Goal: Task Accomplishment & Management: Use online tool/utility

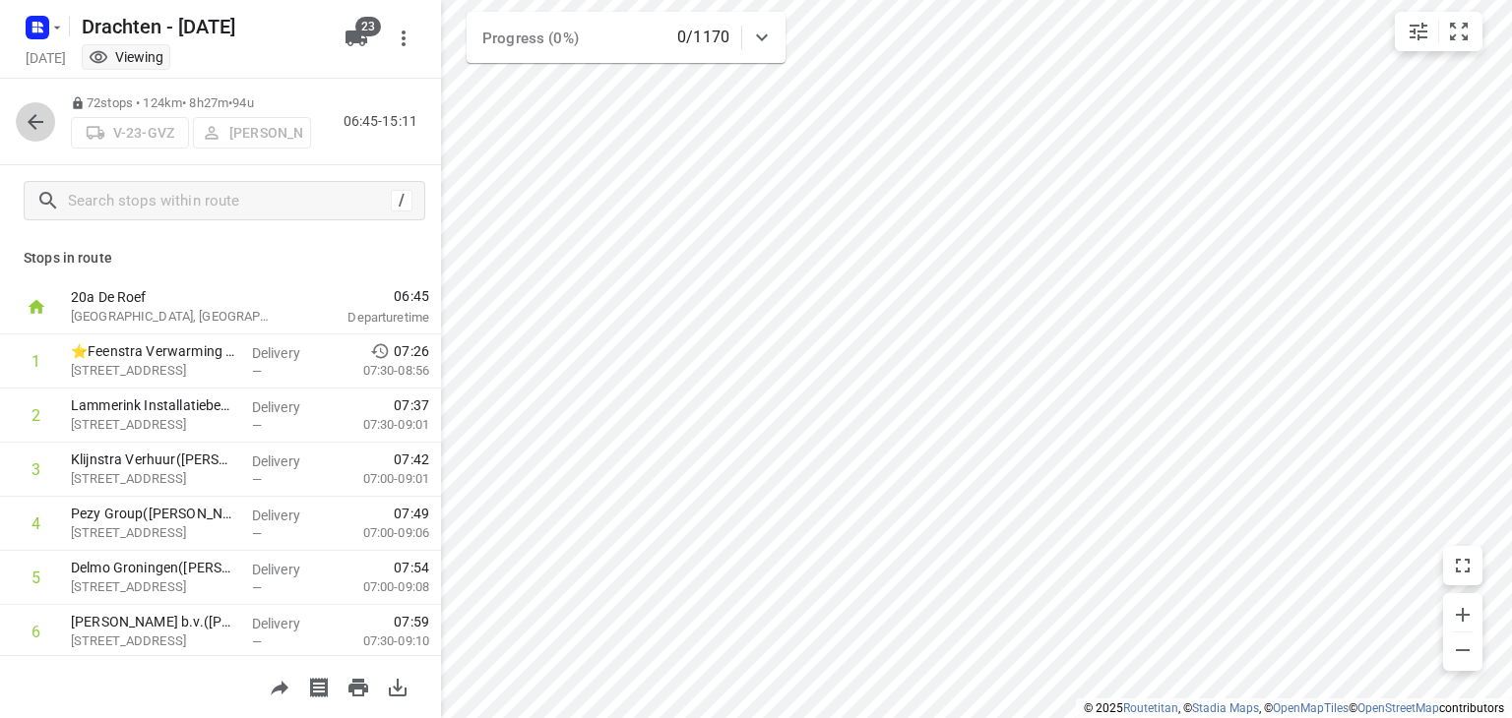
click at [23, 130] on button "button" at bounding box center [35, 121] width 39 height 39
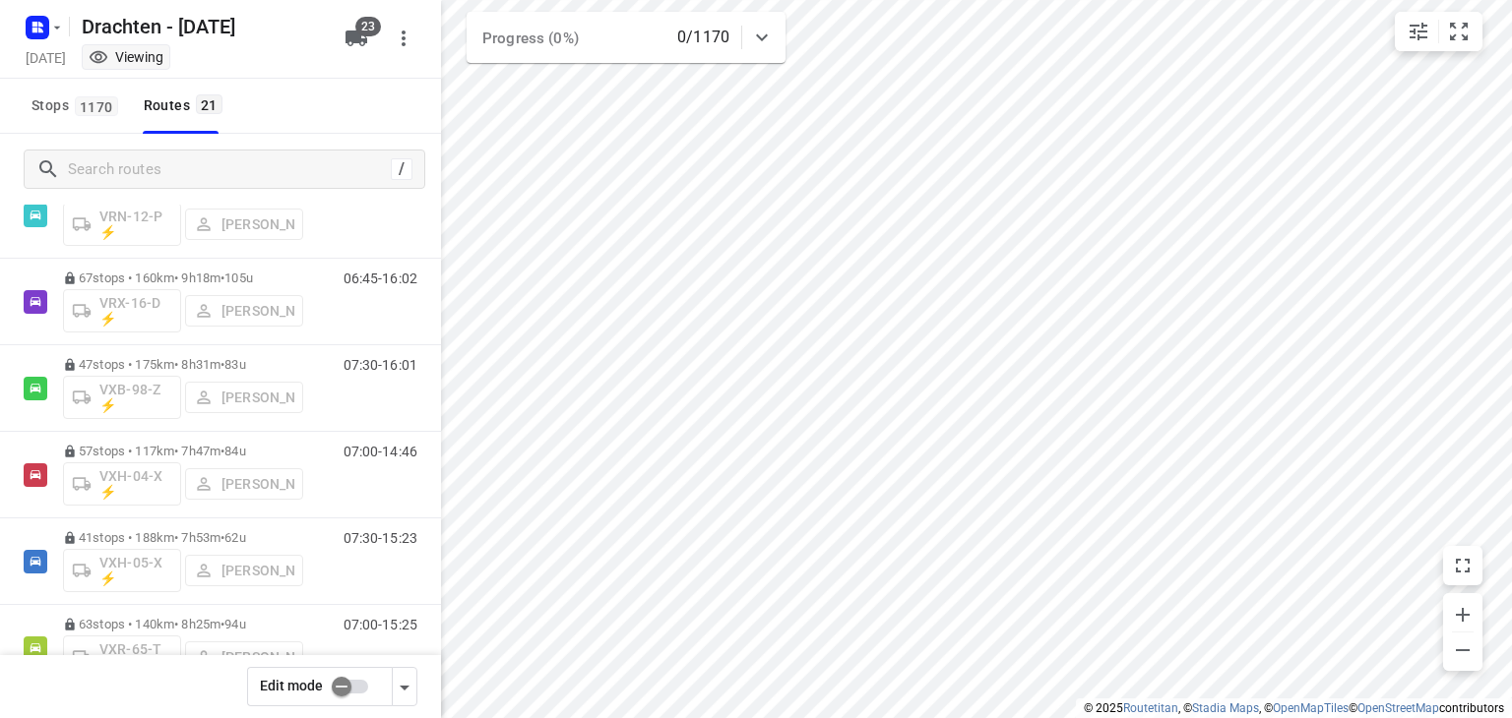
scroll to position [1432, 0]
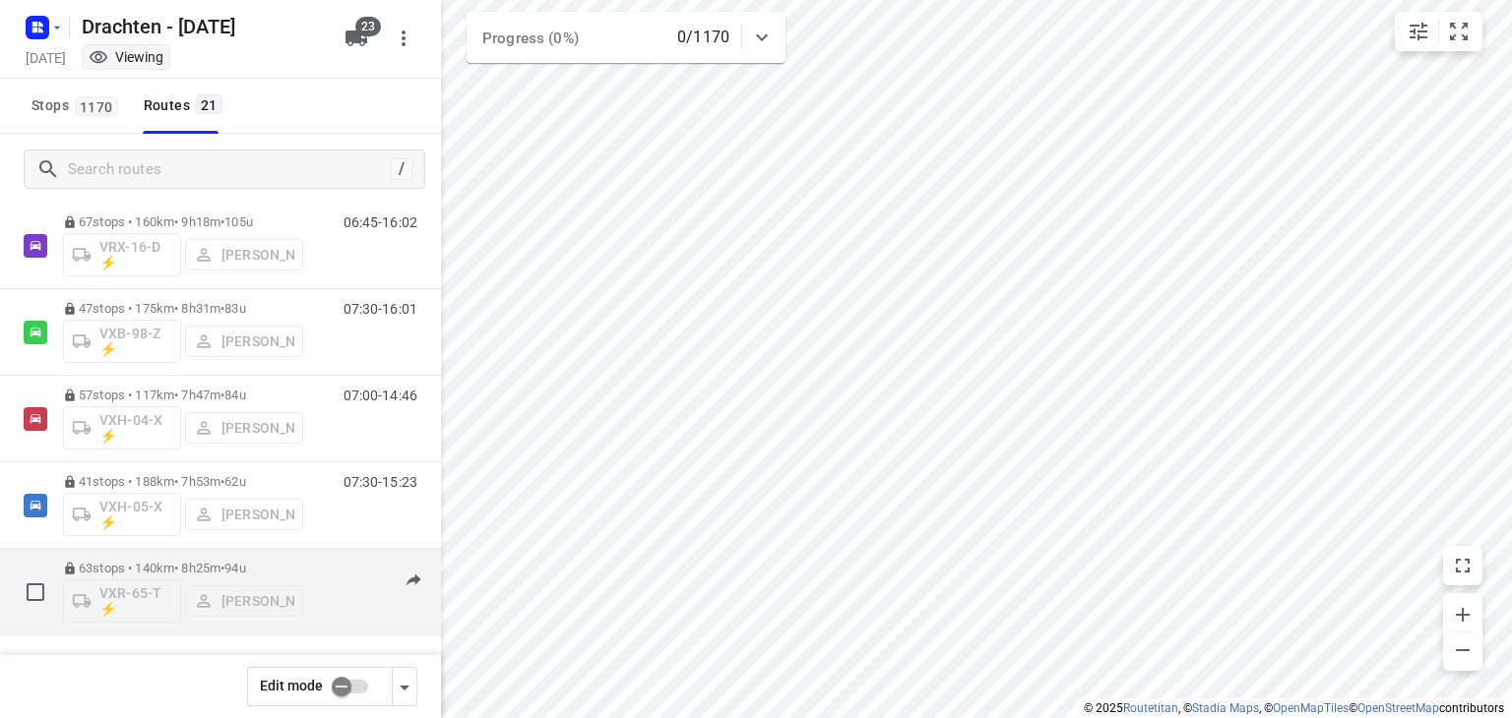
click at [201, 565] on p "63 stops • 140km • 8h25m • 94u" at bounding box center [183, 568] width 240 height 15
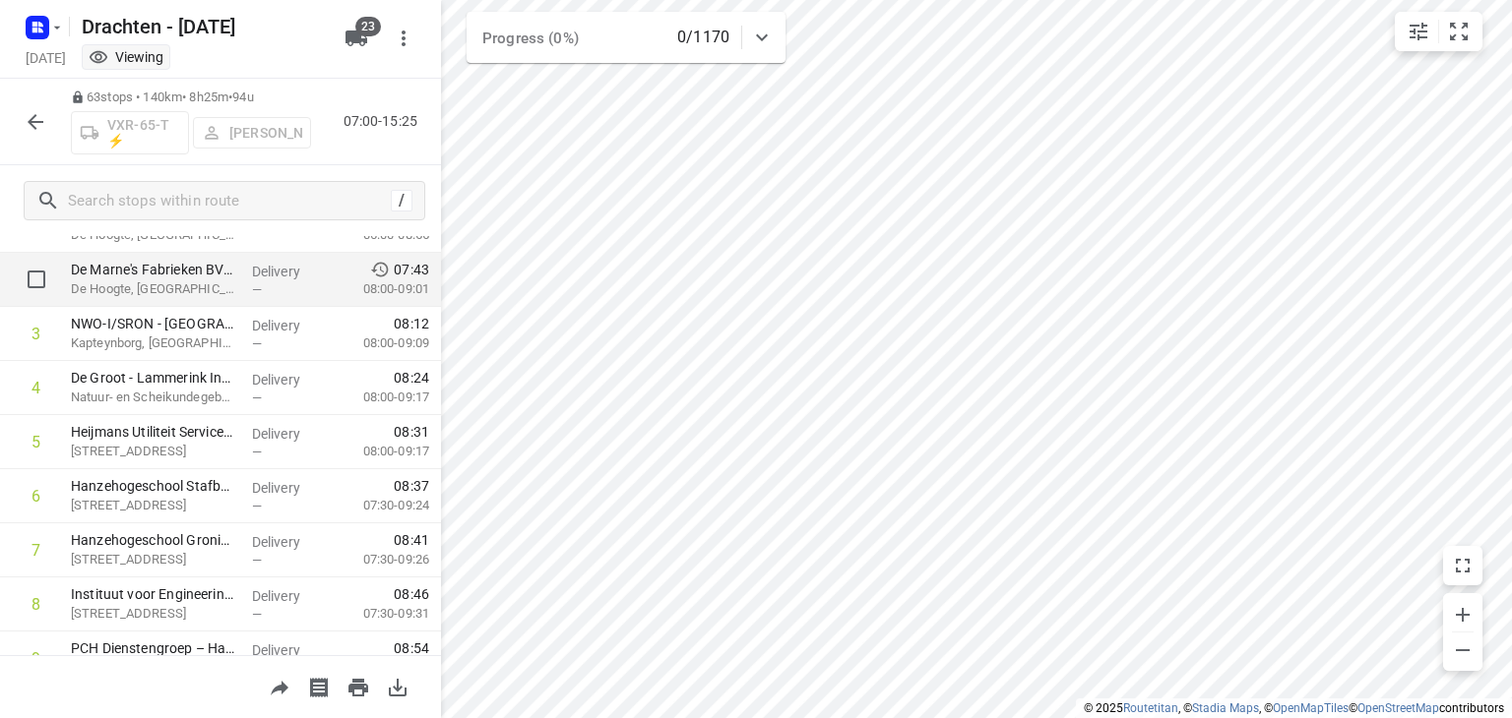
scroll to position [0, 0]
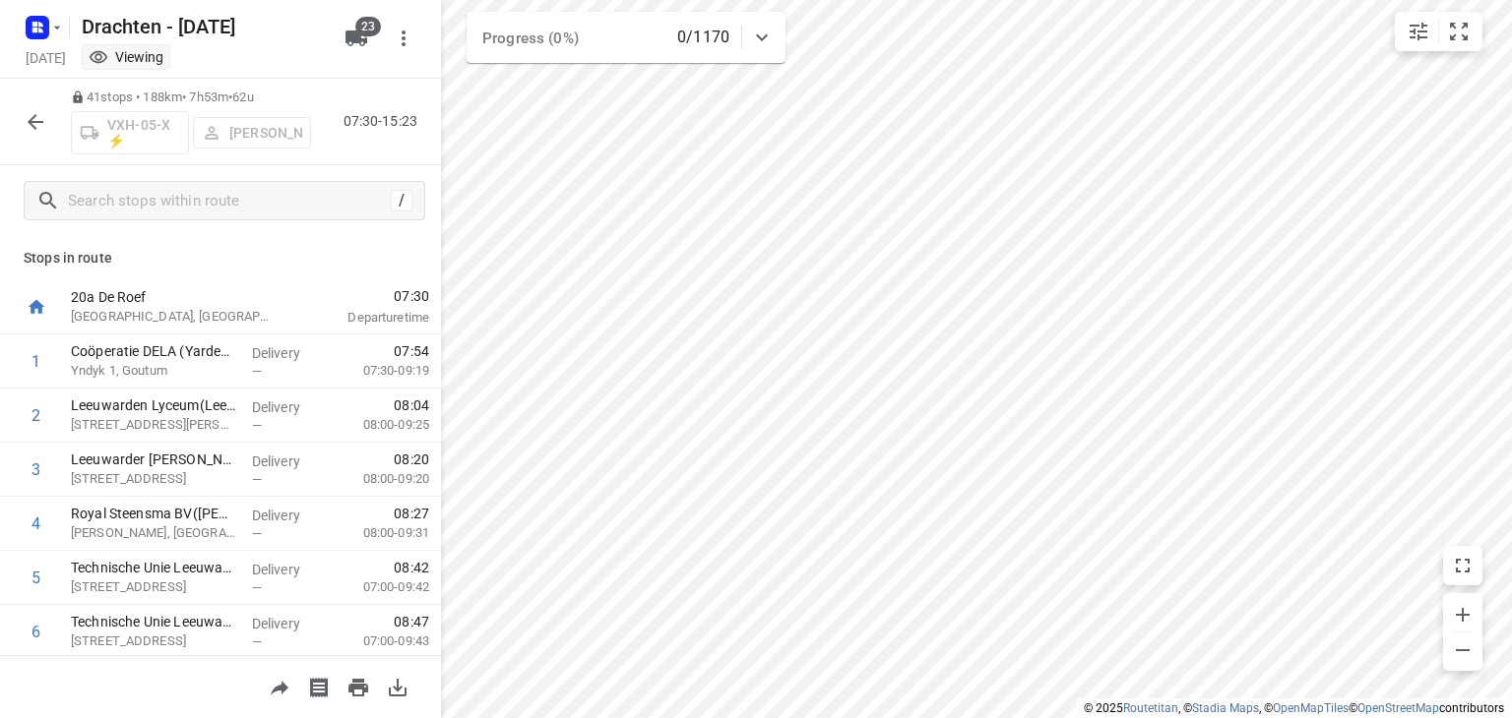
click at [43, 118] on icon "button" at bounding box center [36, 122] width 24 height 24
click at [43, 110] on icon "button" at bounding box center [36, 122] width 24 height 24
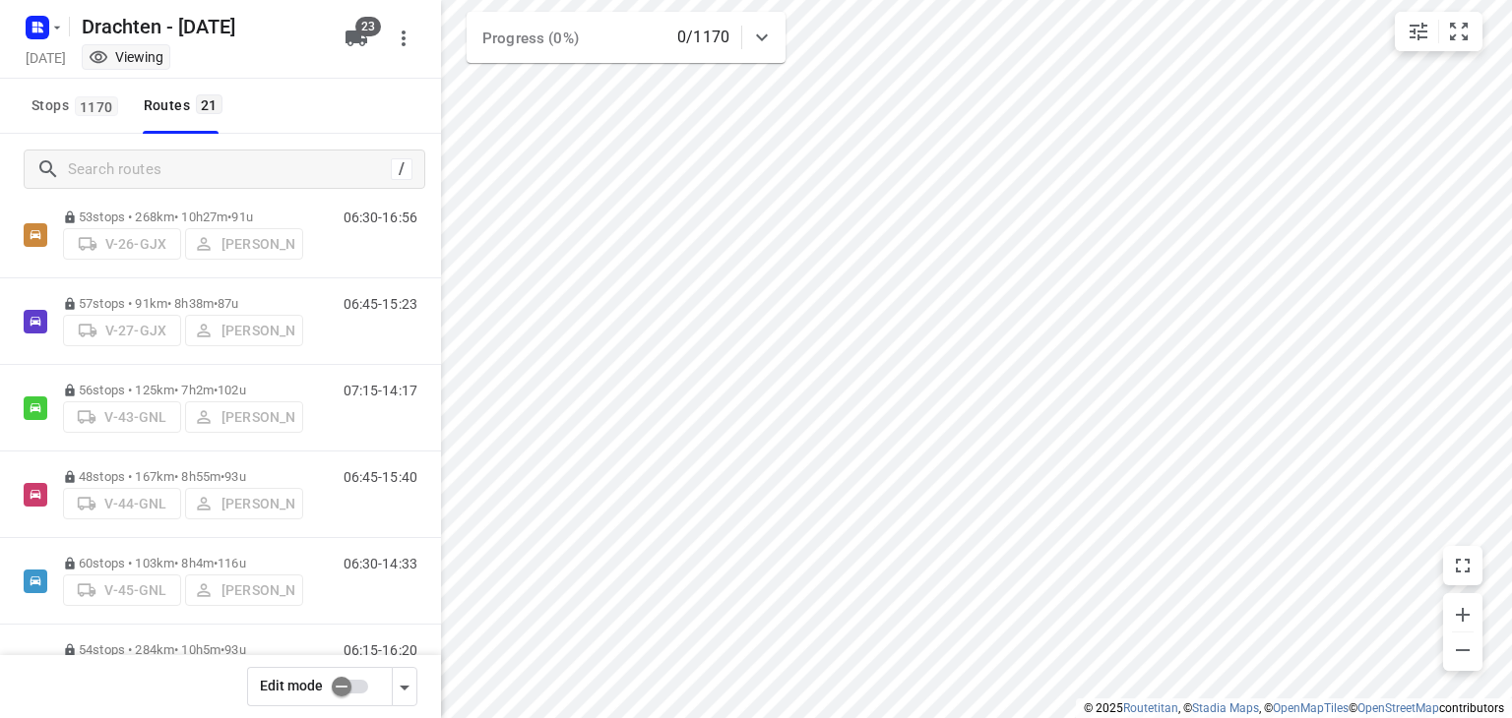
scroll to position [492, 0]
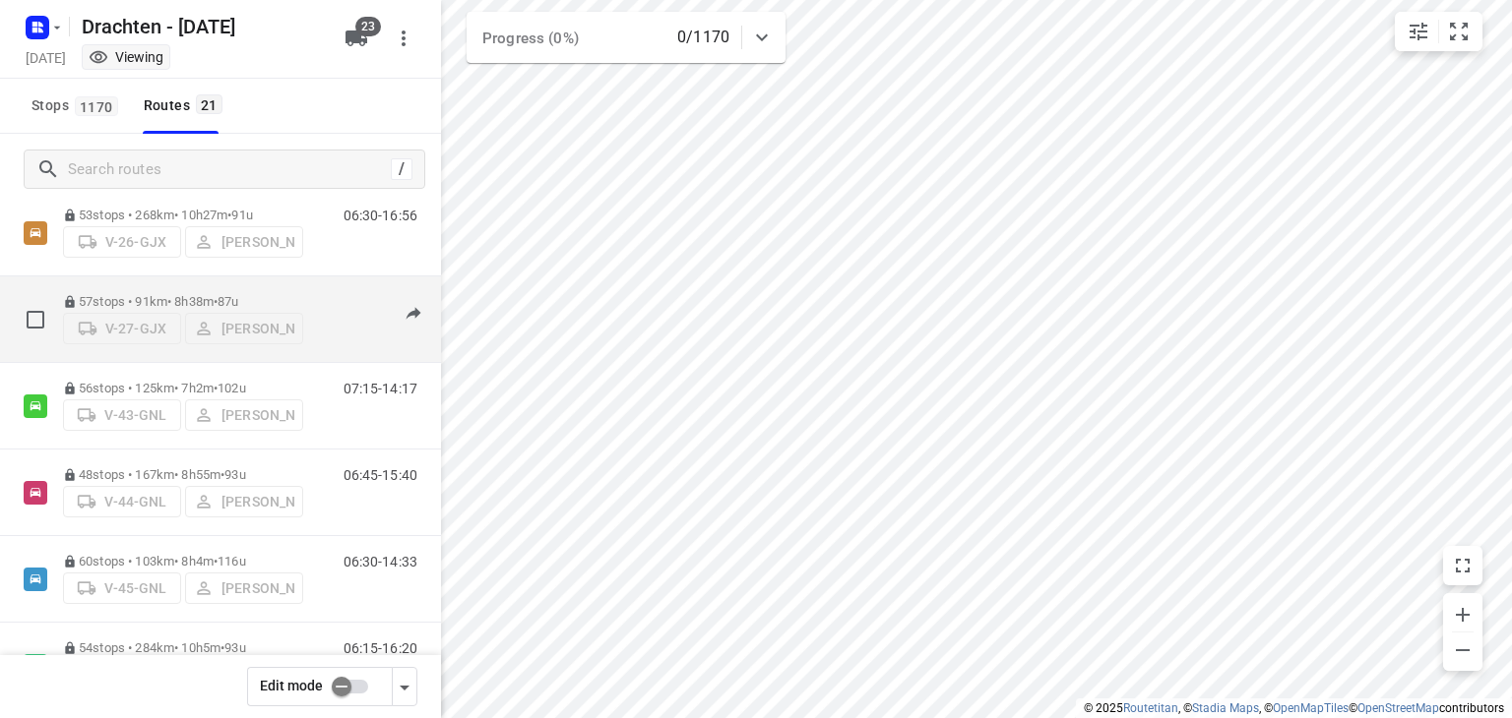
click at [197, 294] on p "57 stops • 91km • 8h38m • 87u" at bounding box center [183, 301] width 240 height 15
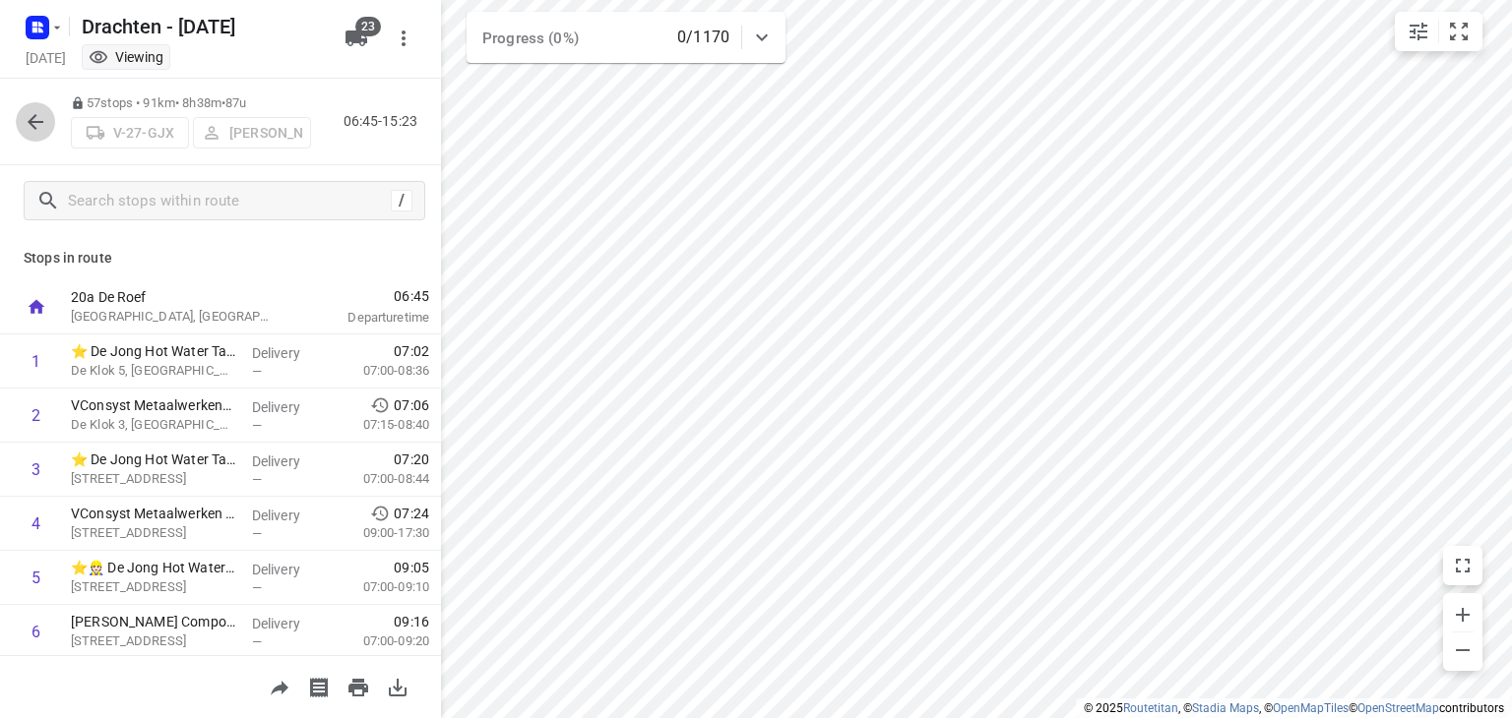
click at [22, 127] on button "button" at bounding box center [35, 121] width 39 height 39
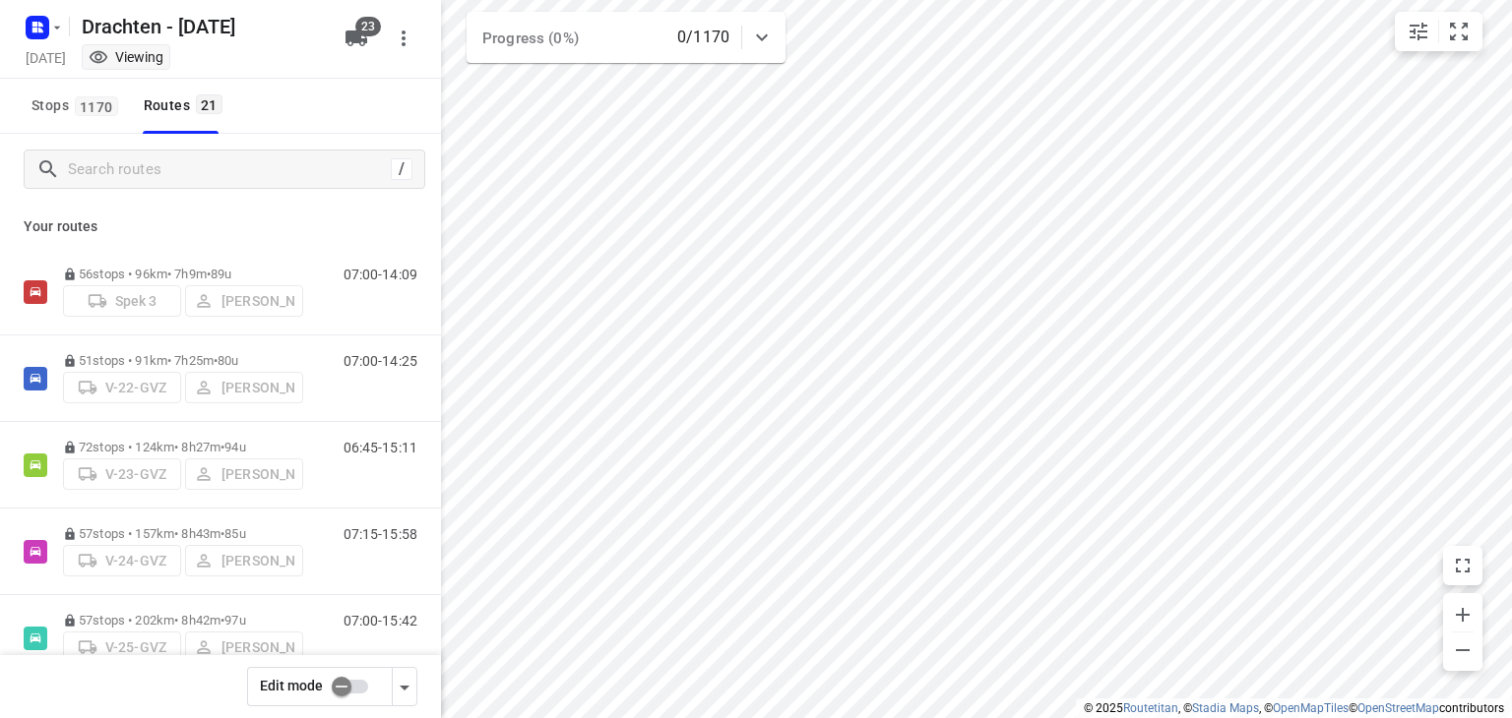
click at [344, 681] on input "checkbox" at bounding box center [341, 686] width 112 height 37
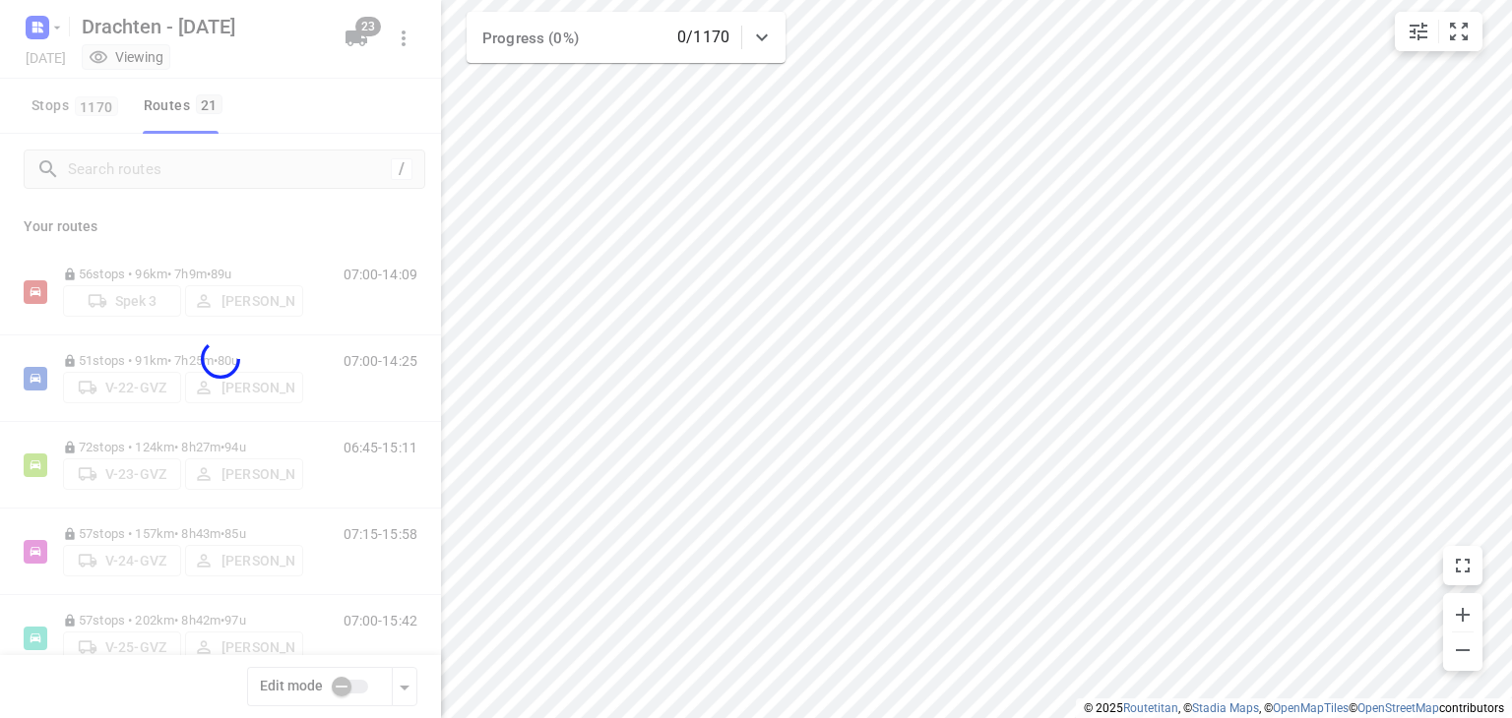
checkbox input "true"
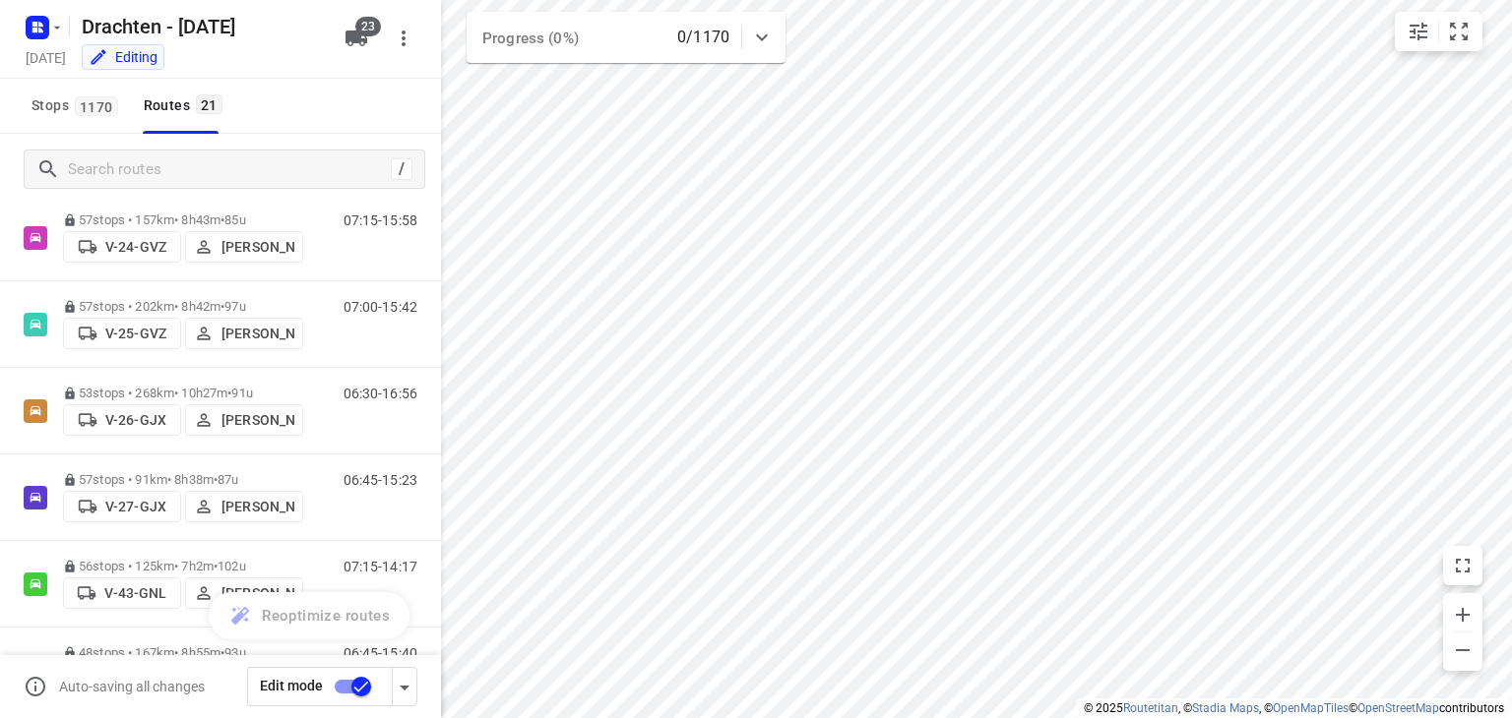
scroll to position [394, 0]
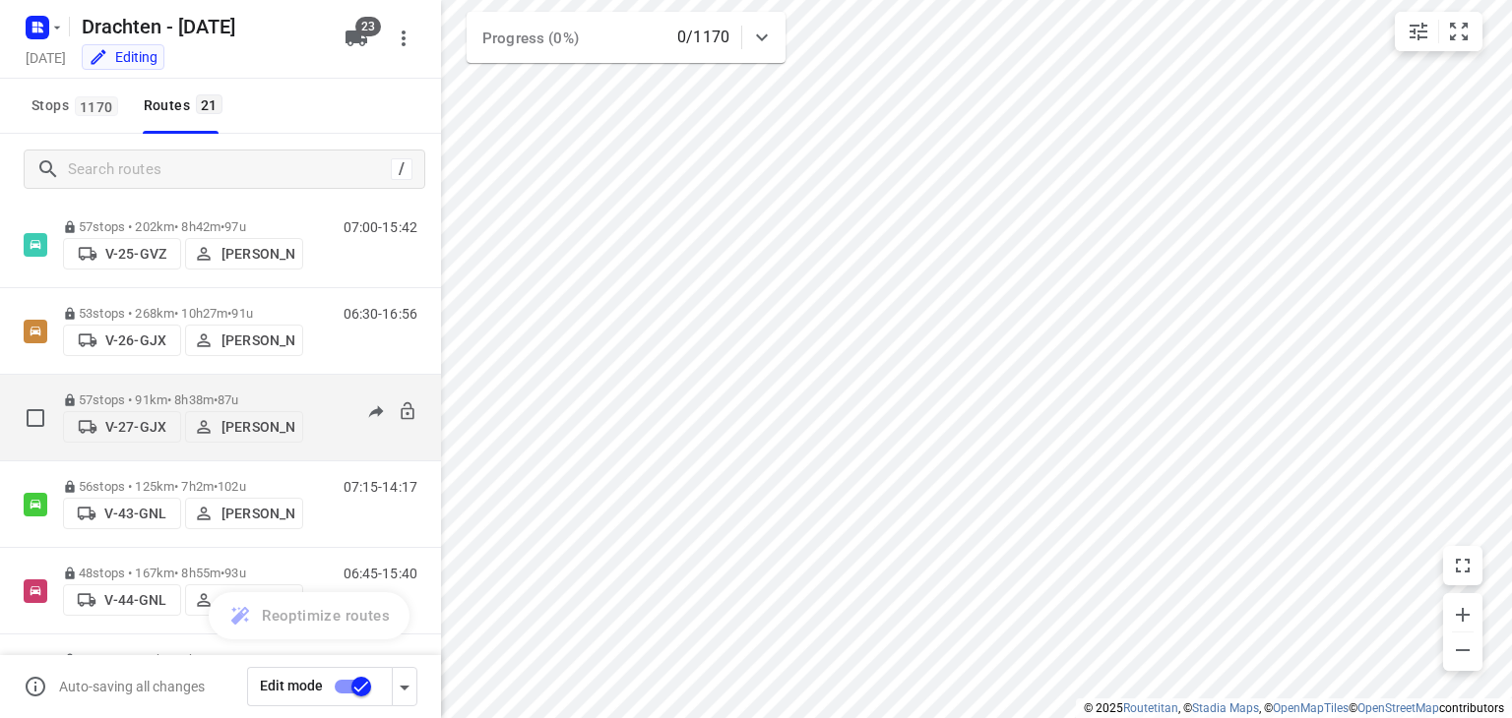
click at [213, 397] on p "57 stops • 91km • 8h38m • 87u" at bounding box center [183, 400] width 240 height 15
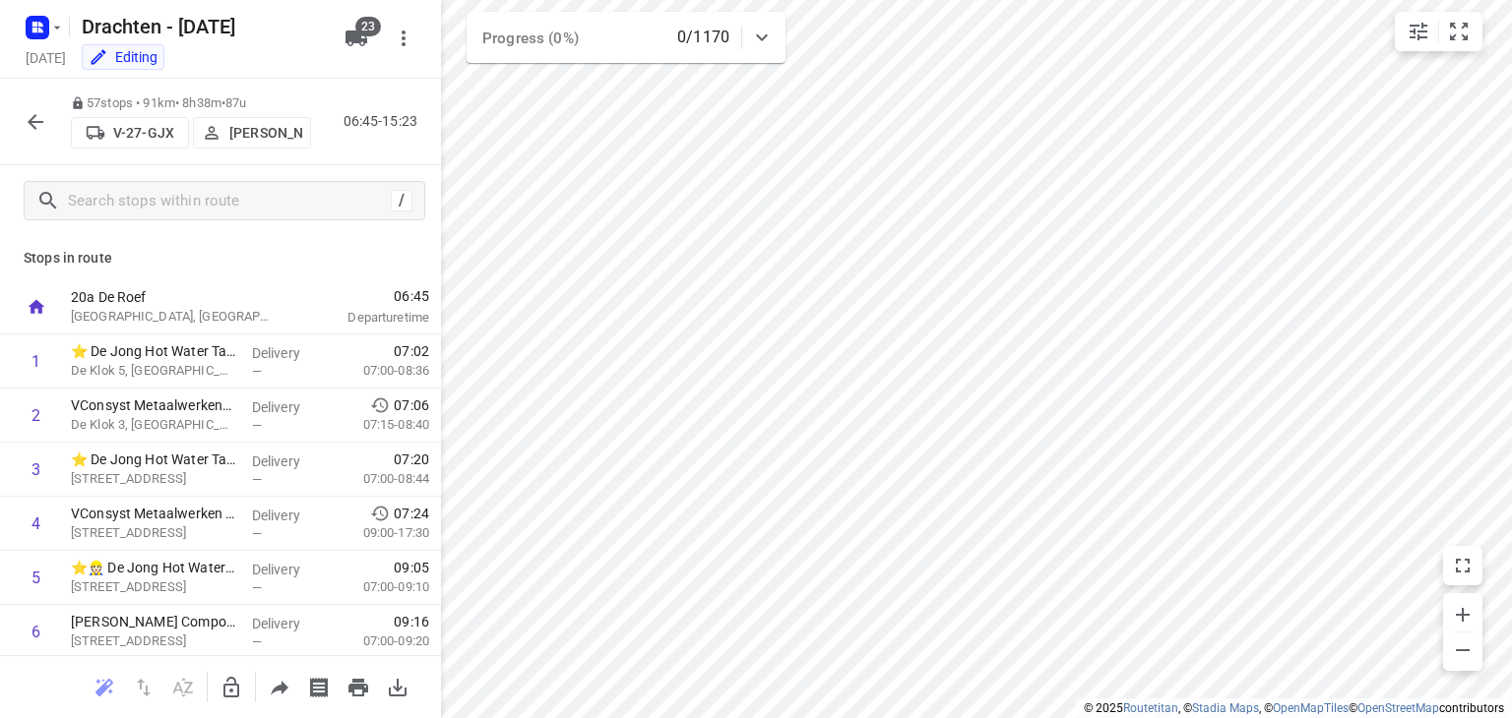
click at [239, 128] on p "[PERSON_NAME]" at bounding box center [265, 133] width 73 height 16
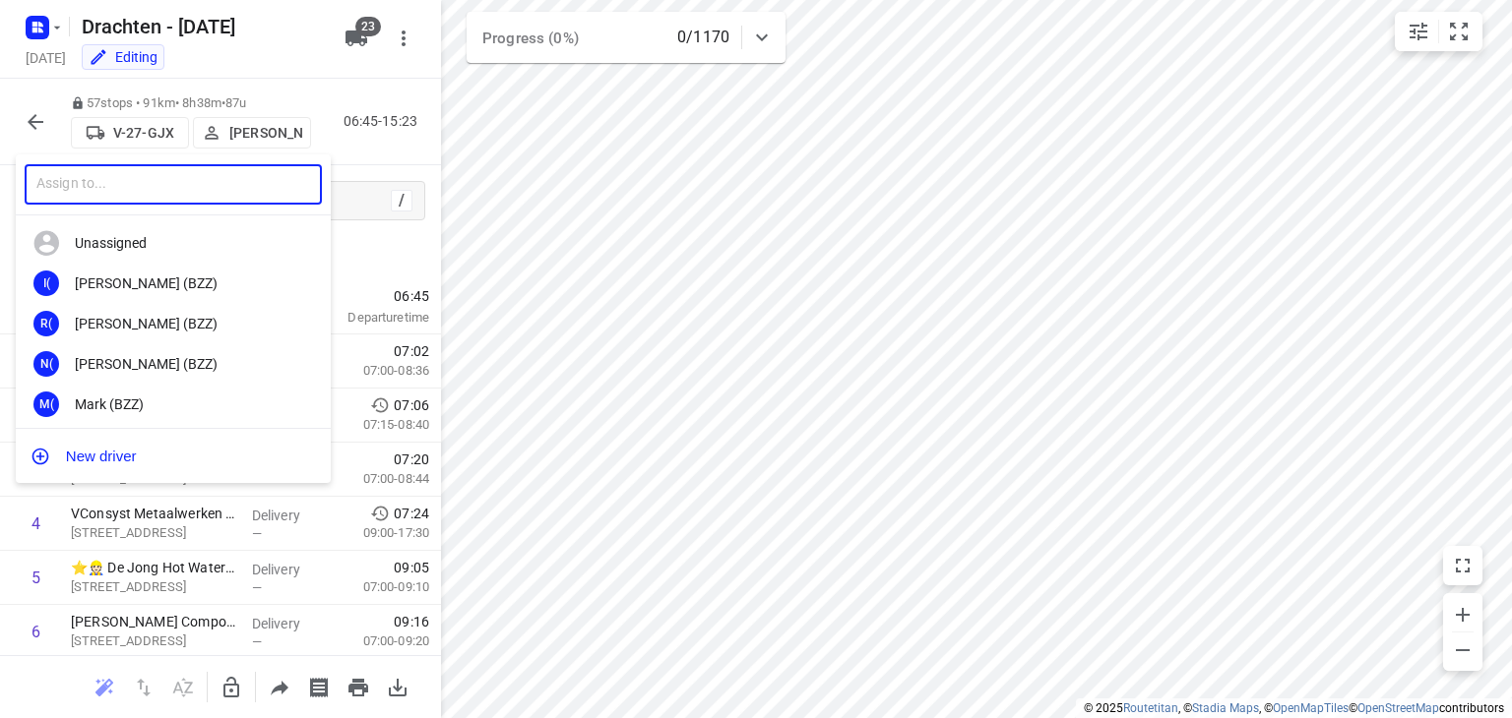
click at [244, 194] on input "text" at bounding box center [173, 184] width 297 height 40
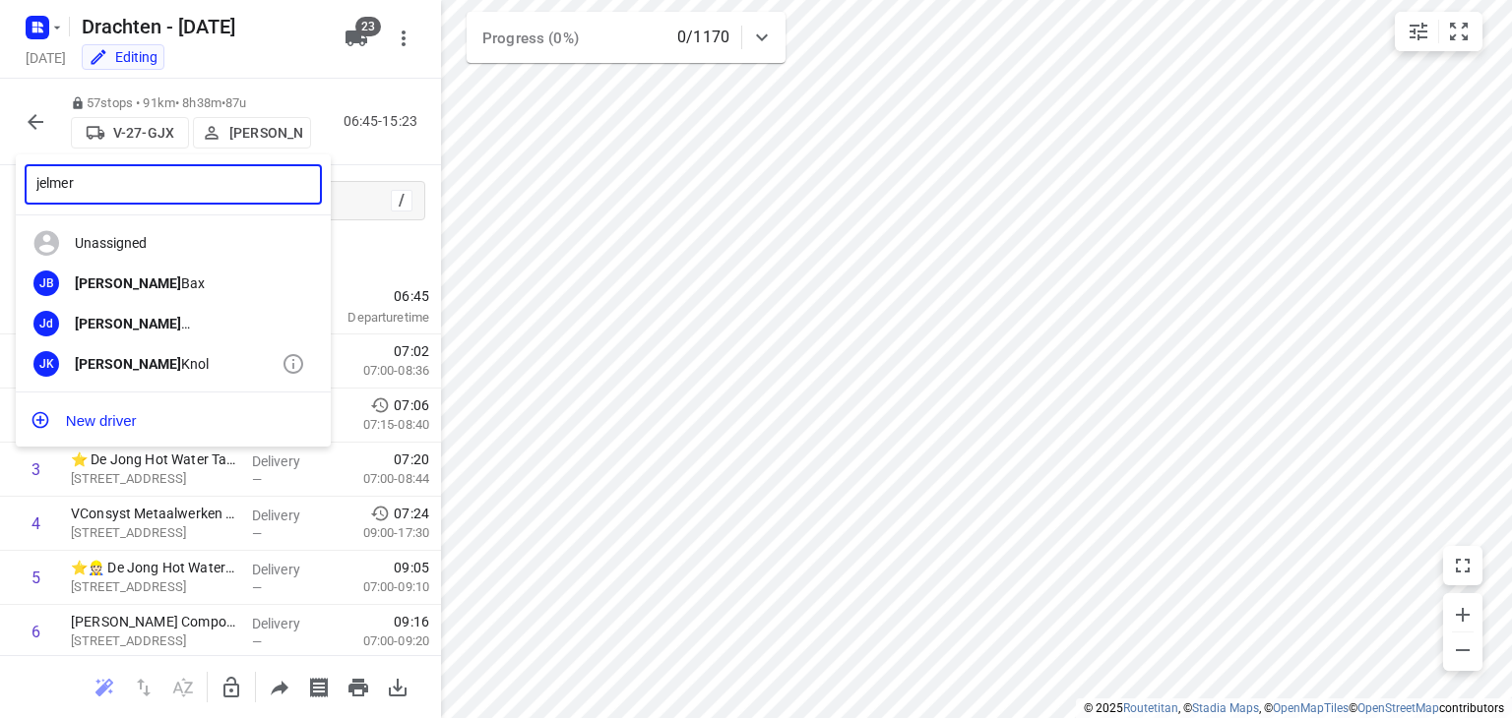
type input "jelmer"
click at [154, 359] on div "[PERSON_NAME]" at bounding box center [178, 364] width 207 height 16
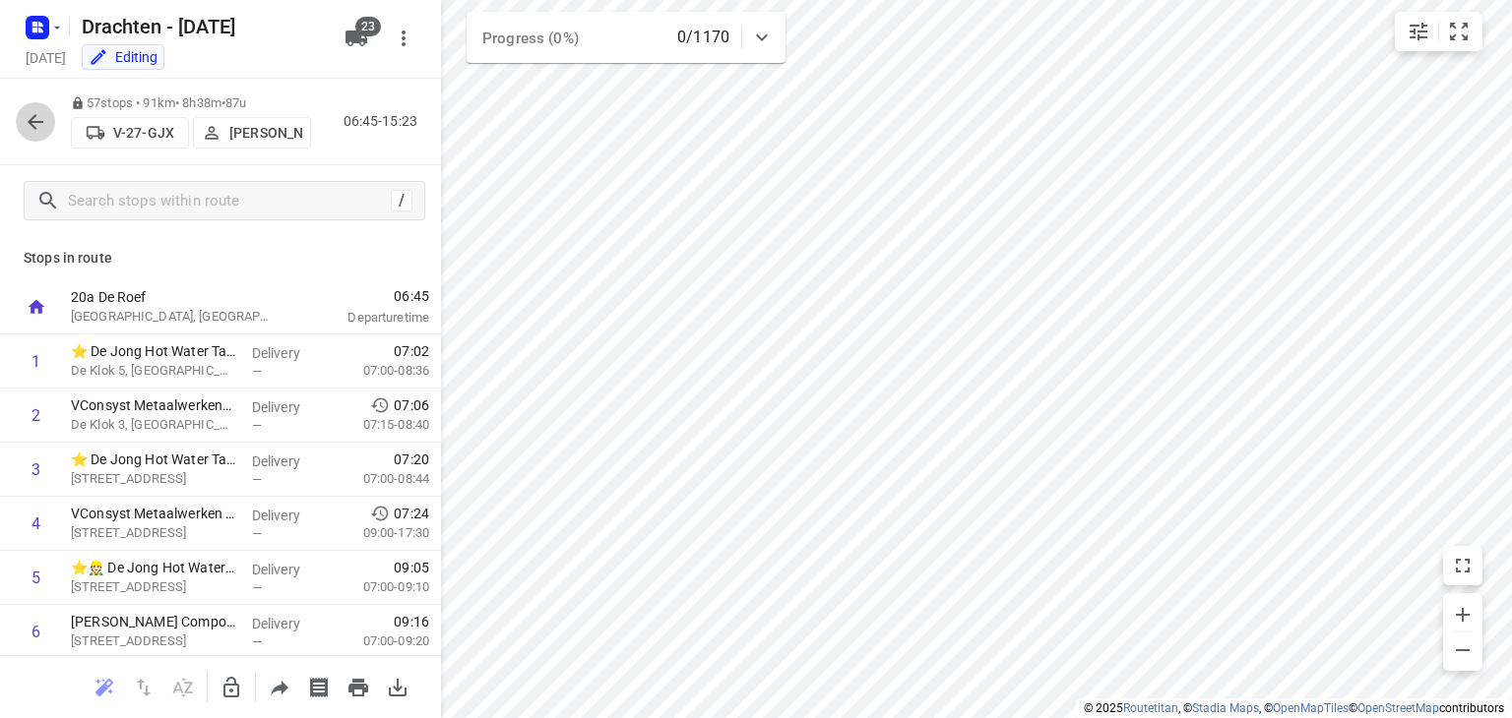
click at [20, 119] on button "button" at bounding box center [35, 121] width 39 height 39
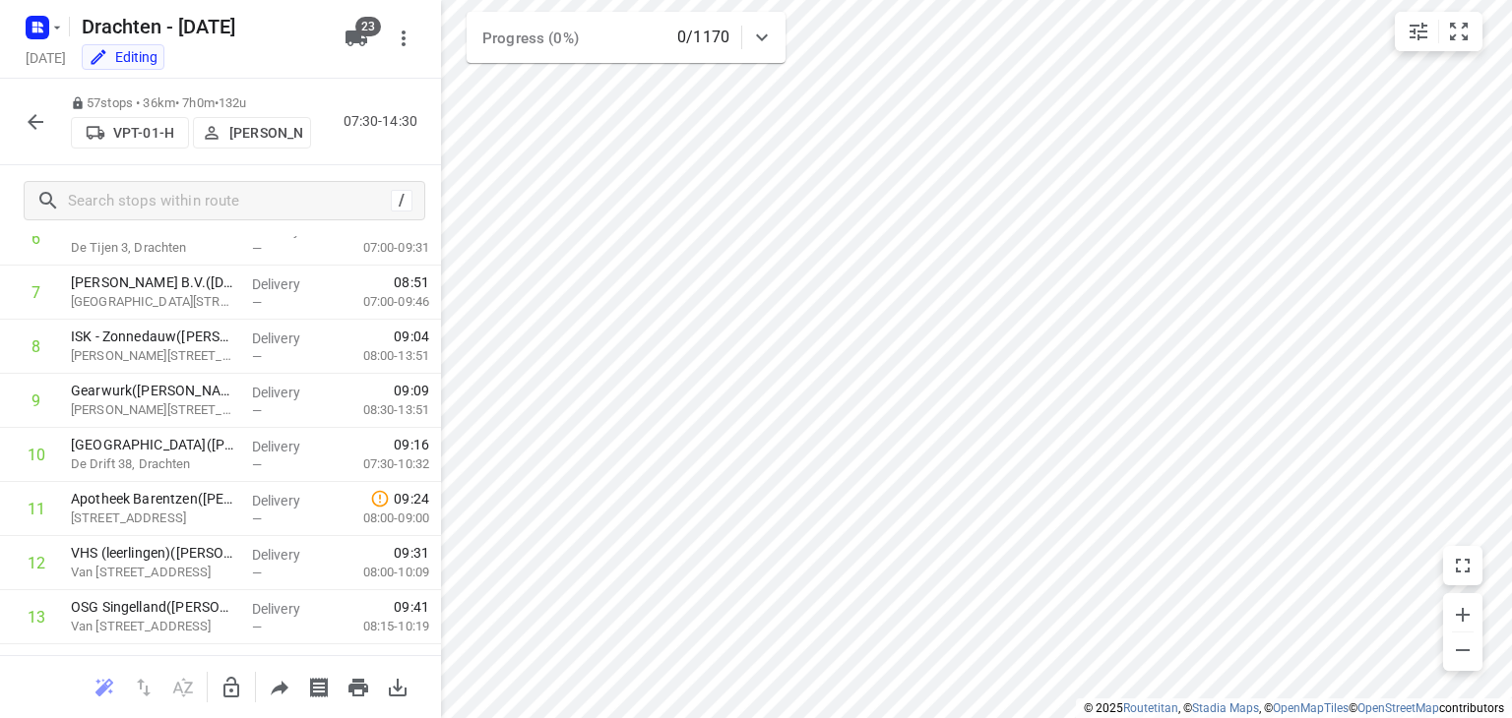
click at [37, 108] on button "button" at bounding box center [35, 121] width 39 height 39
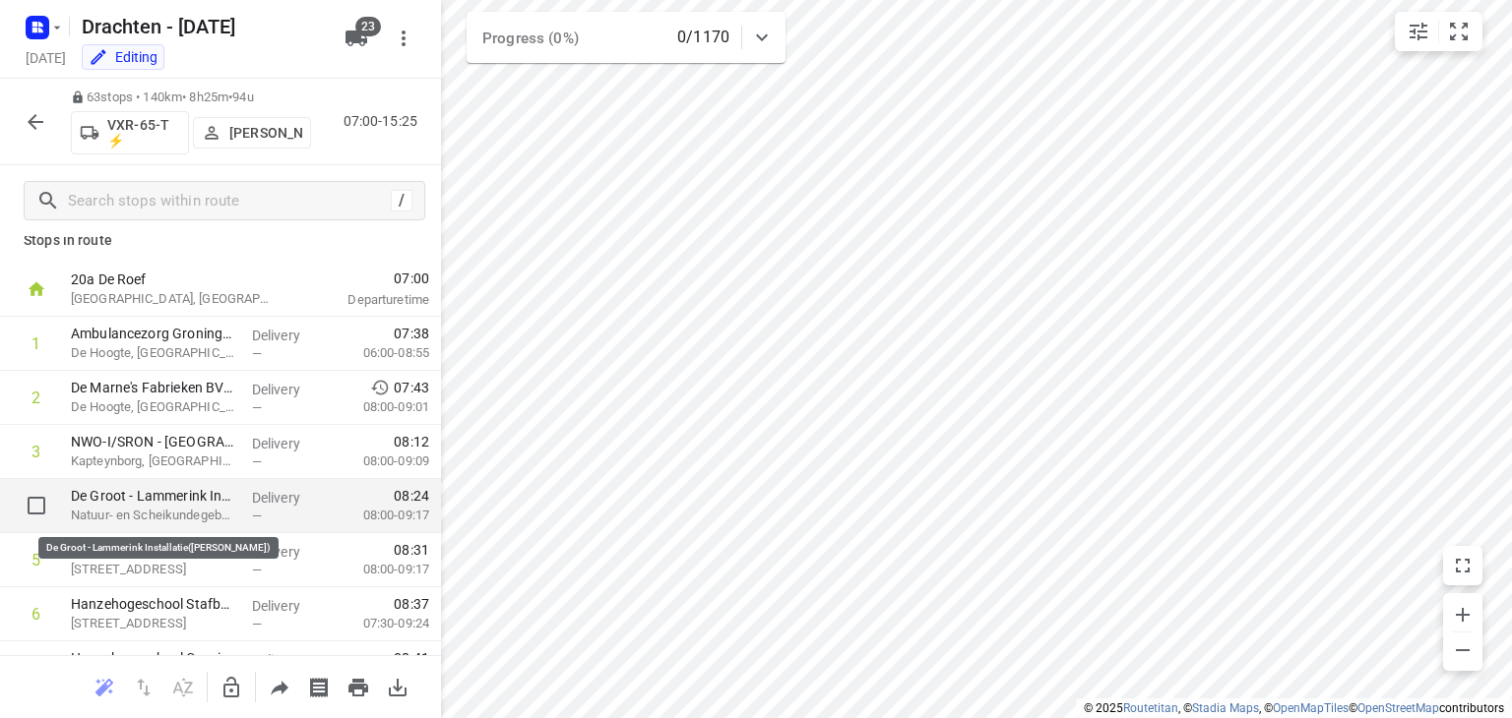
scroll to position [0, 0]
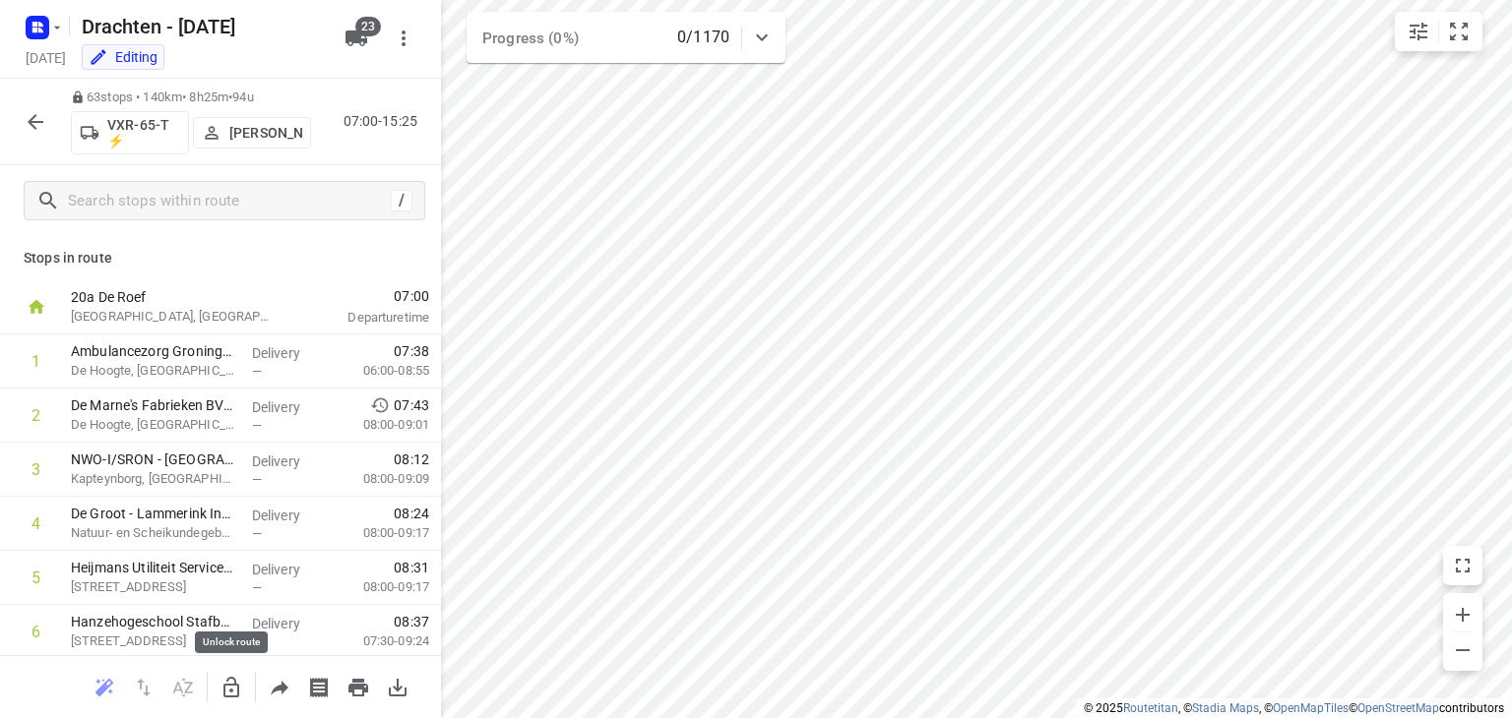
click at [232, 685] on icon "button" at bounding box center [231, 688] width 24 height 24
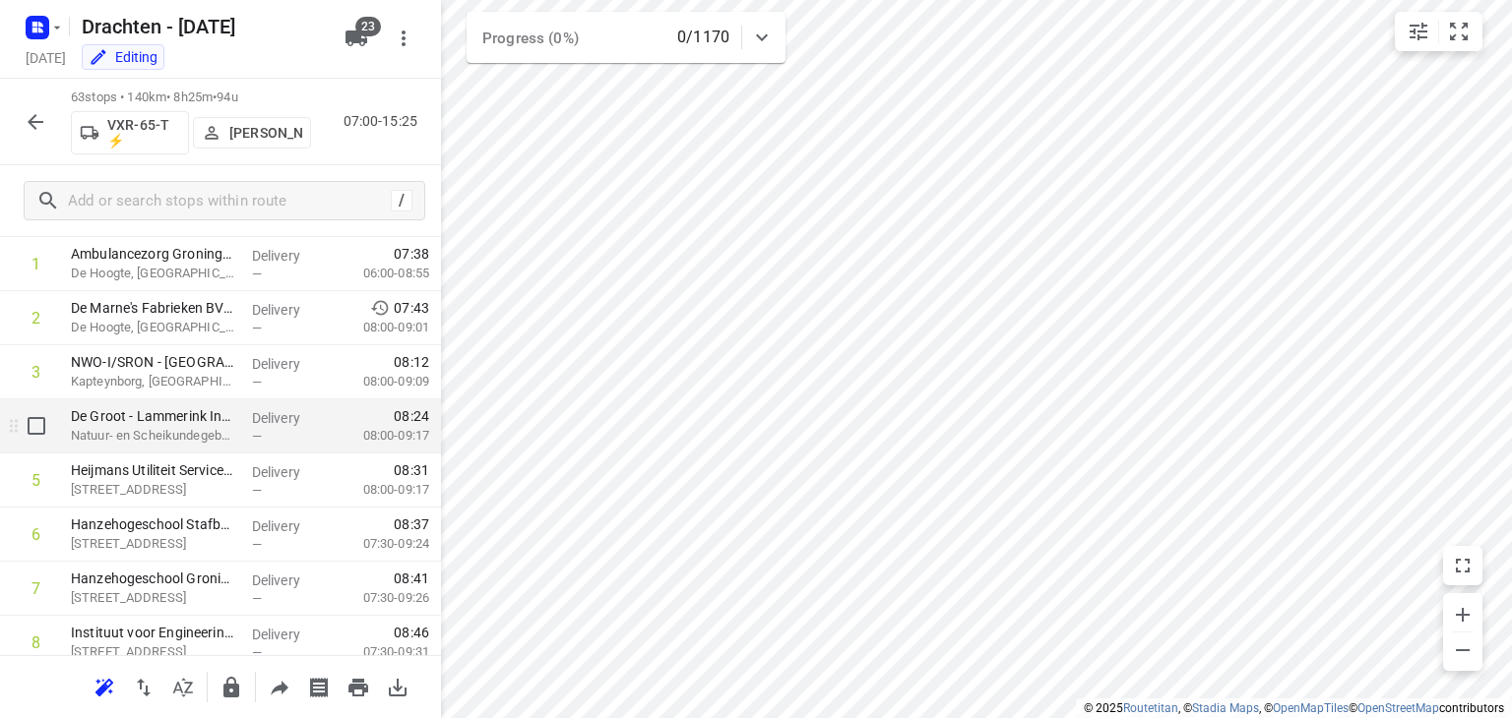
scroll to position [98, 0]
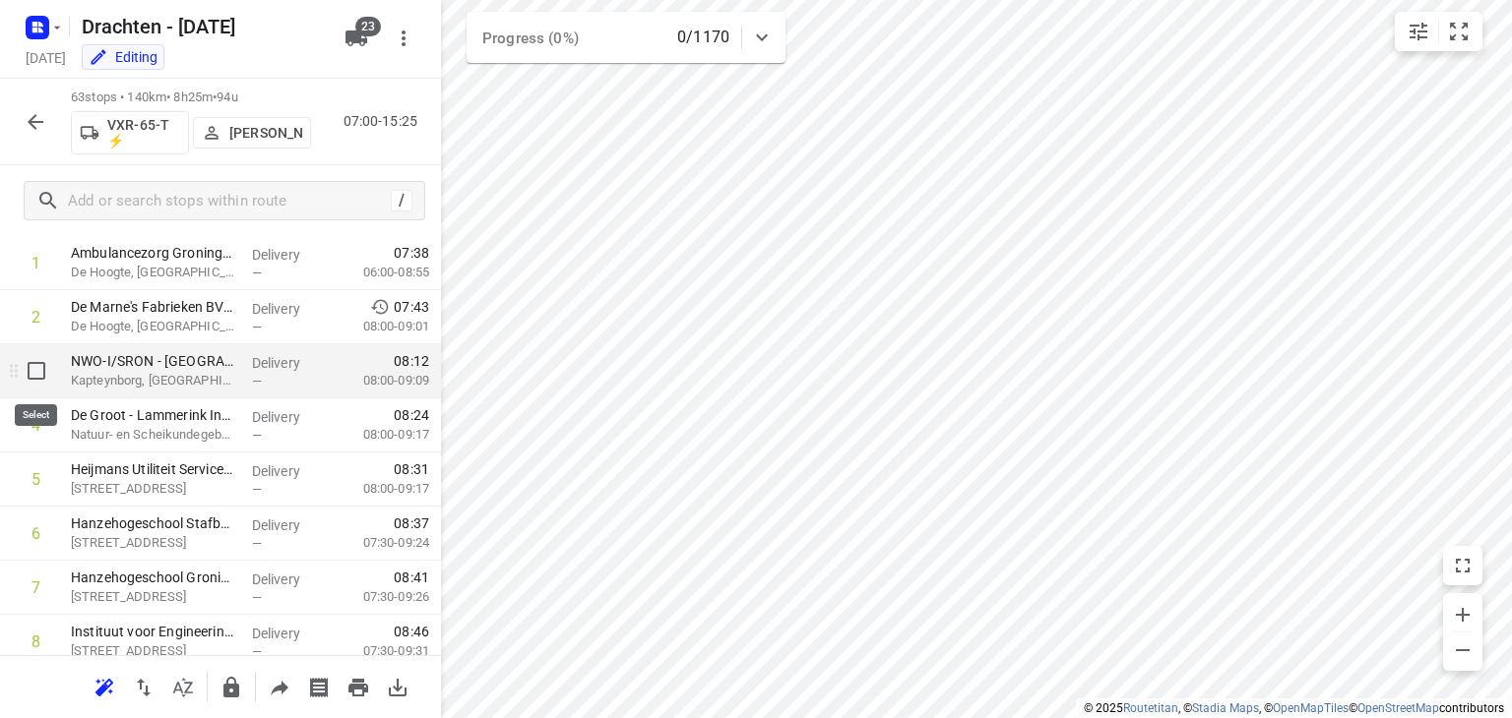
click at [38, 383] on input "checkbox" at bounding box center [36, 370] width 39 height 39
checkbox input "true"
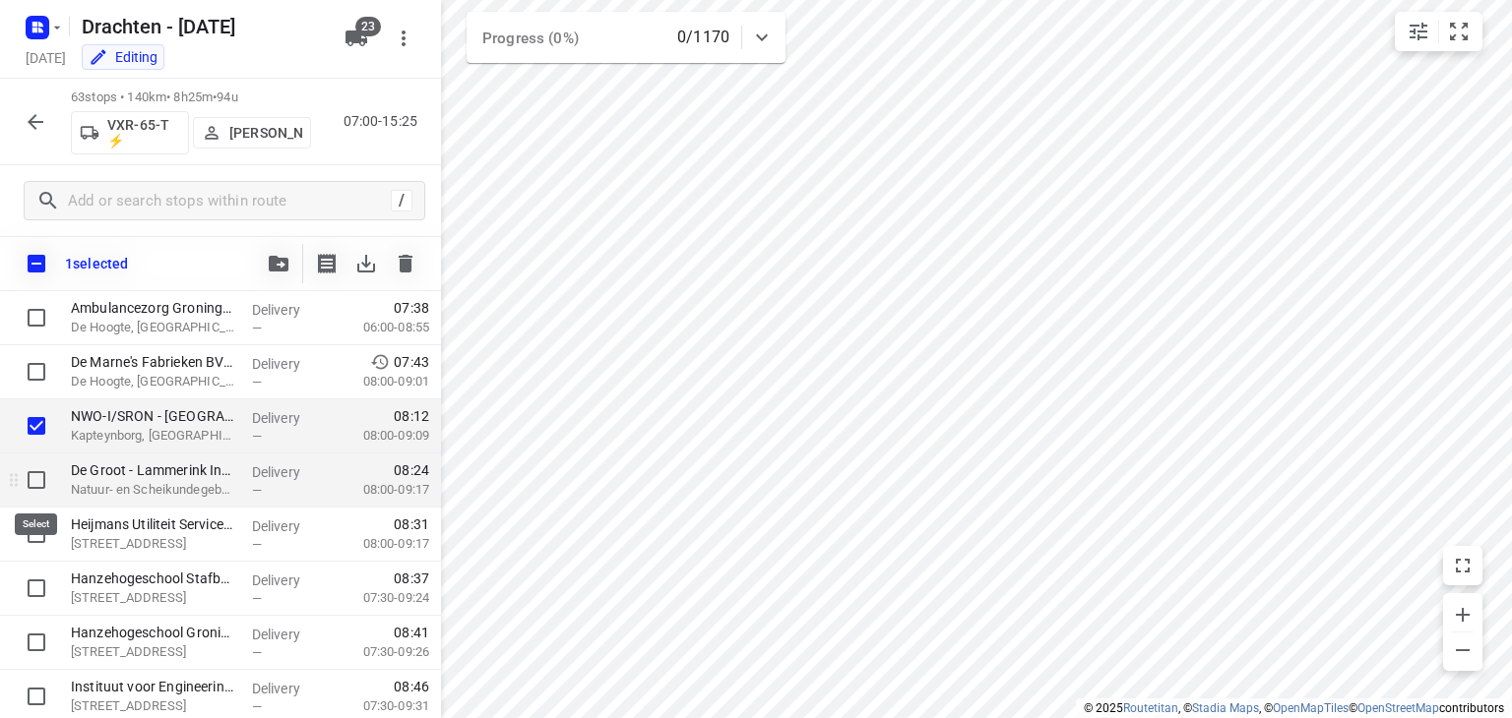
click at [35, 473] on input "checkbox" at bounding box center [36, 480] width 39 height 39
checkbox input "true"
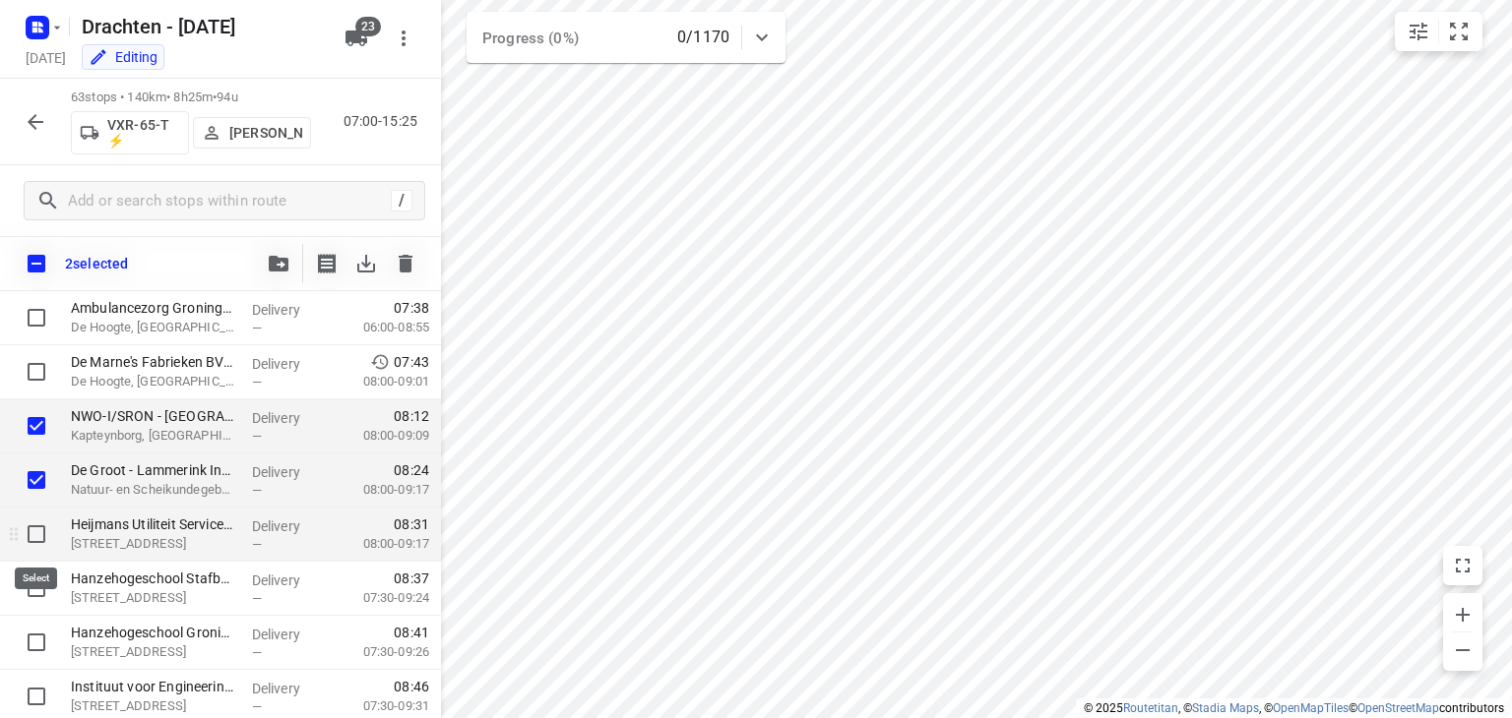
click at [28, 540] on input "checkbox" at bounding box center [36, 534] width 39 height 39
checkbox input "true"
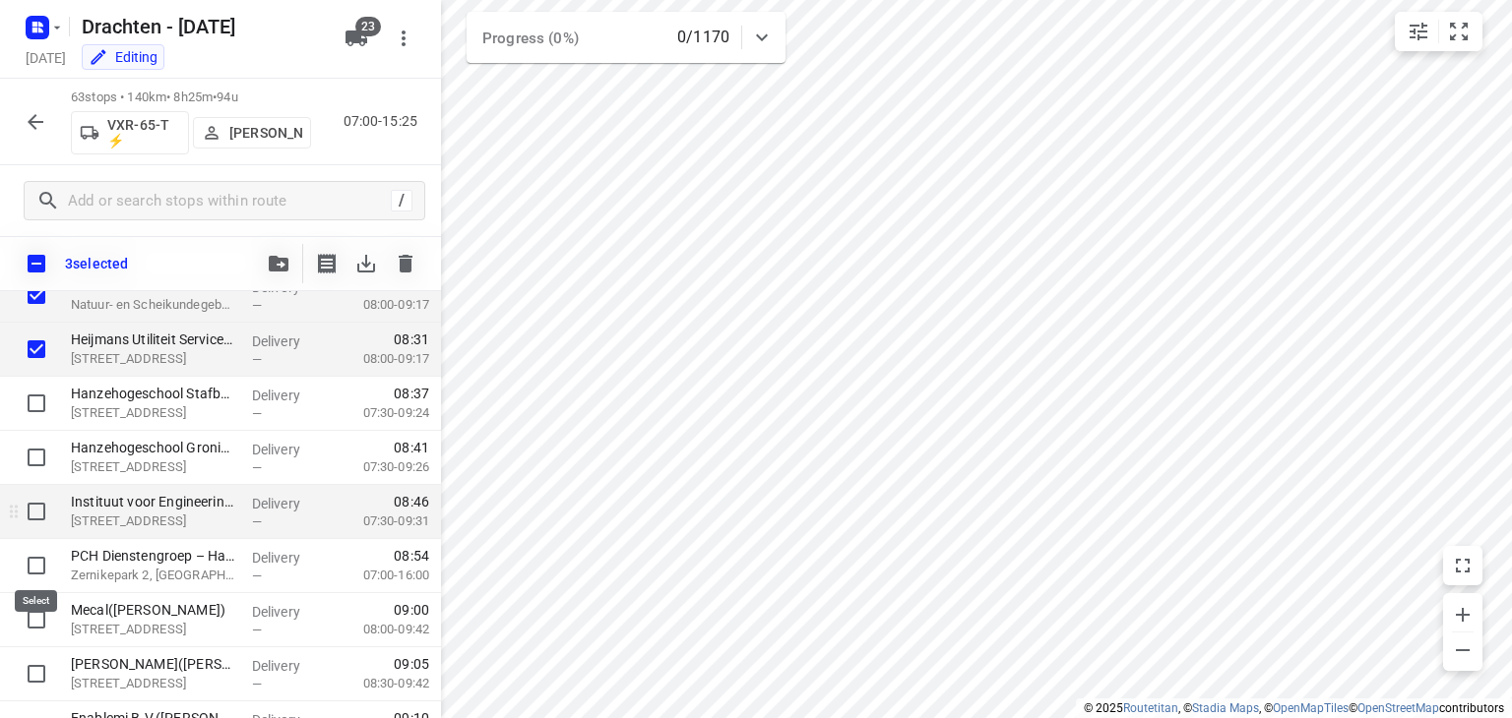
scroll to position [295, 0]
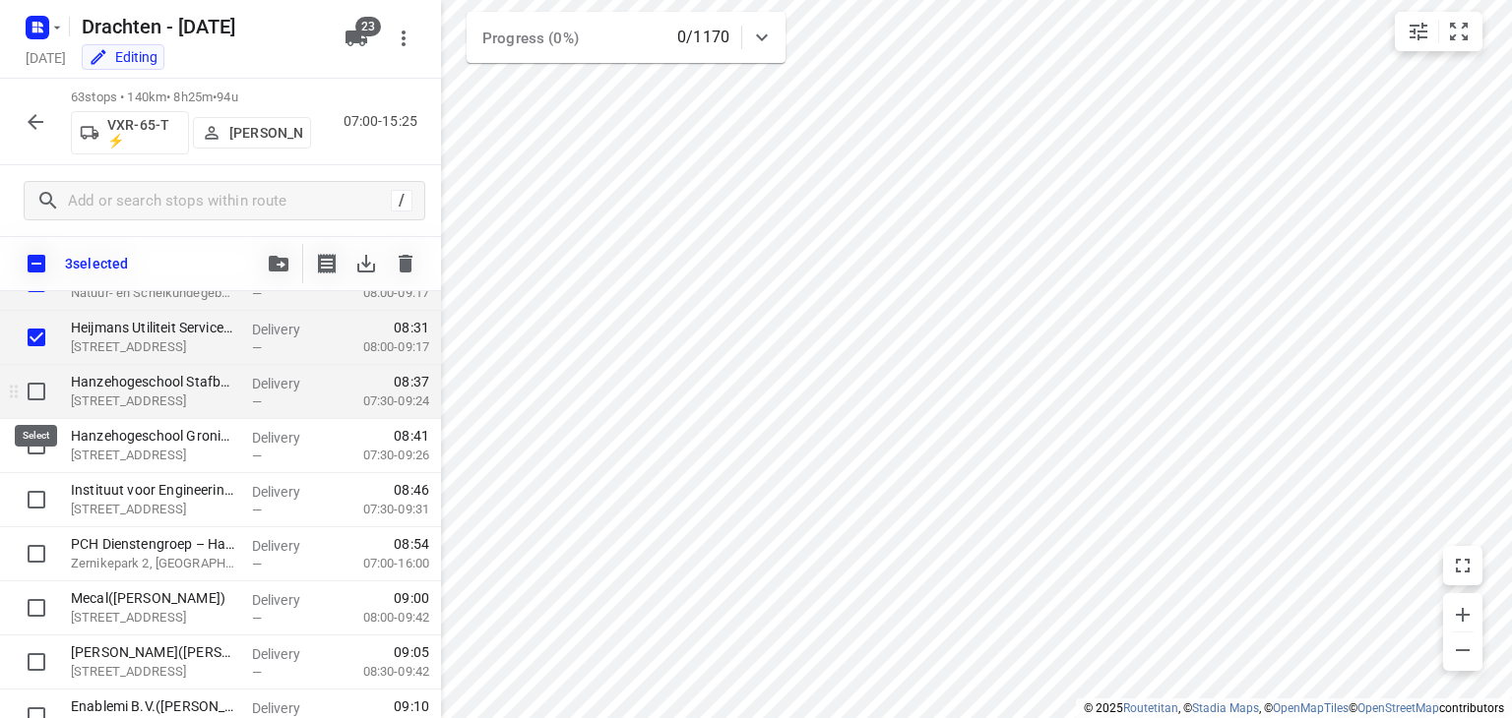
click at [30, 387] on input "checkbox" at bounding box center [36, 391] width 39 height 39
checkbox input "true"
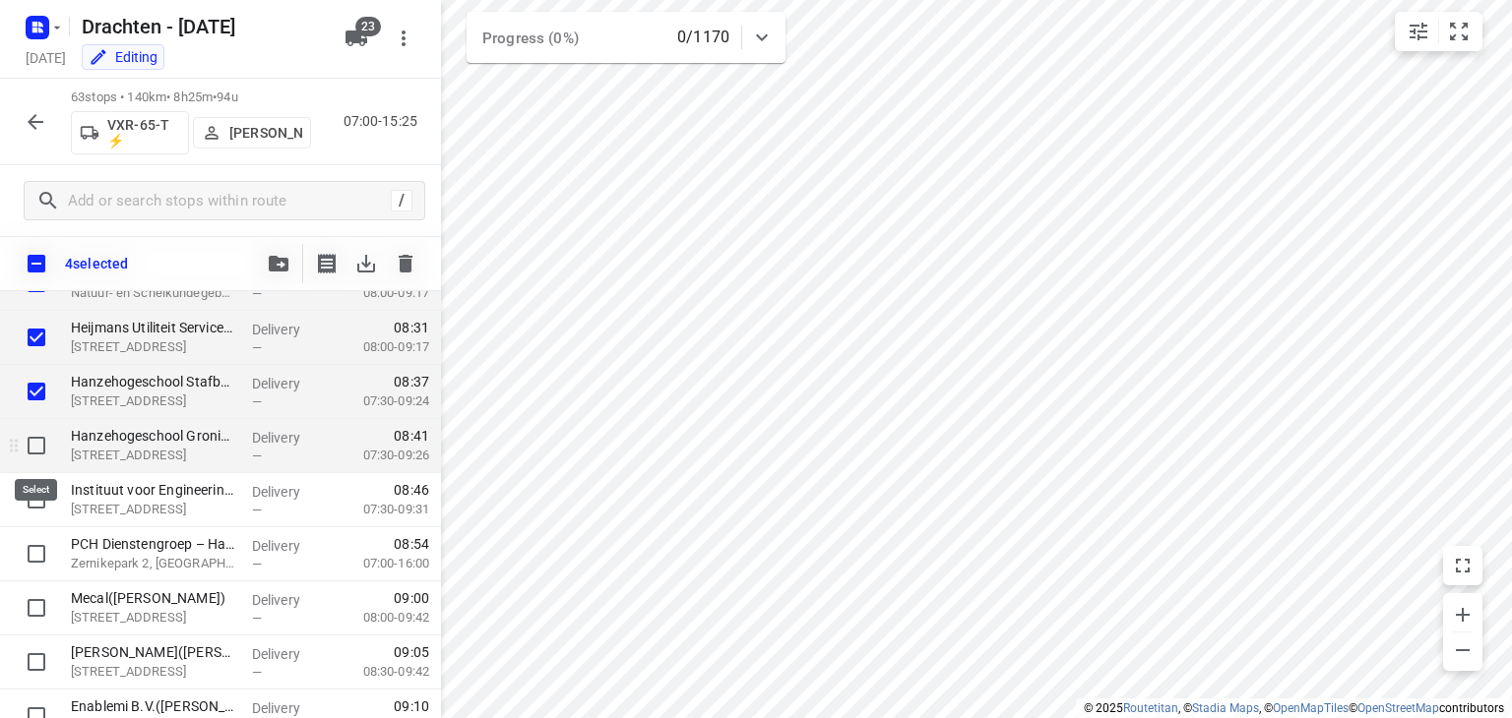
click at [31, 454] on input "checkbox" at bounding box center [36, 445] width 39 height 39
checkbox input "true"
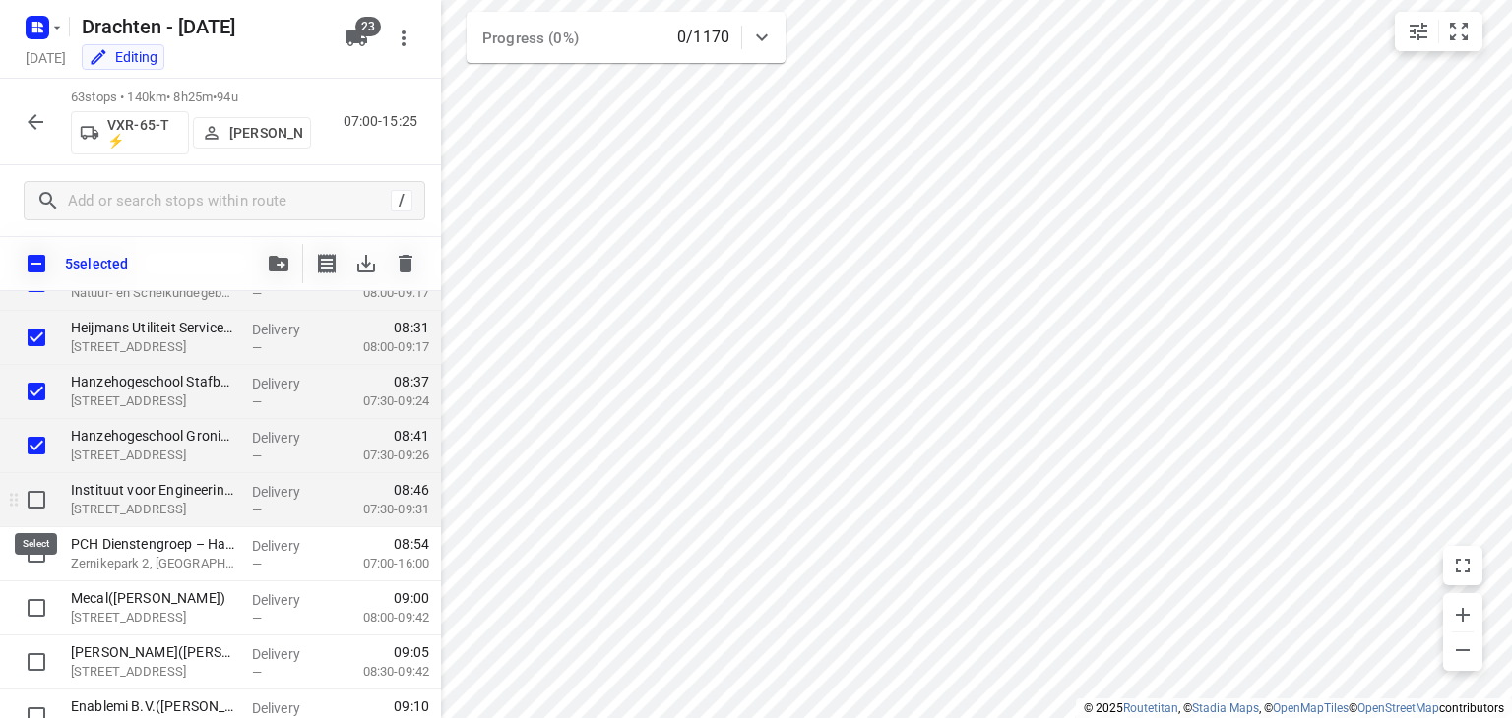
click at [34, 497] on input "checkbox" at bounding box center [36, 499] width 39 height 39
checkbox input "true"
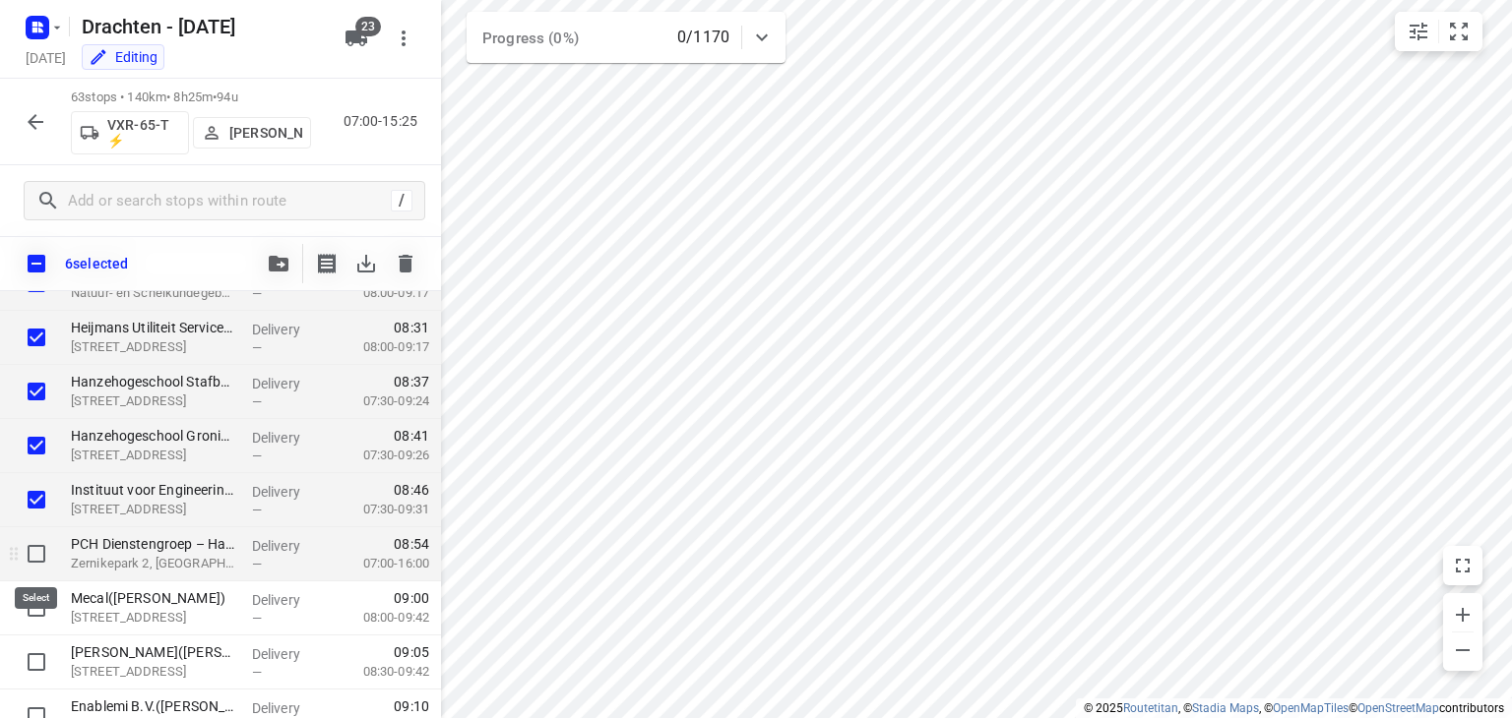
click at [34, 561] on input "checkbox" at bounding box center [36, 553] width 39 height 39
checkbox input "true"
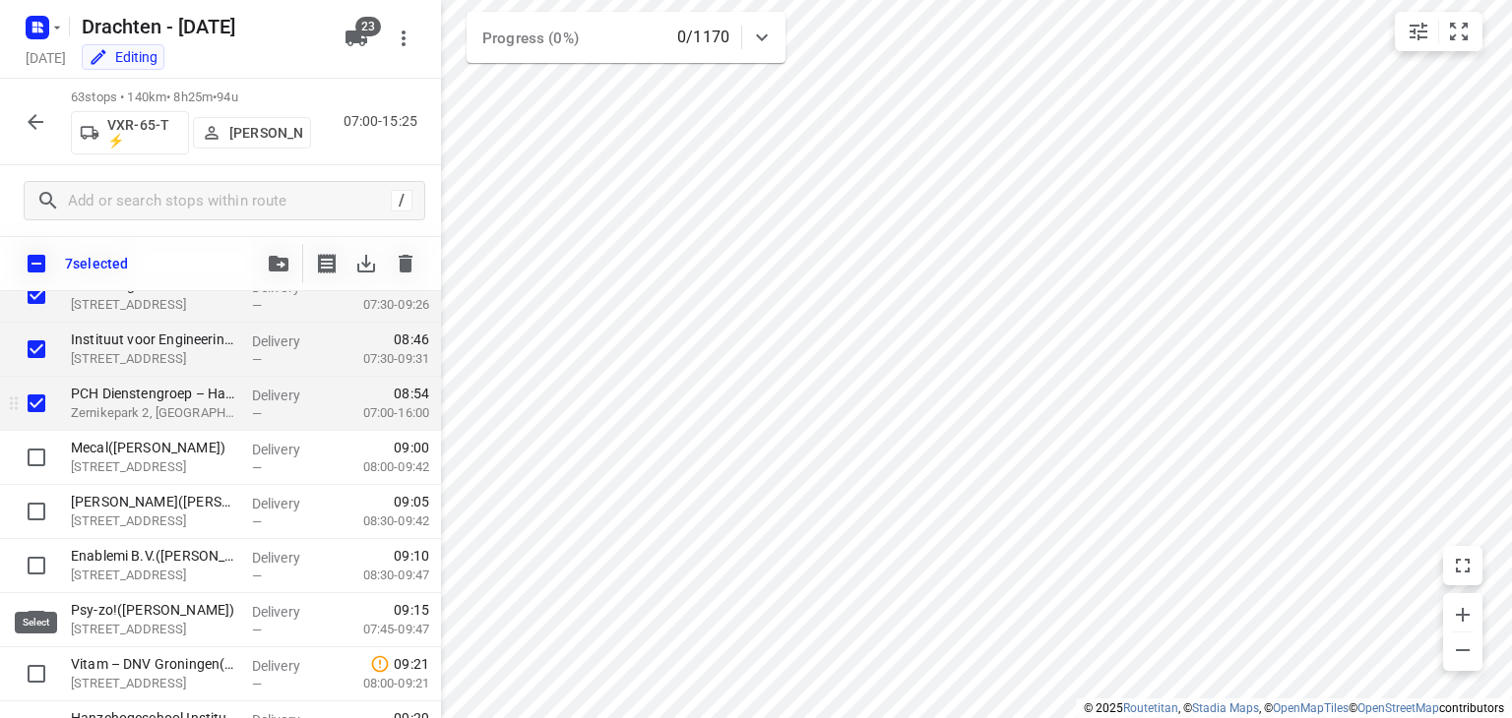
scroll to position [492, 0]
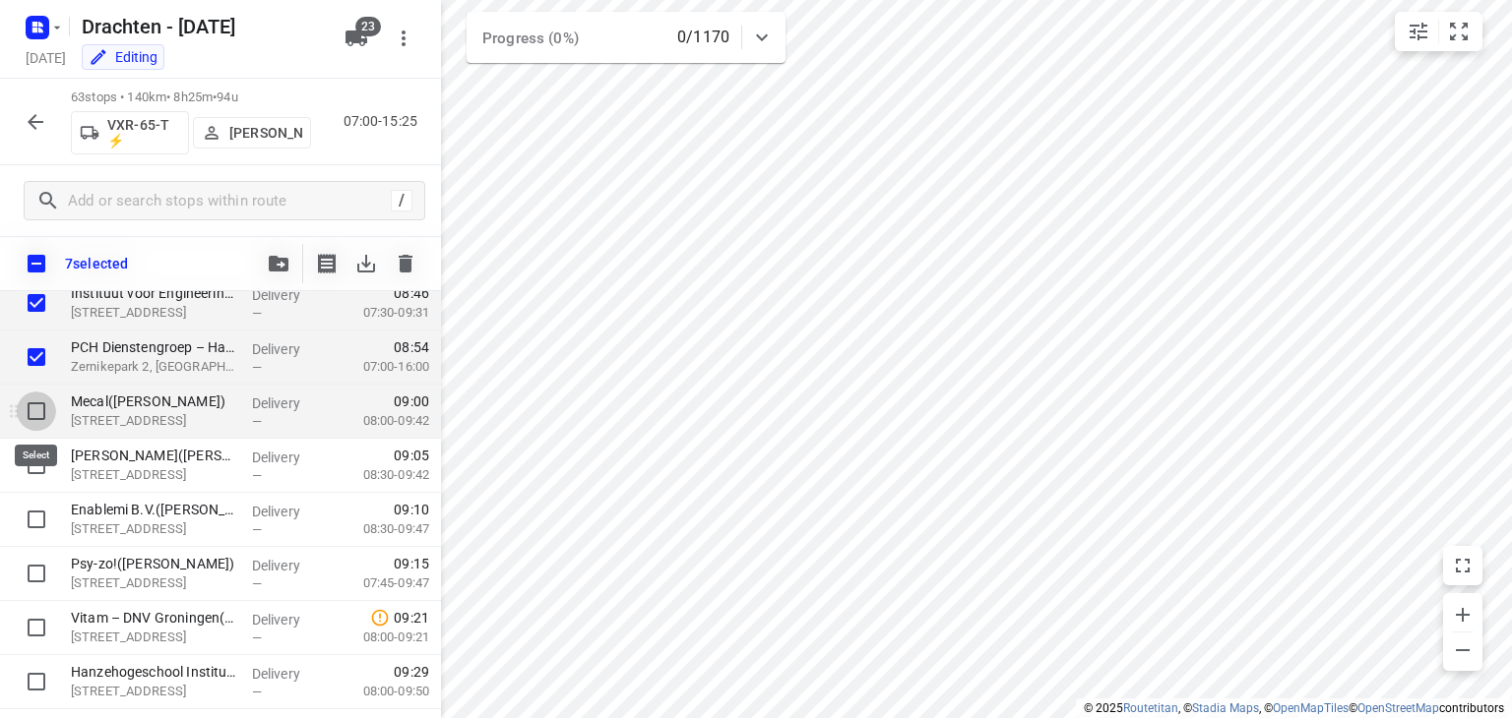
click at [35, 409] on input "checkbox" at bounding box center [36, 411] width 39 height 39
checkbox input "true"
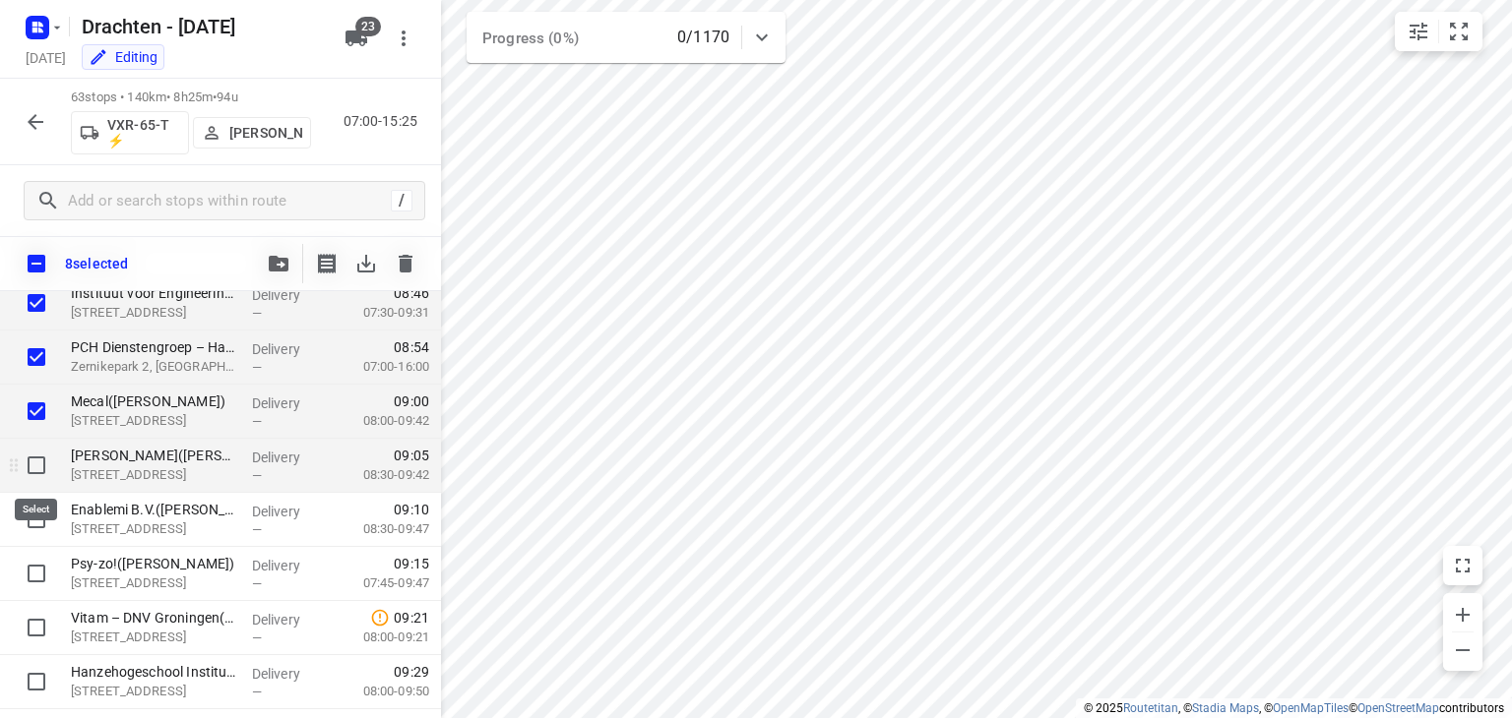
click at [37, 459] on input "checkbox" at bounding box center [36, 465] width 39 height 39
checkbox input "true"
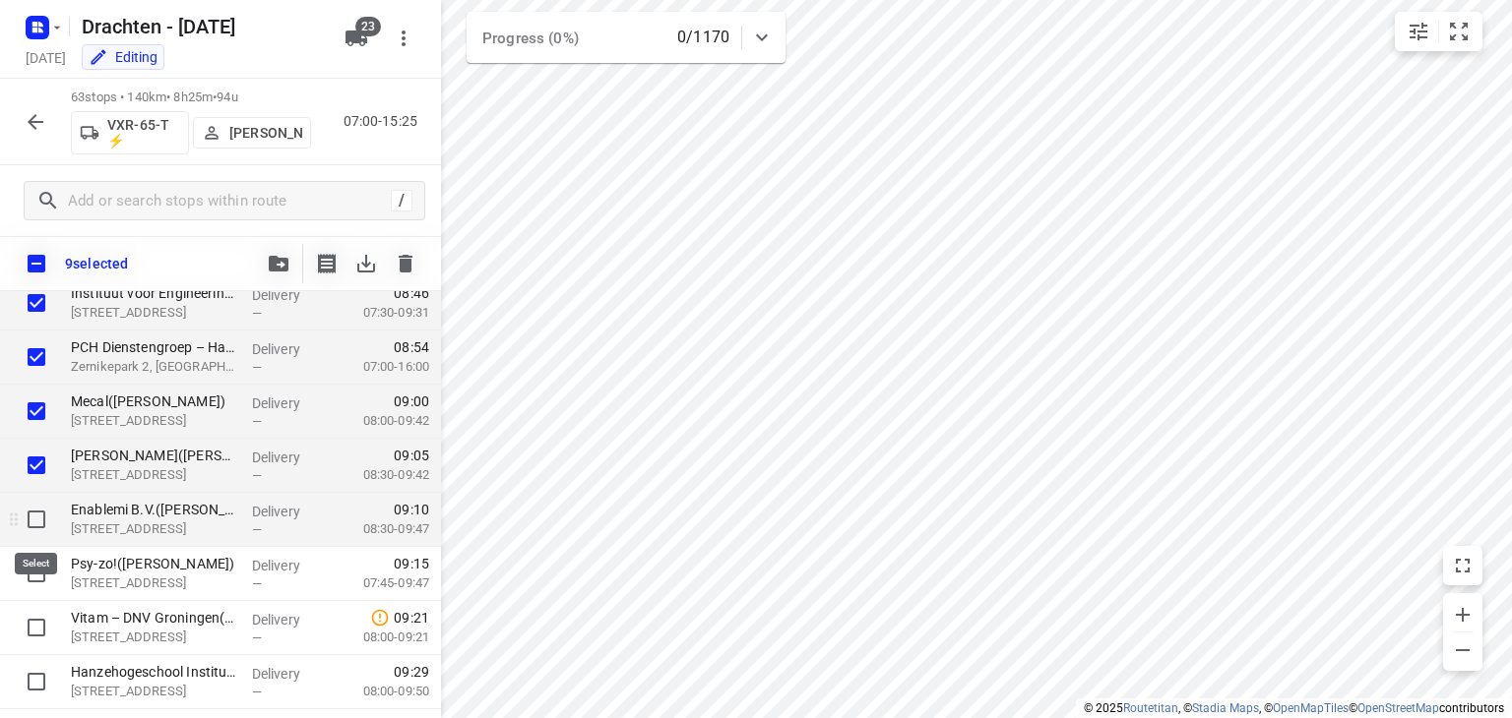
click at [35, 522] on input "checkbox" at bounding box center [36, 519] width 39 height 39
checkbox input "true"
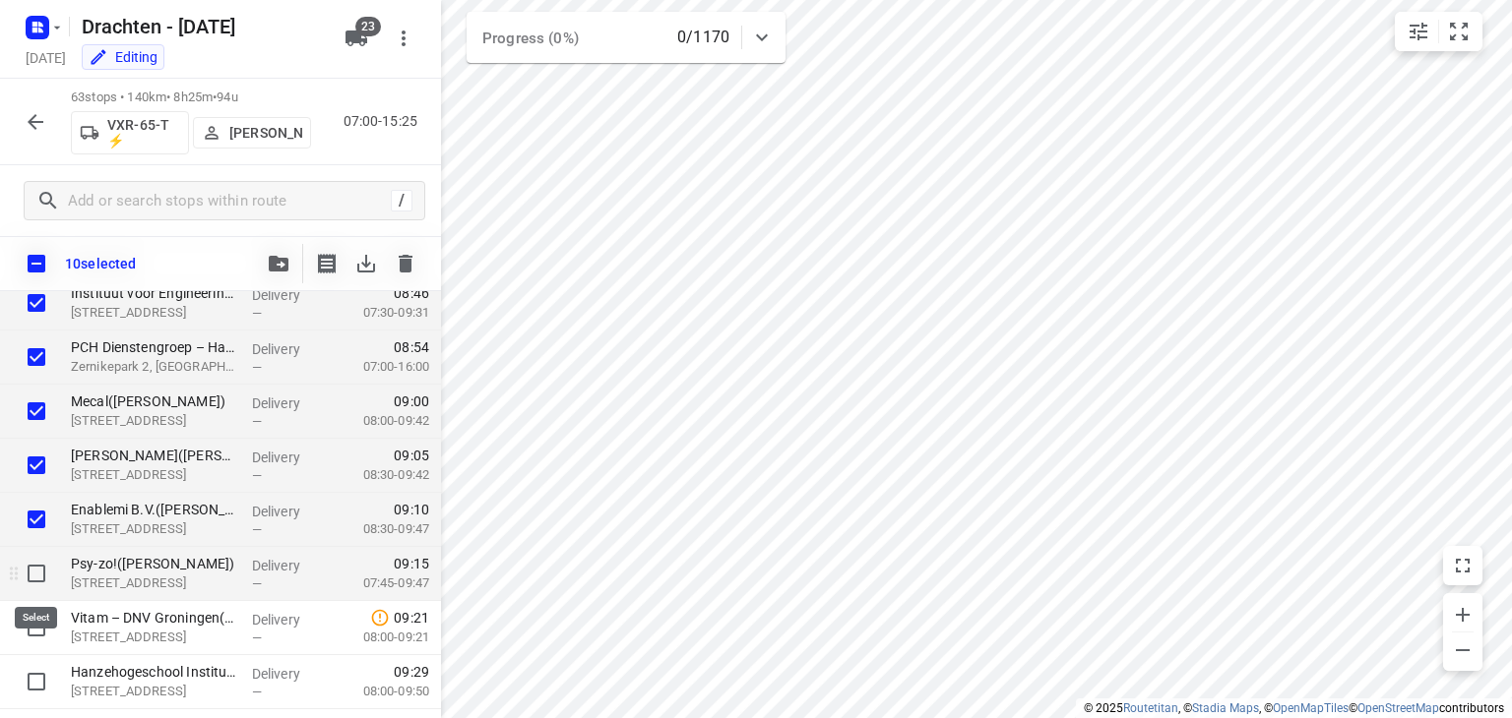
click at [32, 573] on input "checkbox" at bounding box center [36, 573] width 39 height 39
checkbox input "true"
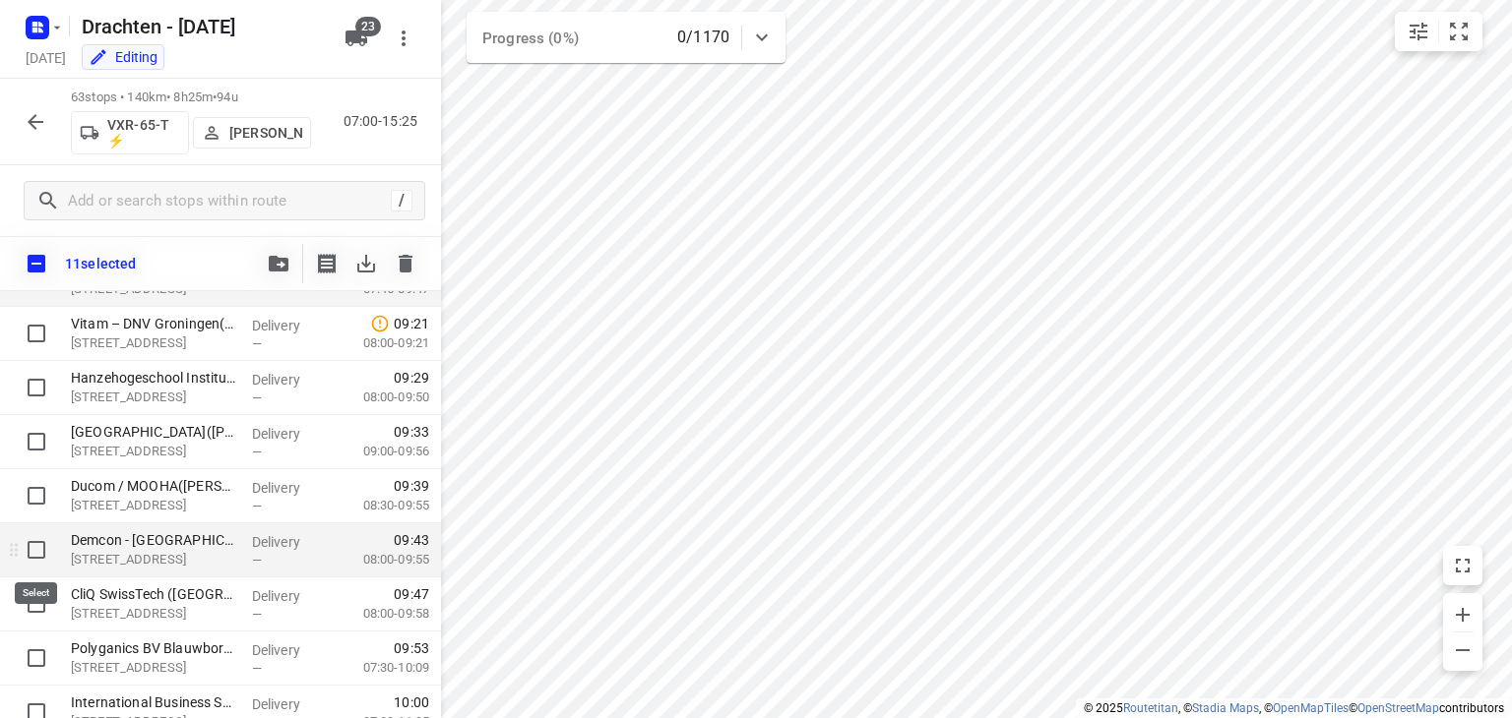
scroll to position [787, 0]
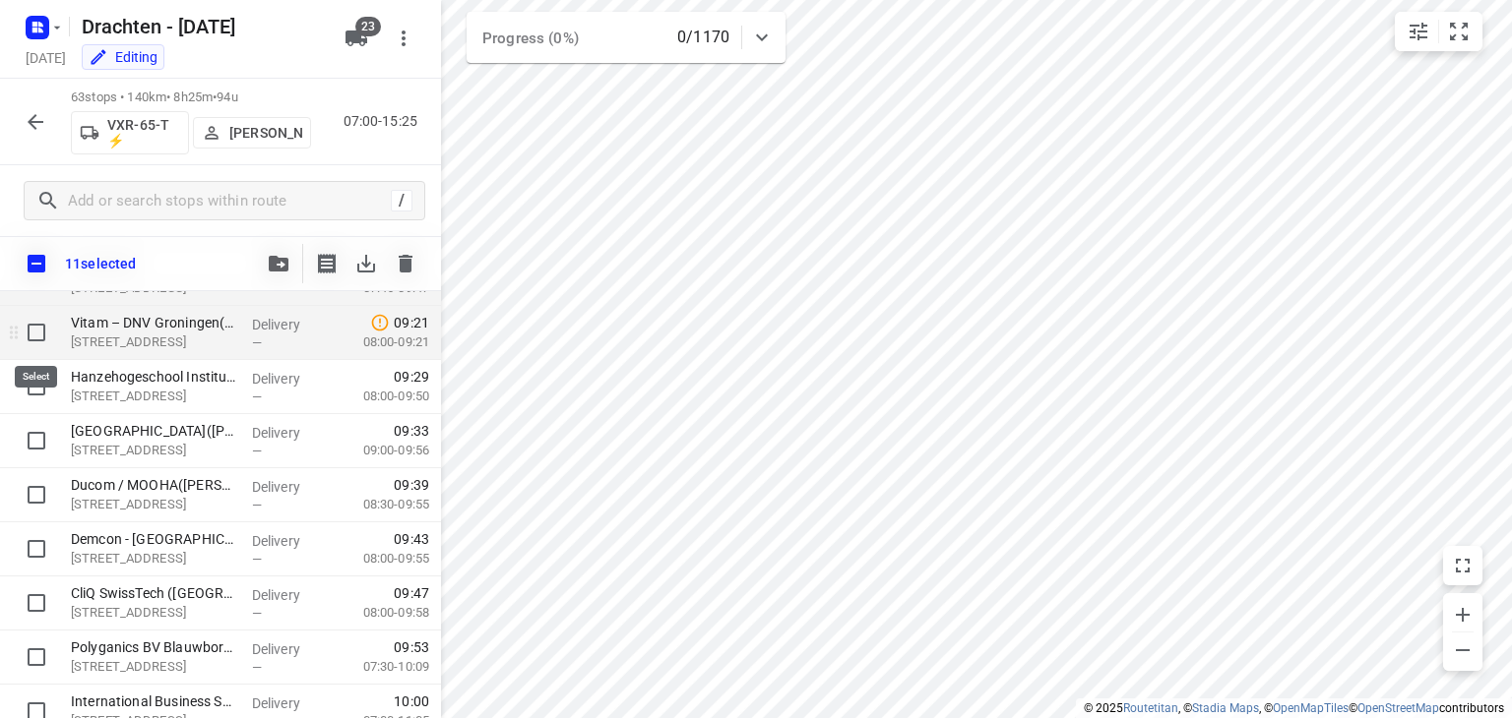
click at [33, 331] on input "checkbox" at bounding box center [36, 332] width 39 height 39
checkbox input "true"
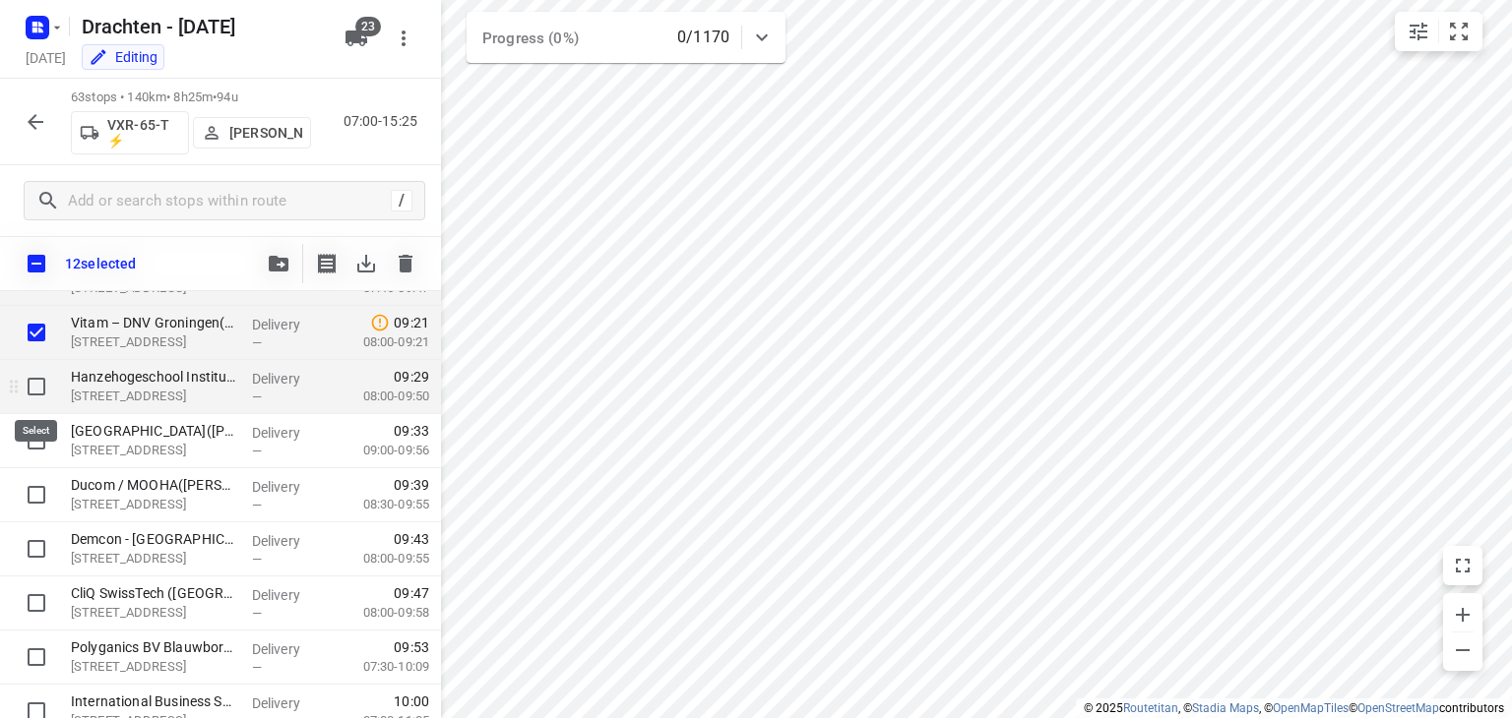
click at [40, 377] on input "checkbox" at bounding box center [36, 386] width 39 height 39
checkbox input "true"
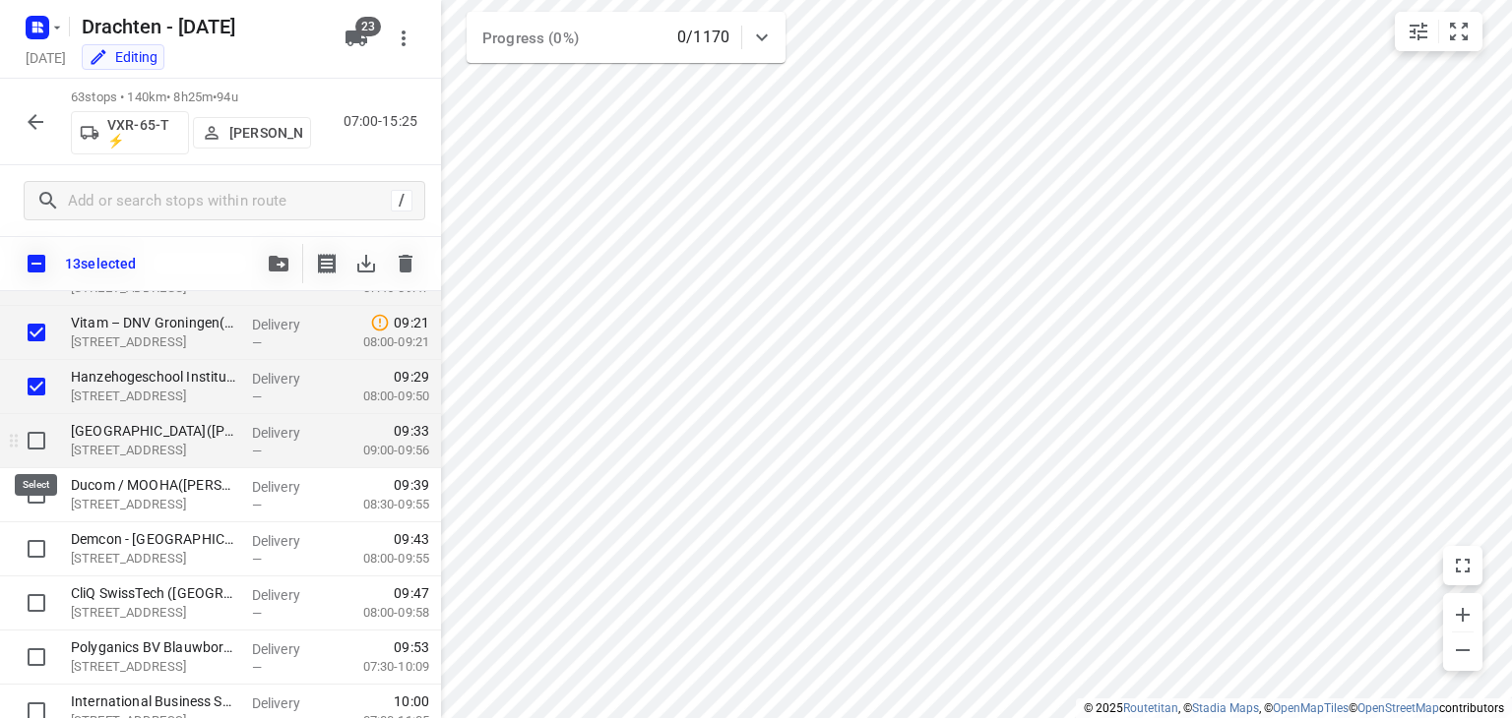
click at [35, 436] on input "checkbox" at bounding box center [36, 440] width 39 height 39
checkbox input "true"
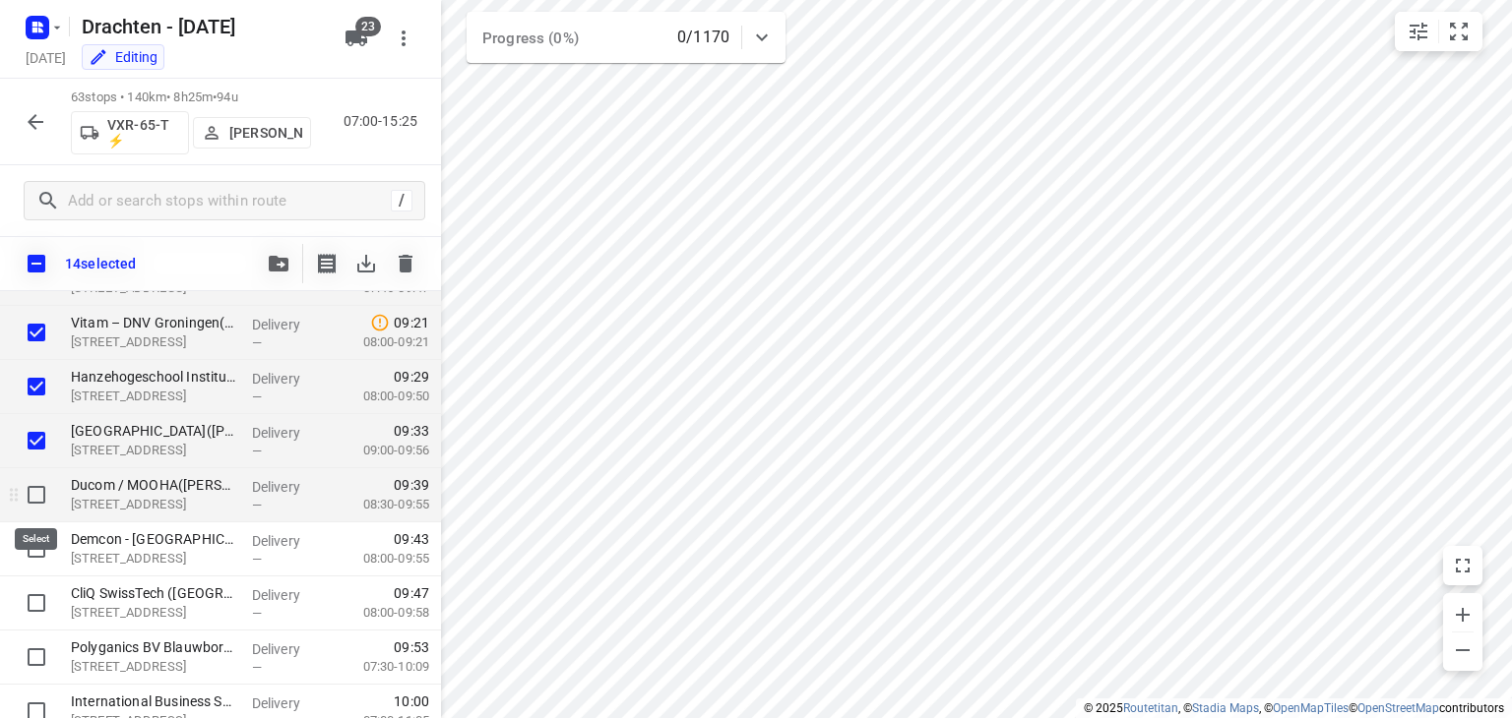
click at [35, 491] on input "checkbox" at bounding box center [36, 494] width 39 height 39
checkbox input "true"
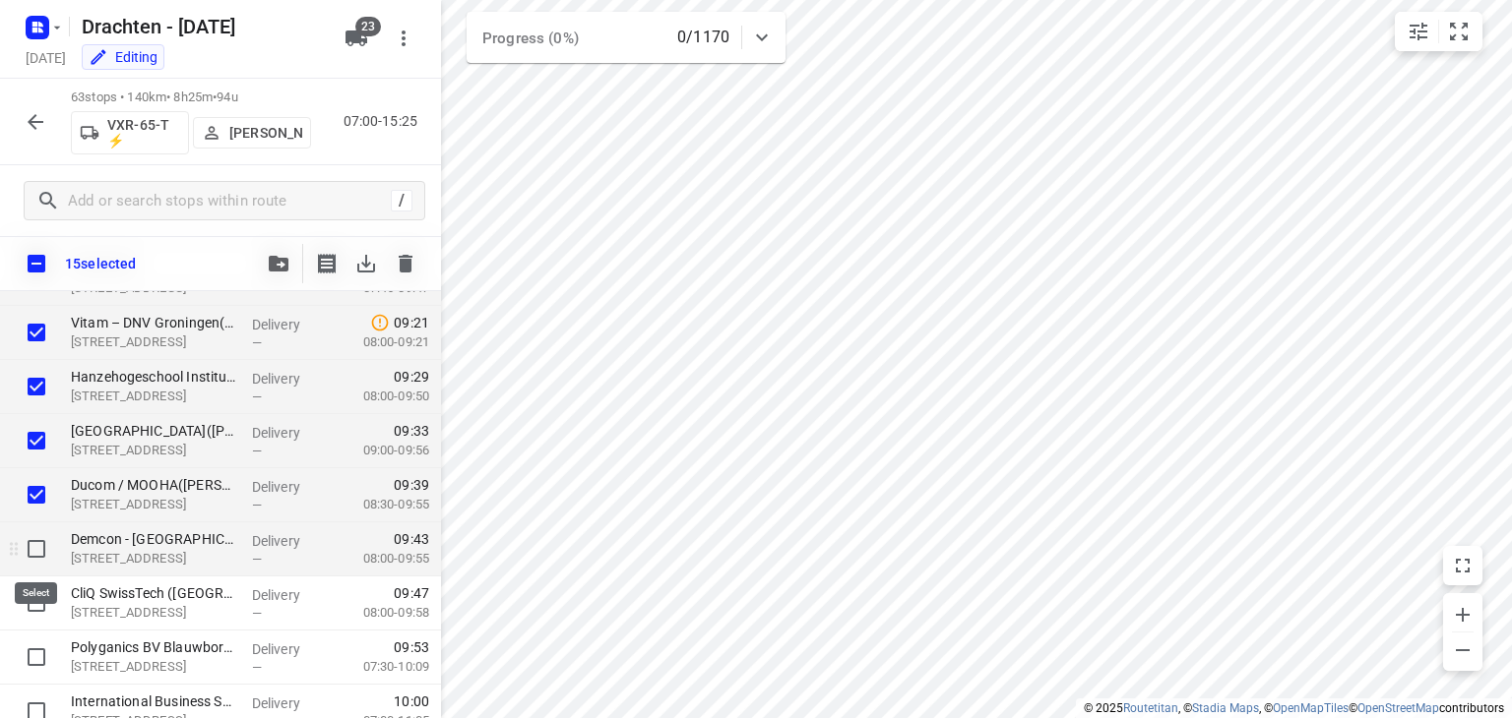
click at [35, 559] on input "checkbox" at bounding box center [36, 549] width 39 height 39
checkbox input "true"
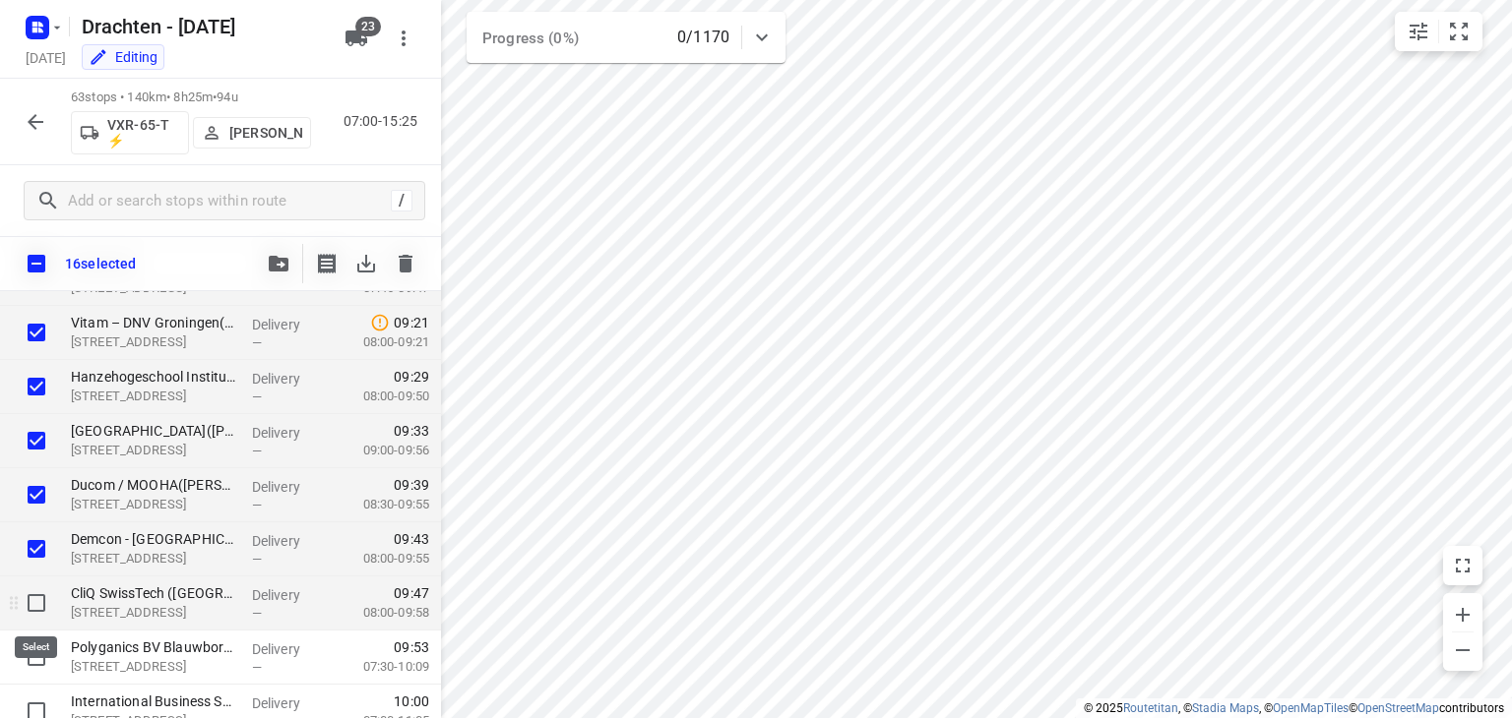
click at [34, 614] on input "checkbox" at bounding box center [36, 603] width 39 height 39
checkbox input "true"
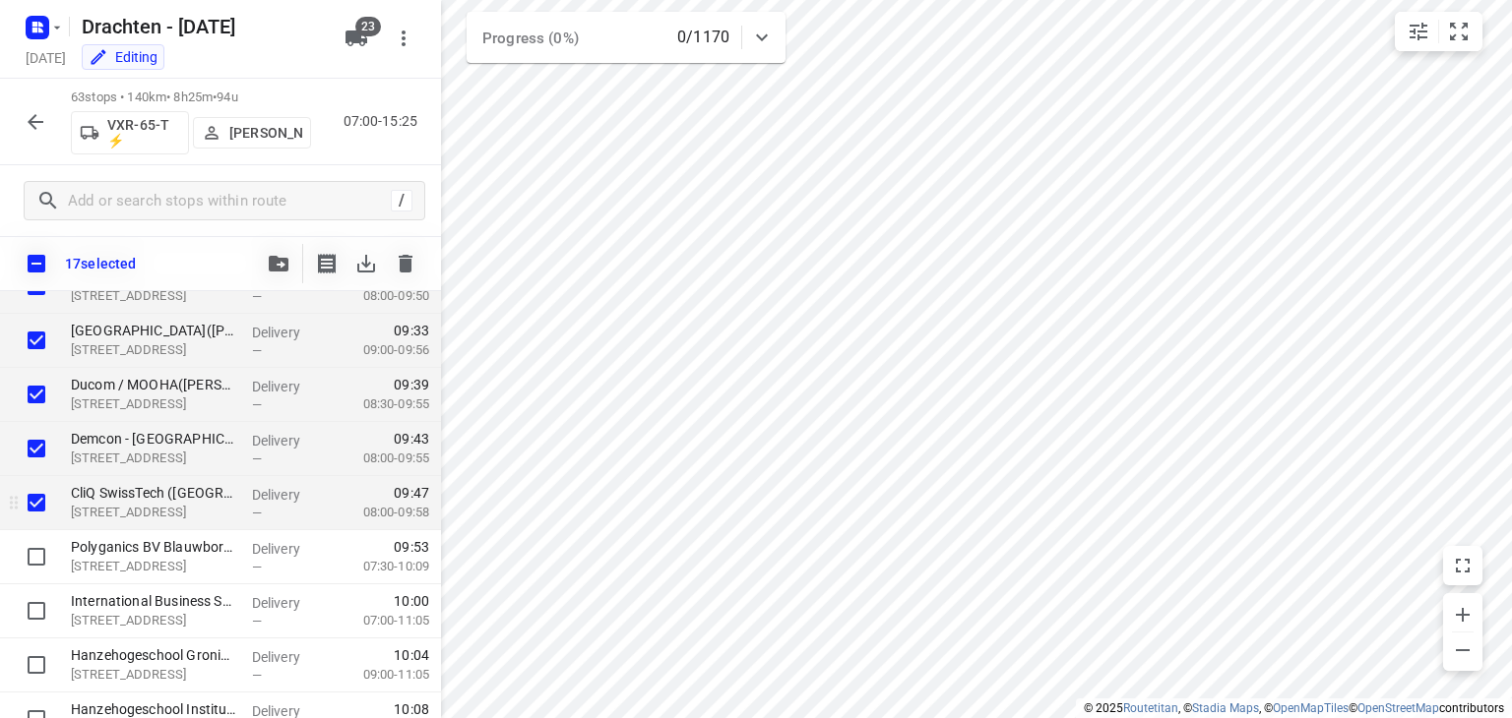
scroll to position [984, 0]
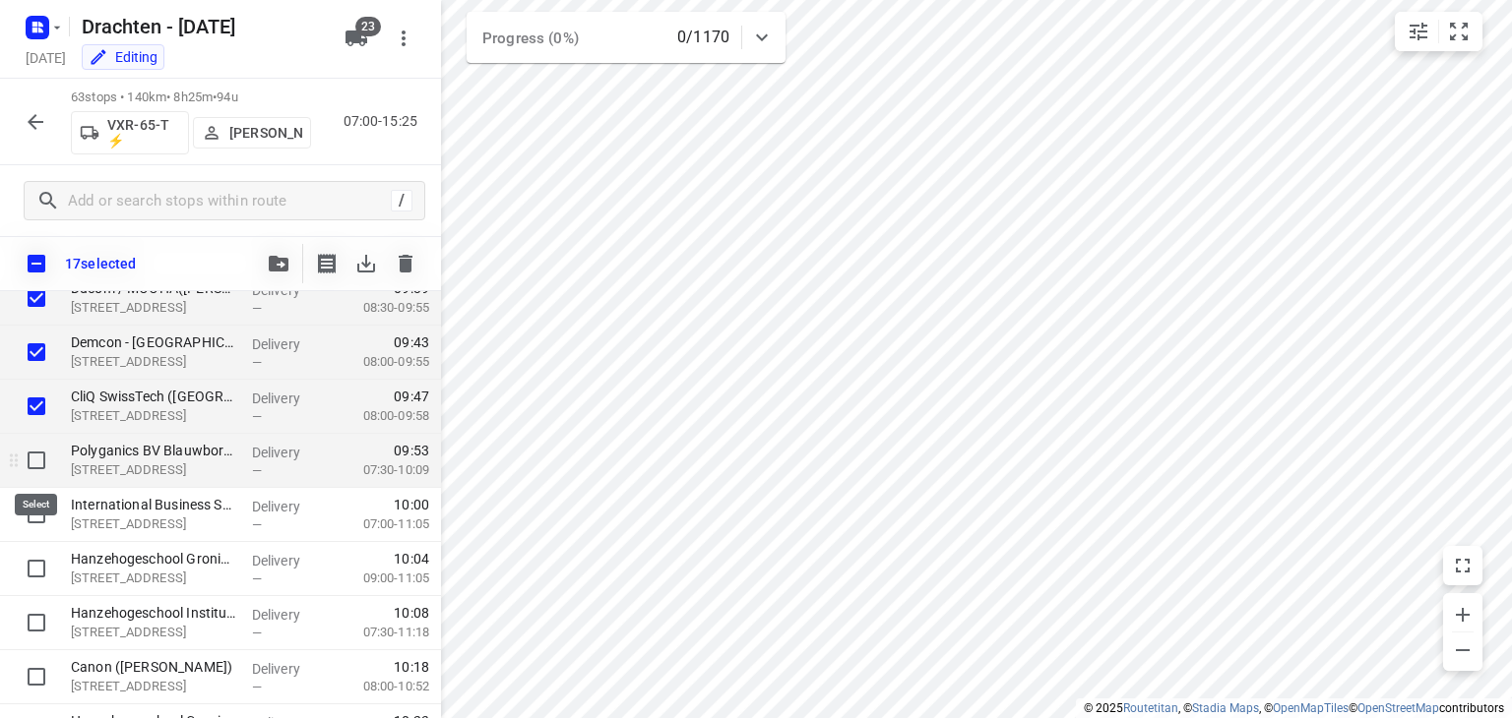
click at [38, 461] on input "checkbox" at bounding box center [36, 460] width 39 height 39
checkbox input "true"
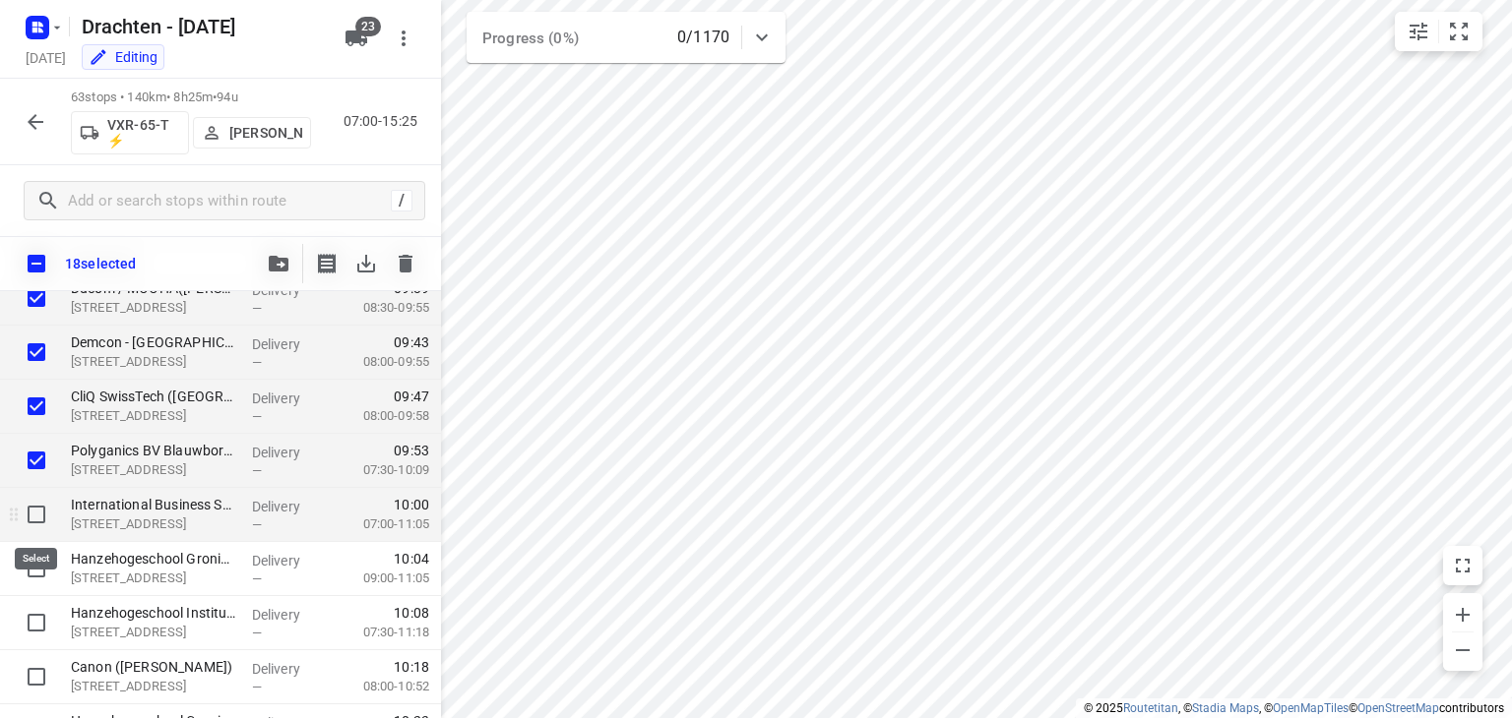
click at [32, 517] on input "checkbox" at bounding box center [36, 514] width 39 height 39
checkbox input "true"
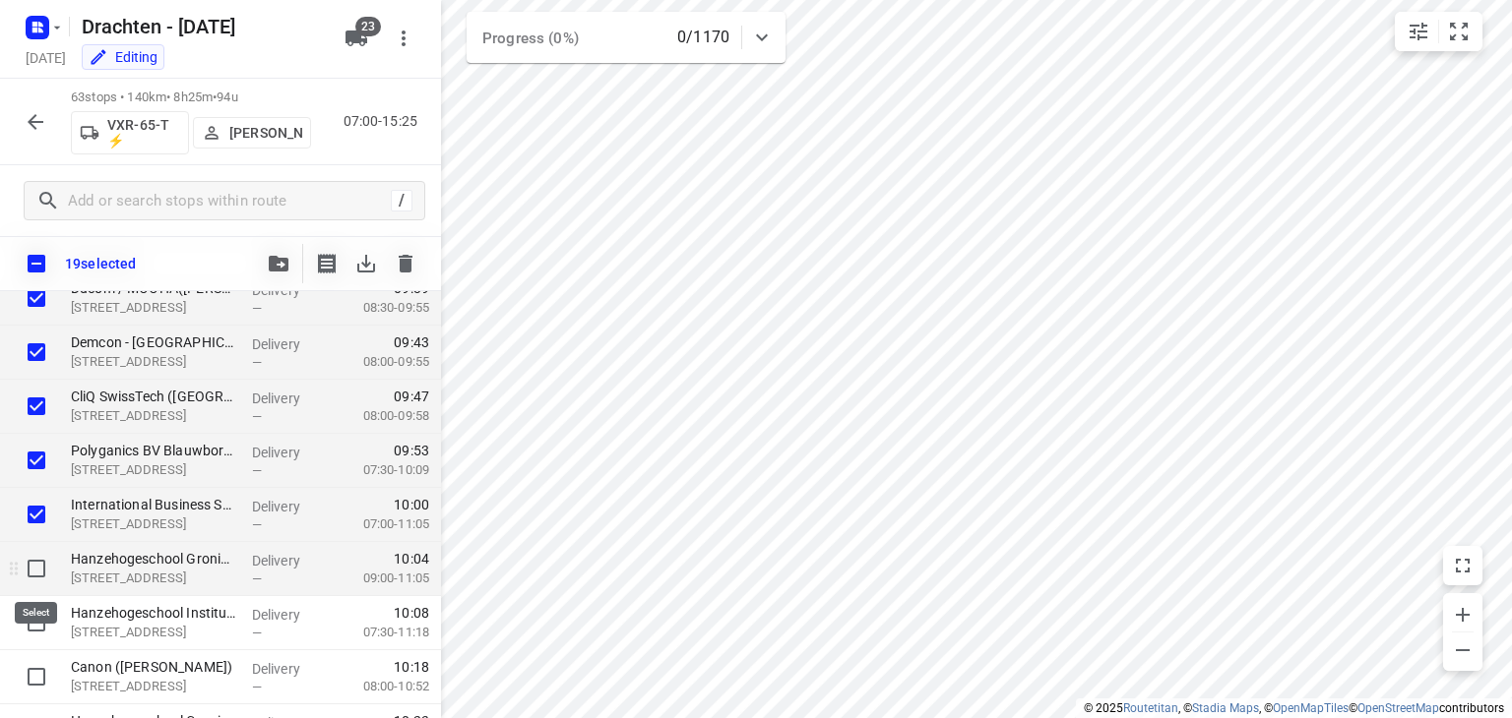
click at [36, 567] on input "checkbox" at bounding box center [36, 568] width 39 height 39
checkbox input "true"
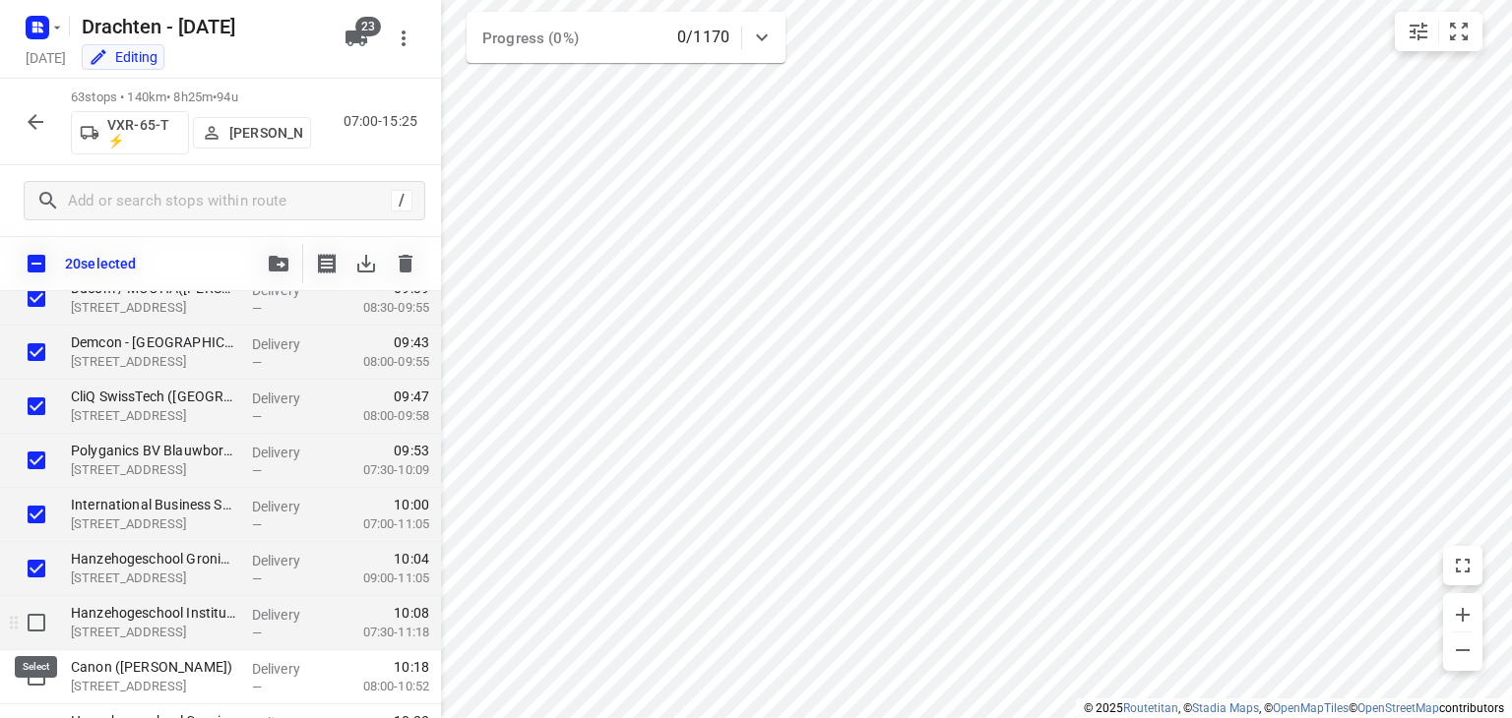
click at [36, 615] on input "checkbox" at bounding box center [36, 622] width 39 height 39
checkbox input "true"
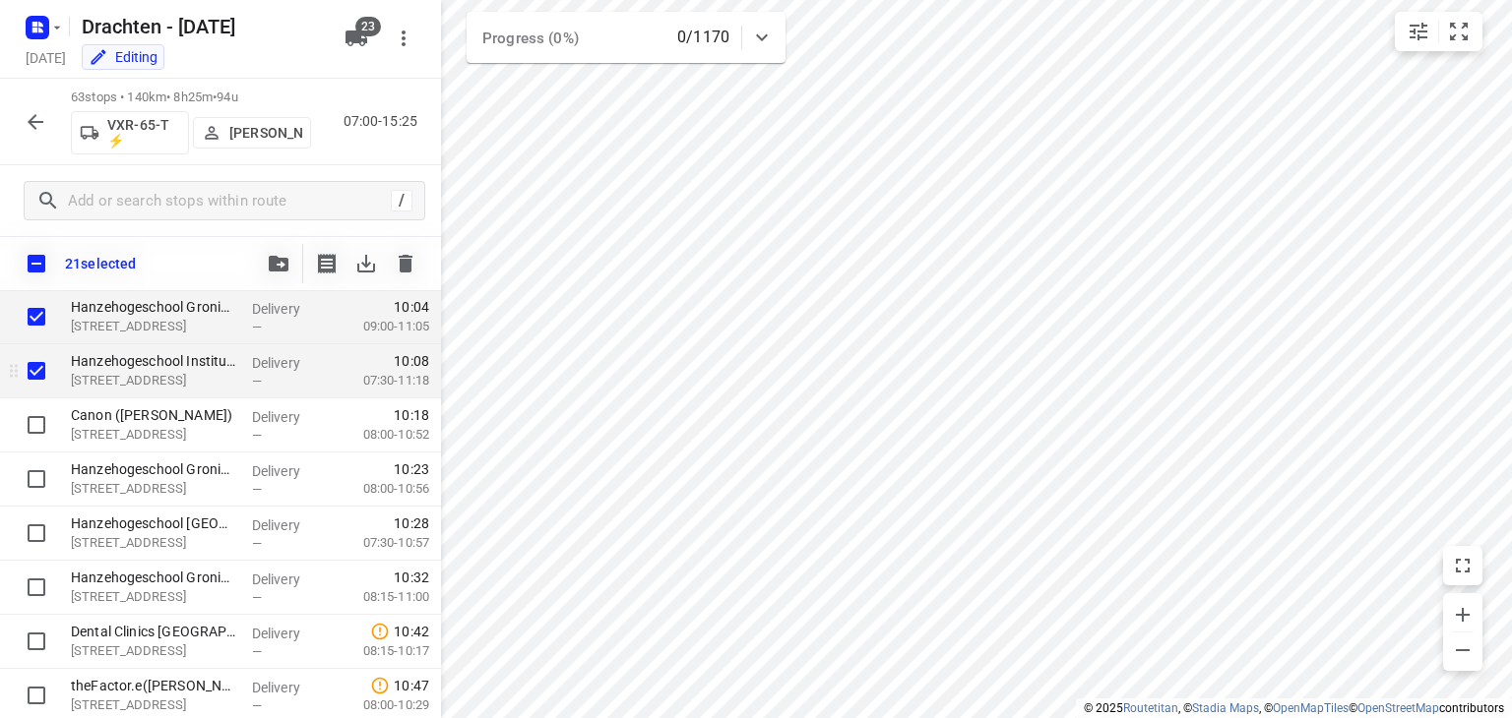
scroll to position [1280, 0]
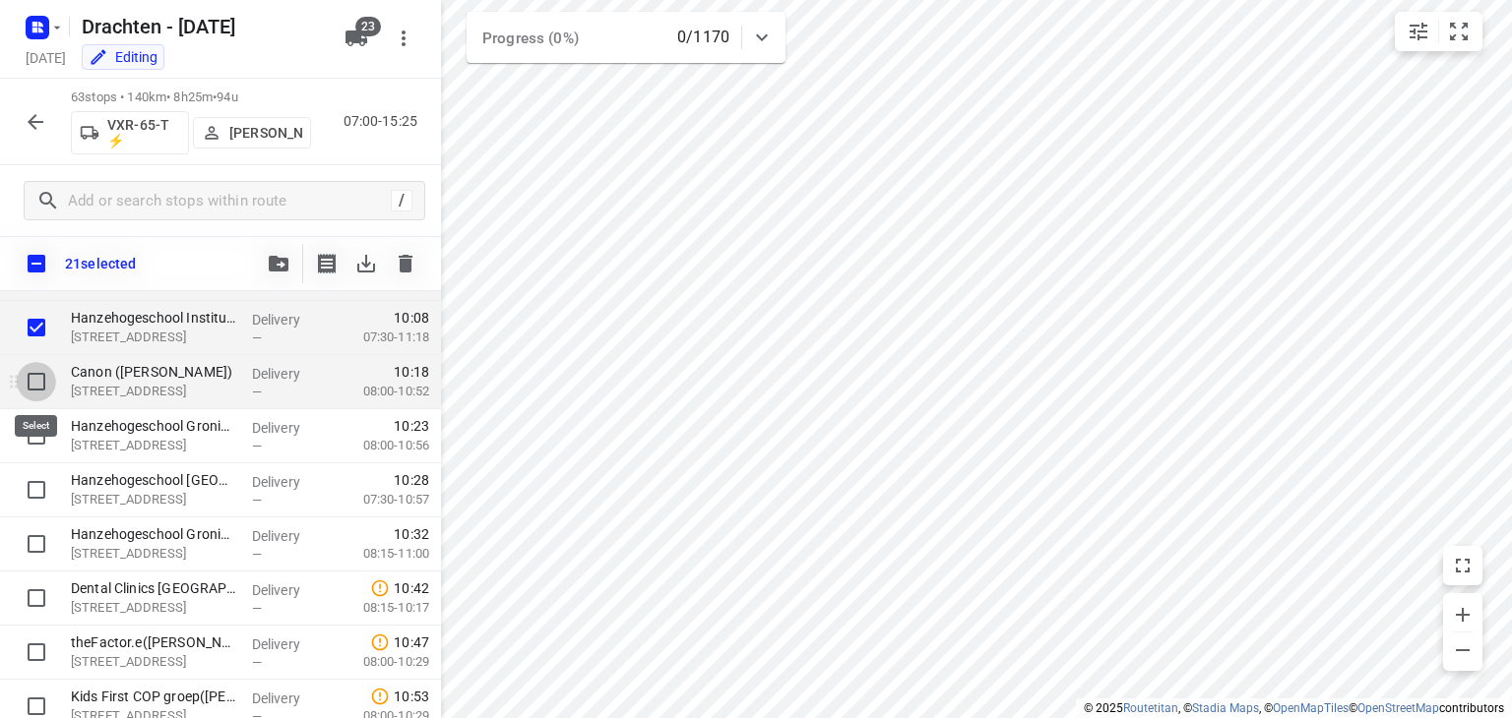
click at [36, 369] on input "checkbox" at bounding box center [36, 381] width 39 height 39
checkbox input "true"
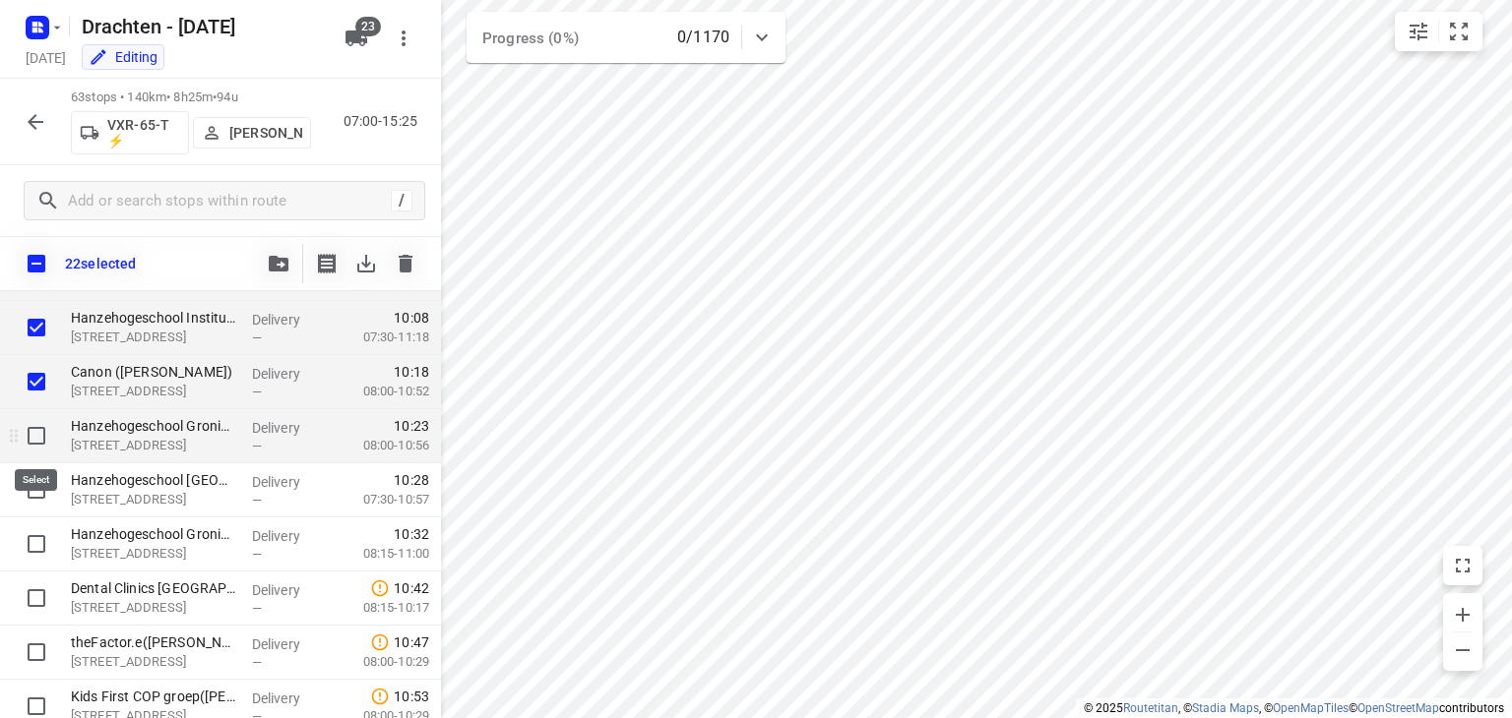
click at [35, 430] on input "checkbox" at bounding box center [36, 435] width 39 height 39
checkbox input "true"
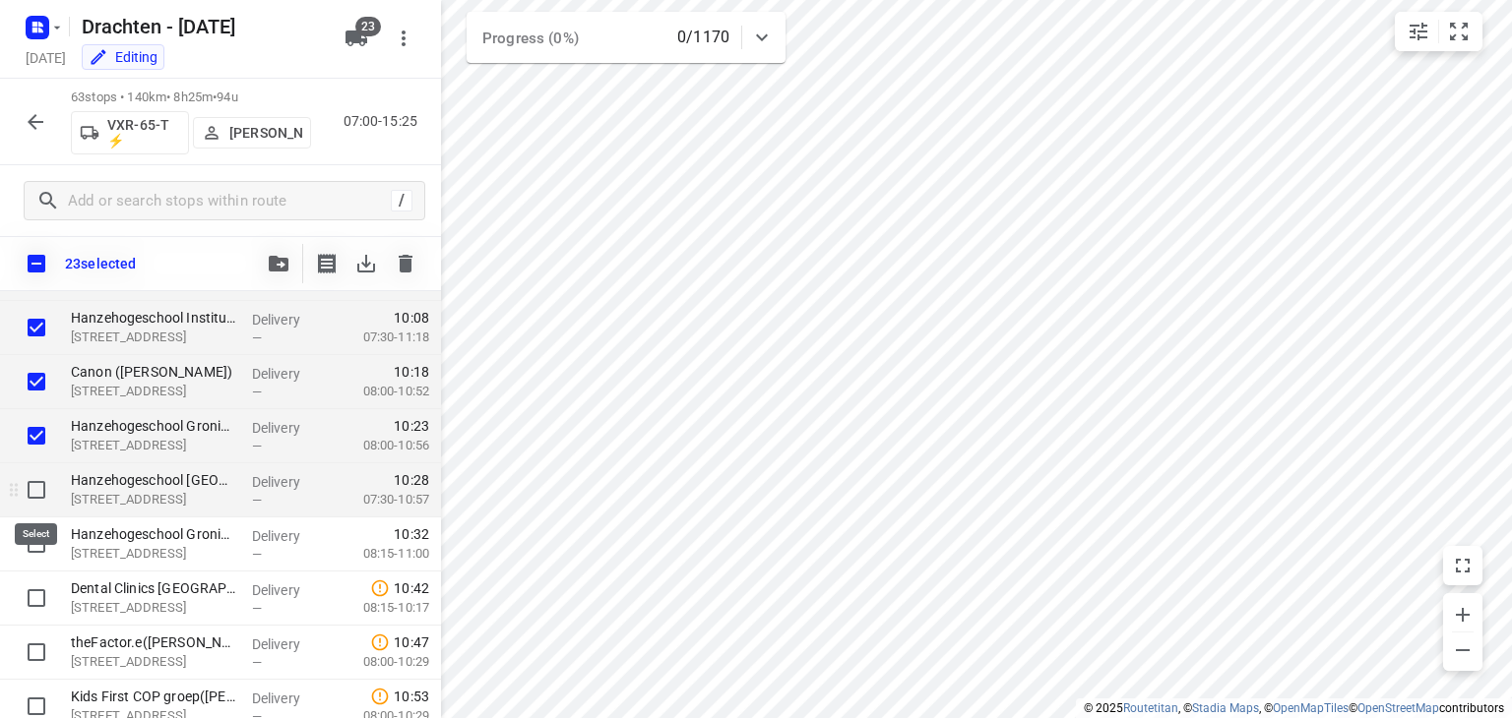
click at [33, 493] on input "checkbox" at bounding box center [36, 489] width 39 height 39
checkbox input "true"
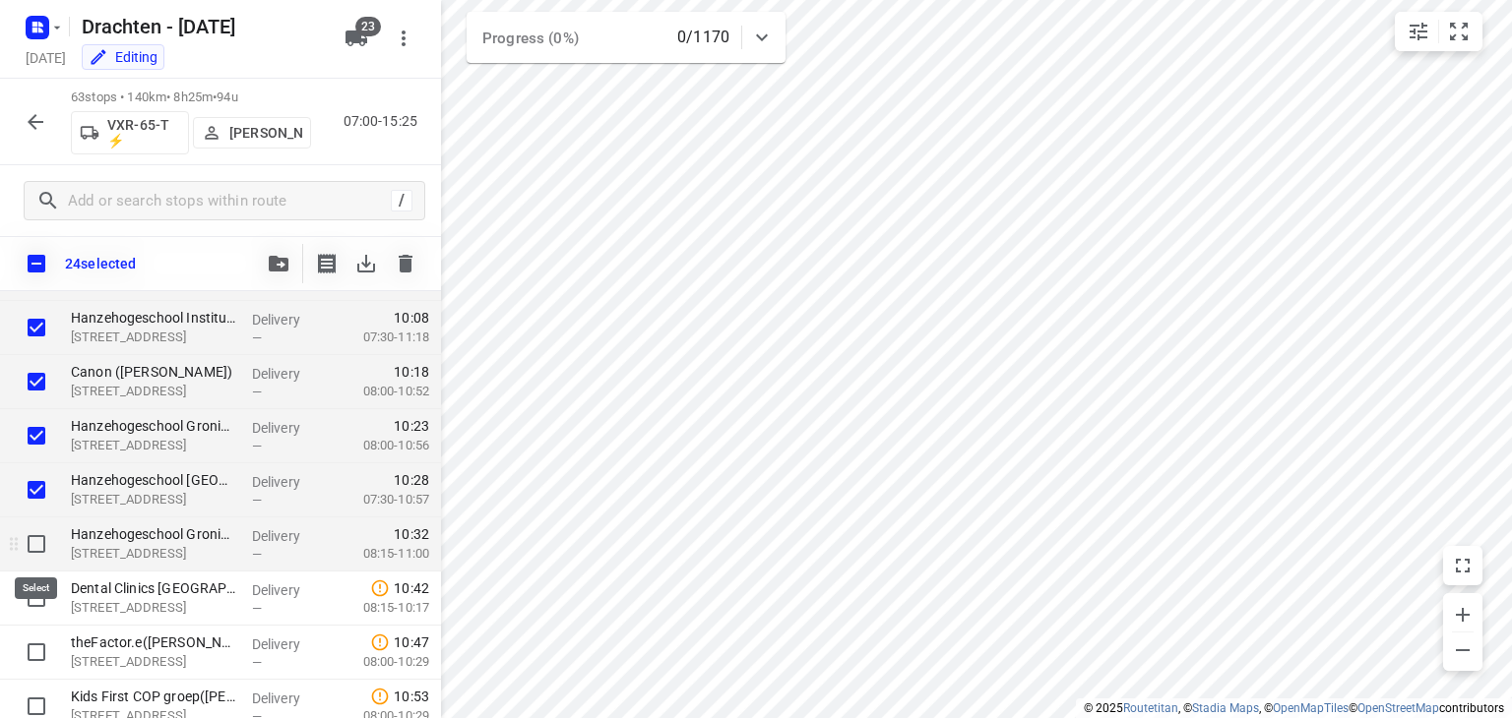
click at [29, 556] on input "checkbox" at bounding box center [36, 544] width 39 height 39
checkbox input "true"
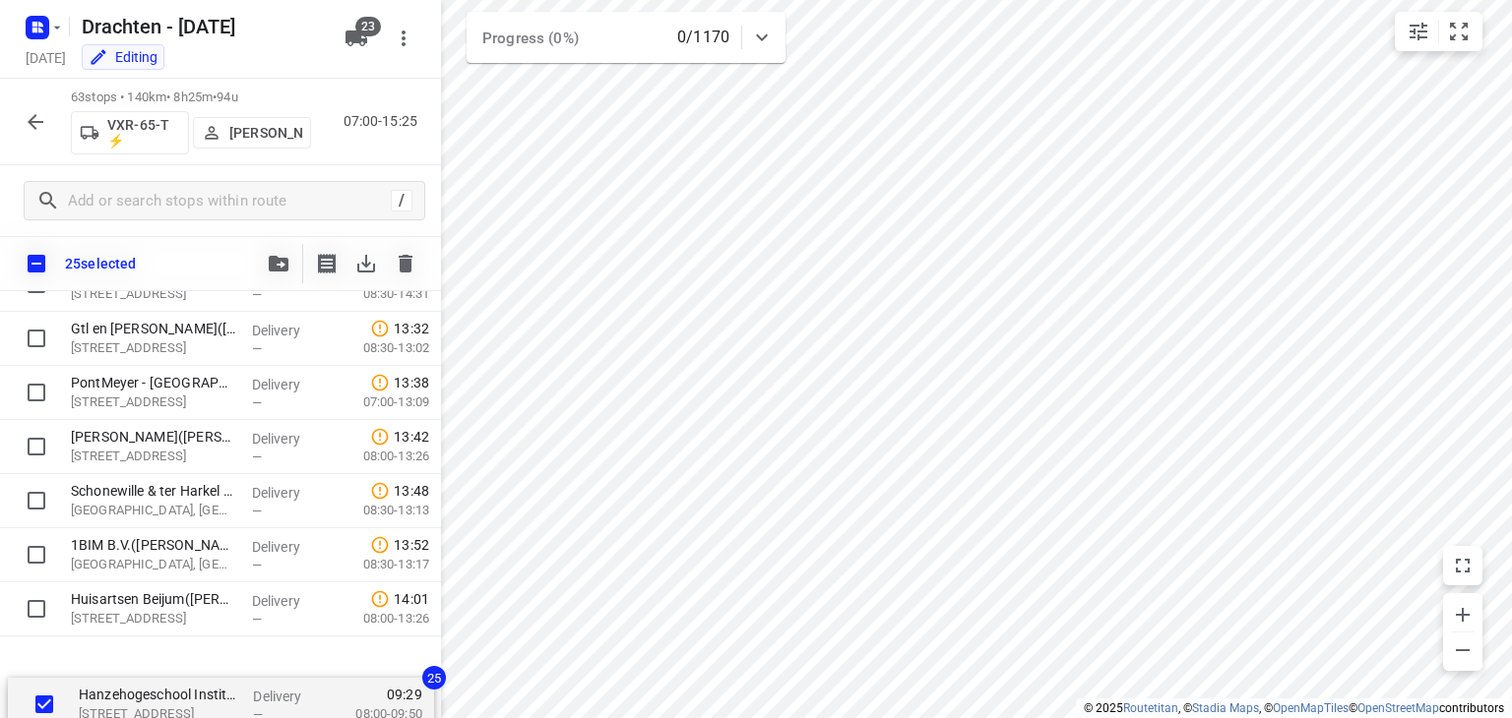
scroll to position [3136, 0]
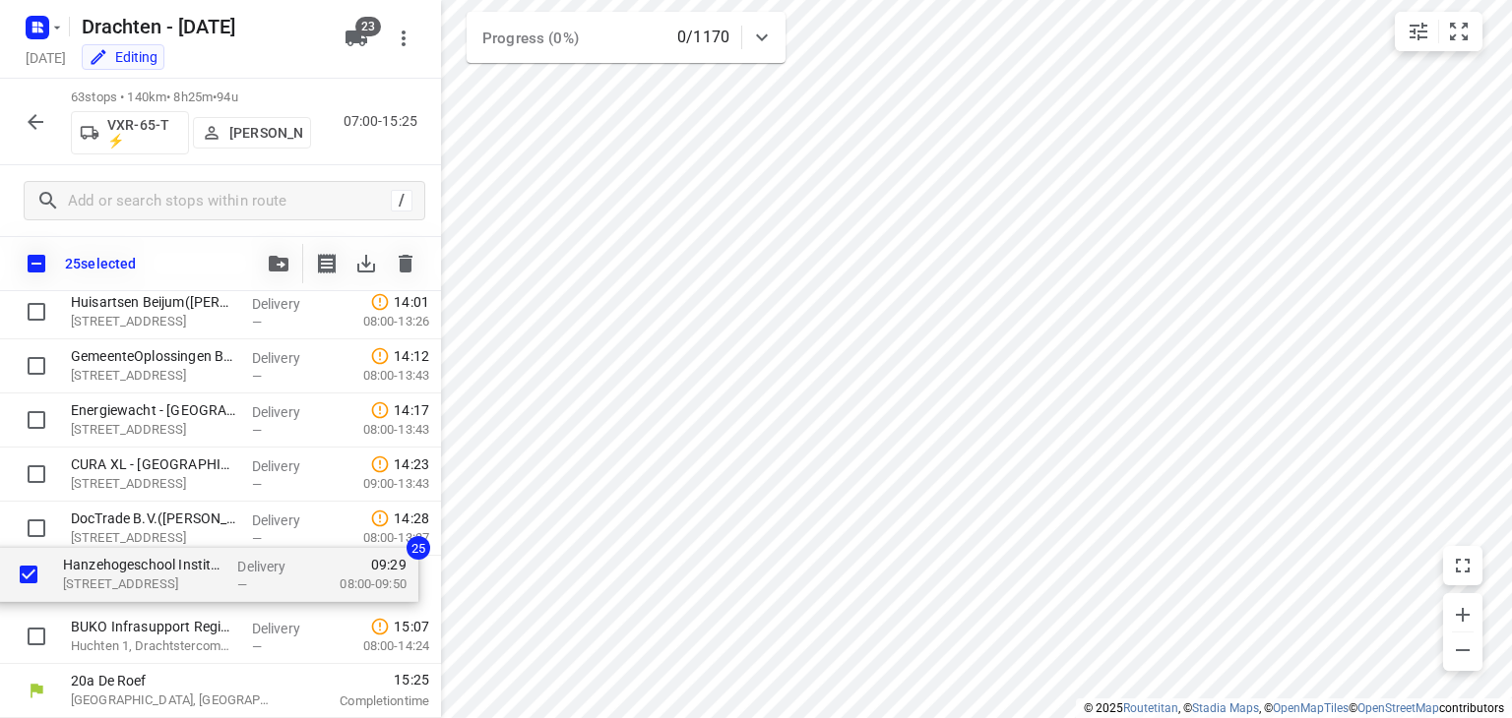
drag, startPoint x: 201, startPoint y: 377, endPoint x: 192, endPoint y: 565, distance: 188.2
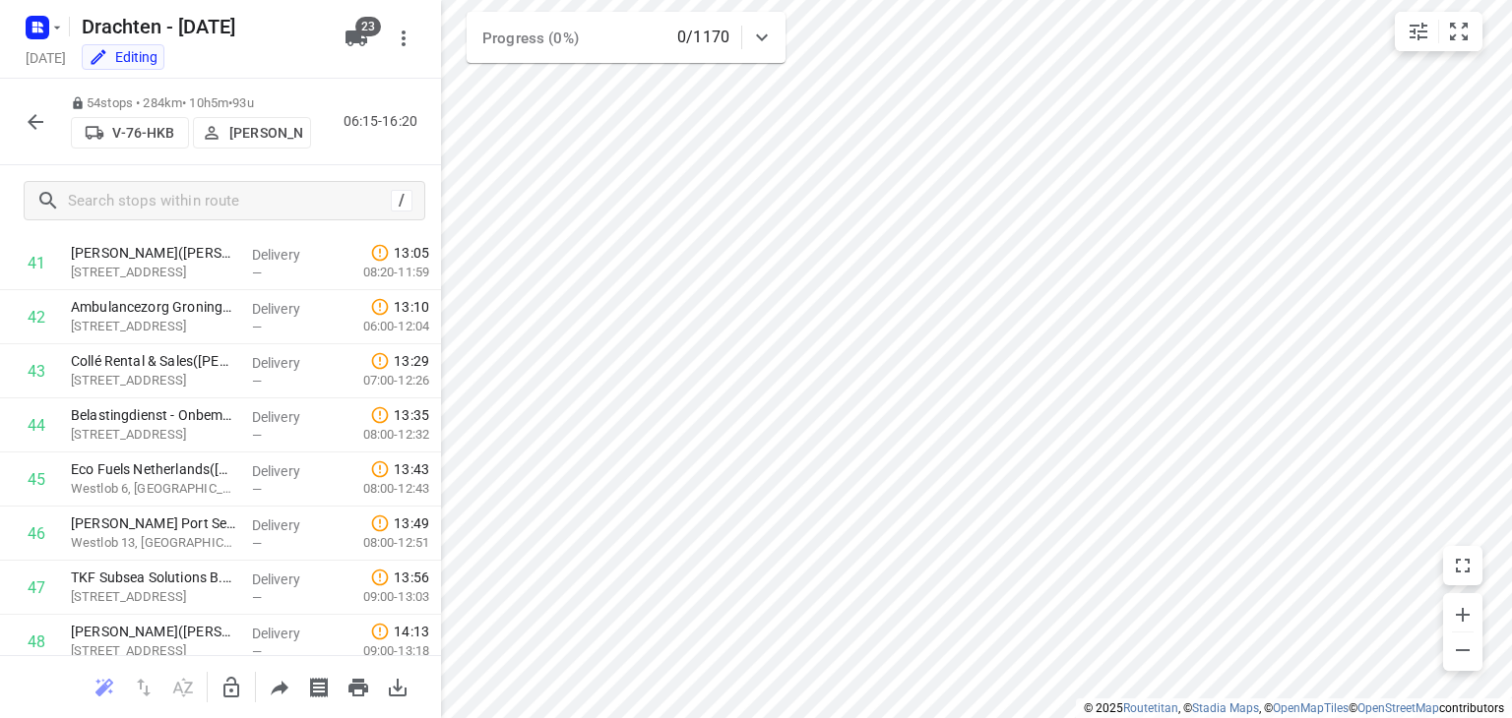
scroll to position [2164, 0]
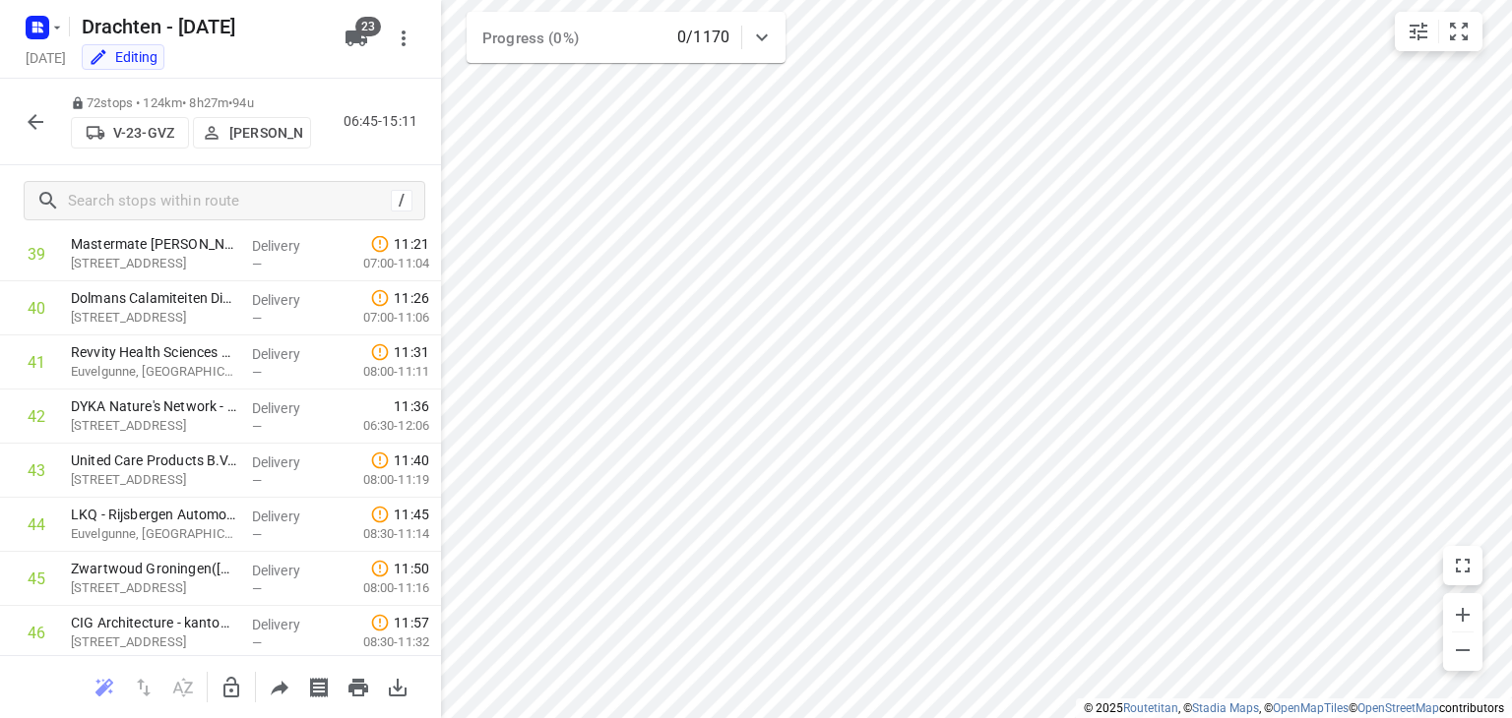
click at [33, 118] on icon "button" at bounding box center [36, 122] width 24 height 24
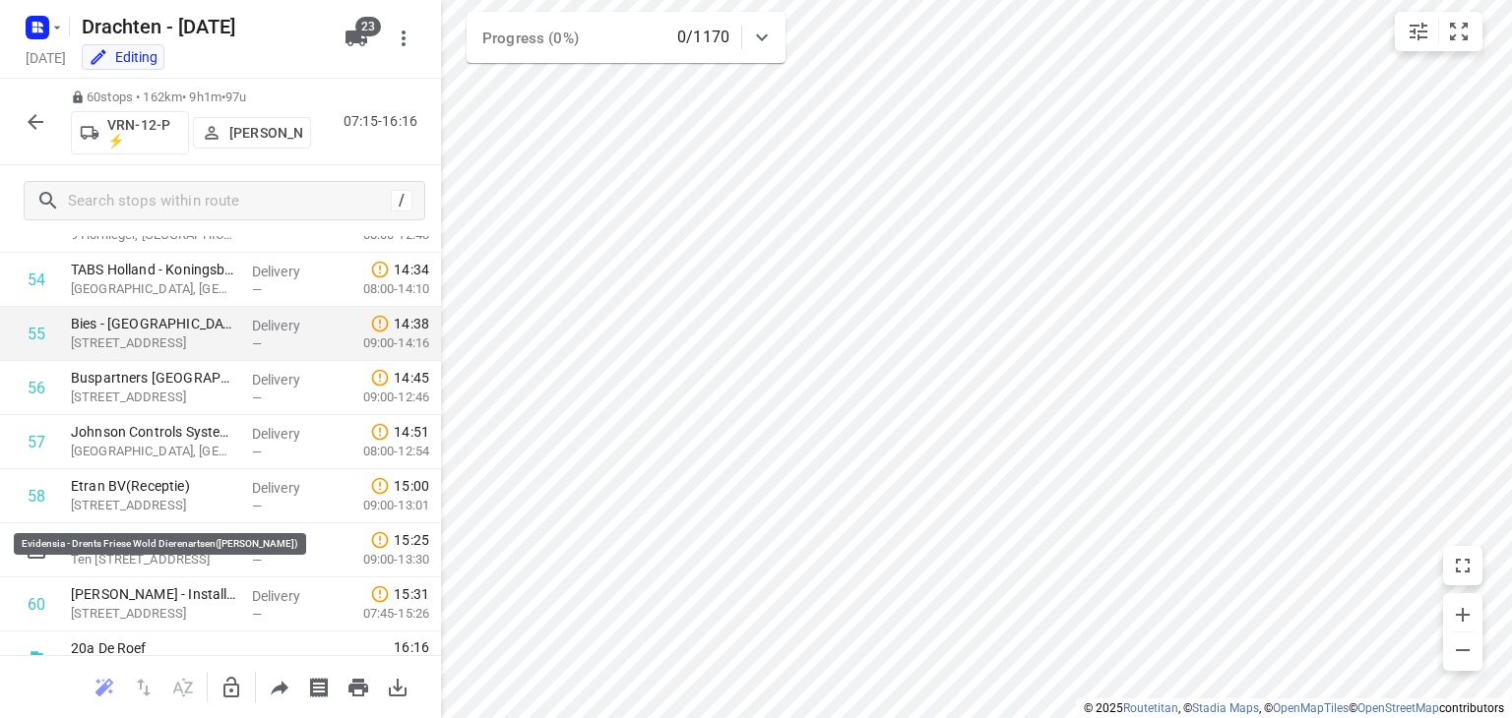
scroll to position [2981, 0]
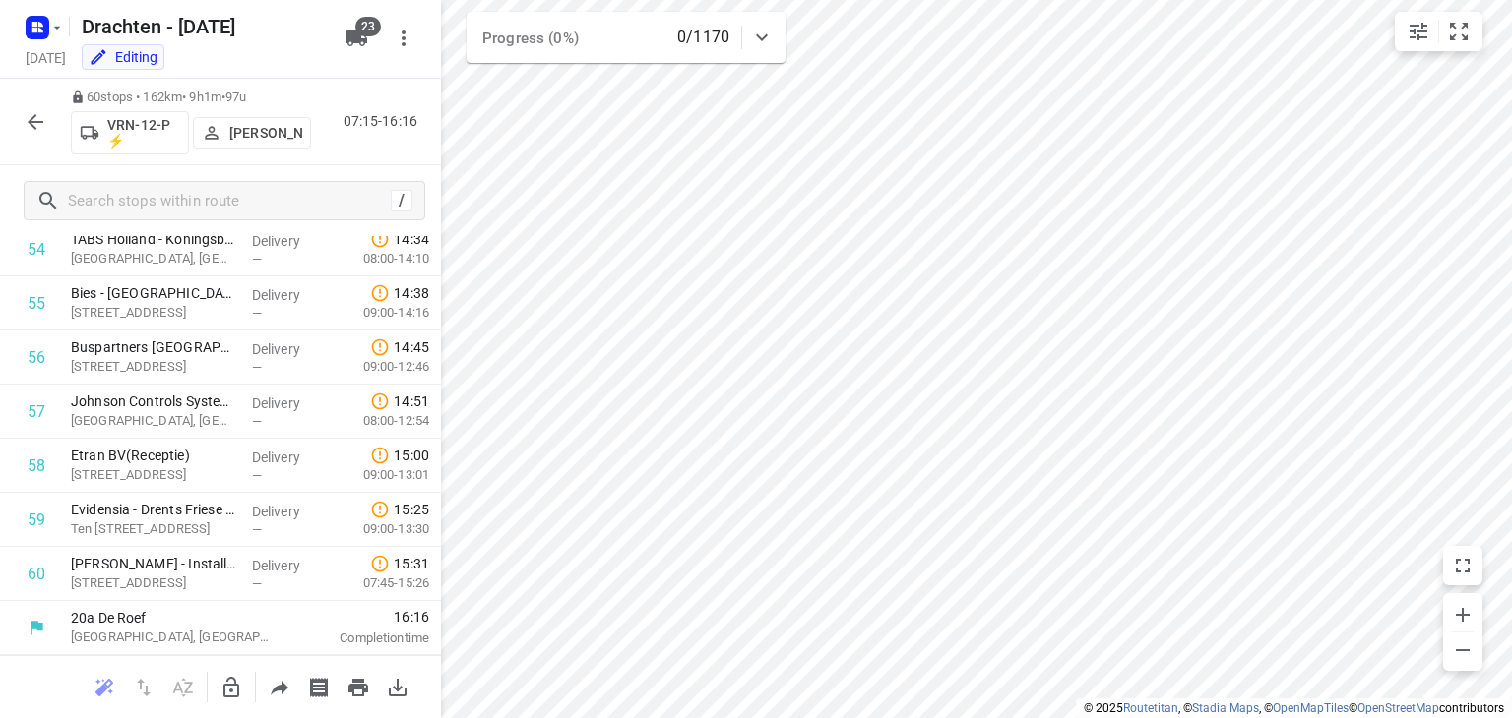
click at [227, 697] on icon "button" at bounding box center [231, 688] width 24 height 24
click at [273, 127] on p "[PERSON_NAME]" at bounding box center [265, 133] width 73 height 16
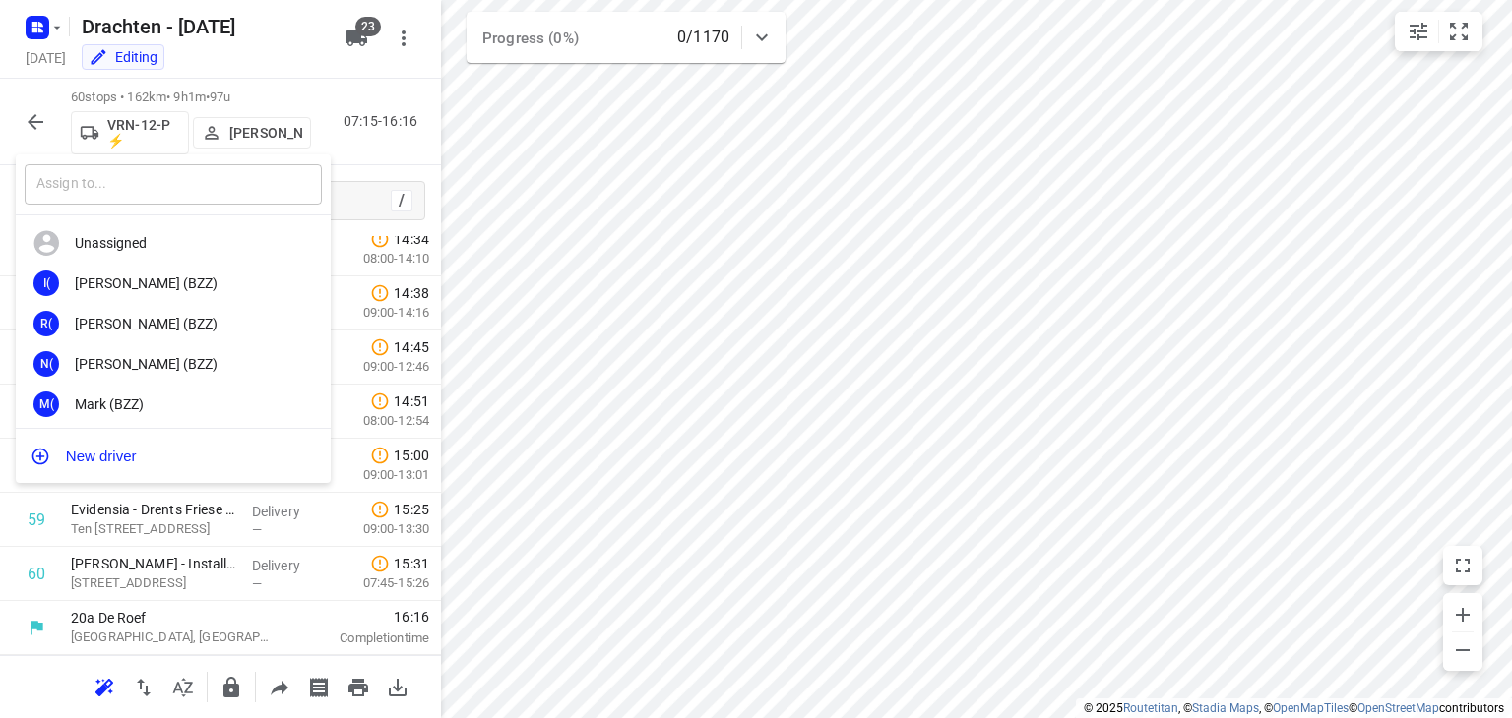
click at [228, 177] on input "text" at bounding box center [173, 184] width 297 height 40
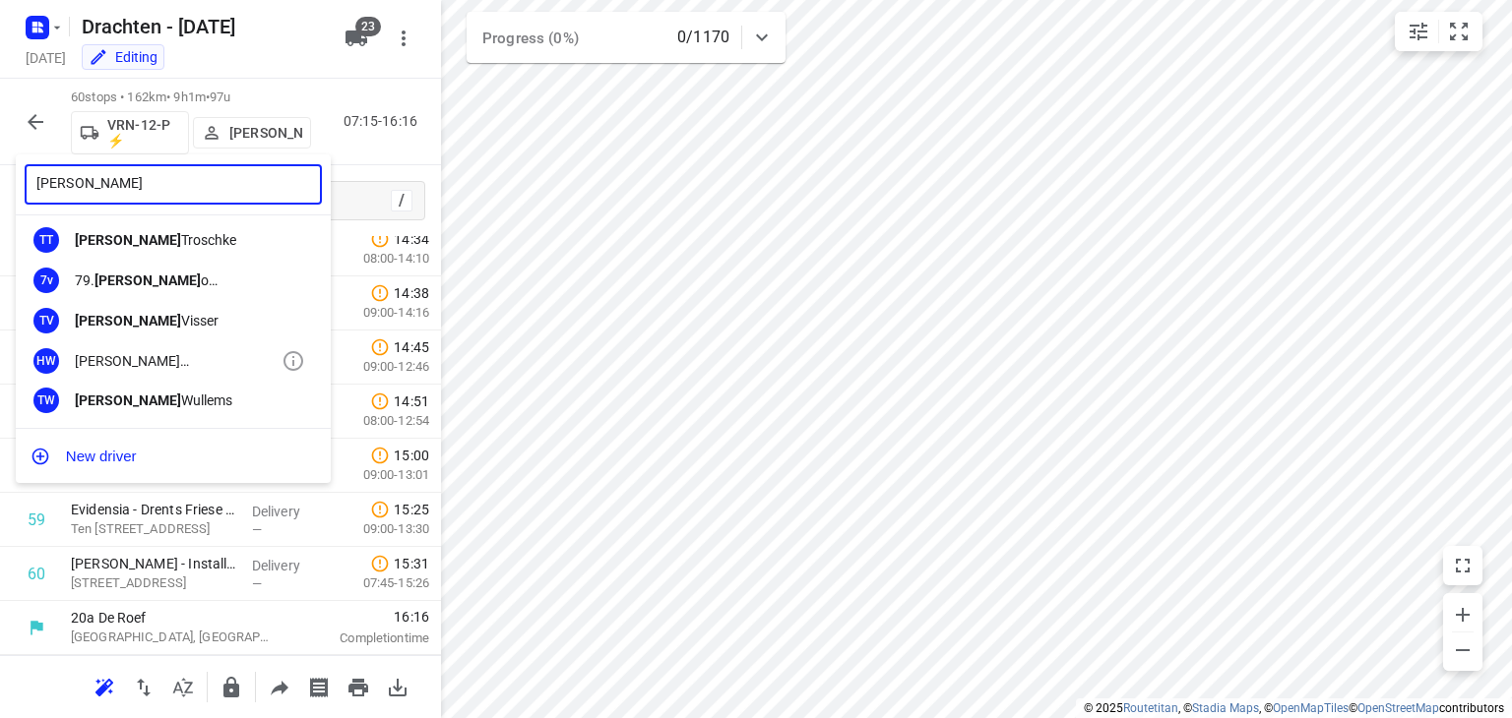
scroll to position [366, 0]
type input "[PERSON_NAME]"
click at [165, 327] on div "[PERSON_NAME]" at bounding box center [178, 320] width 207 height 16
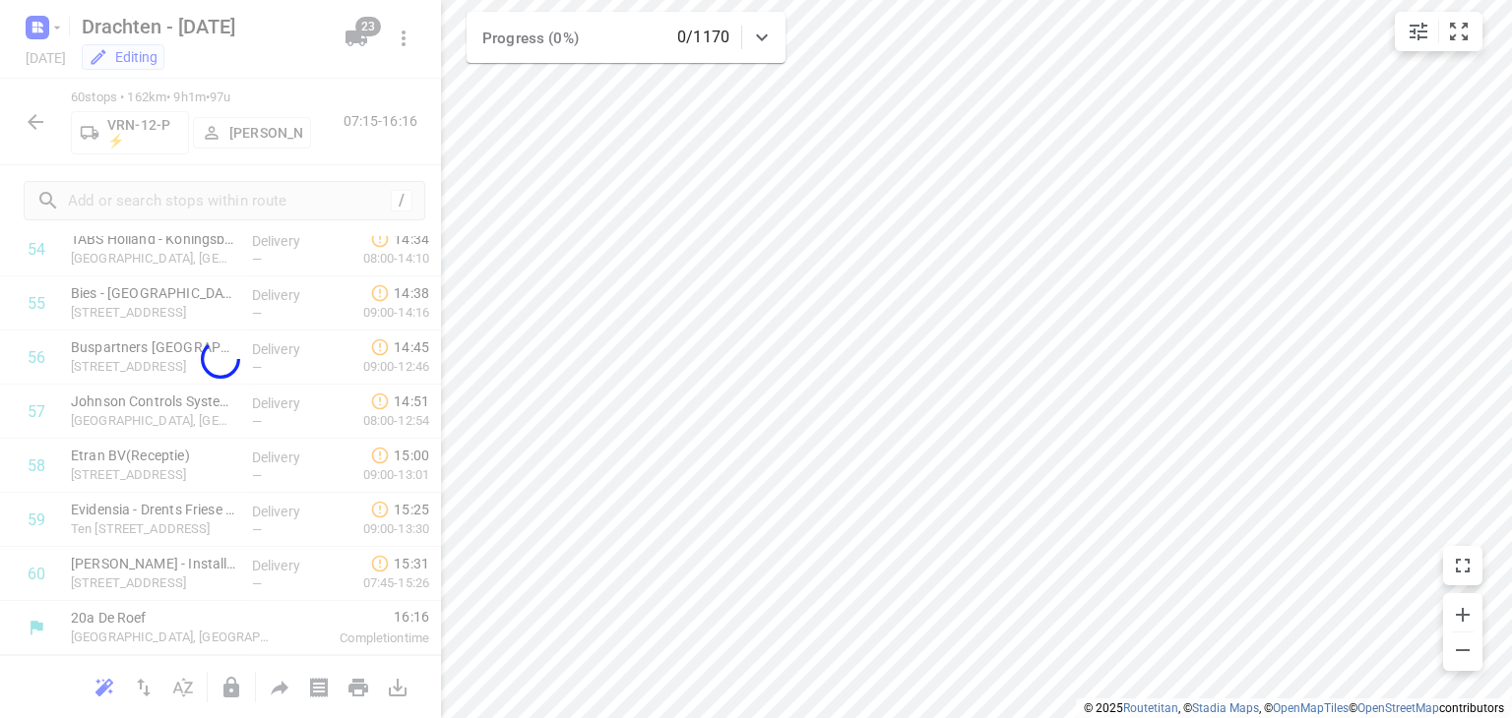
scroll to position [43332, 0]
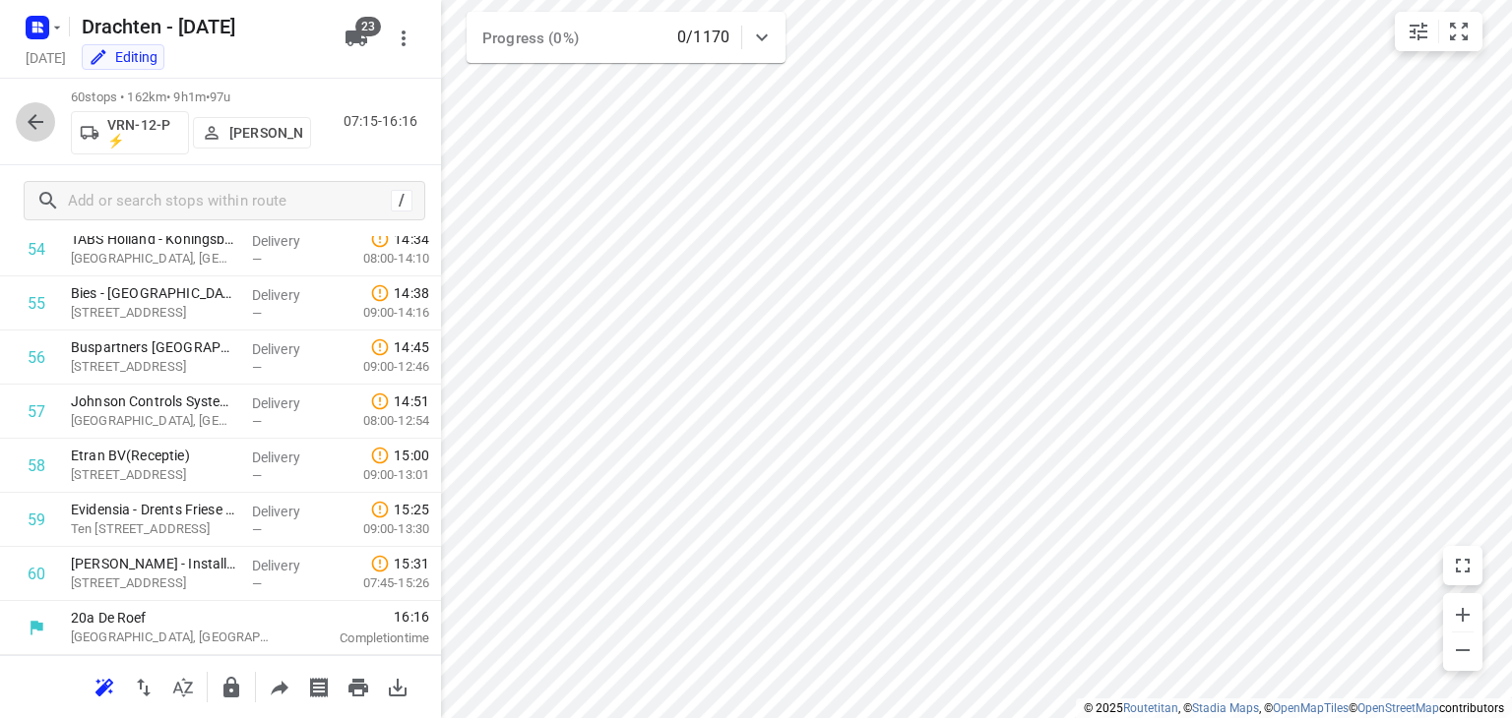
click at [28, 113] on icon "button" at bounding box center [36, 122] width 24 height 24
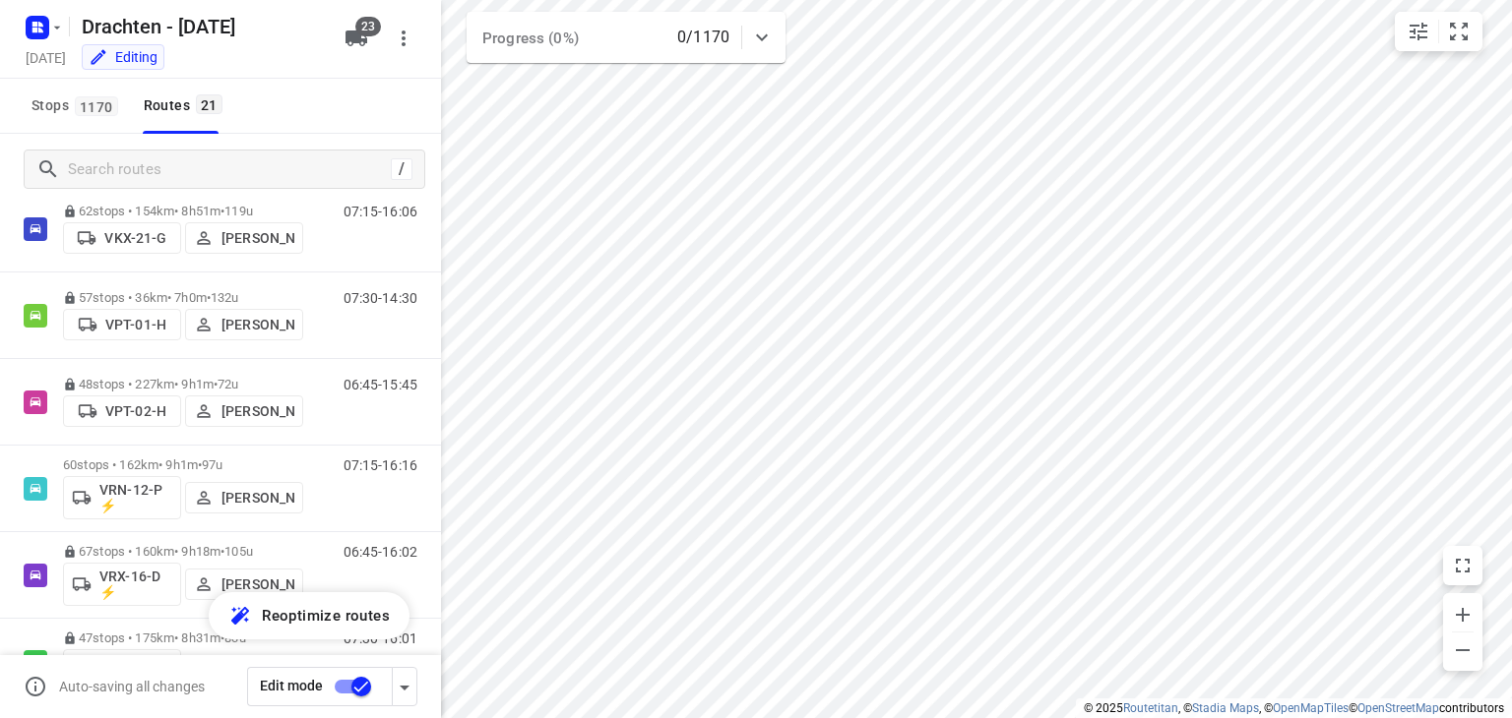
scroll to position [1432, 0]
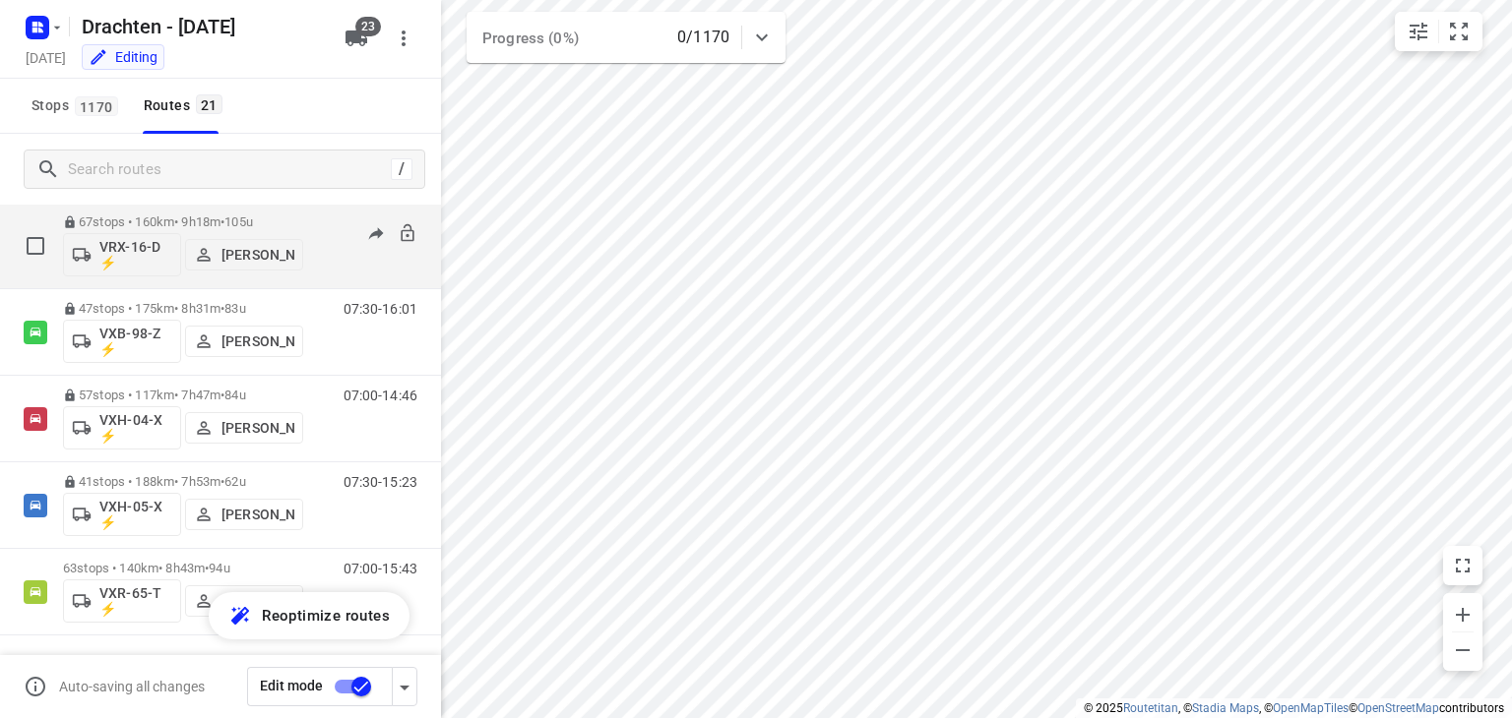
click at [224, 215] on p "67 stops • 160km • 9h18m • 105u" at bounding box center [183, 222] width 240 height 15
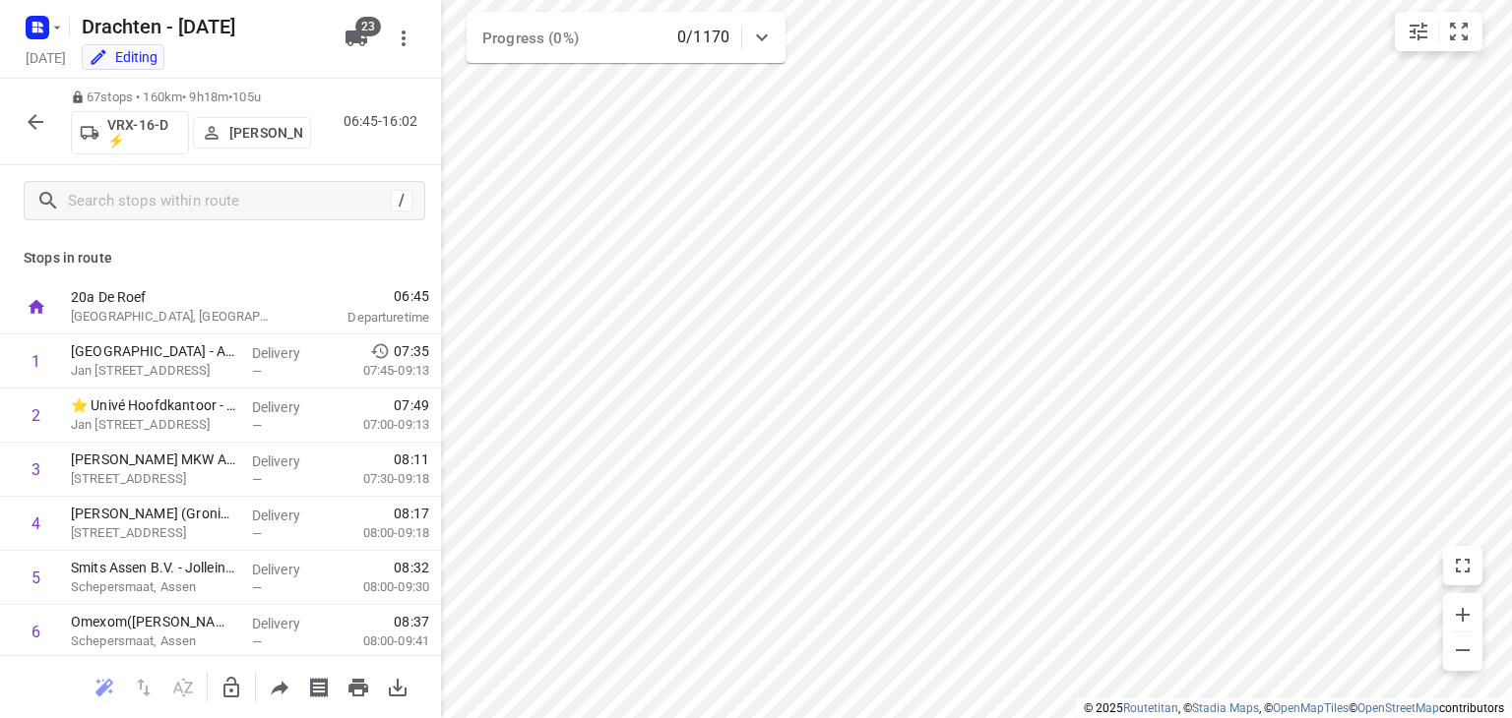
click at [270, 141] on p "[PERSON_NAME]" at bounding box center [265, 133] width 73 height 16
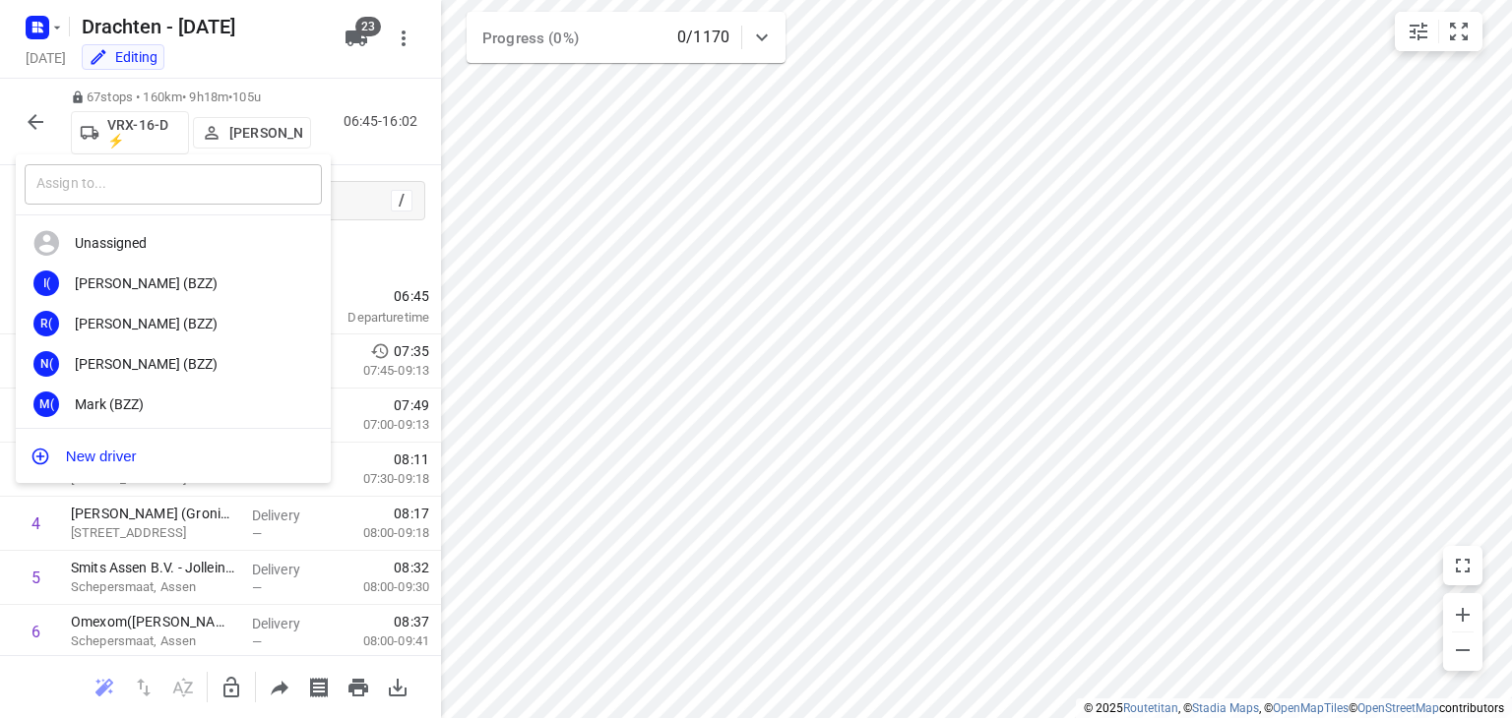
click at [182, 164] on input "text" at bounding box center [173, 184] width 297 height 40
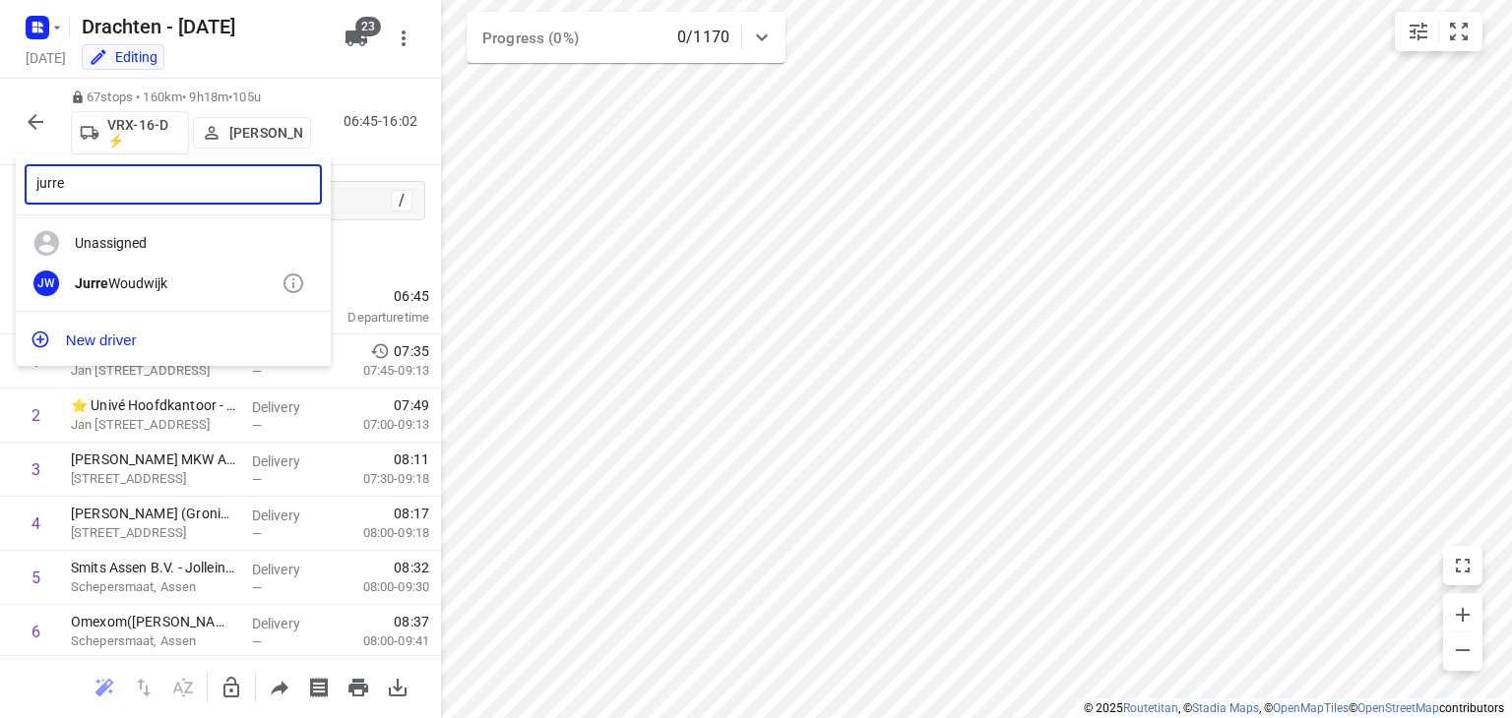
type input "jurre"
click at [183, 288] on div "[PERSON_NAME]" at bounding box center [178, 284] width 207 height 16
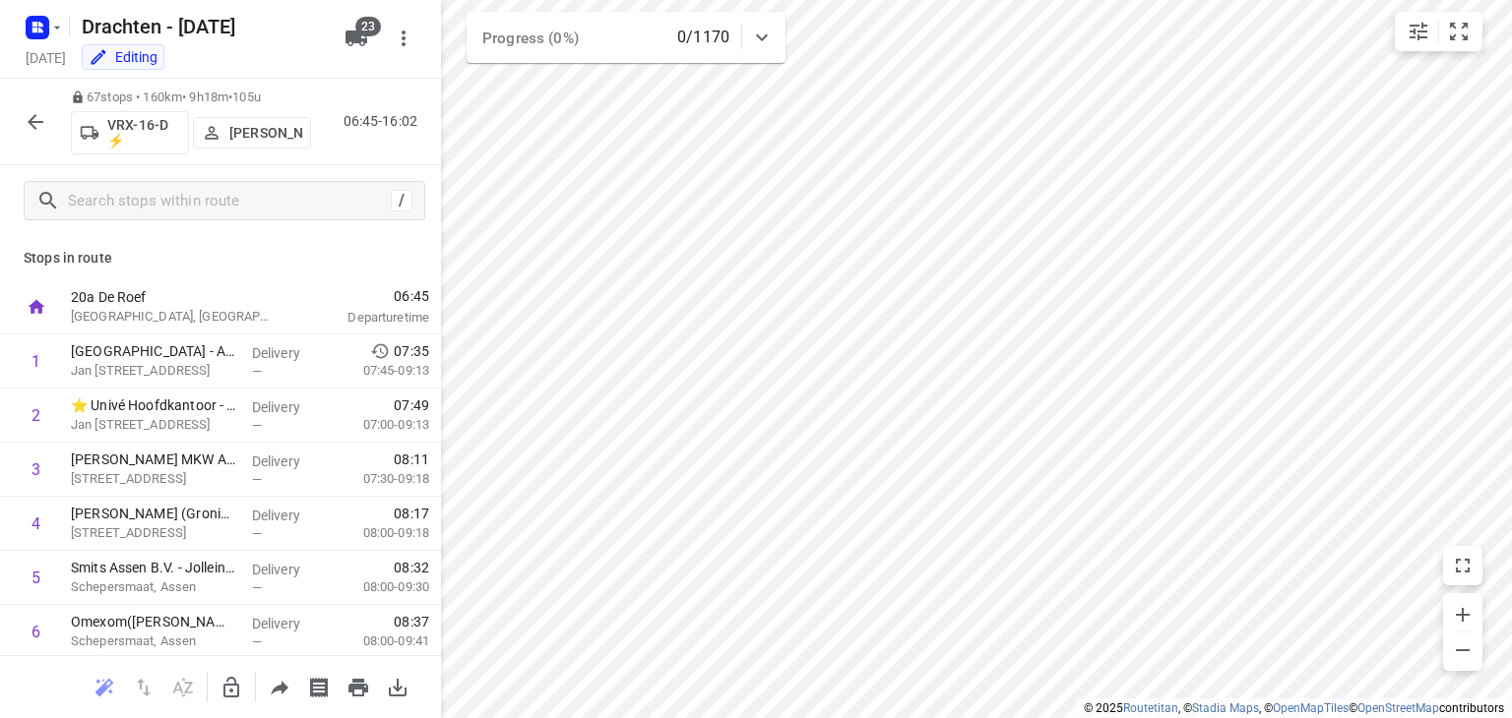
click at [31, 103] on button "button" at bounding box center [35, 121] width 39 height 39
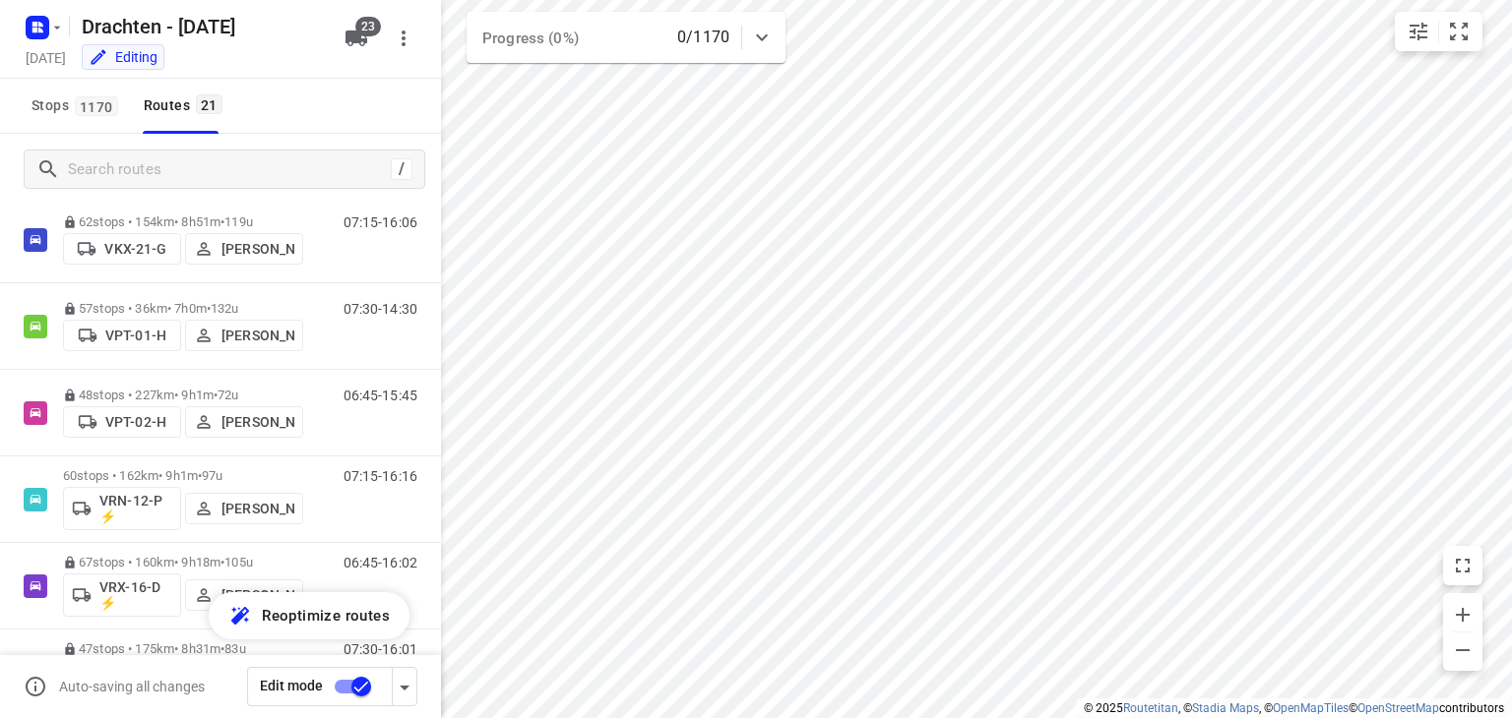
scroll to position [1181, 0]
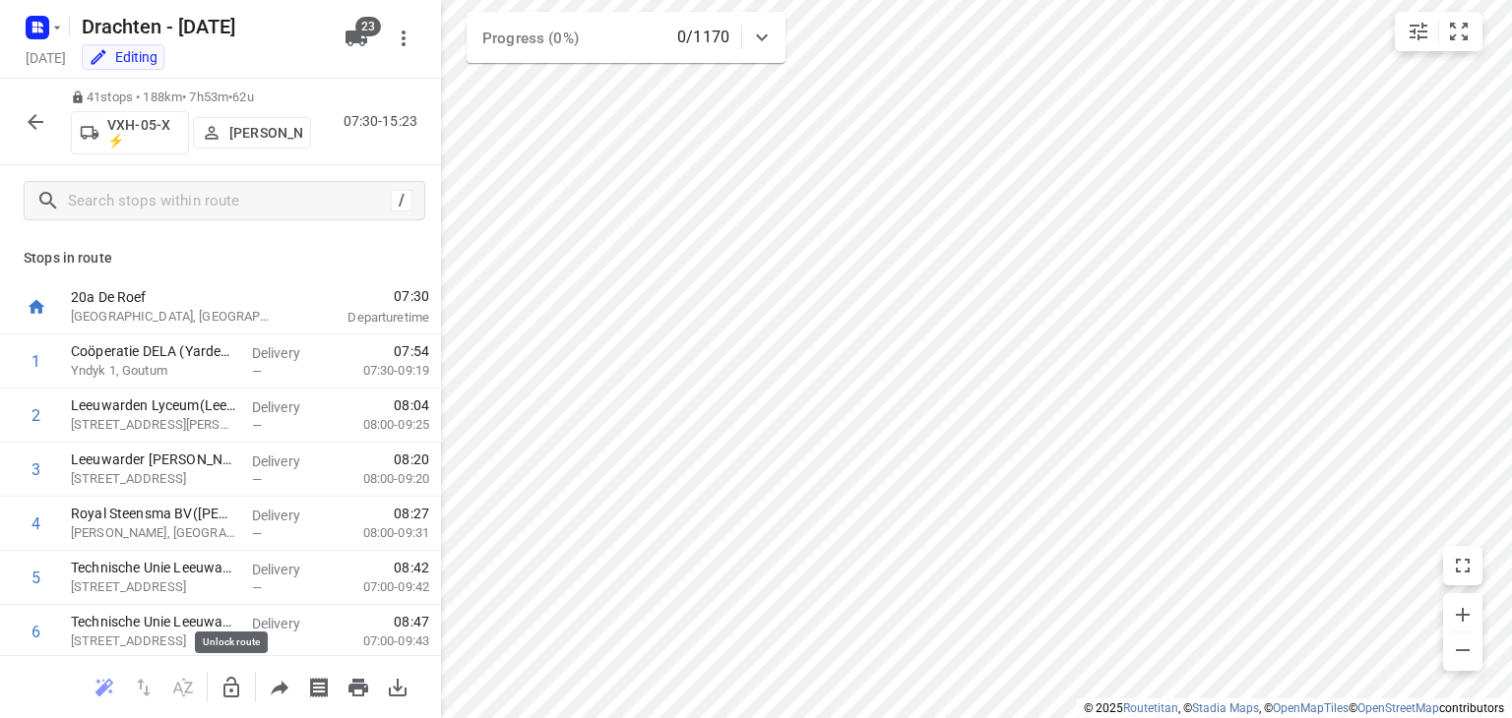
click at [215, 683] on button "button" at bounding box center [231, 687] width 39 height 39
click at [250, 140] on p "[PERSON_NAME]" at bounding box center [265, 133] width 73 height 16
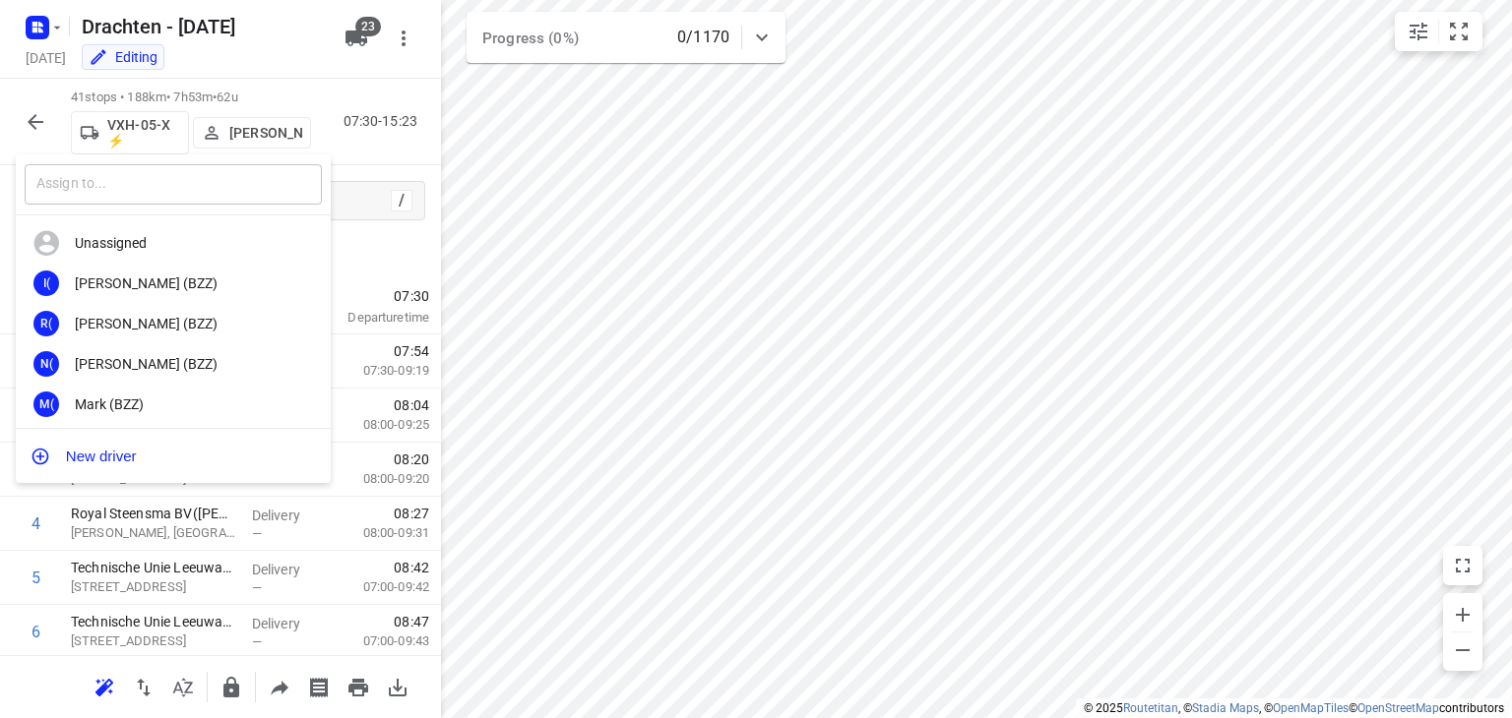
click at [254, 186] on input "text" at bounding box center [173, 184] width 297 height 40
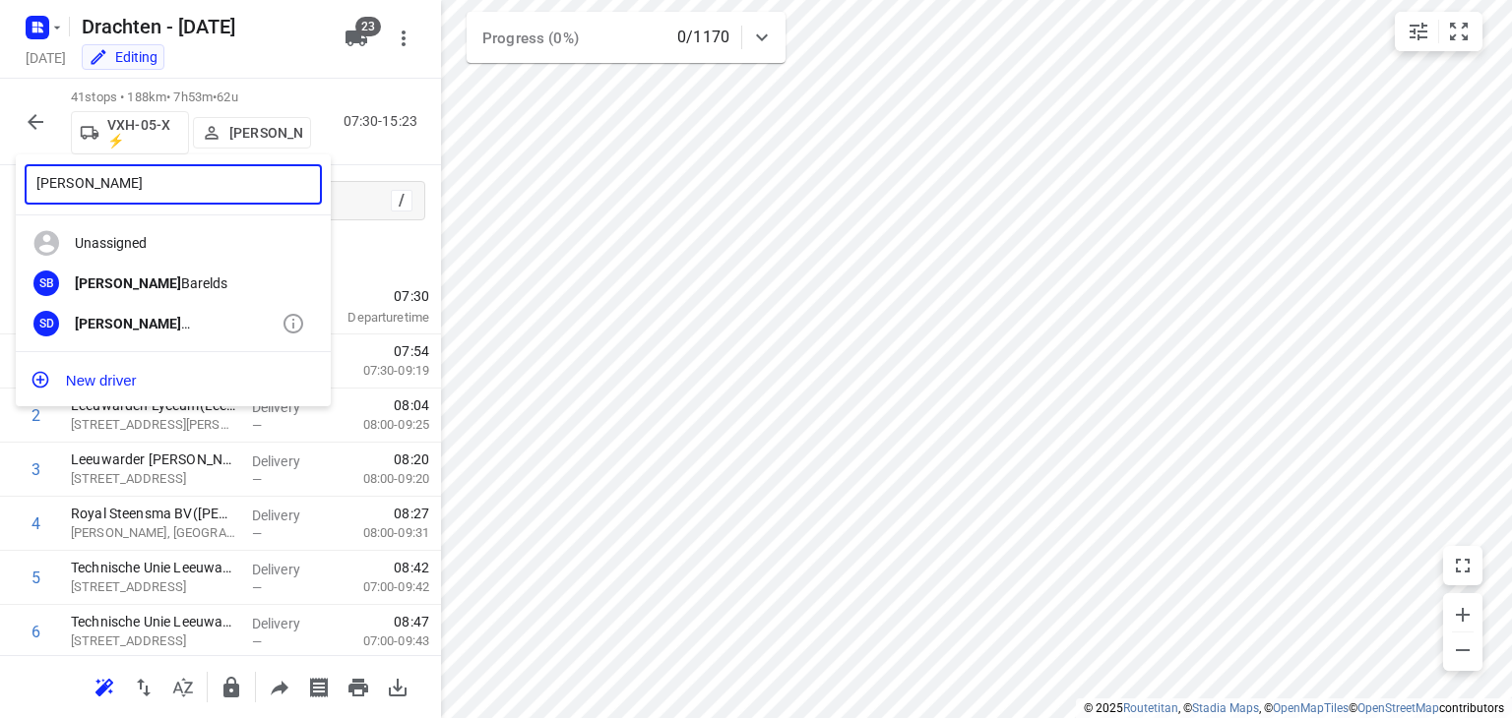
type input "[PERSON_NAME]"
click at [188, 320] on div "[PERSON_NAME]" at bounding box center [178, 324] width 207 height 16
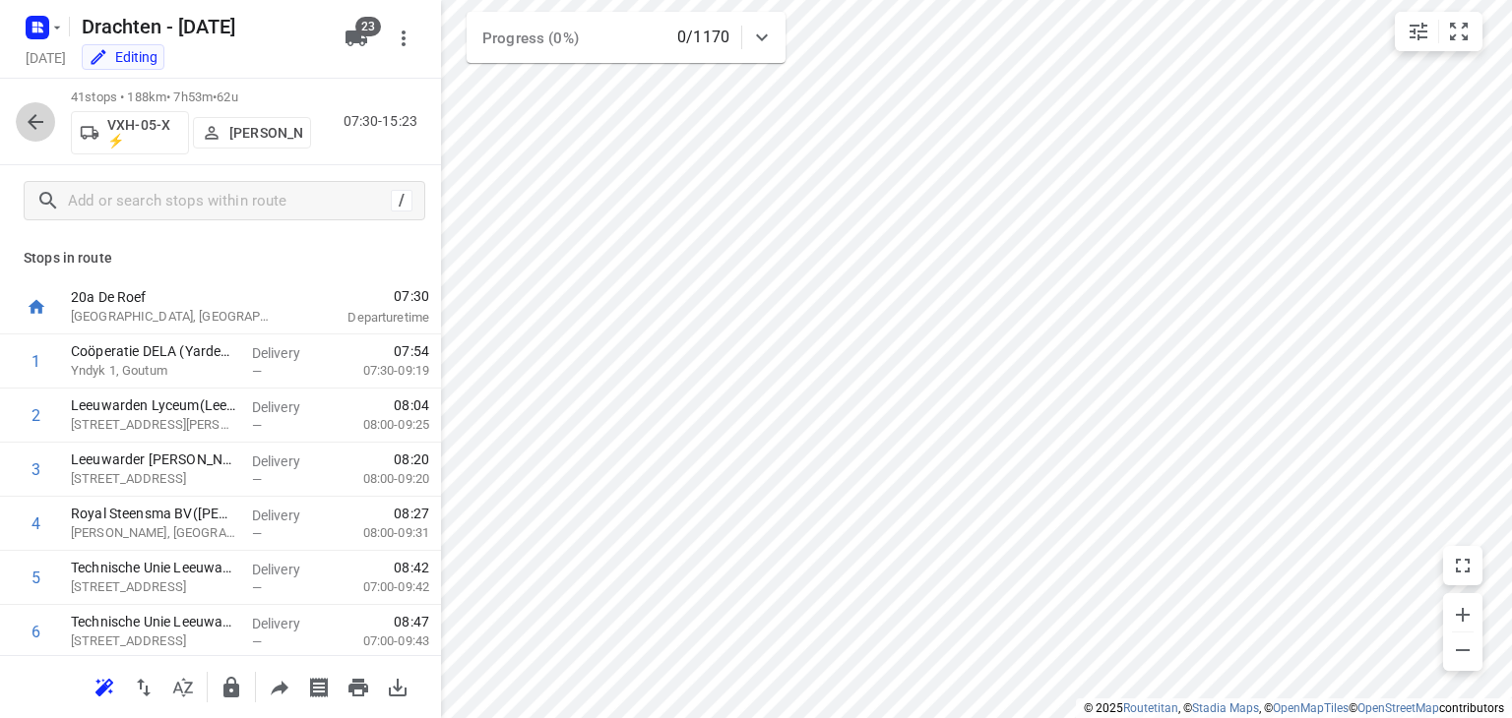
click at [35, 123] on icon "button" at bounding box center [36, 122] width 24 height 24
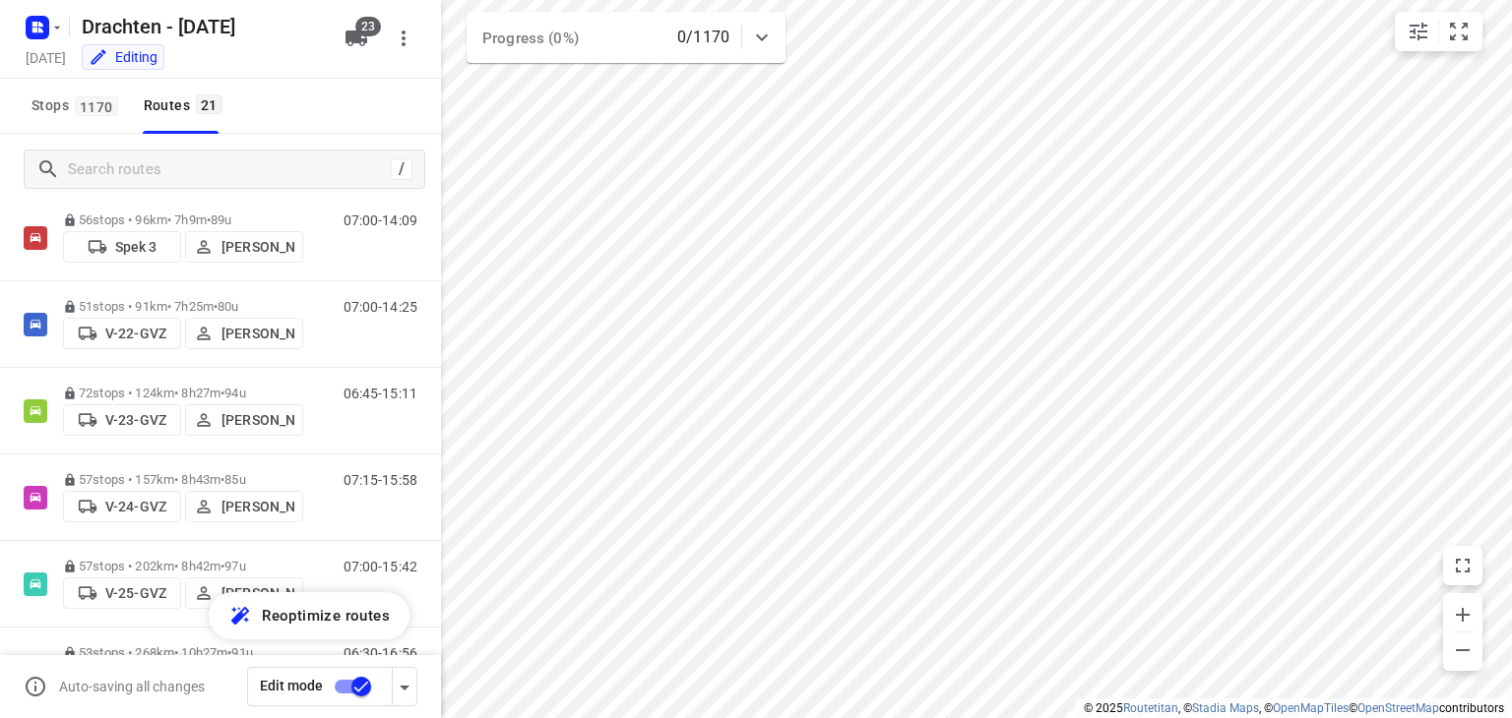
scroll to position [0, 0]
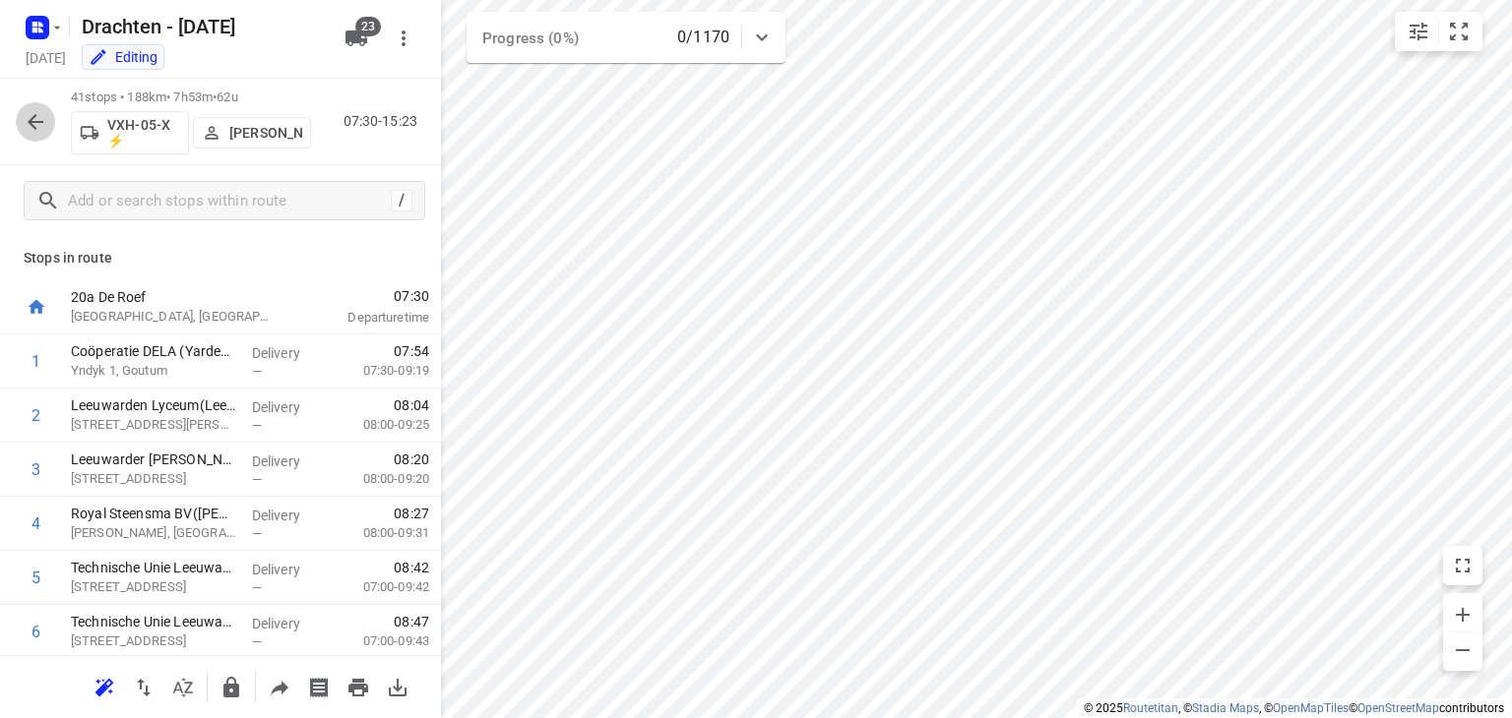
click at [36, 123] on icon "button" at bounding box center [36, 122] width 24 height 24
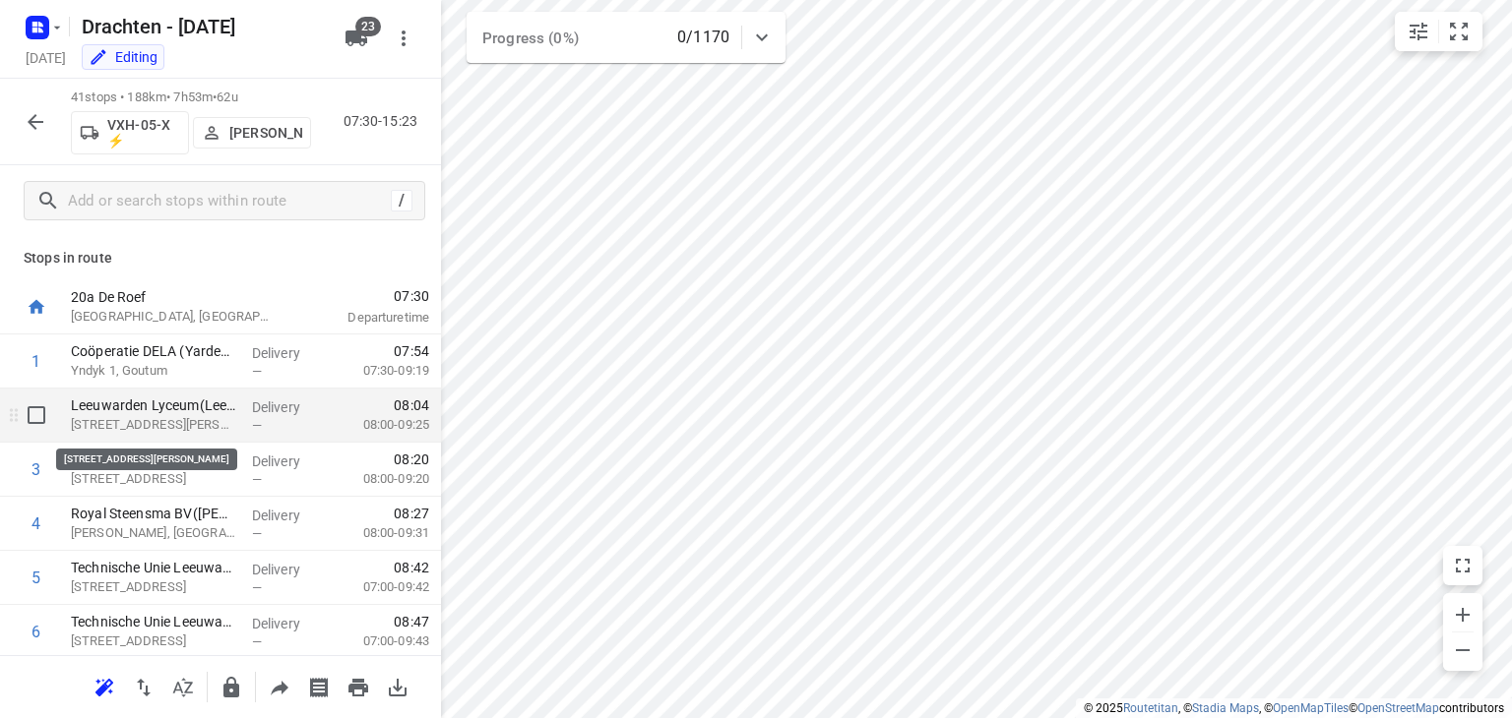
click at [200, 422] on p "[STREET_ADDRESS][PERSON_NAME]" at bounding box center [153, 425] width 165 height 20
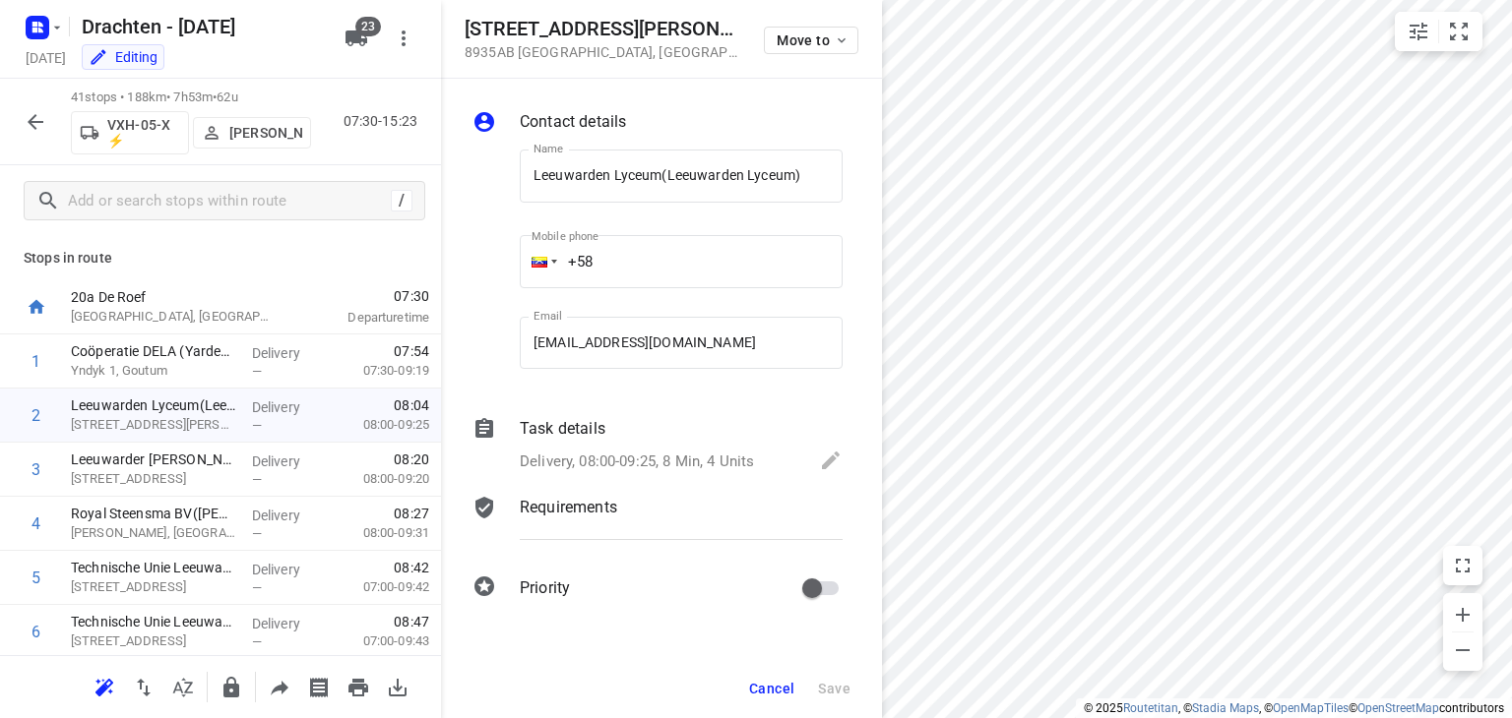
click at [573, 446] on div "Task details Delivery, 08:00-09:25, 8 Min, 4 Units" at bounding box center [681, 446] width 331 height 67
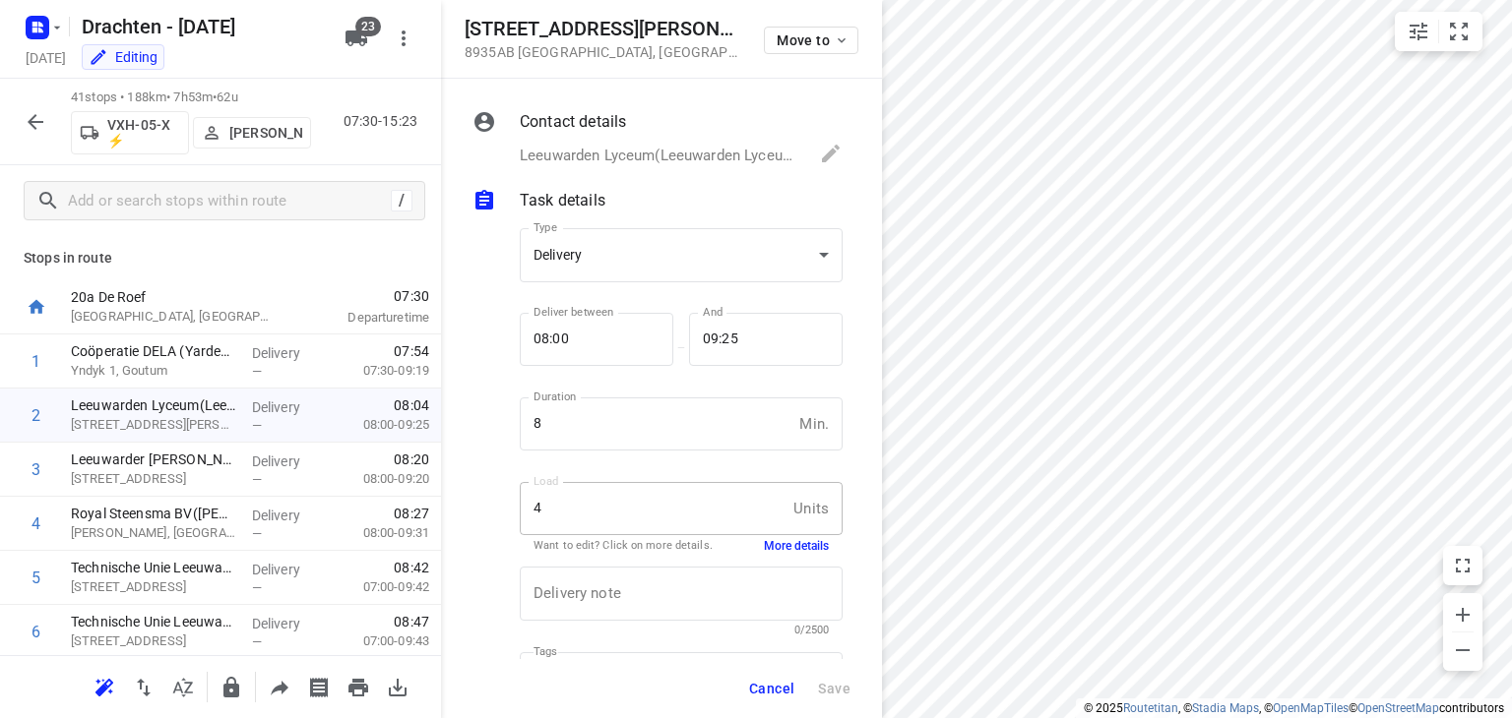
click at [784, 539] on button "More details" at bounding box center [796, 546] width 65 height 17
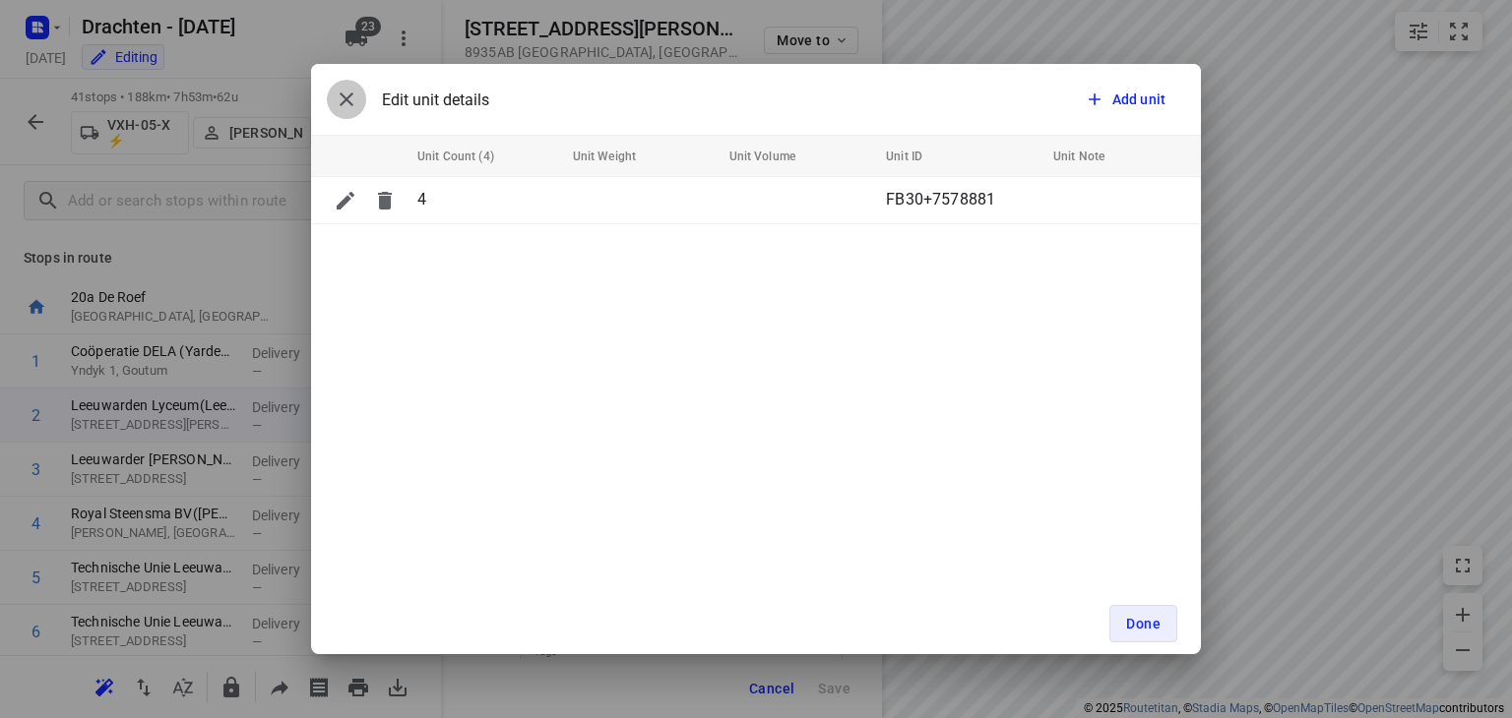
click at [347, 95] on icon "button" at bounding box center [347, 100] width 14 height 14
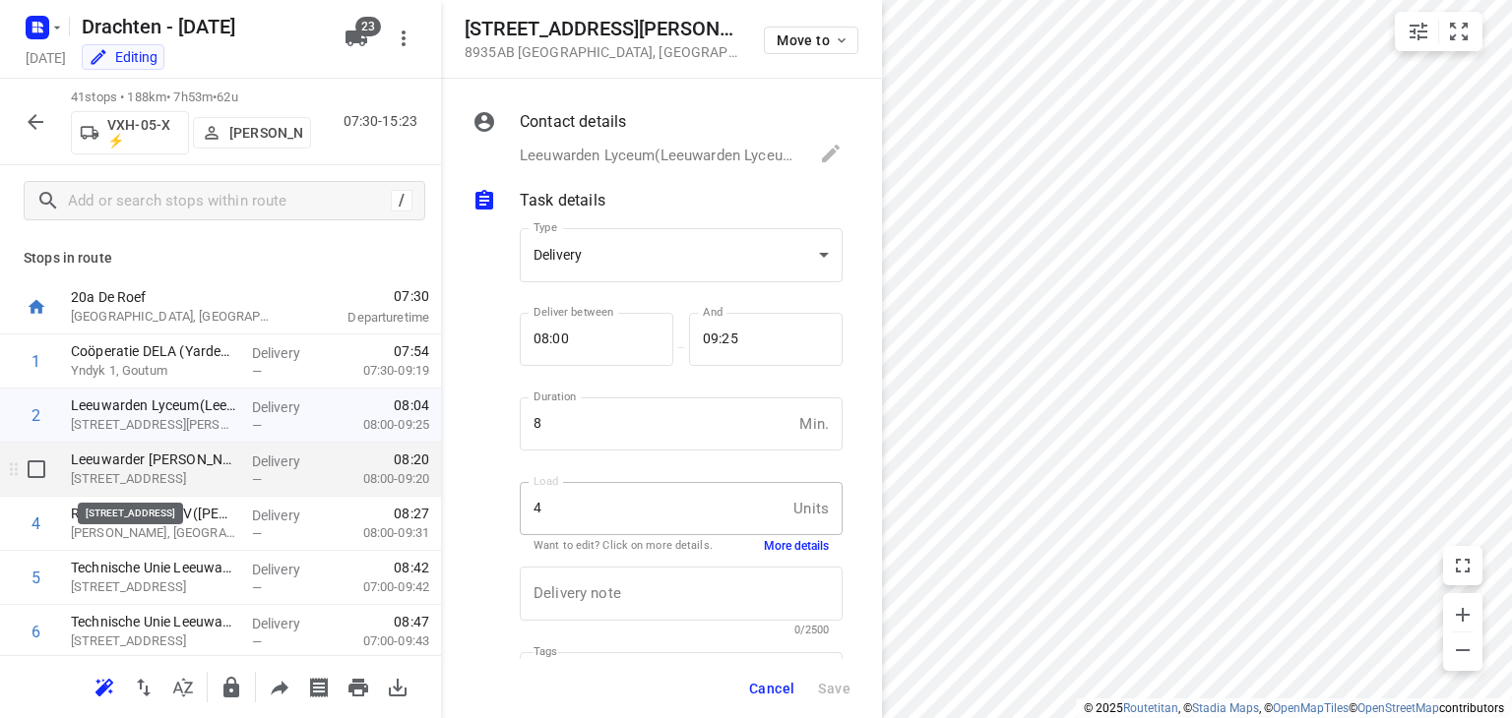
click at [147, 474] on p "[STREET_ADDRESS]" at bounding box center [153, 479] width 165 height 20
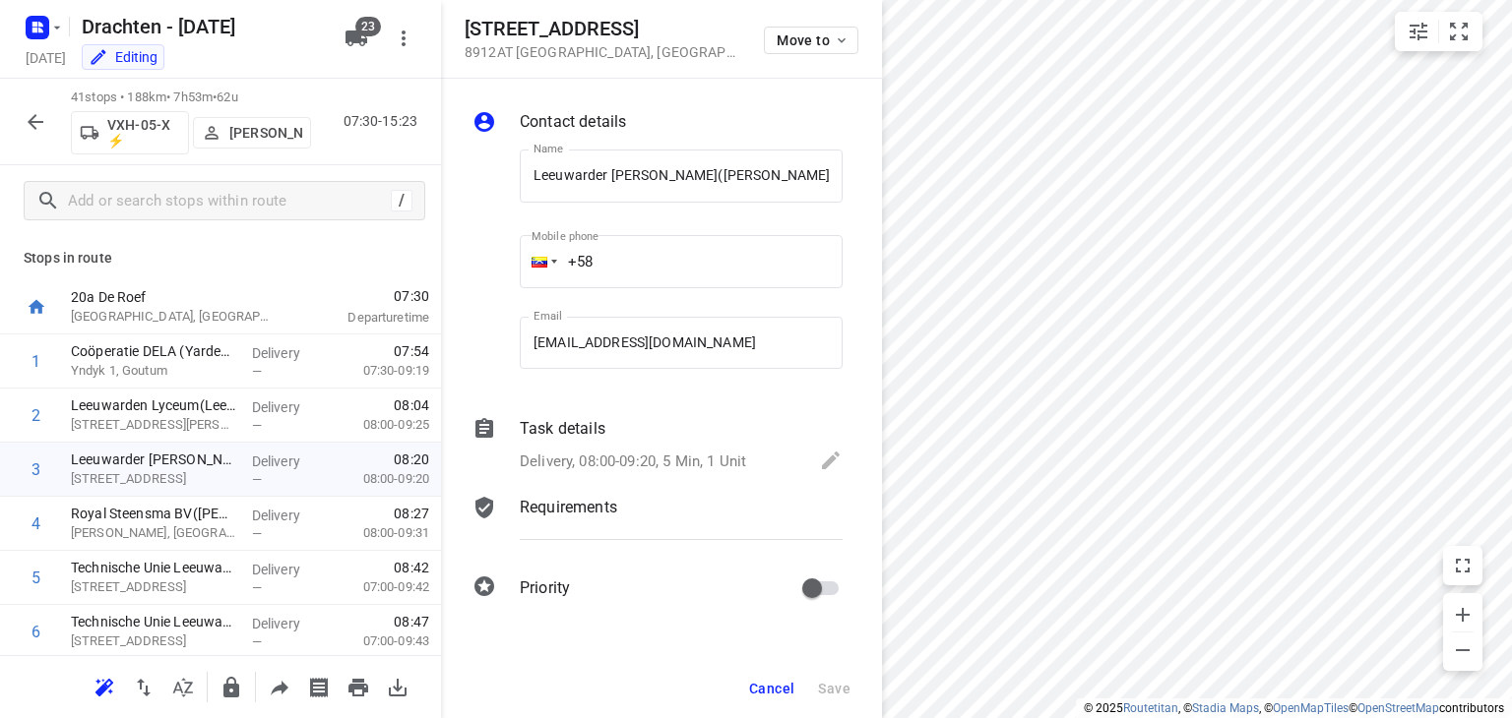
click at [617, 446] on div "Task details Delivery, 08:00-09:20, 5 Min, 1 Unit" at bounding box center [681, 446] width 331 height 67
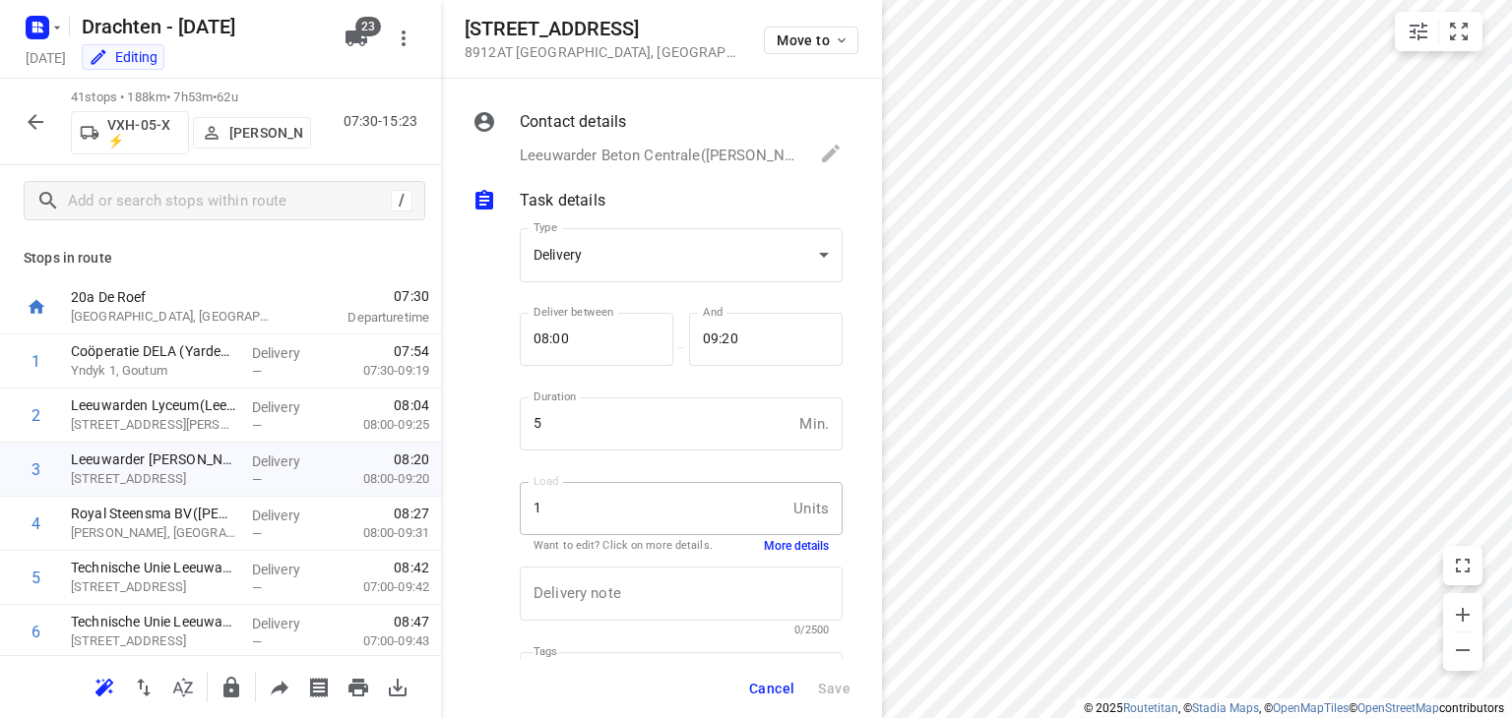
click at [795, 550] on button "More details" at bounding box center [796, 546] width 65 height 17
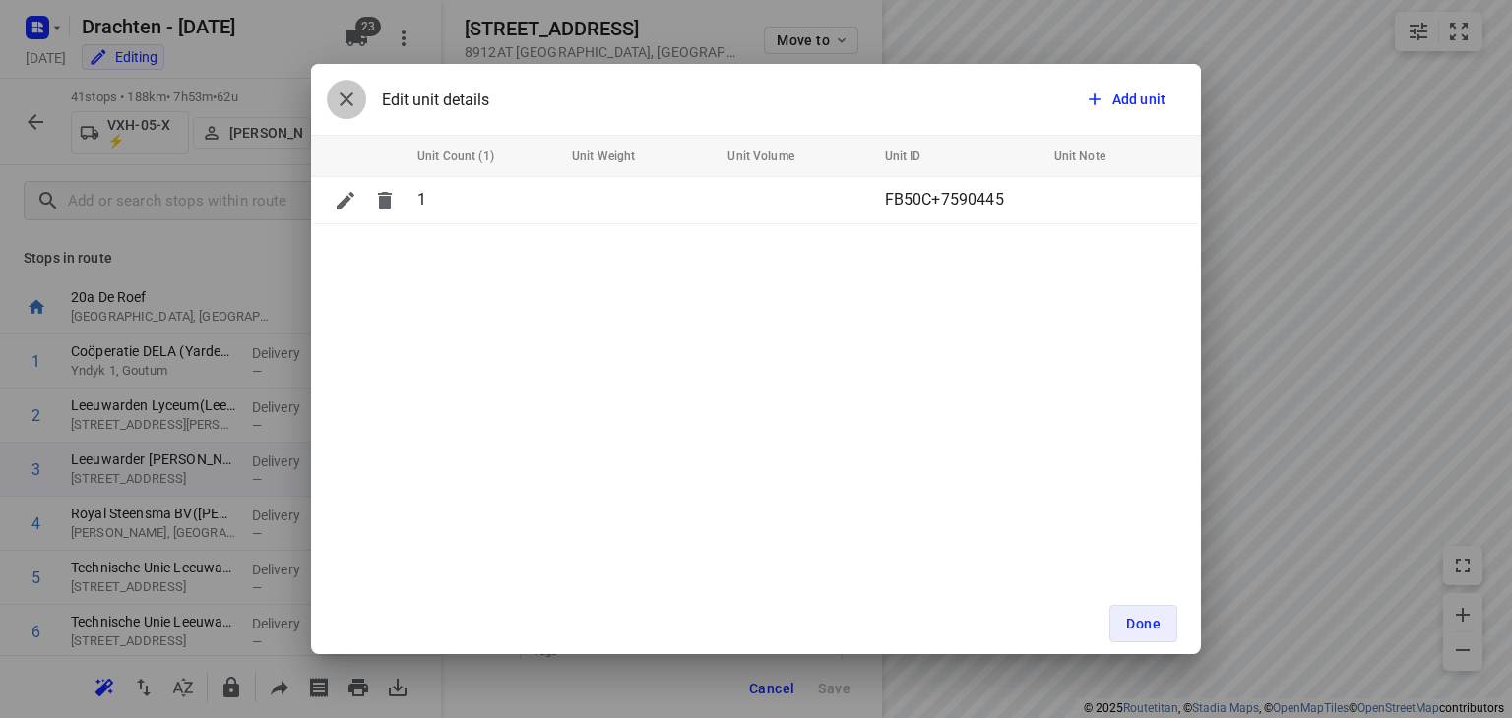
click at [346, 99] on icon "button" at bounding box center [347, 100] width 14 height 14
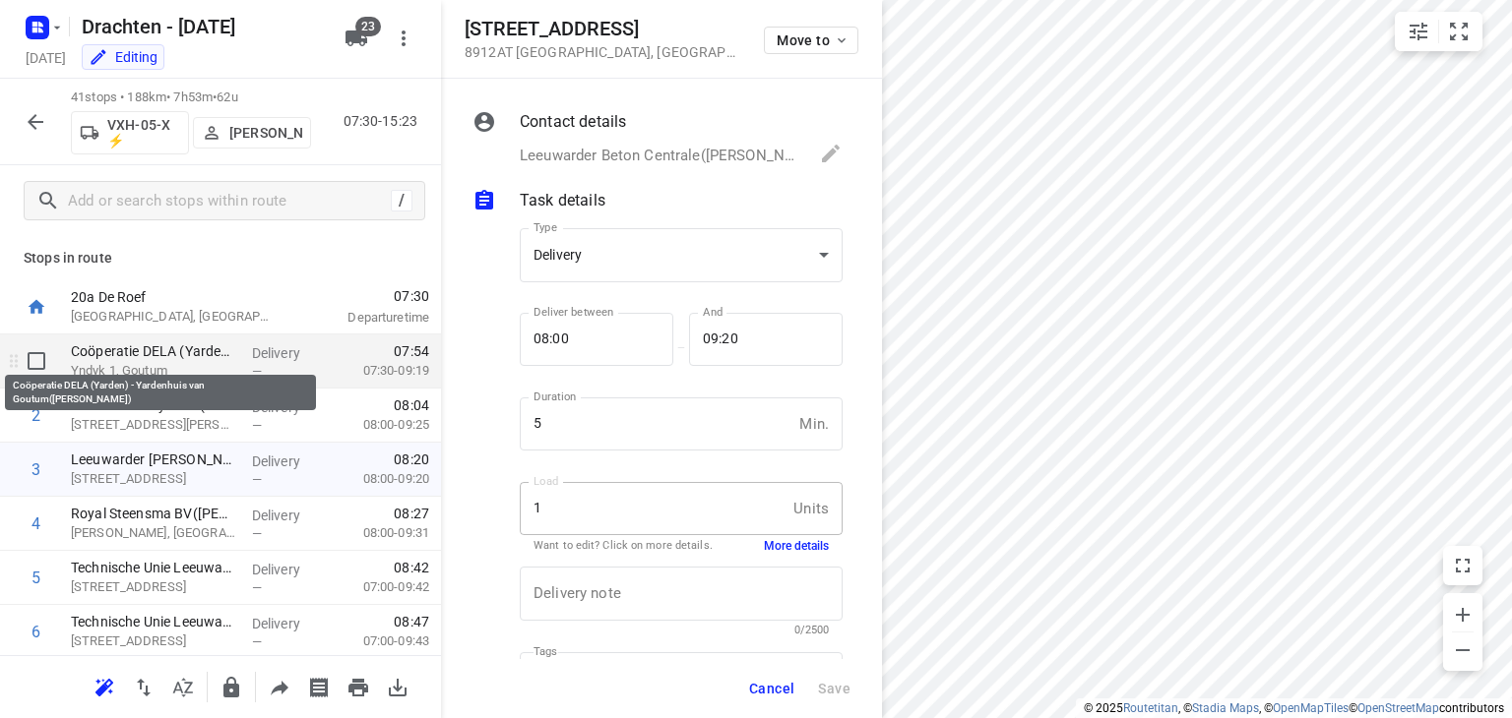
click at [137, 353] on p "Coöperatie DELA (Yarden) - Yardenhuis van Goutum([PERSON_NAME])" at bounding box center [153, 352] width 165 height 20
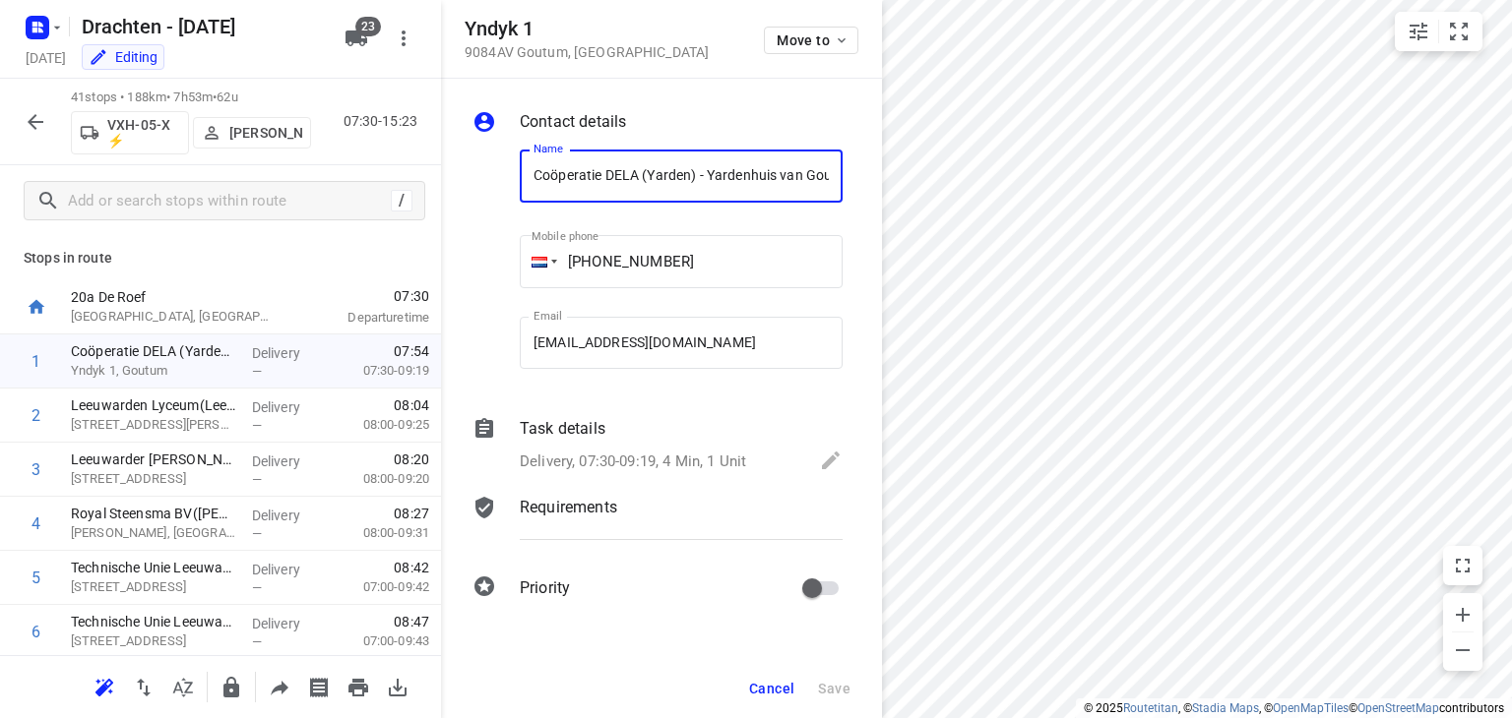
click at [576, 433] on p "Task details" at bounding box center [563, 429] width 86 height 24
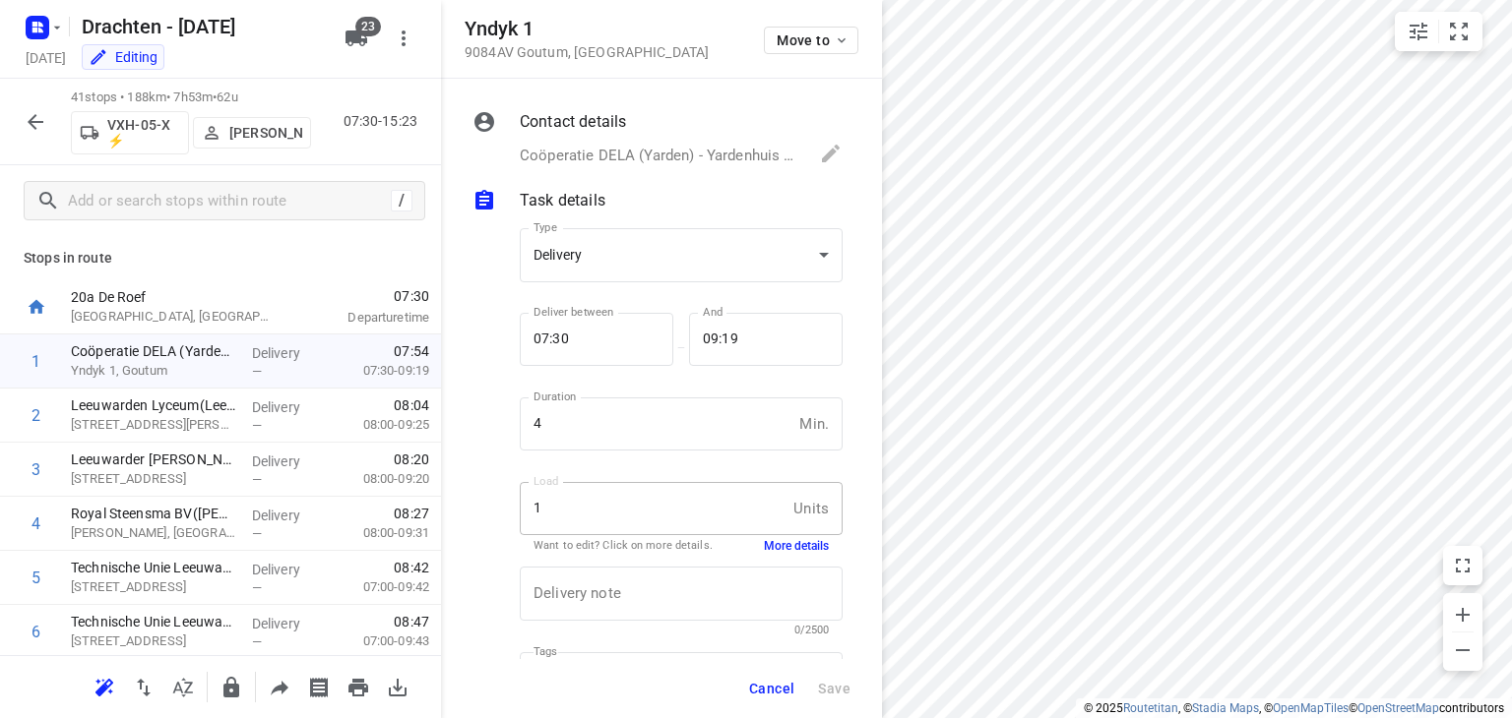
click at [801, 555] on div "Delivery note x Delivery note 0/2500" at bounding box center [681, 602] width 339 height 94
click at [793, 547] on button "More details" at bounding box center [796, 546] width 65 height 17
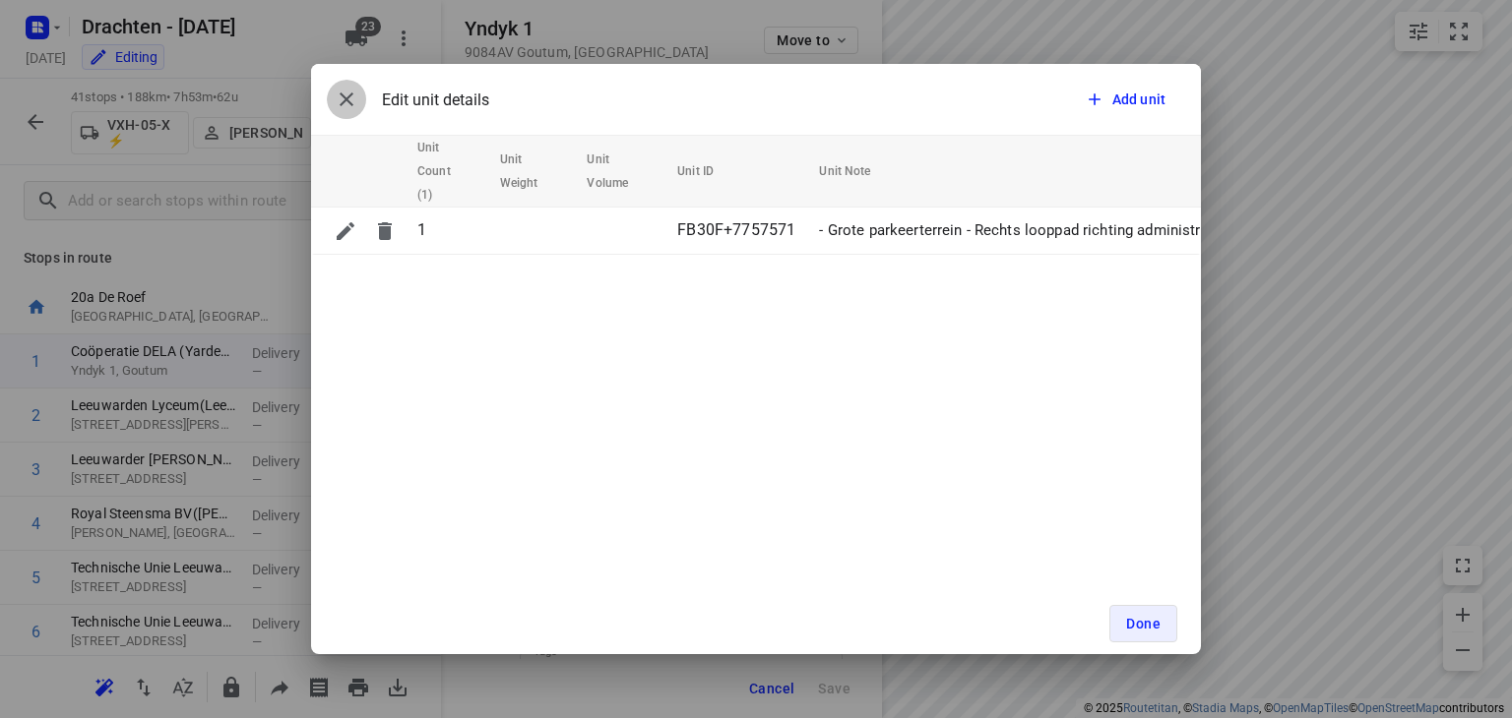
click at [344, 93] on icon "button" at bounding box center [347, 100] width 24 height 24
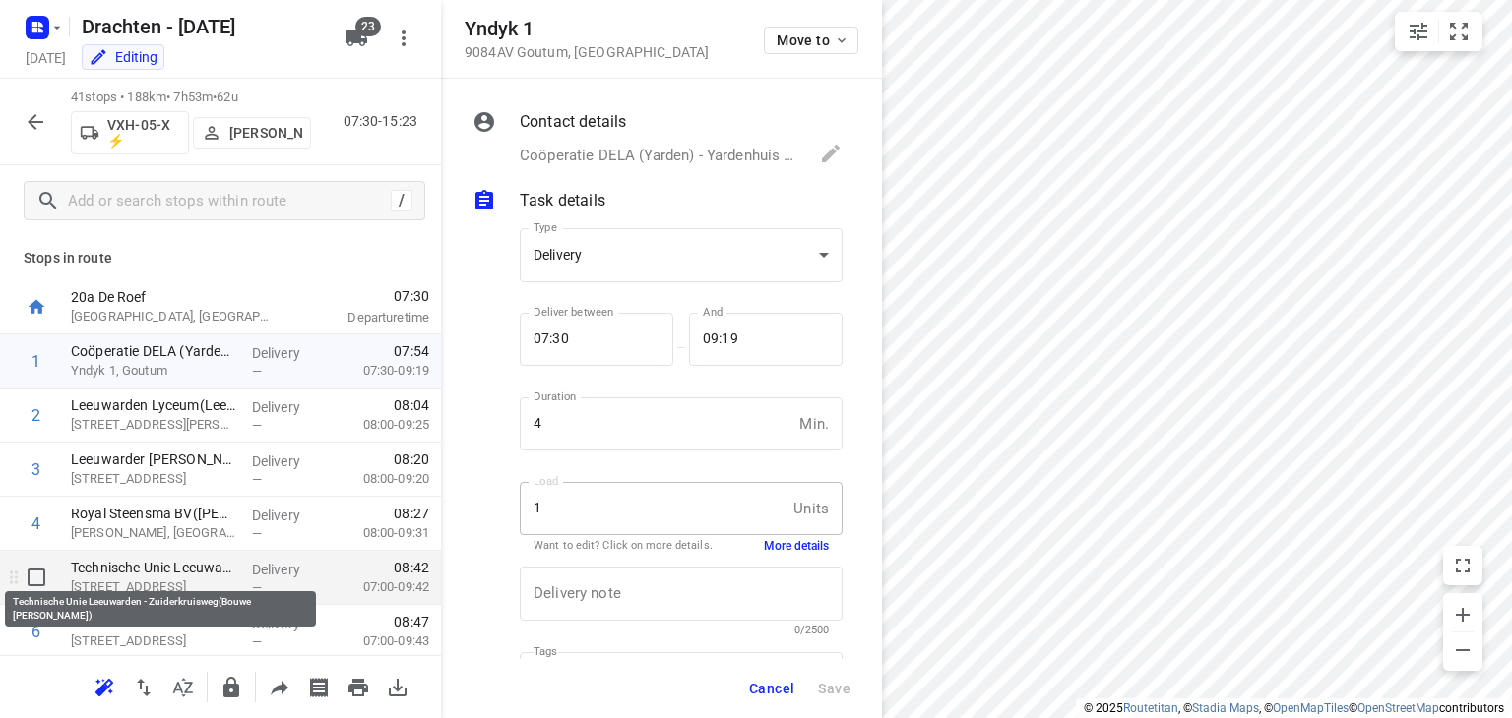
click at [168, 565] on p "Technische Unie Leeuwarden - Zuiderkruisweg(Bouwe [PERSON_NAME])" at bounding box center [153, 568] width 165 height 20
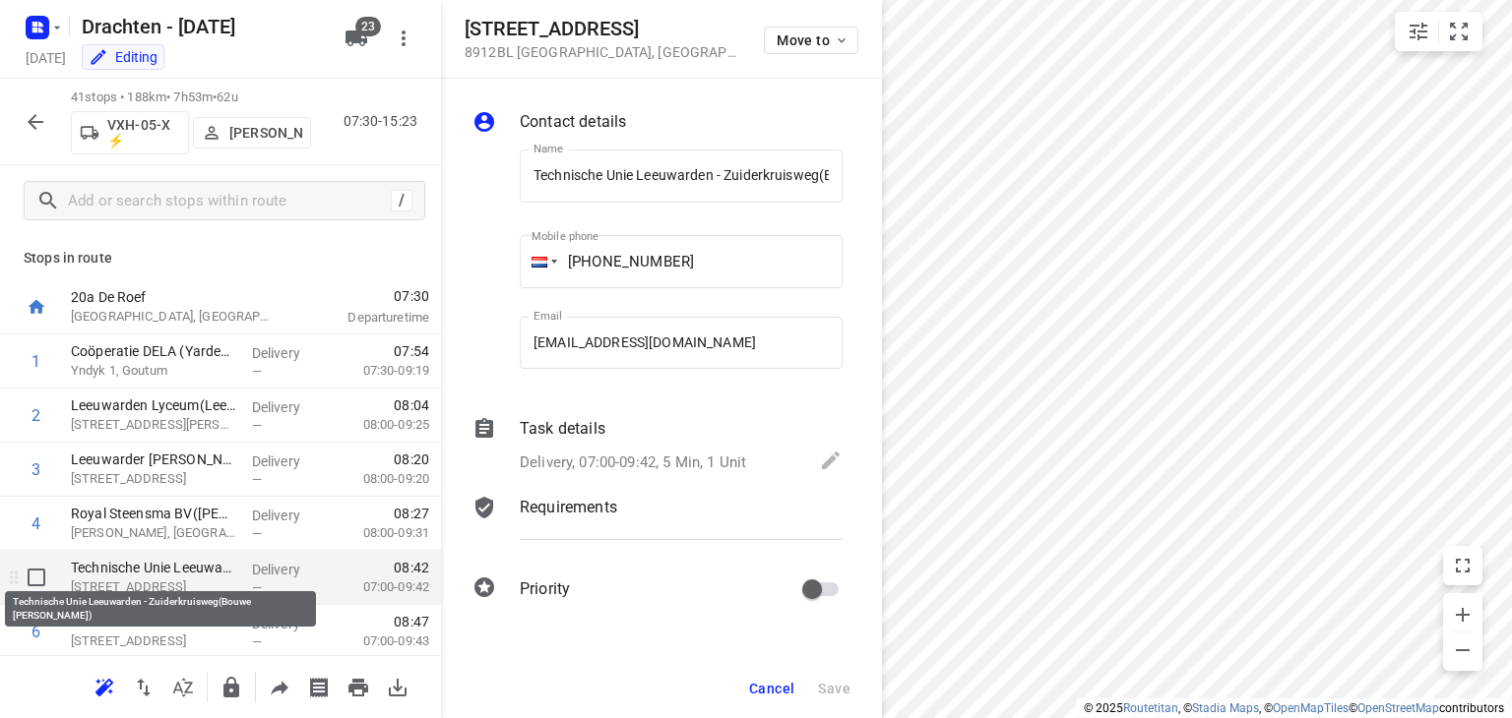
scroll to position [0, 108]
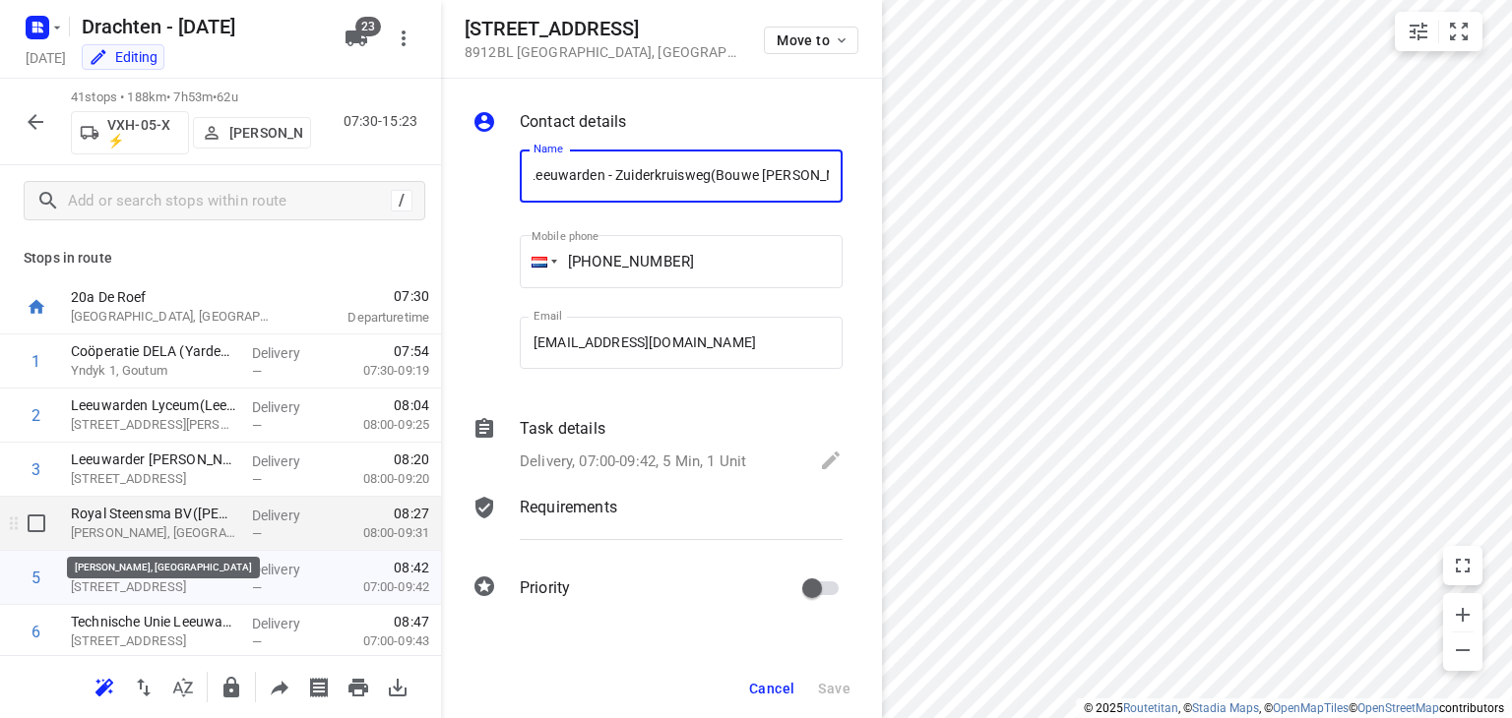
click at [155, 530] on p "[PERSON_NAME], [GEOGRAPHIC_DATA]" at bounding box center [153, 534] width 165 height 20
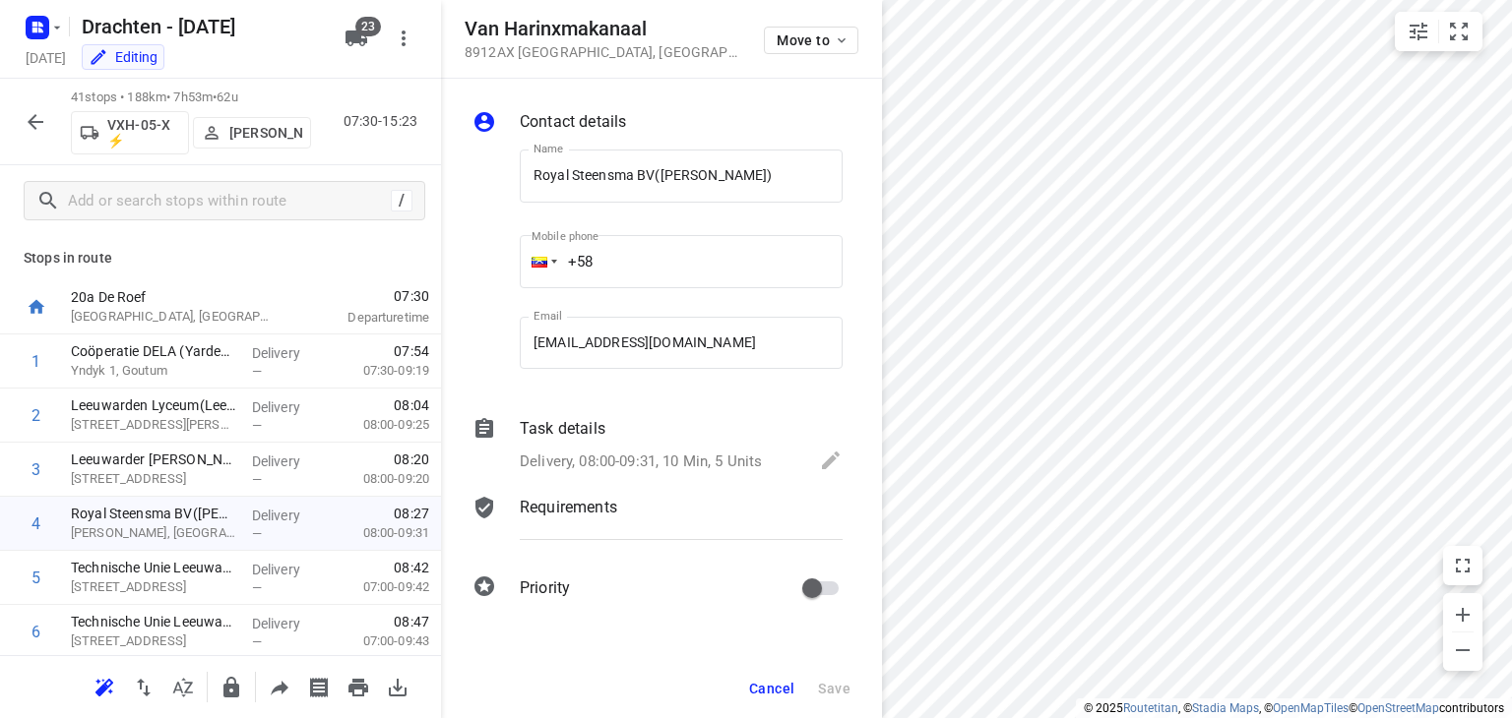
click at [689, 407] on div "Contact details Name Royal Steensma BV([PERSON_NAME]) Name Mobile phone +58 ​ E…" at bounding box center [661, 359] width 441 height 560
click at [693, 435] on div "Task details" at bounding box center [681, 429] width 323 height 24
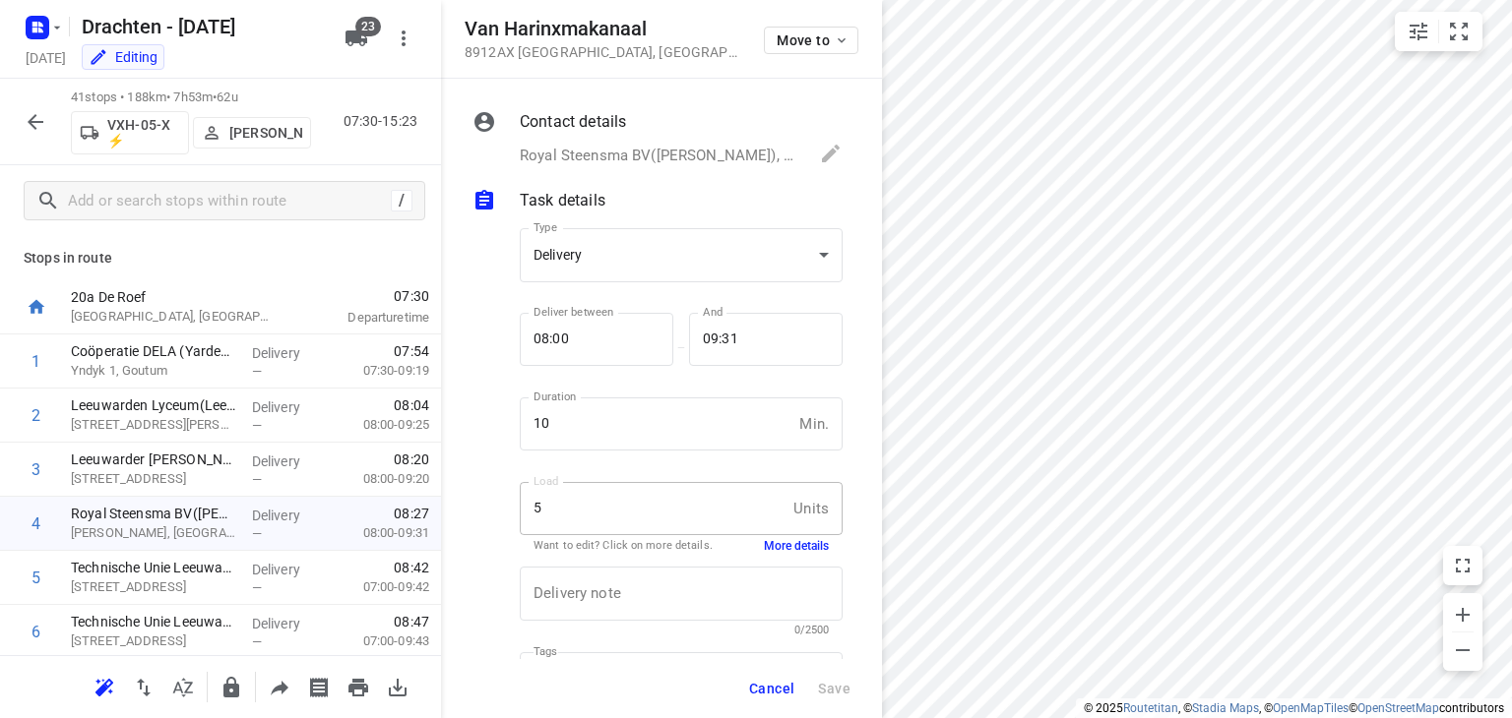
click at [775, 550] on button "More details" at bounding box center [796, 546] width 65 height 17
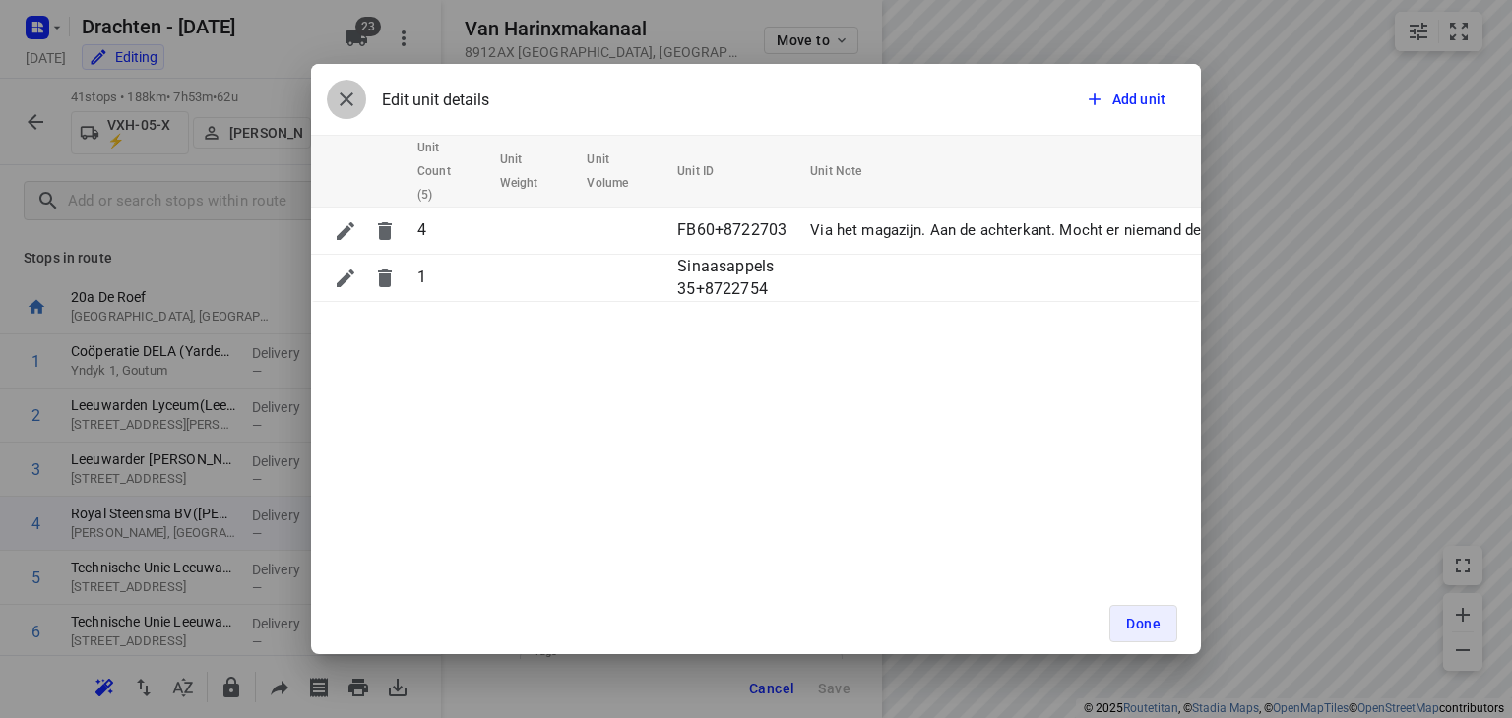
click at [346, 107] on icon "button" at bounding box center [347, 100] width 24 height 24
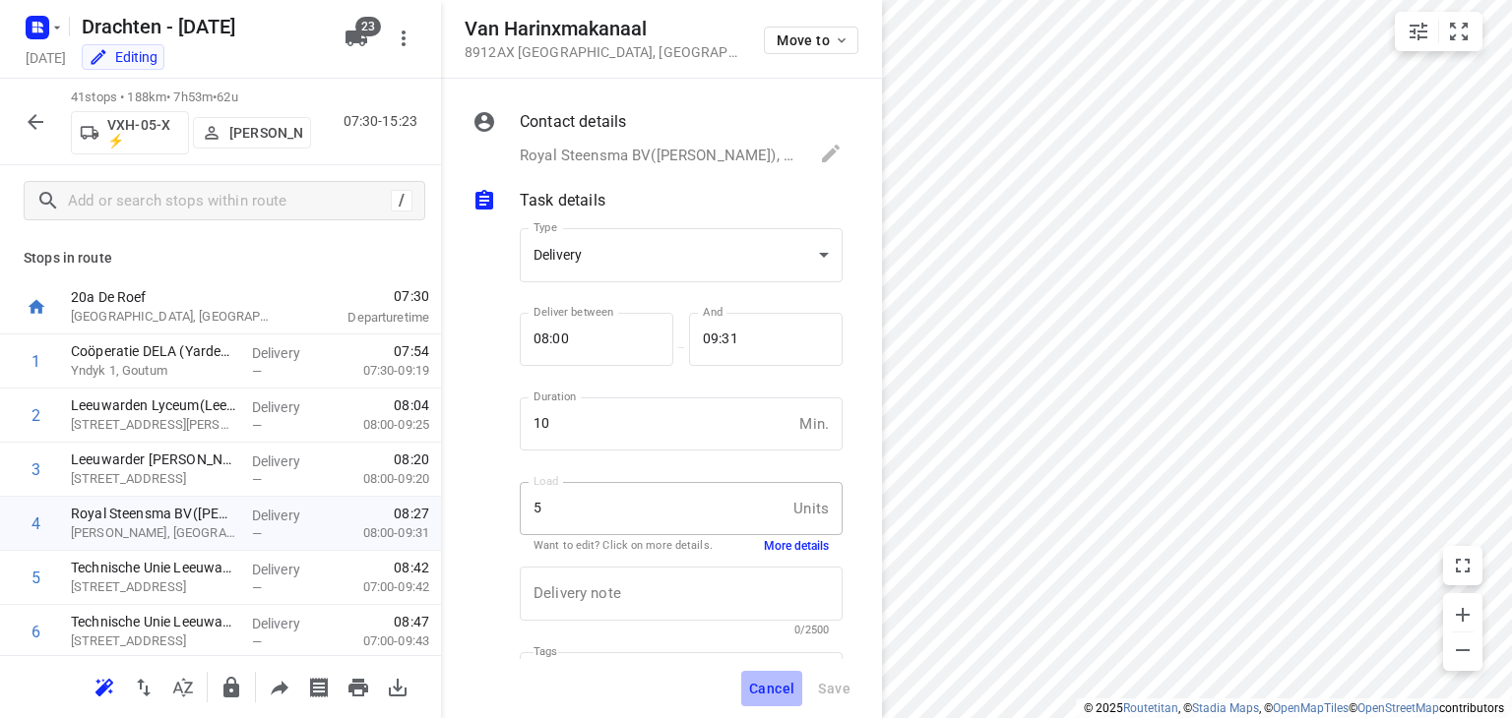
click at [772, 692] on span "Cancel" at bounding box center [771, 689] width 45 height 16
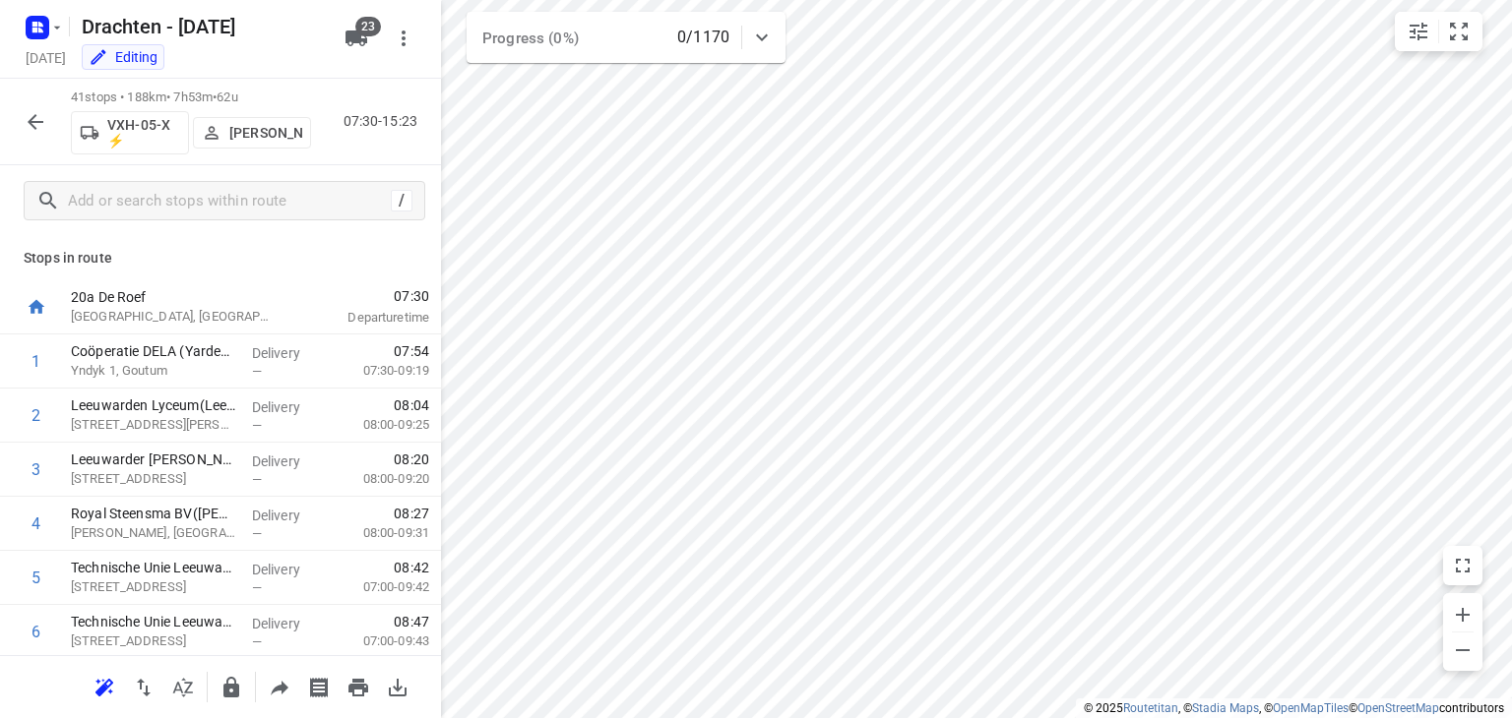
click at [27, 128] on icon "button" at bounding box center [36, 122] width 24 height 24
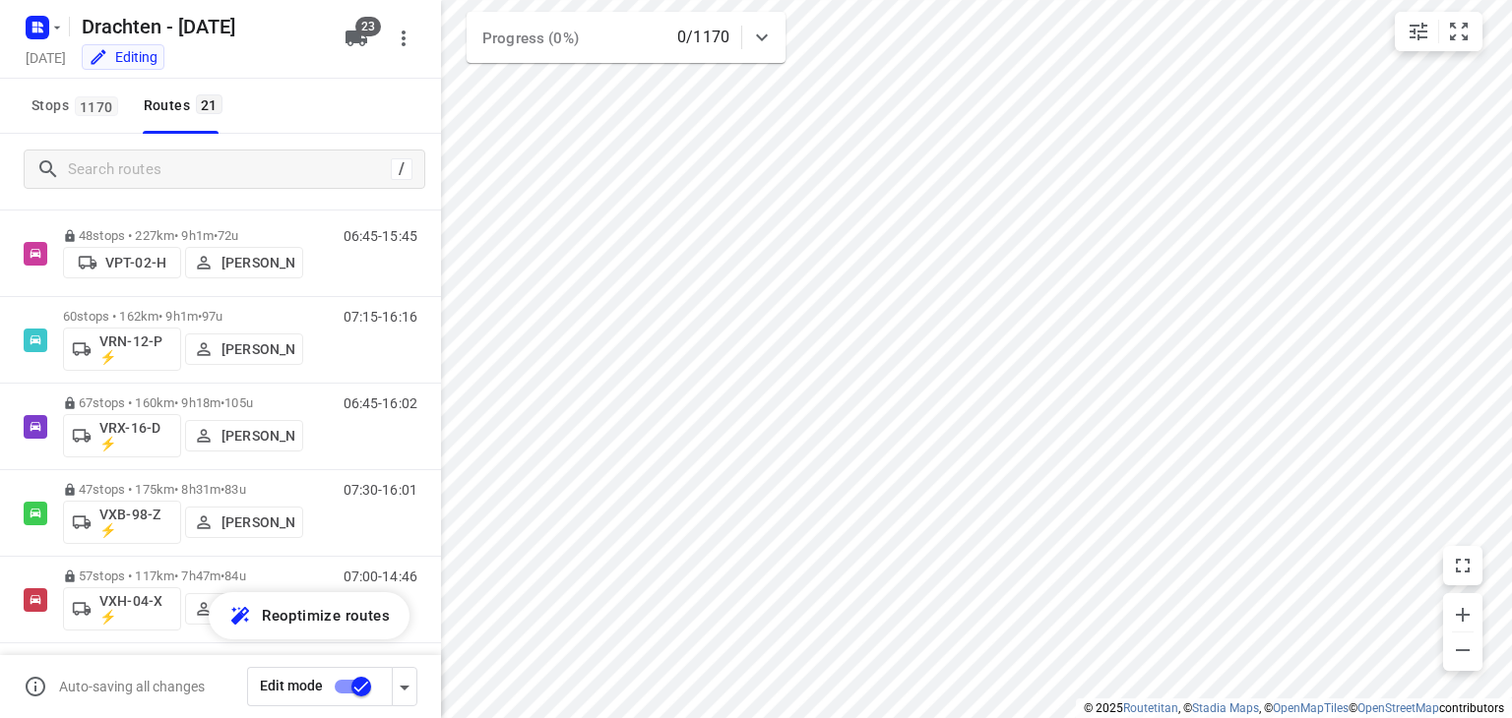
scroll to position [1235, 0]
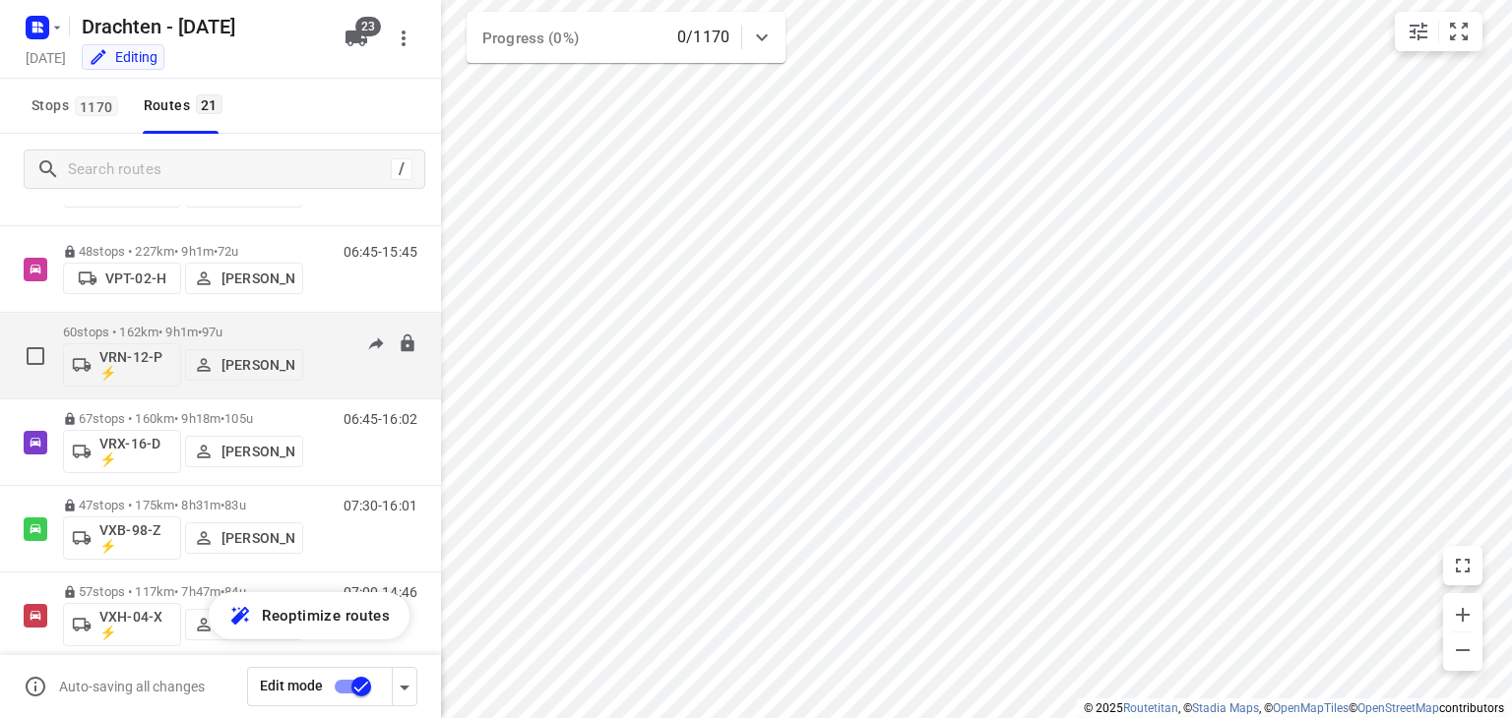
click at [165, 326] on p "60 stops • 162km • 9h1m • 97u" at bounding box center [183, 332] width 240 height 15
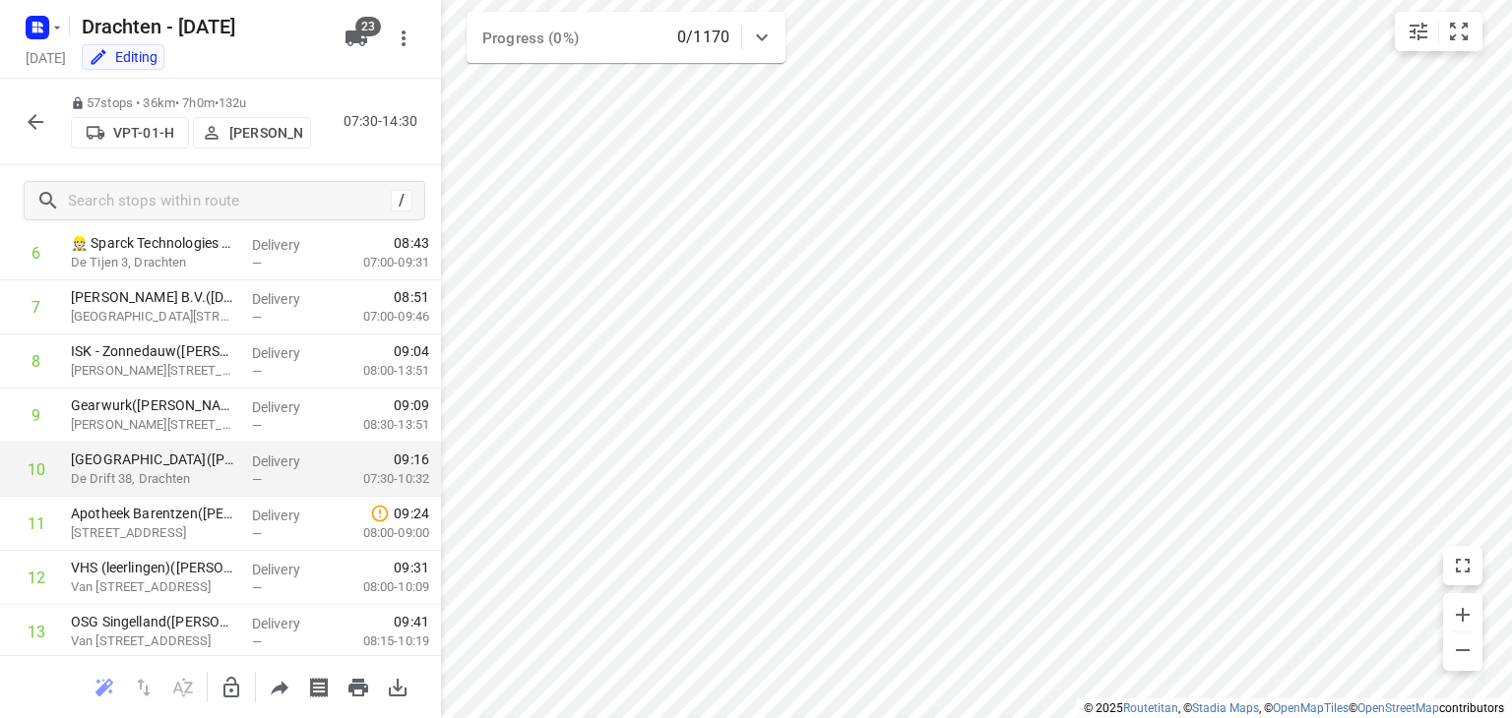
scroll to position [394, 0]
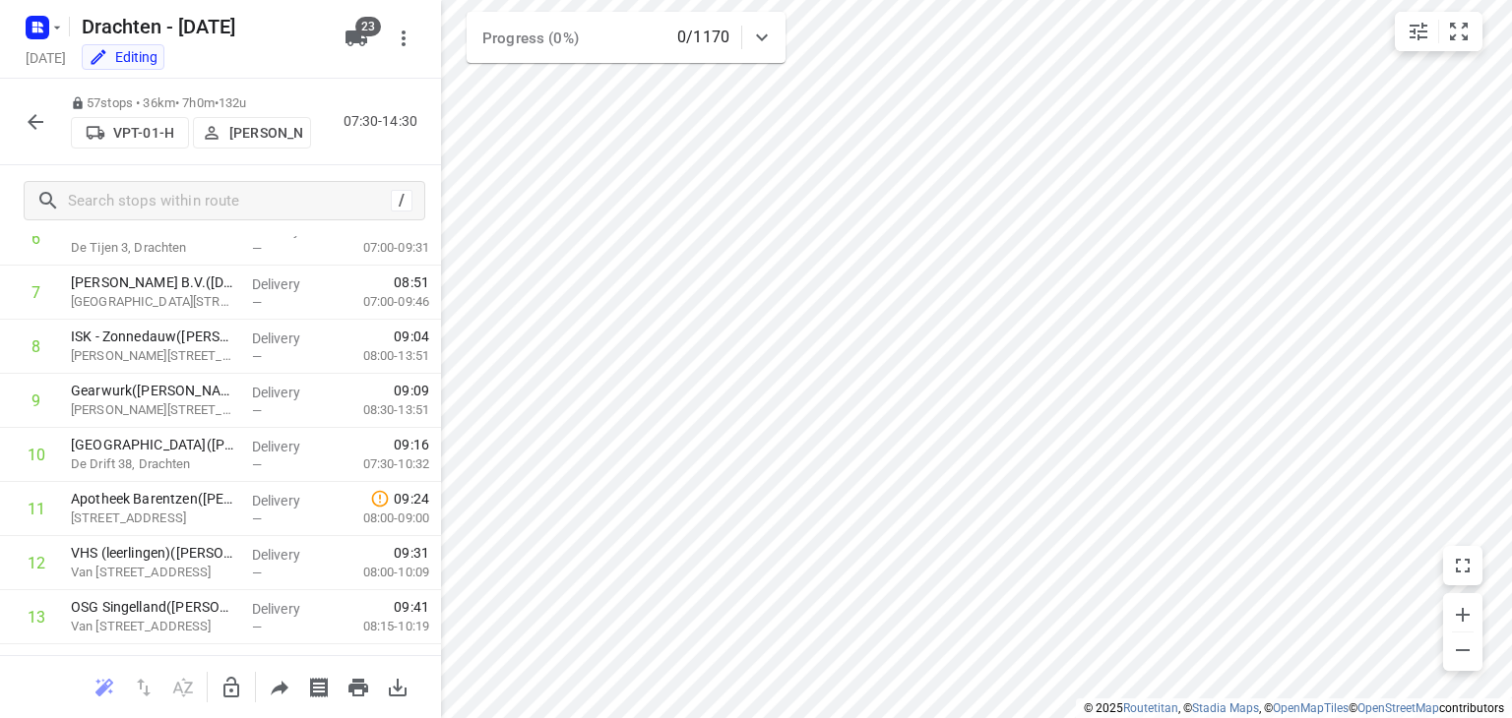
click at [31, 115] on icon "button" at bounding box center [36, 122] width 24 height 24
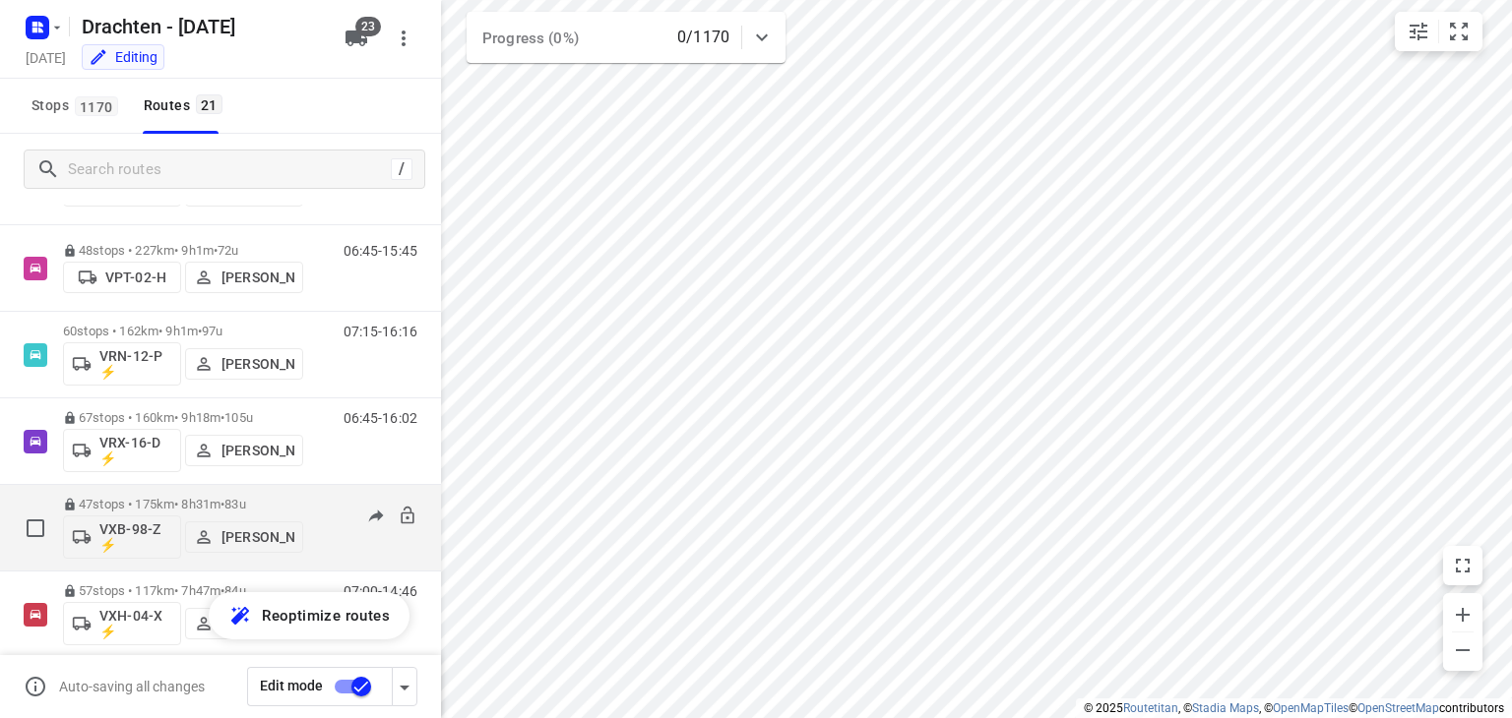
scroll to position [1235, 0]
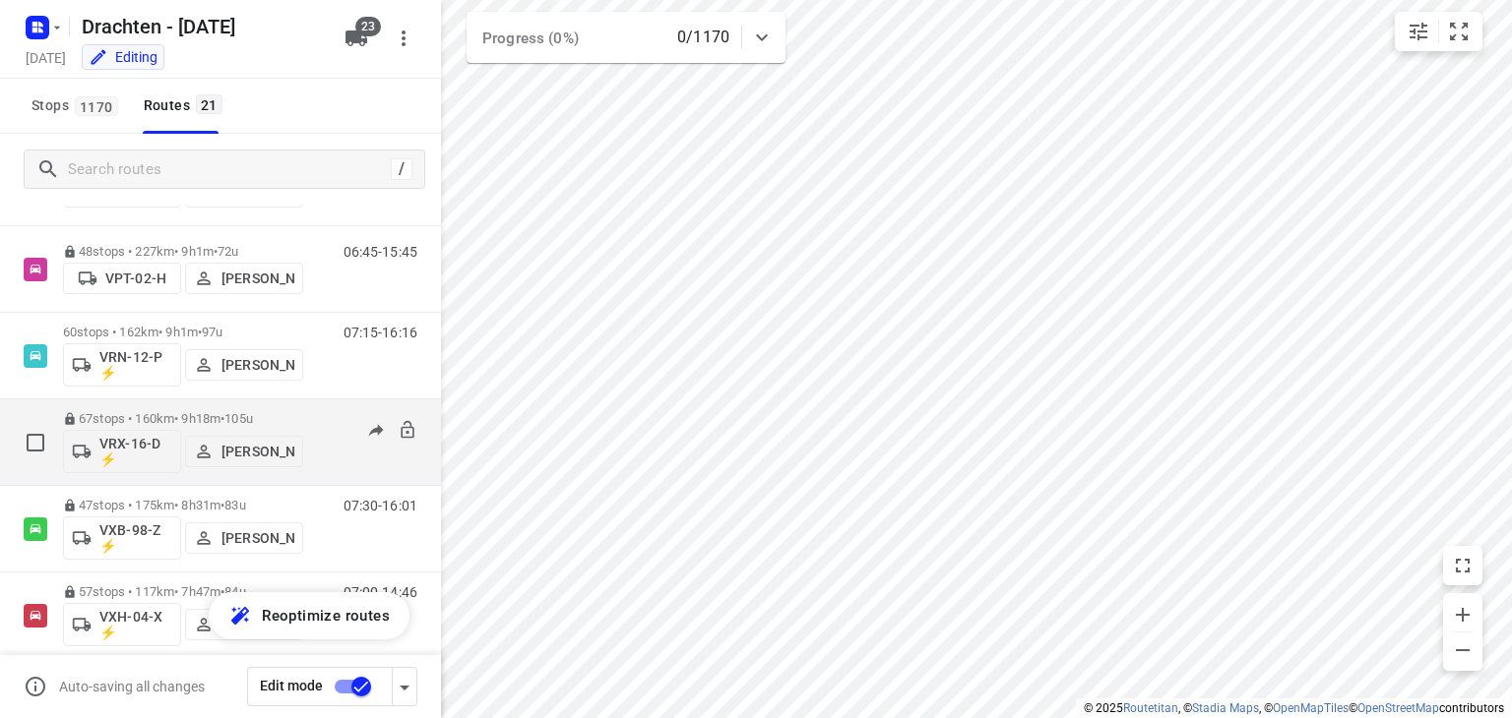
click at [141, 406] on div "67 stops • 160km • 9h18m • 105u VRX-16-D ⚡ [PERSON_NAME]" at bounding box center [183, 443] width 240 height 82
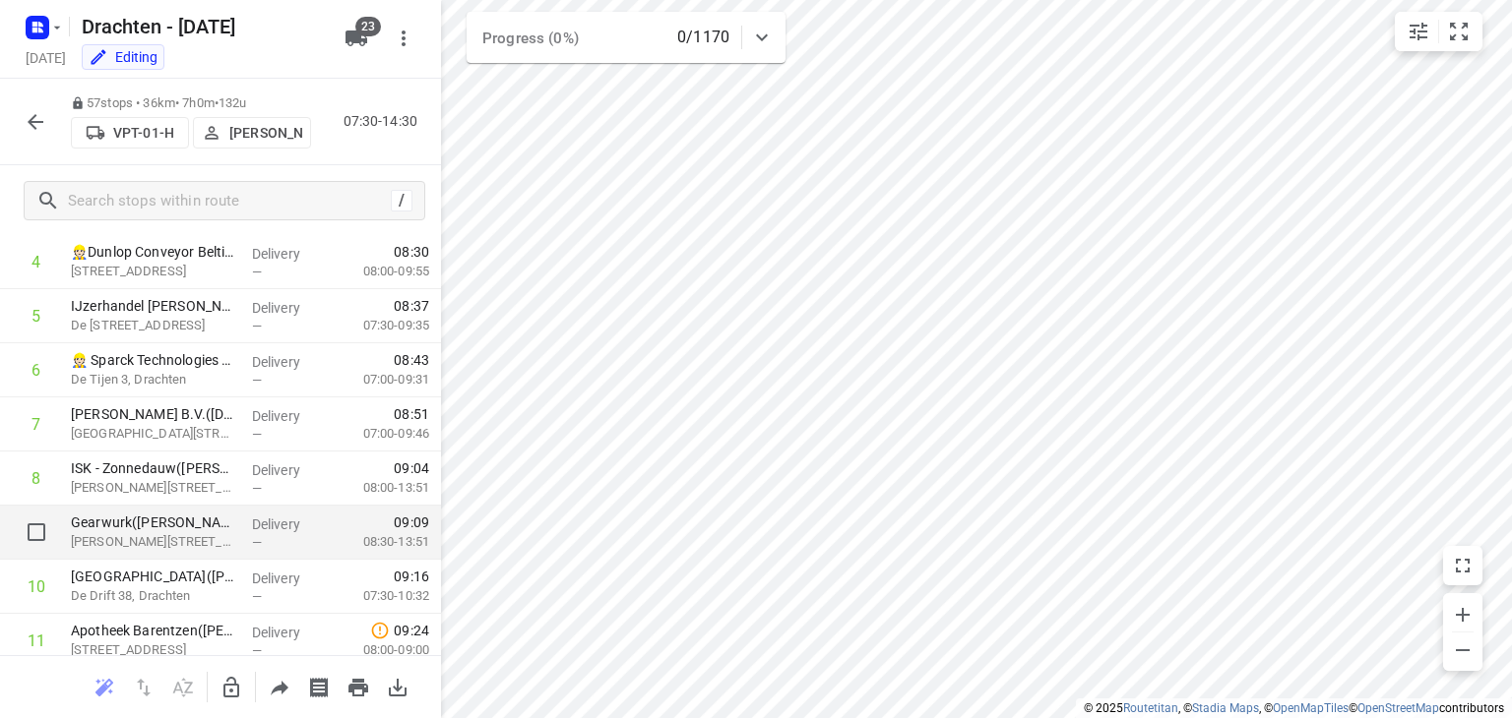
scroll to position [0, 0]
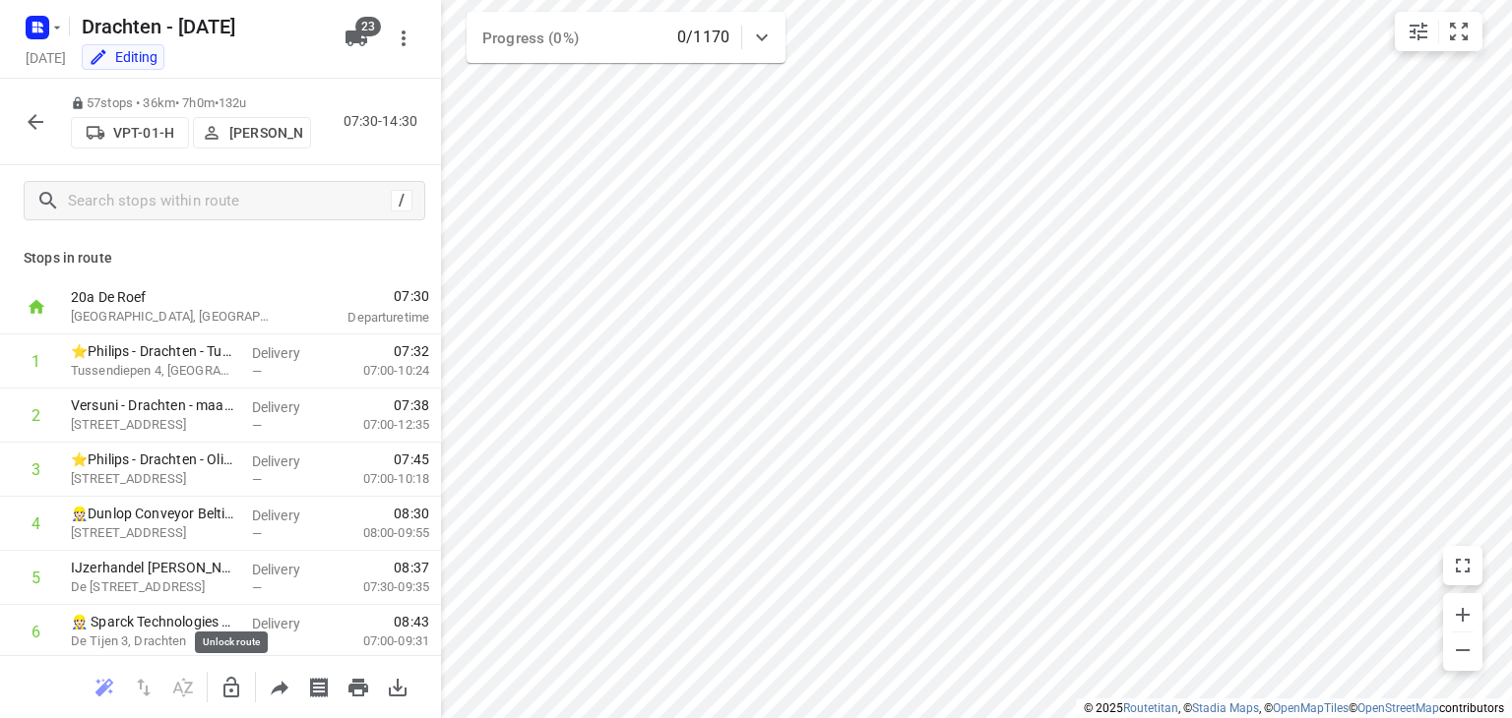
click at [228, 683] on icon "button" at bounding box center [231, 687] width 16 height 21
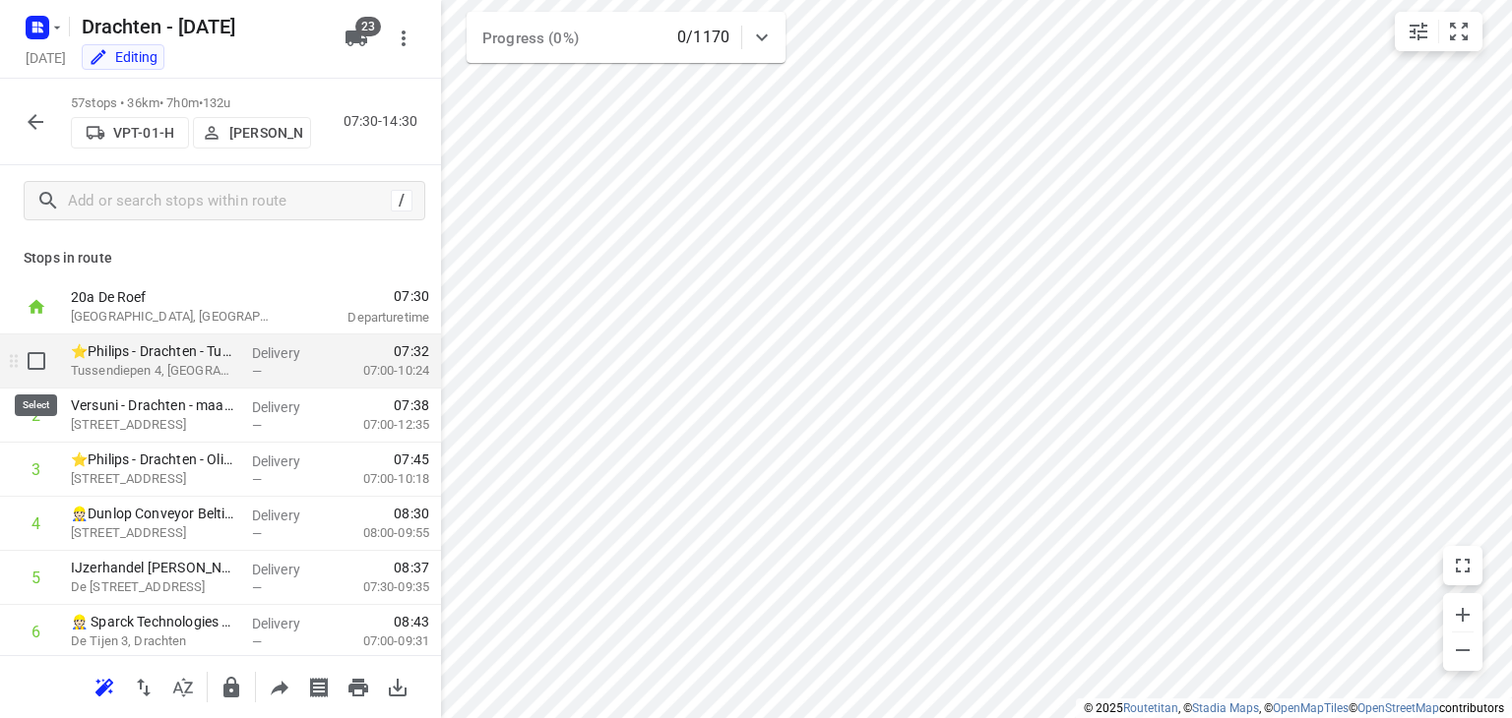
click at [37, 367] on input "checkbox" at bounding box center [36, 361] width 39 height 39
checkbox input "true"
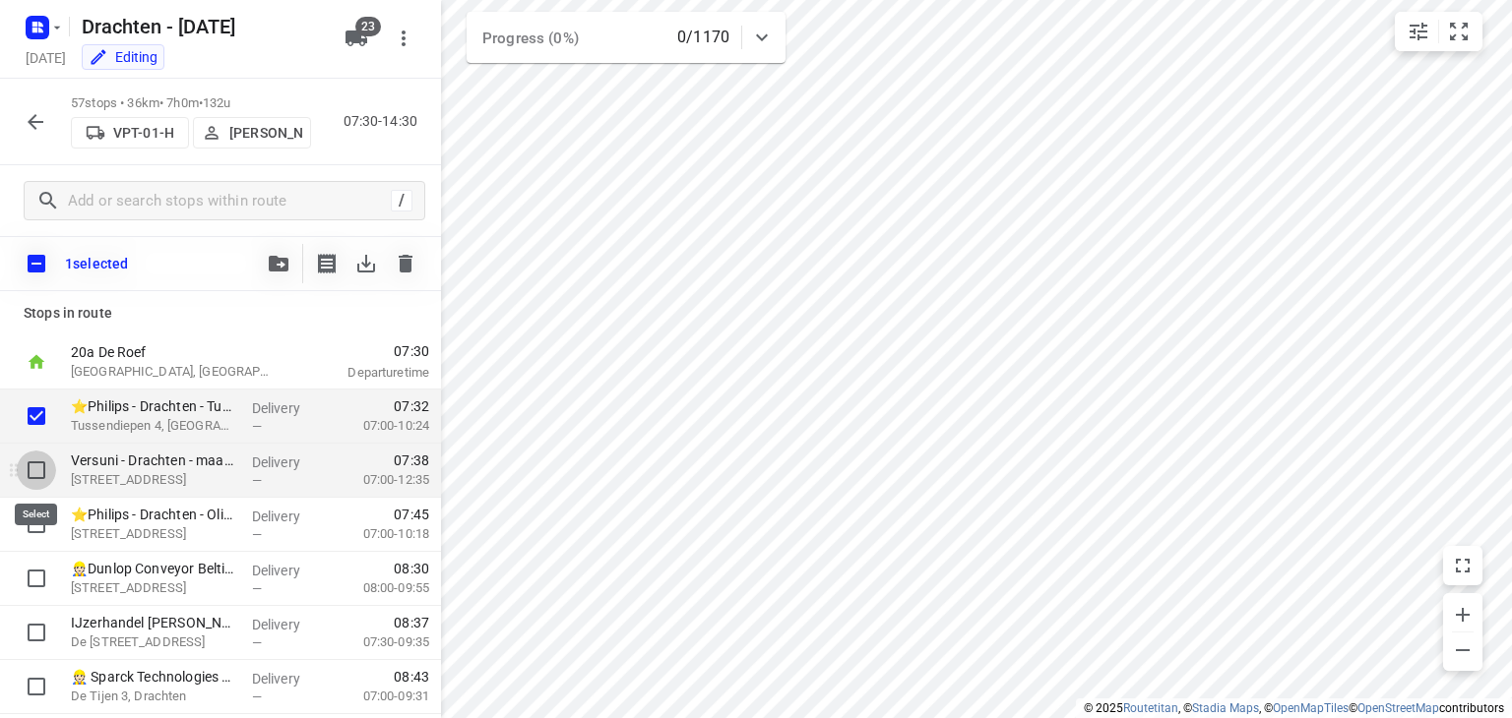
click at [39, 469] on input "checkbox" at bounding box center [36, 470] width 39 height 39
checkbox input "true"
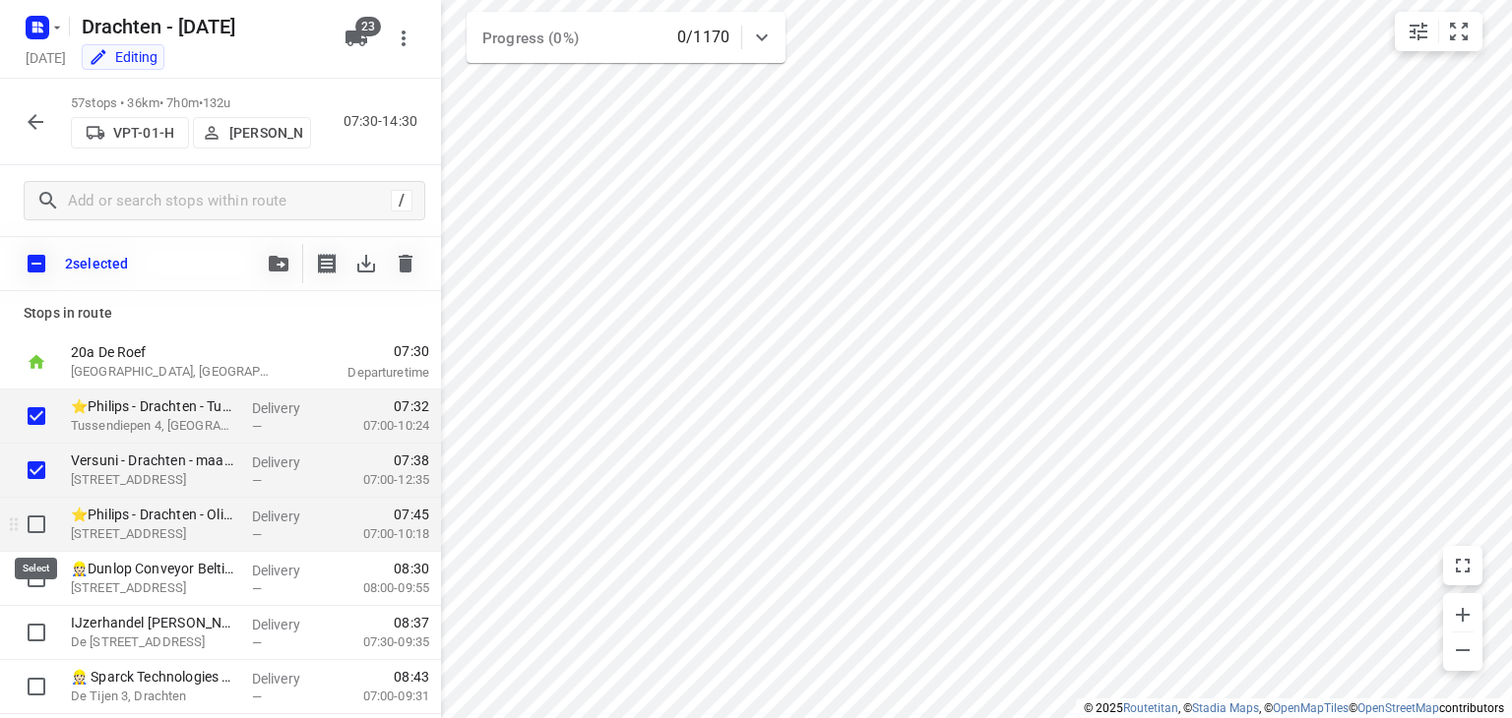
click at [28, 520] on input "checkbox" at bounding box center [36, 524] width 39 height 39
checkbox input "true"
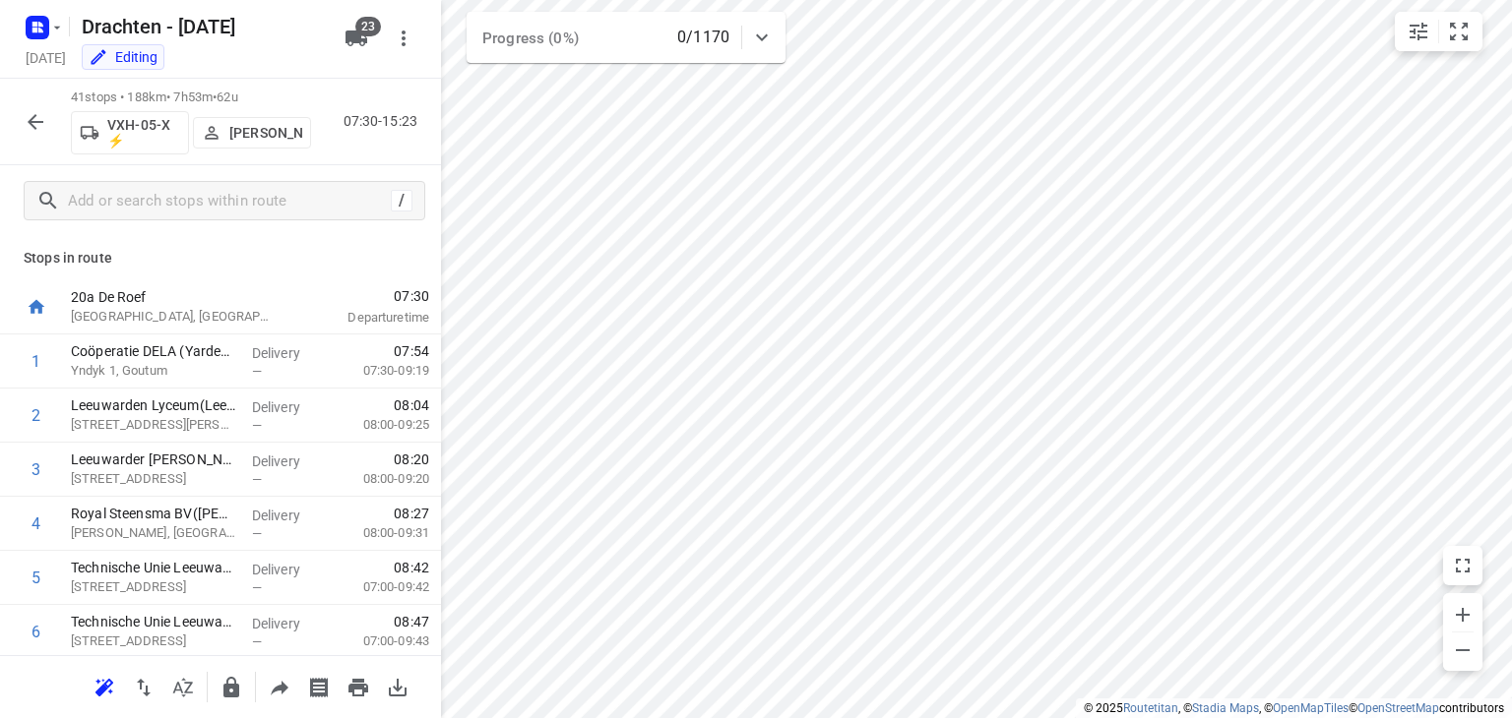
click at [44, 117] on icon "button" at bounding box center [36, 122] width 24 height 24
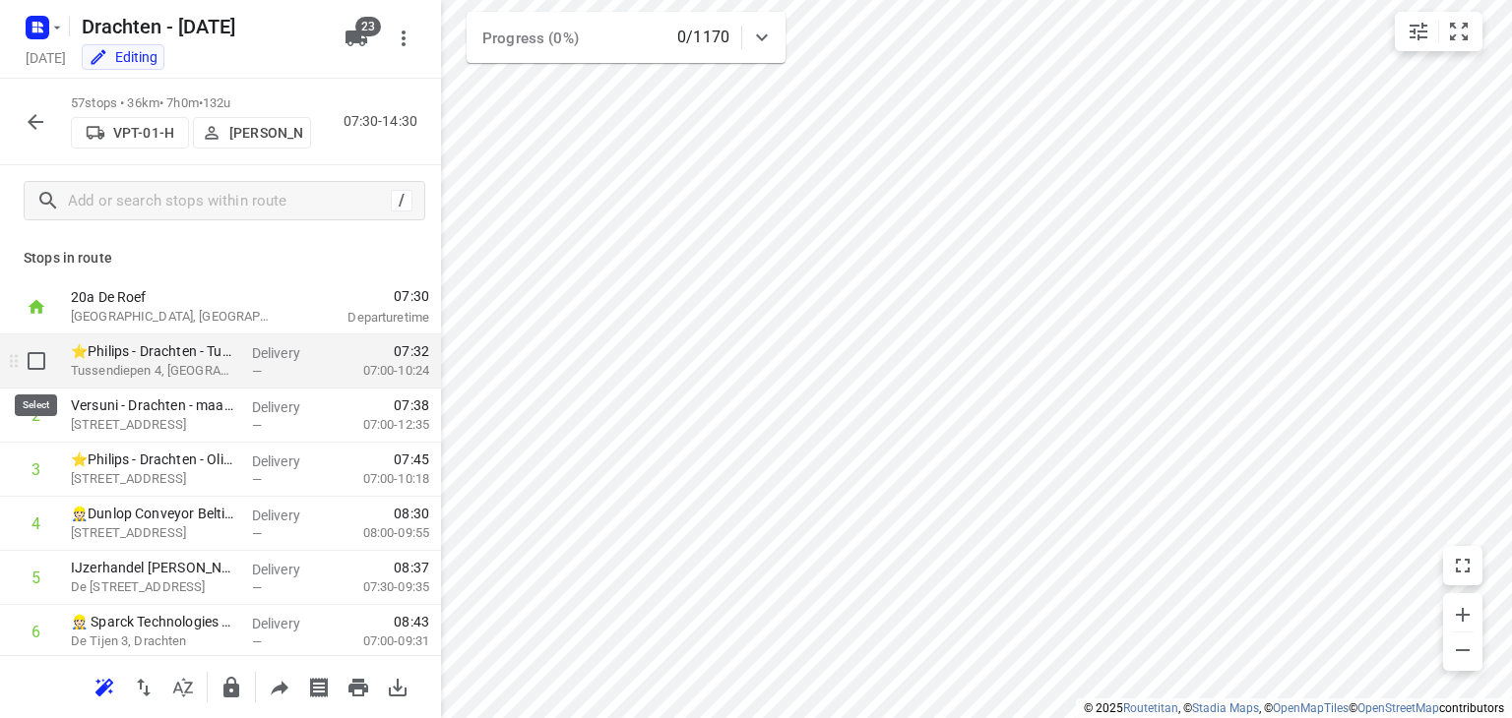
click at [31, 363] on input "checkbox" at bounding box center [36, 361] width 39 height 39
checkbox input "true"
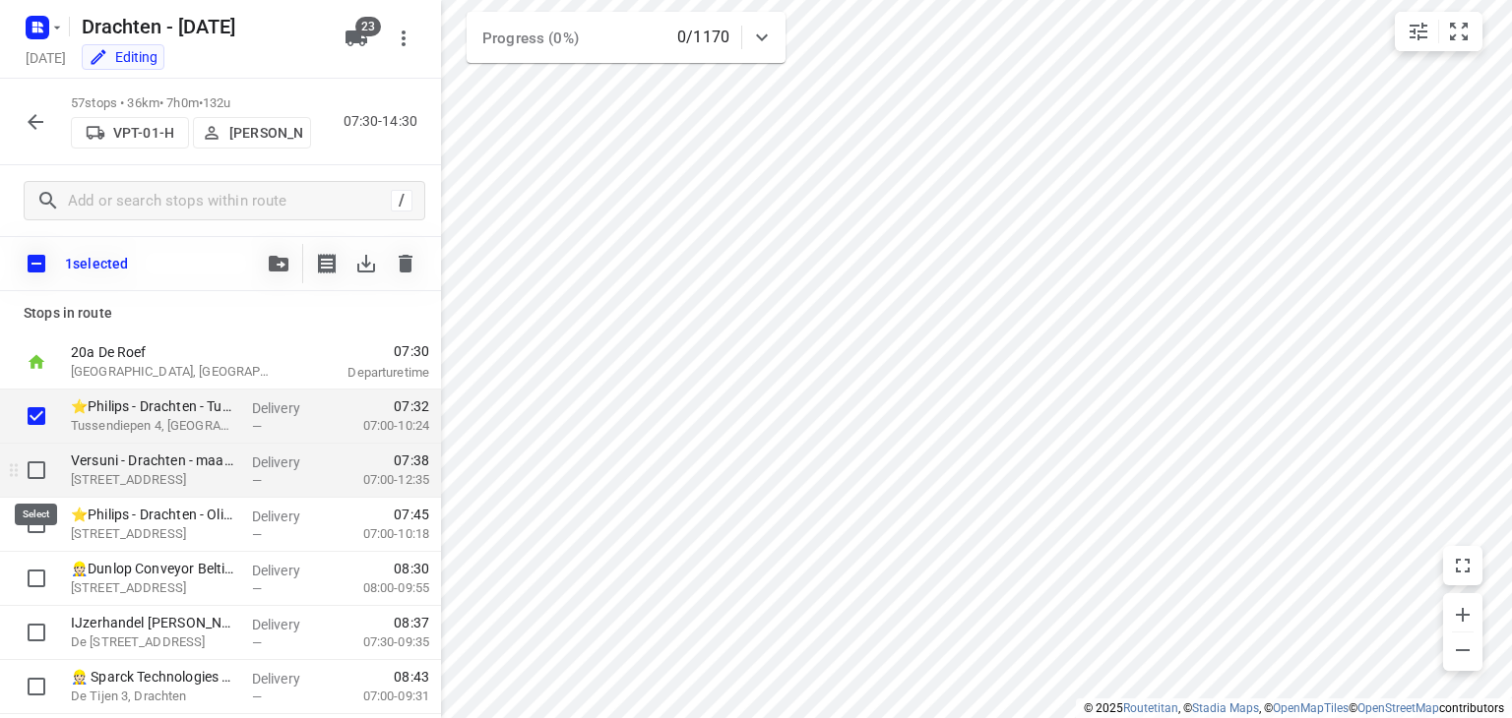
click at [29, 462] on input "checkbox" at bounding box center [36, 470] width 39 height 39
checkbox input "true"
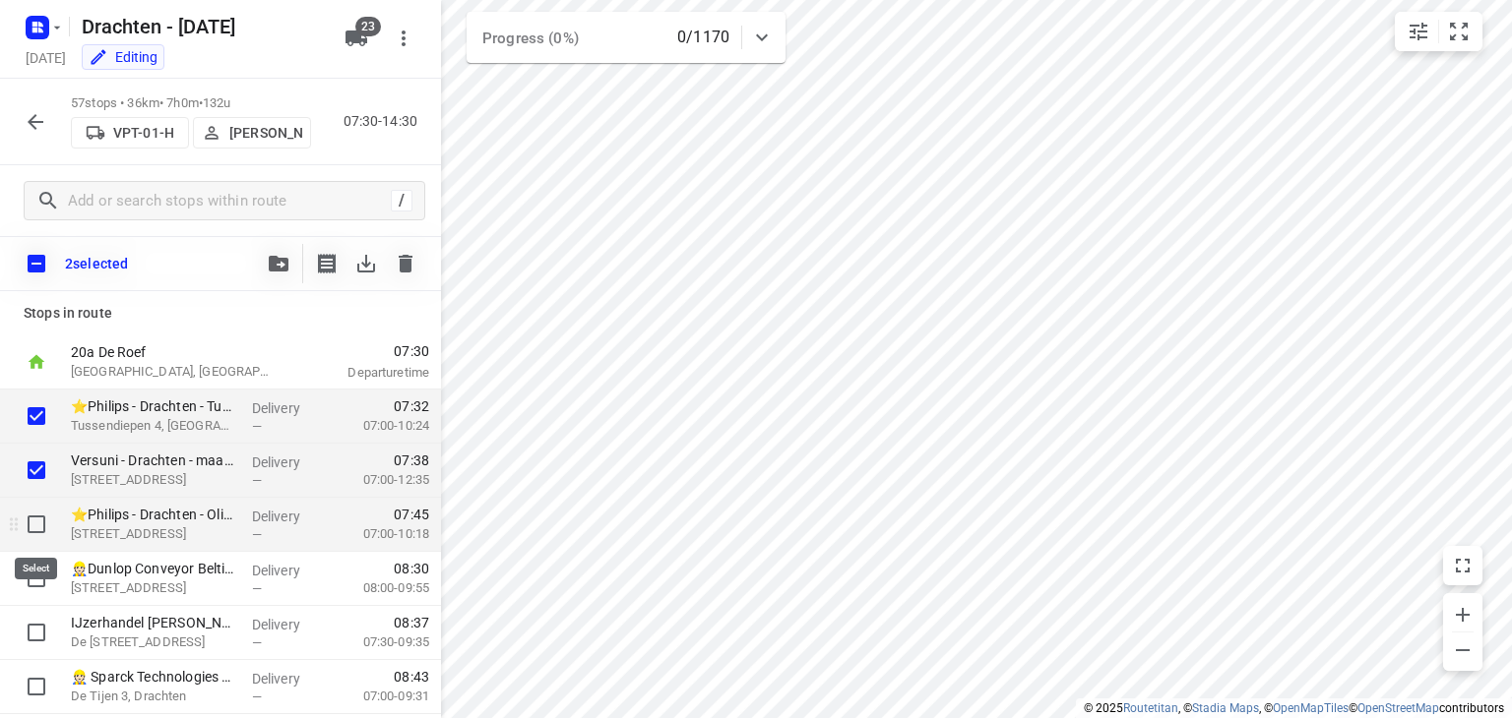
click at [35, 529] on input "checkbox" at bounding box center [36, 524] width 39 height 39
checkbox input "true"
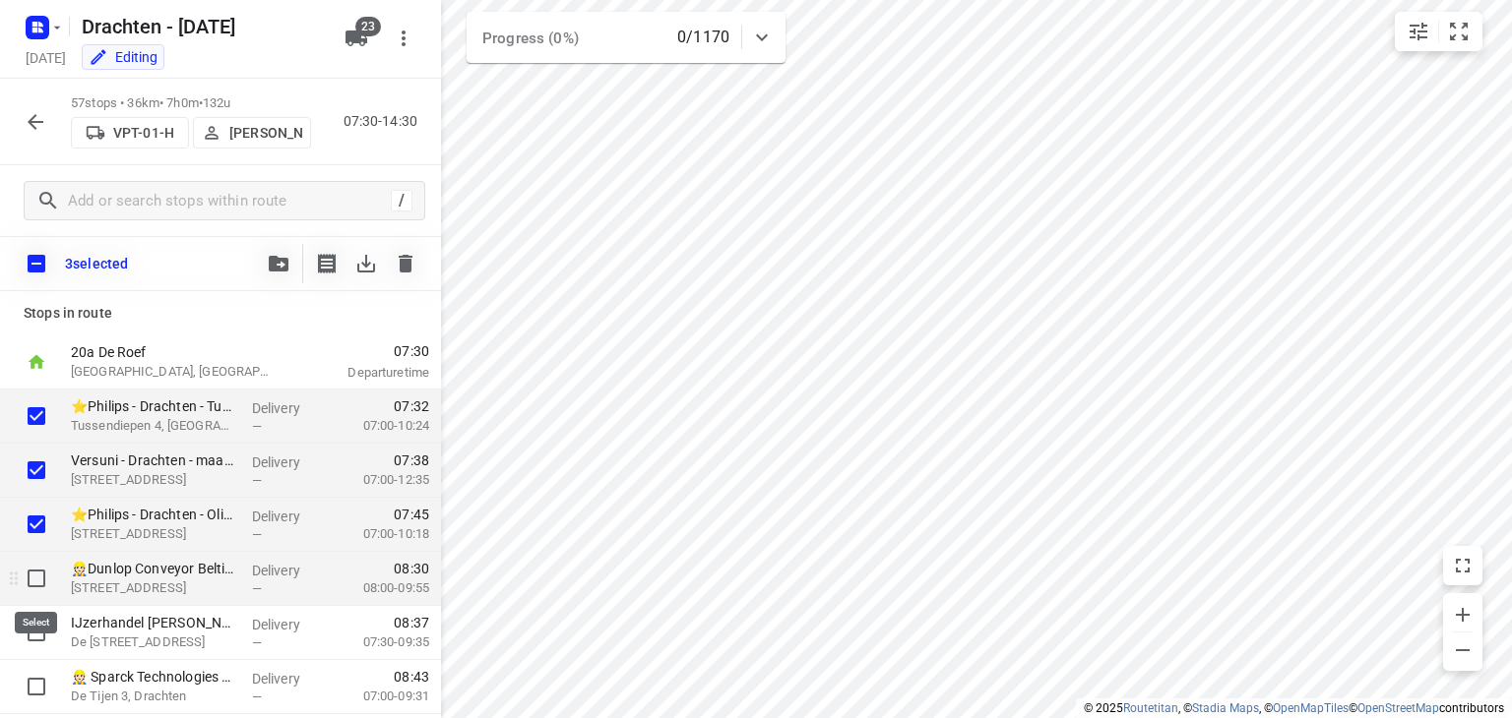
click at [37, 576] on input "checkbox" at bounding box center [36, 578] width 39 height 39
checkbox input "true"
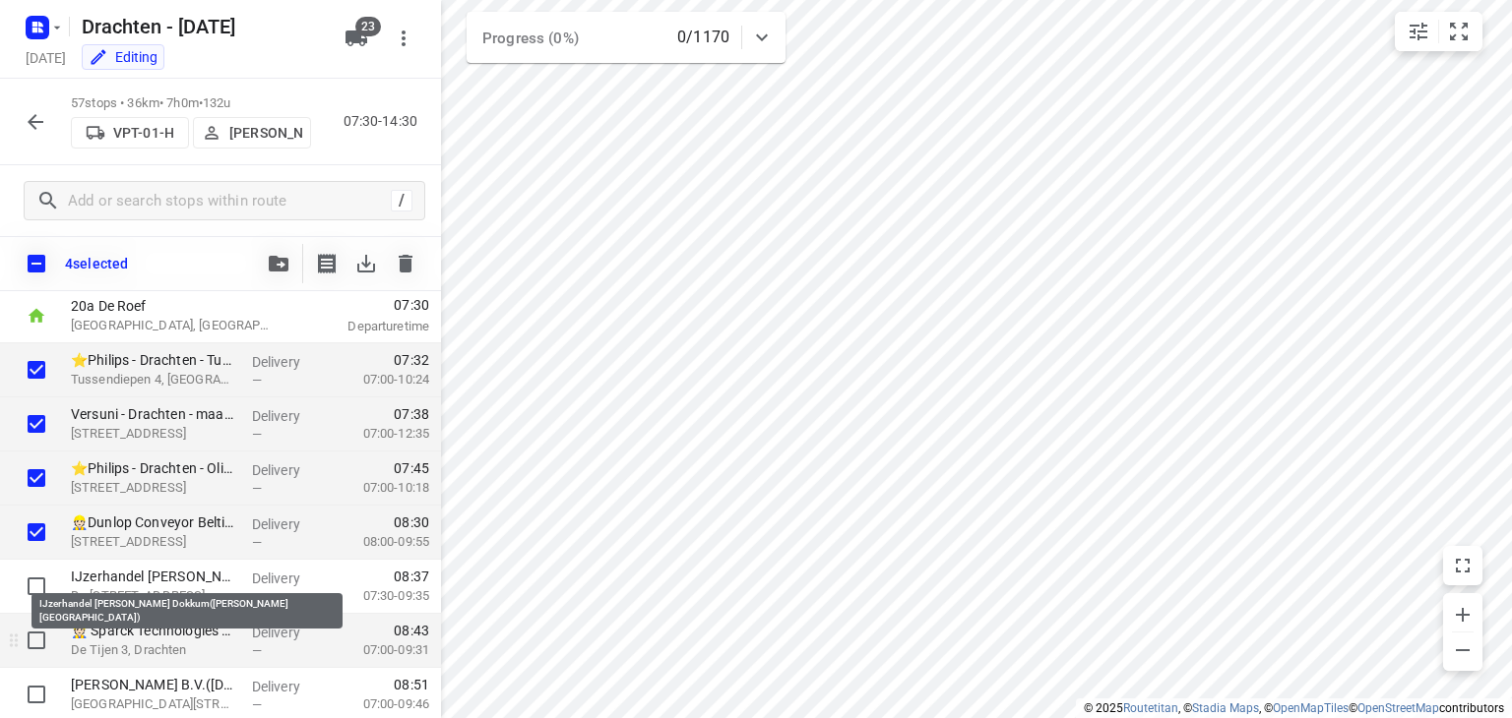
scroll to position [98, 0]
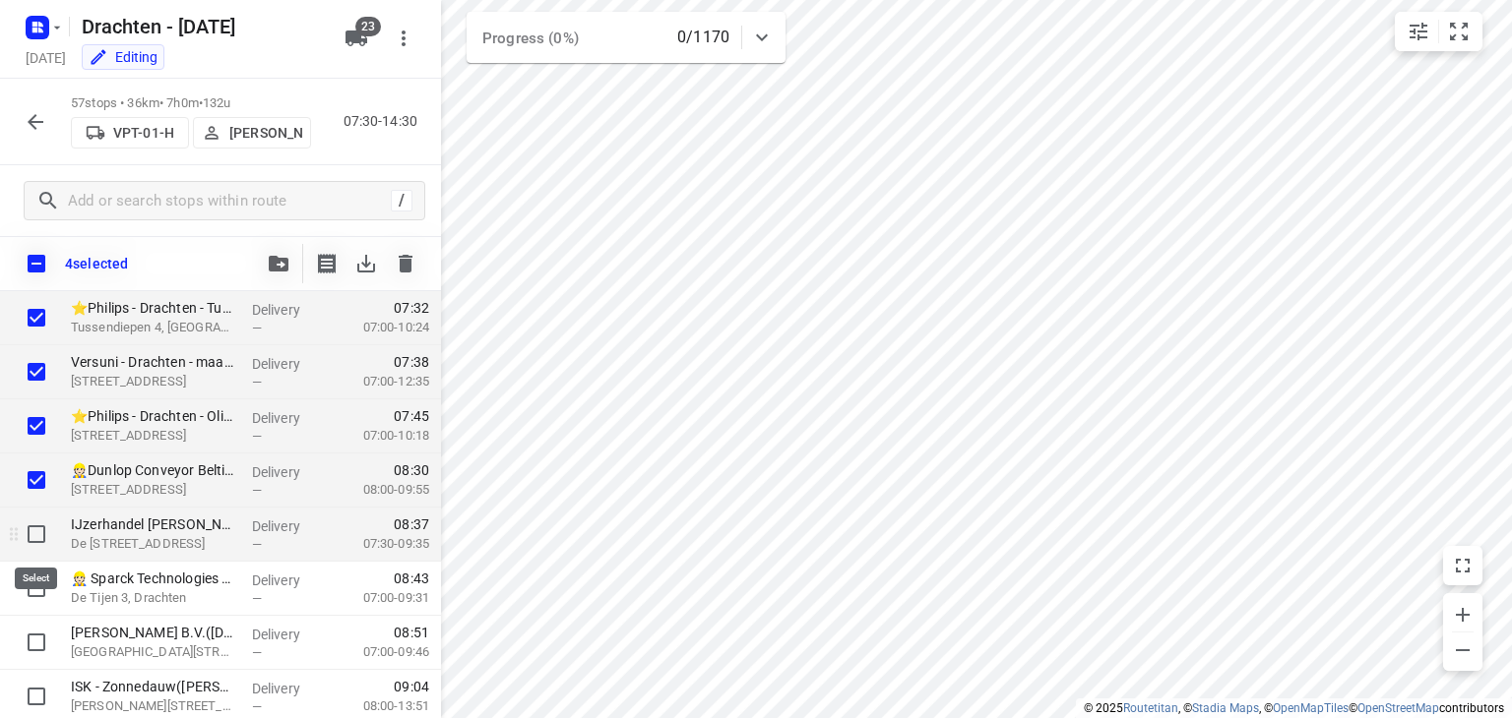
click at [46, 532] on input "checkbox" at bounding box center [36, 534] width 39 height 39
checkbox input "true"
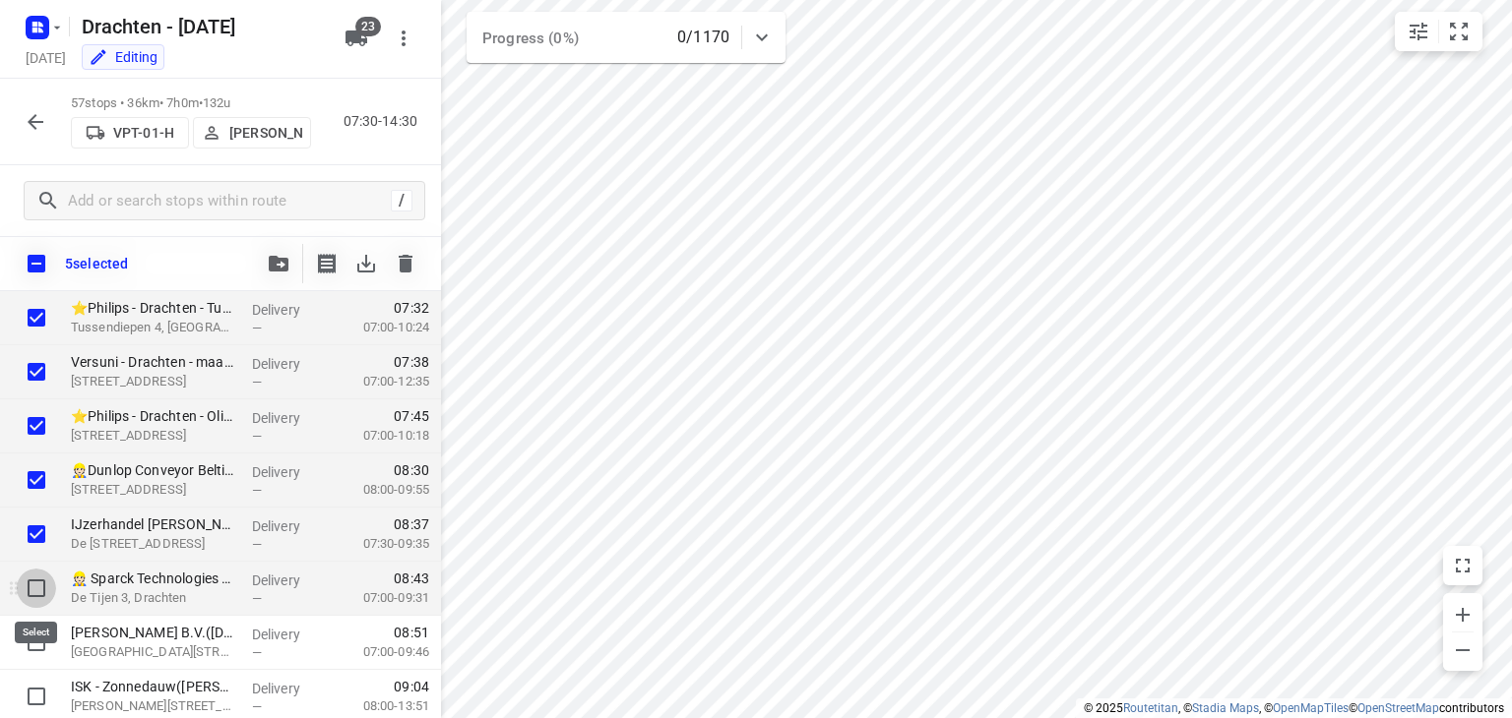
click at [37, 584] on input "checkbox" at bounding box center [36, 588] width 39 height 39
checkbox input "true"
click at [281, 263] on icon "button" at bounding box center [279, 264] width 20 height 16
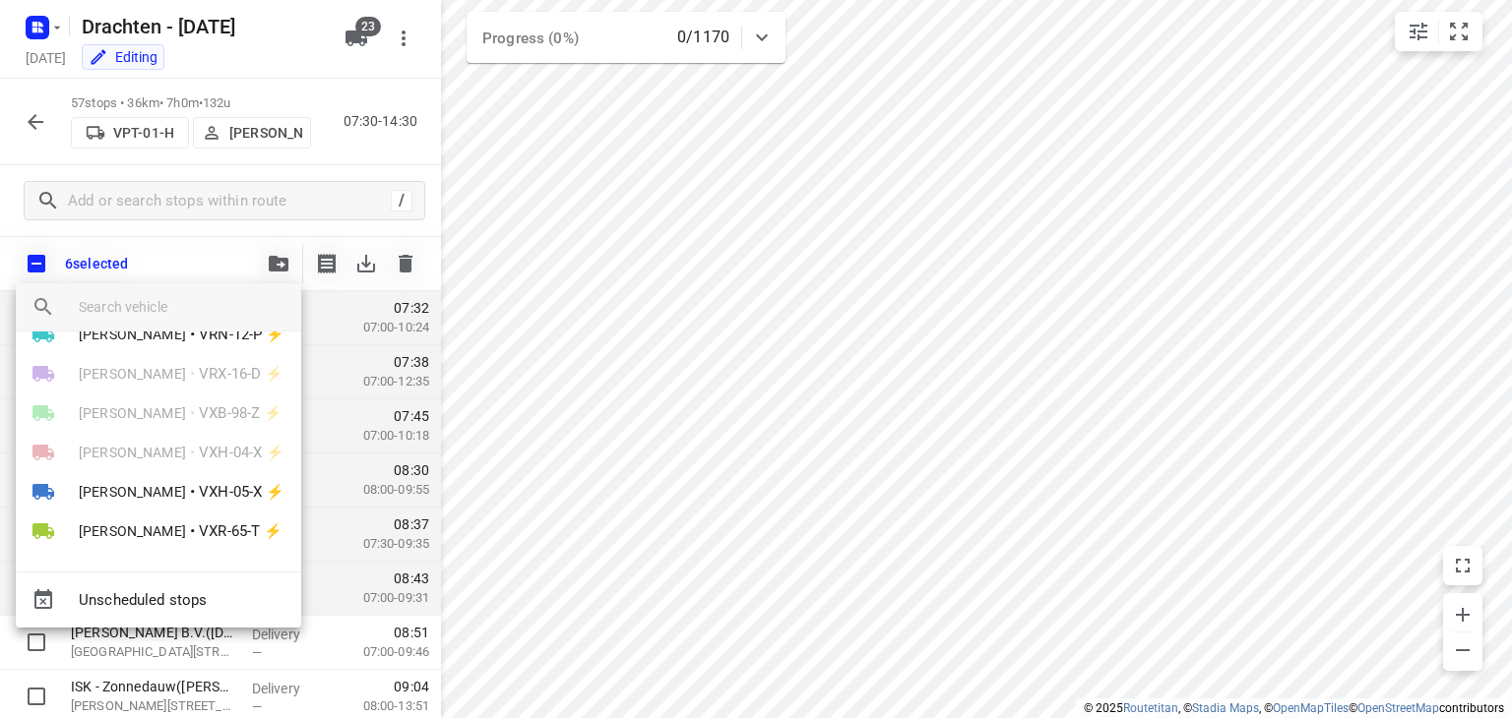
scroll to position [664, 0]
click at [131, 490] on span "[PERSON_NAME]" at bounding box center [132, 490] width 107 height 20
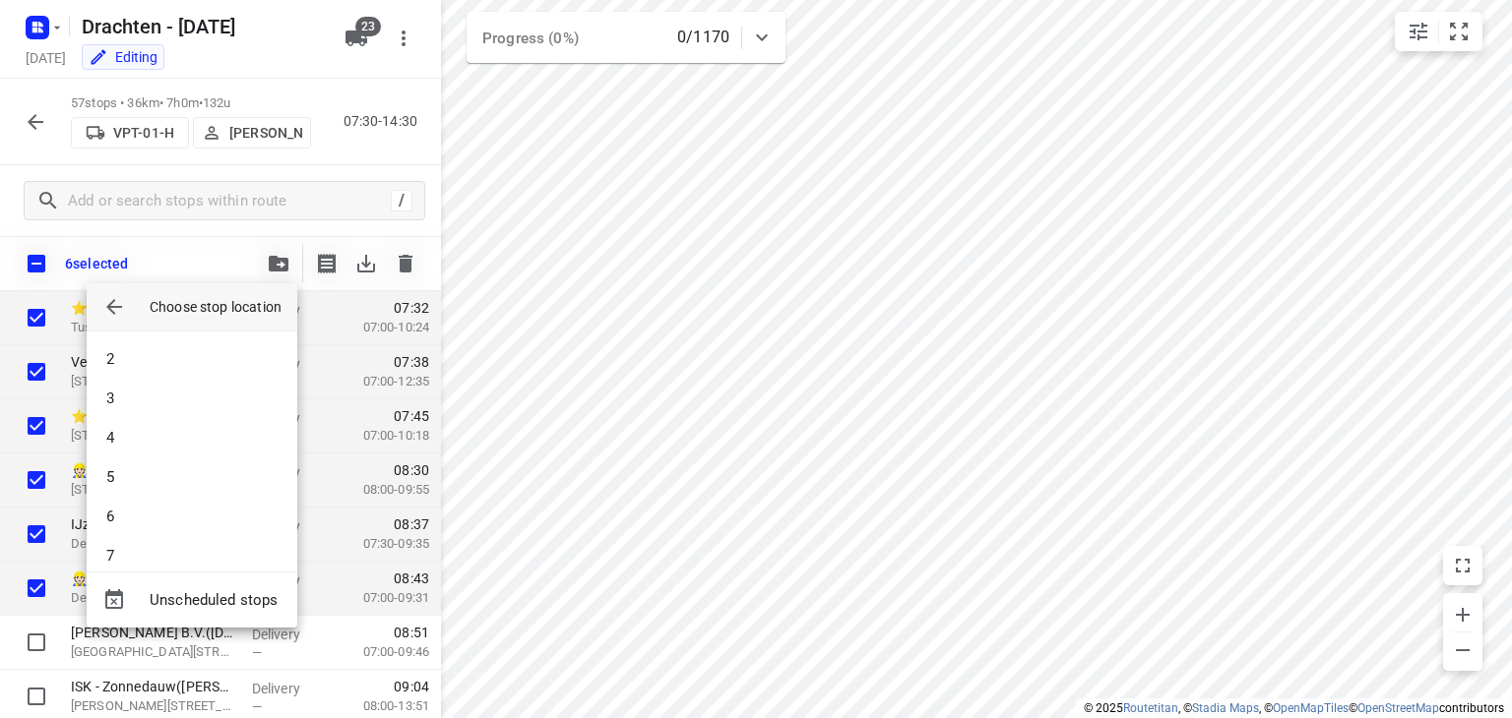
scroll to position [0, 0]
click at [141, 357] on li "1" at bounding box center [192, 359] width 211 height 39
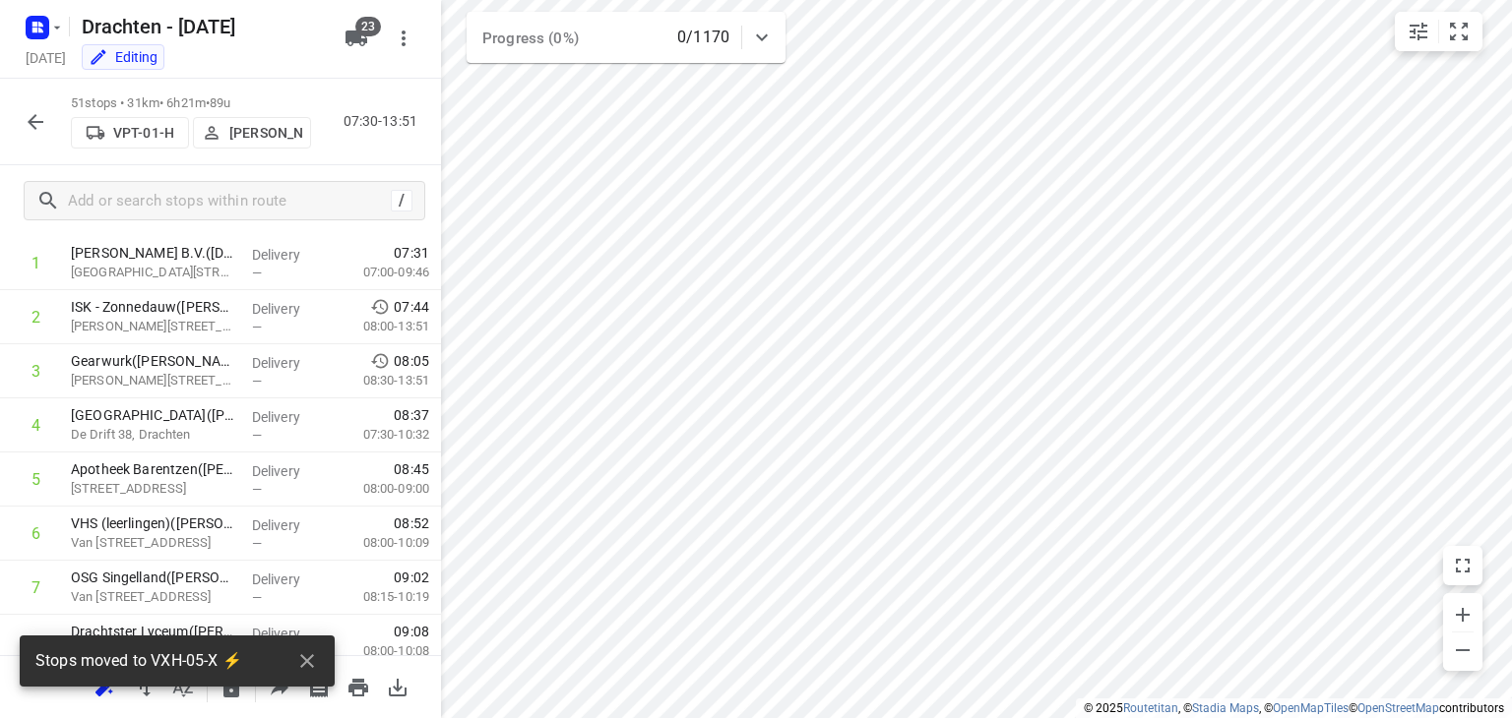
click at [261, 132] on p "[PERSON_NAME]" at bounding box center [265, 133] width 73 height 16
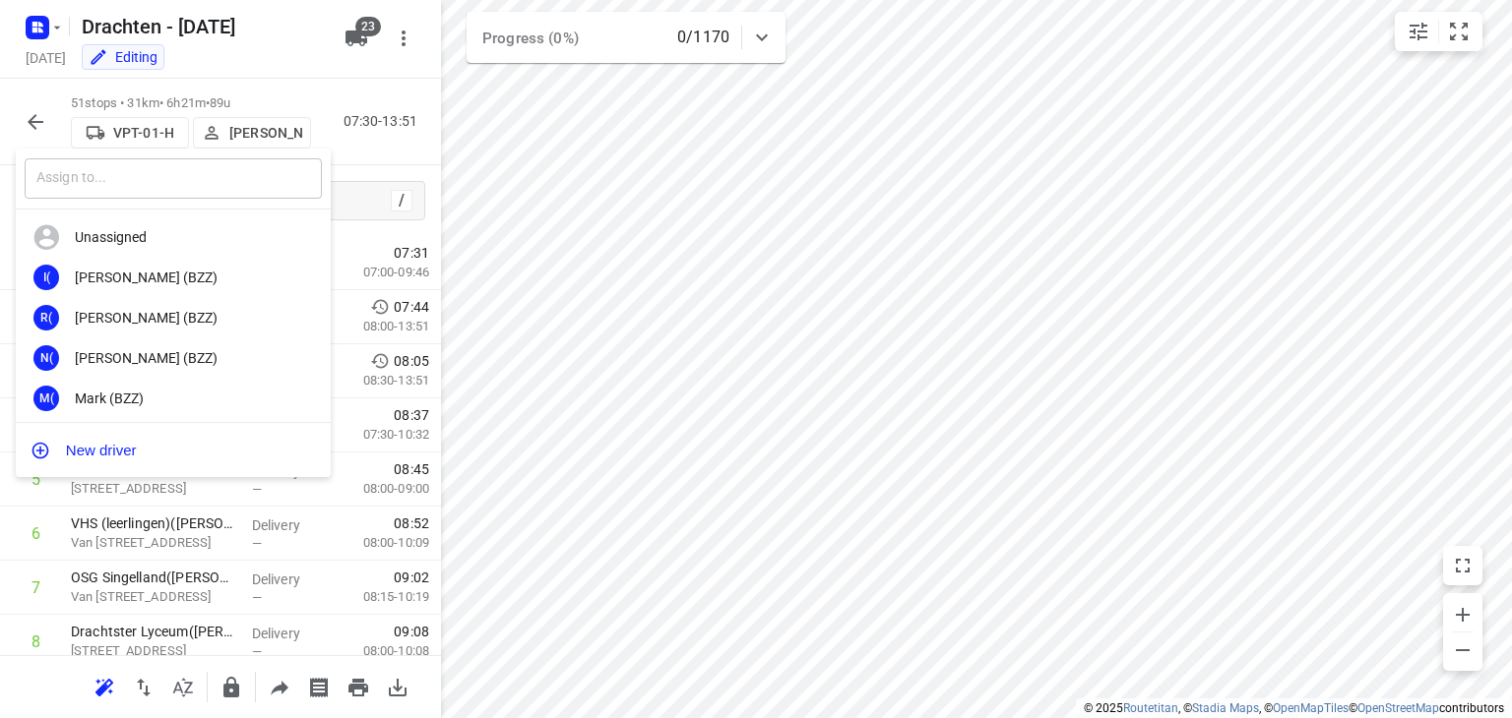
click at [247, 179] on input "text" at bounding box center [173, 178] width 297 height 40
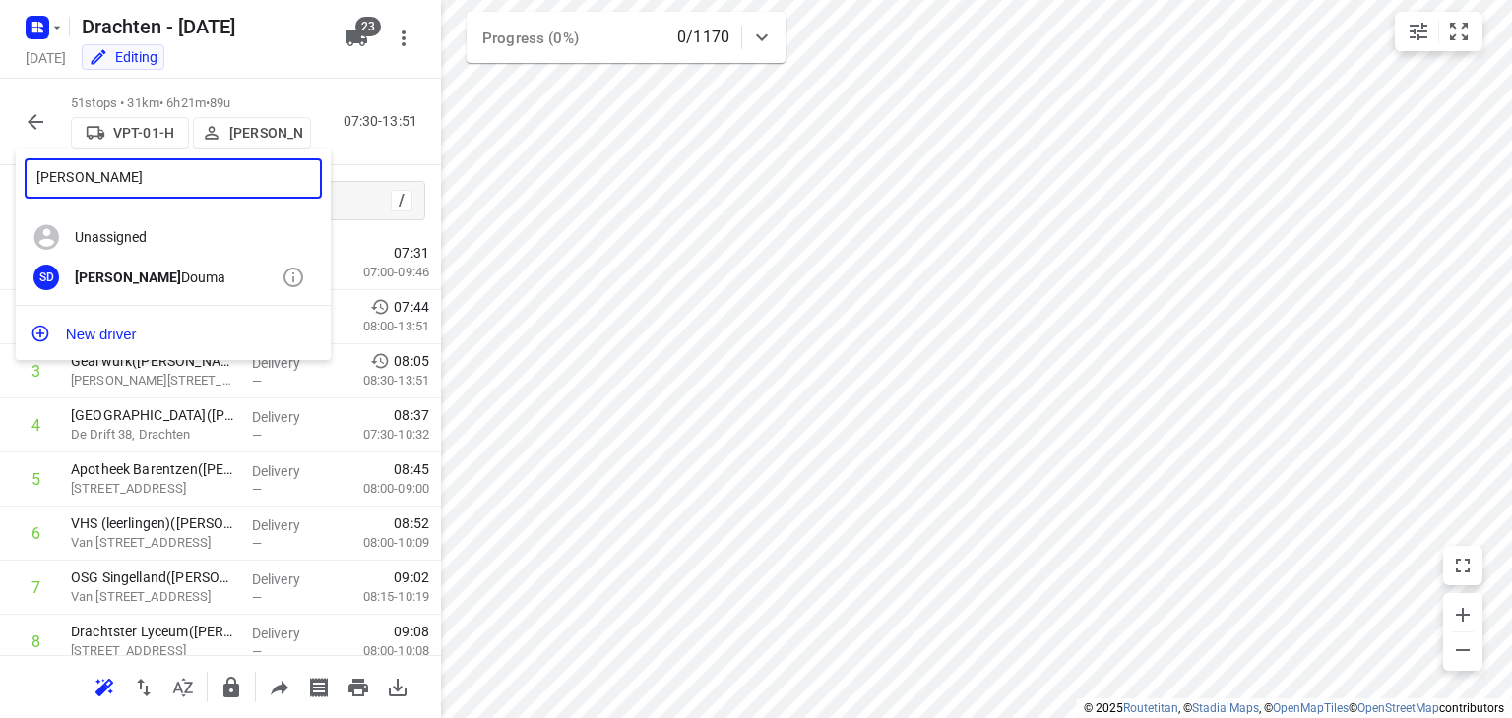
type input "[PERSON_NAME]"
click at [193, 265] on div "SD [PERSON_NAME]" at bounding box center [173, 278] width 315 height 40
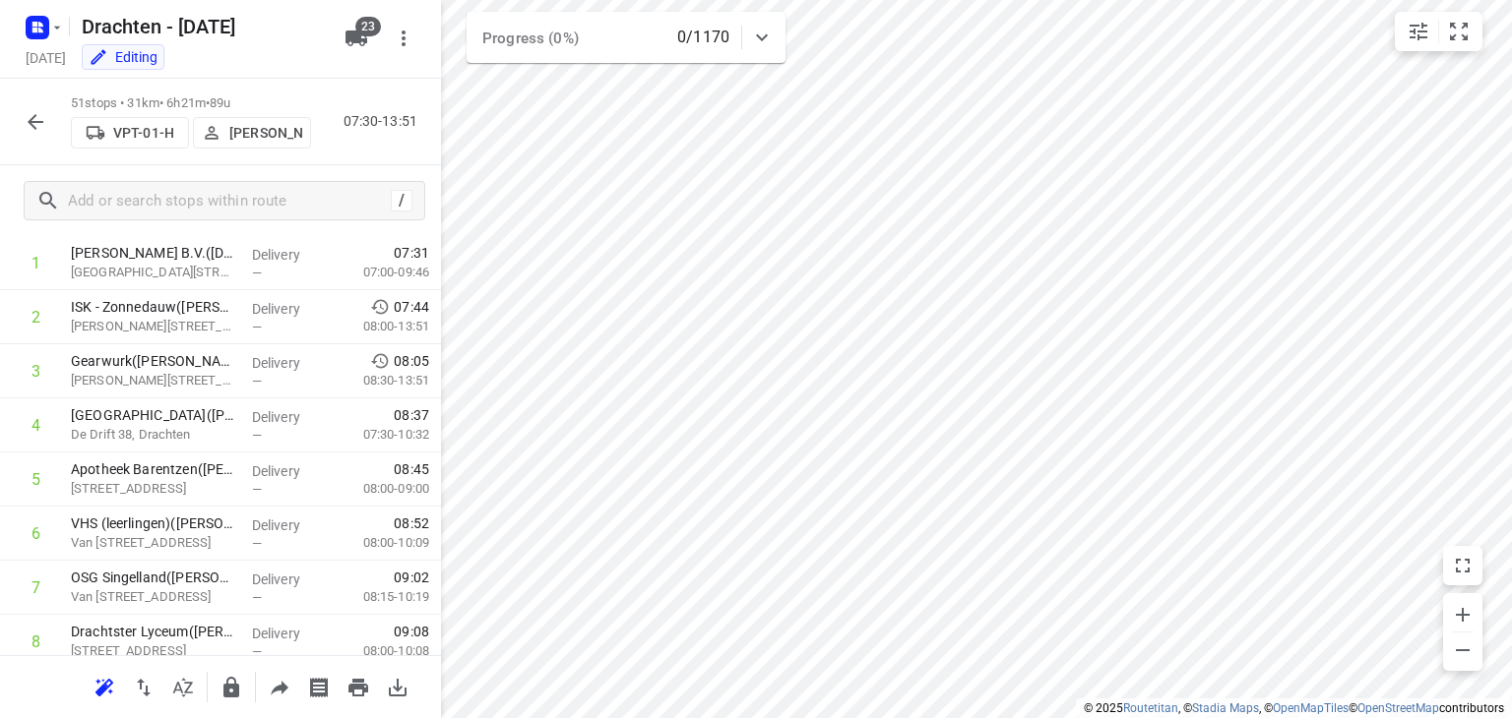
click at [34, 132] on icon "button" at bounding box center [36, 122] width 24 height 24
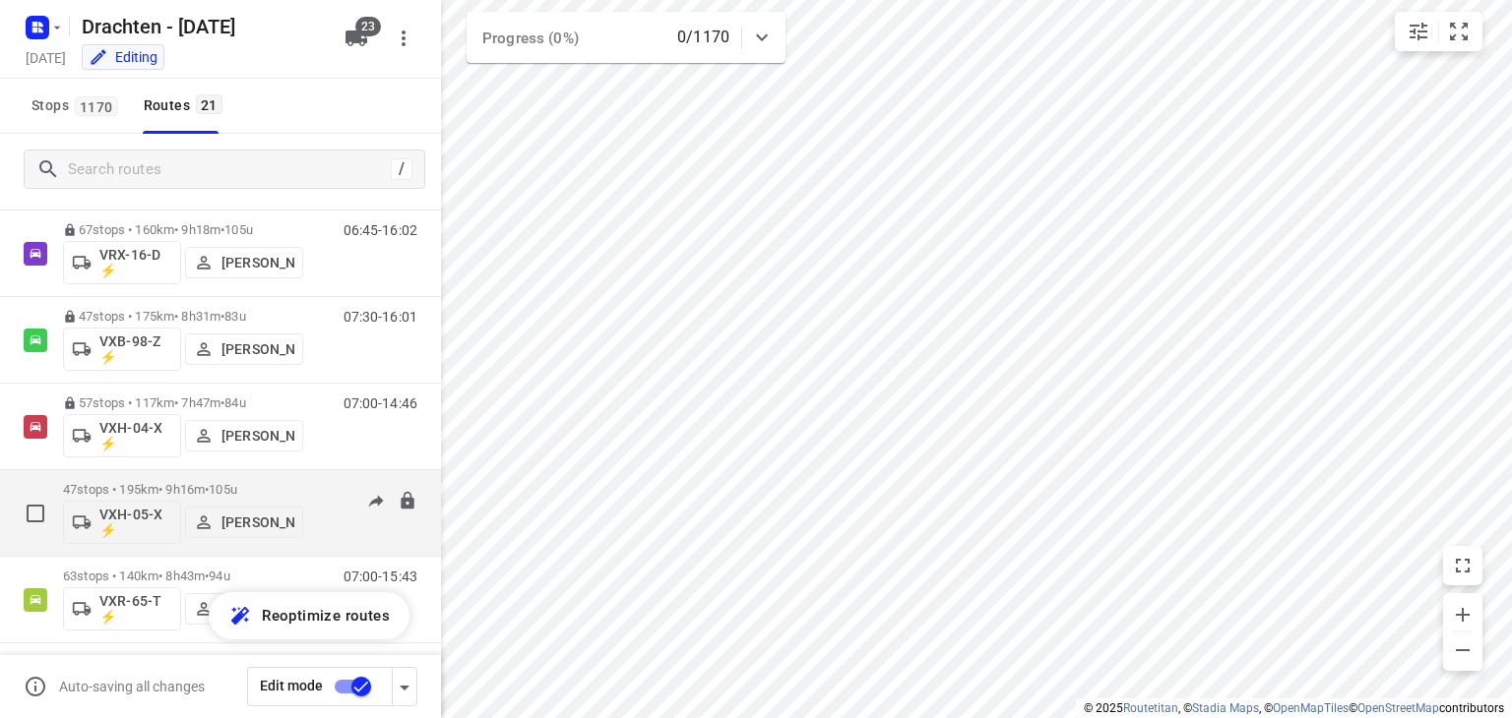
scroll to position [1432, 0]
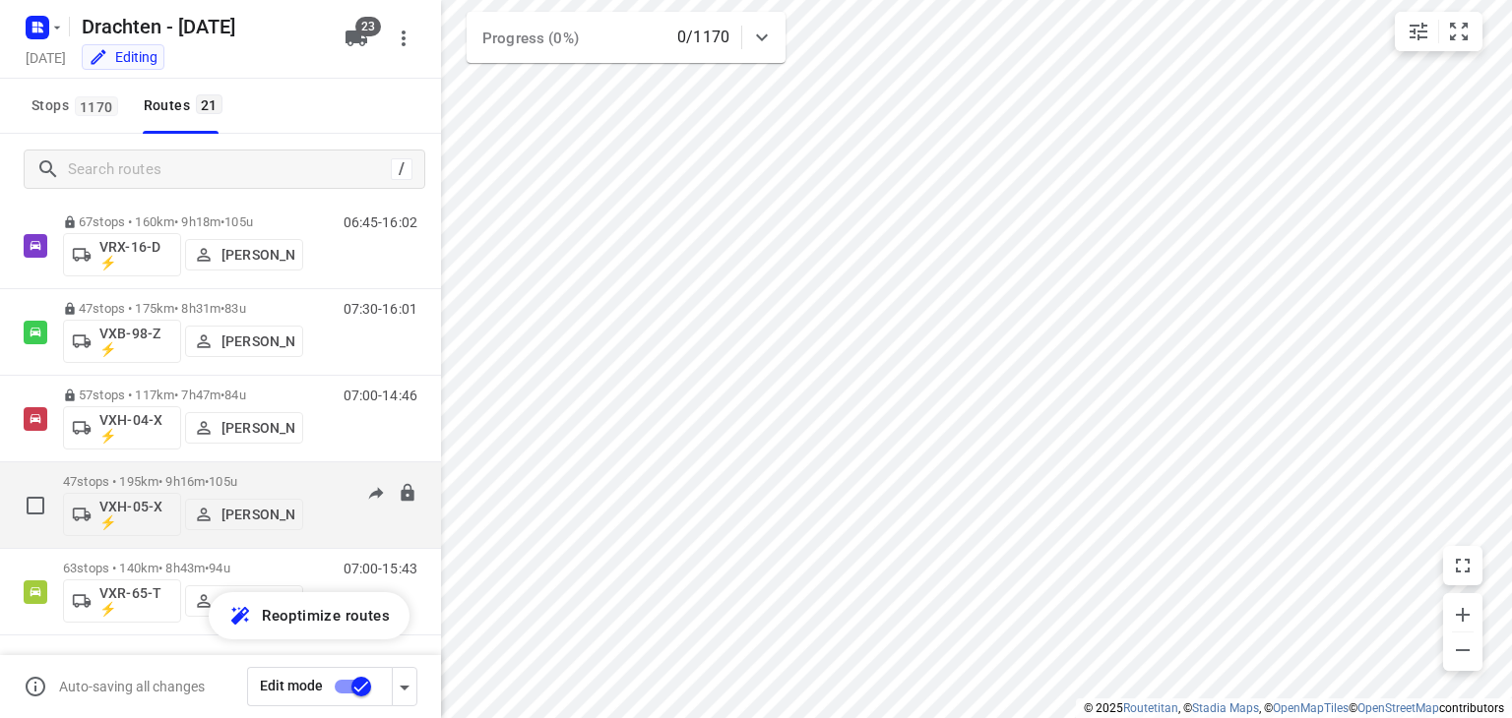
click at [139, 479] on p "47 stops • 195km • 9h16m • 105u" at bounding box center [183, 481] width 240 height 15
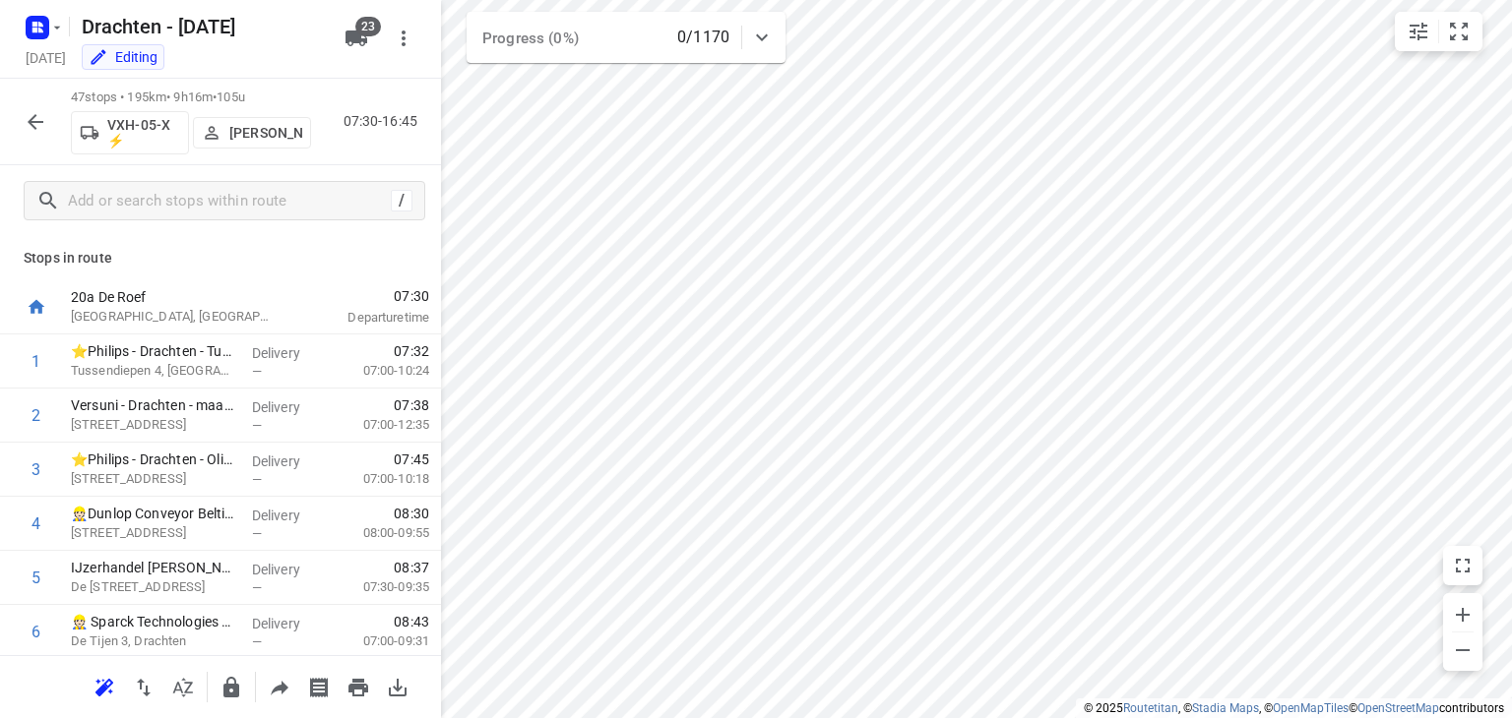
click at [255, 125] on p "[PERSON_NAME]" at bounding box center [265, 133] width 73 height 16
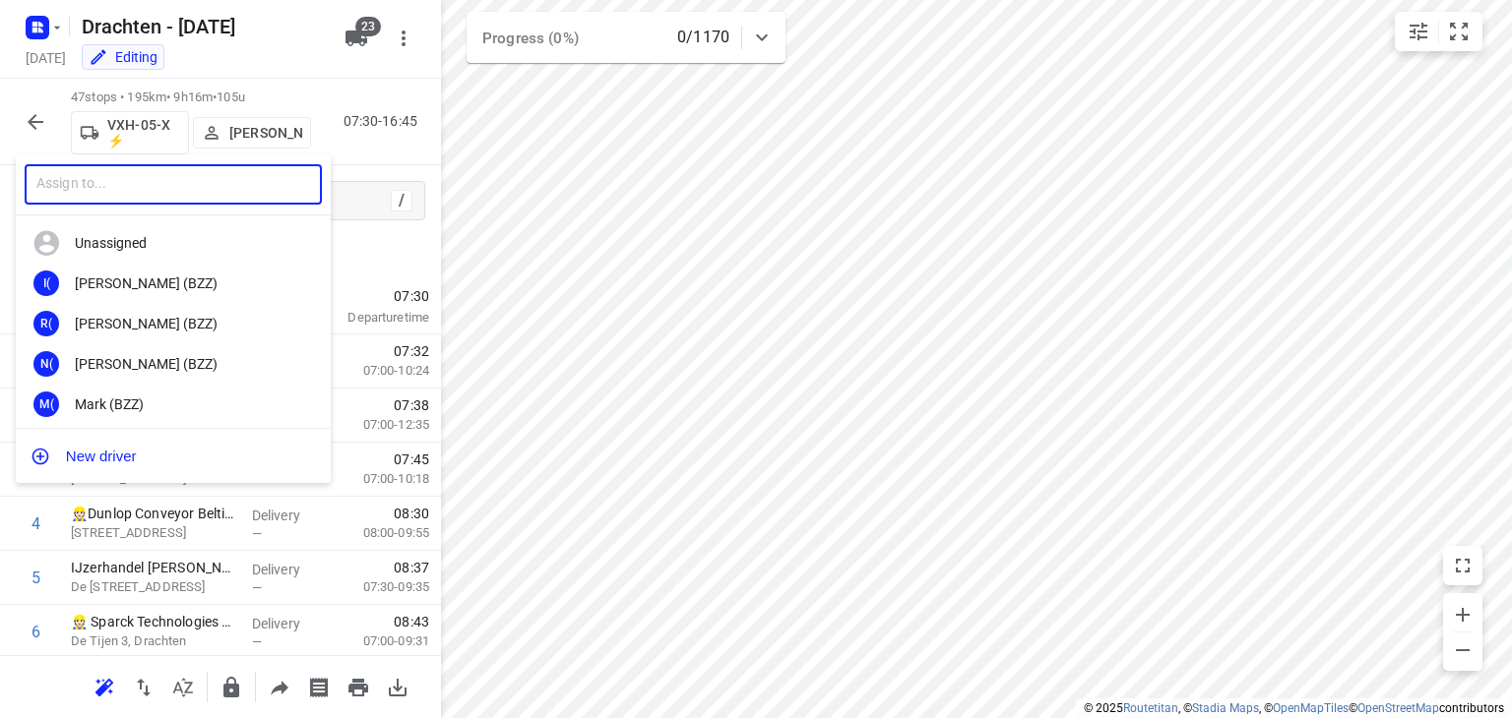
click at [245, 186] on input "text" at bounding box center [173, 184] width 297 height 40
type input "j"
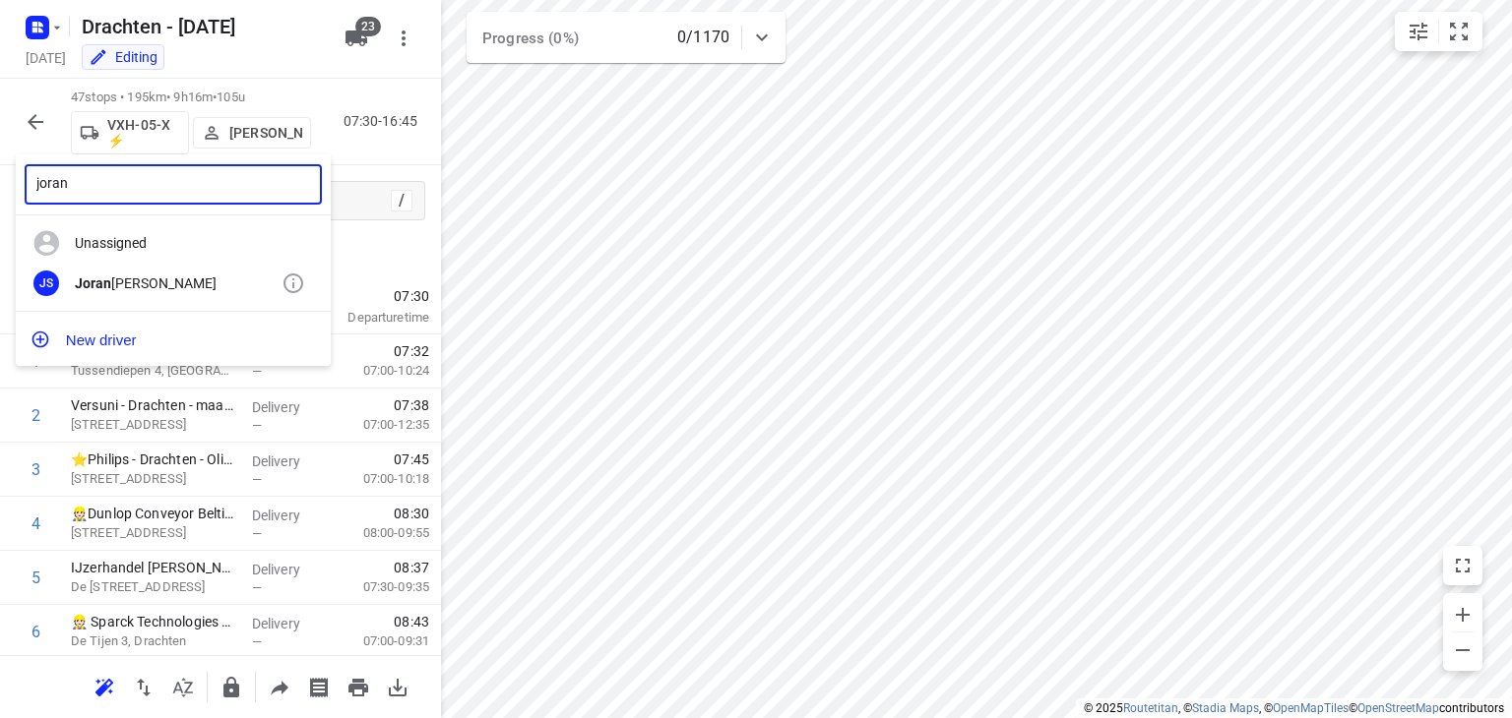
type input "joran"
click at [156, 282] on div "[PERSON_NAME]" at bounding box center [178, 284] width 207 height 16
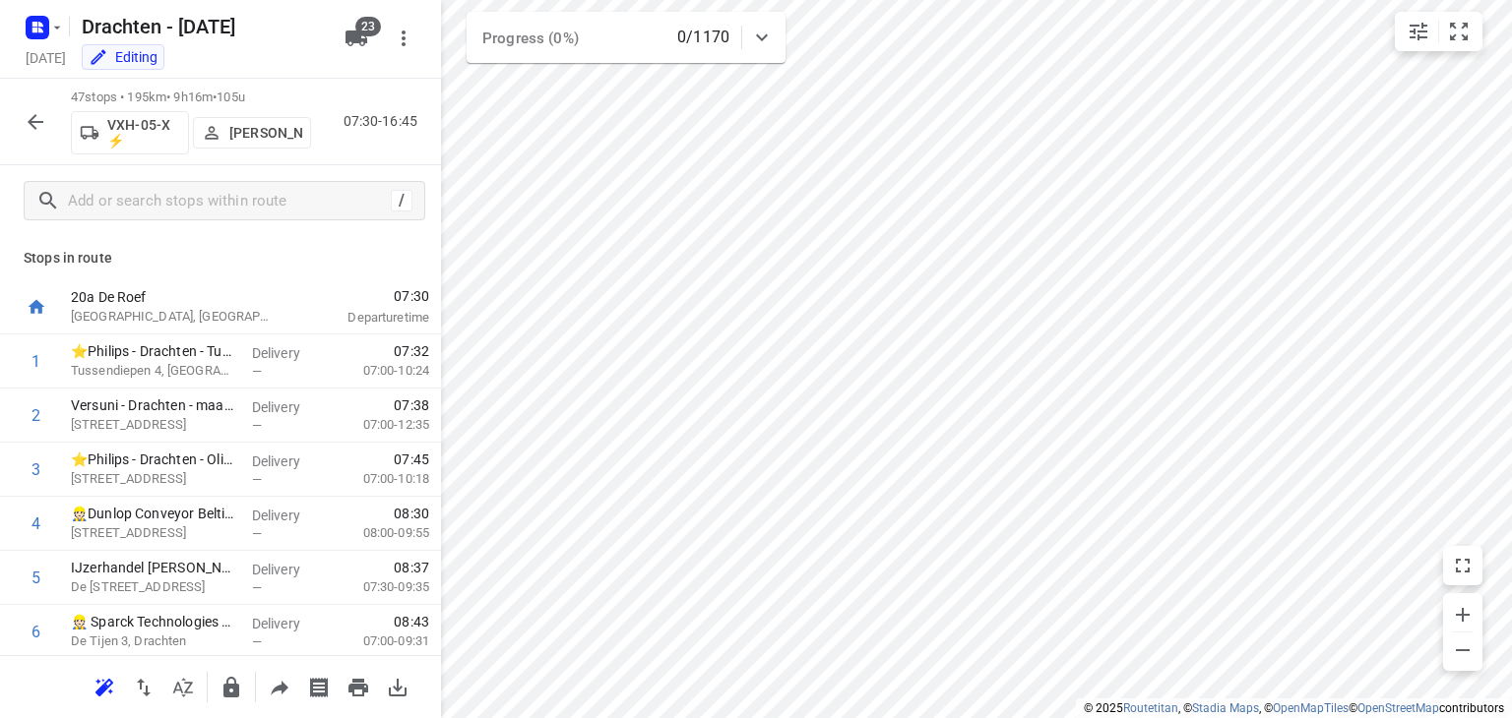
click at [48, 121] on button "button" at bounding box center [35, 121] width 39 height 39
click at [1447, 655] on div "i © 2025 Routetitan , © Stadia Maps , © OpenMapTiles © OpenStreetMap contributo…" at bounding box center [756, 359] width 1512 height 718
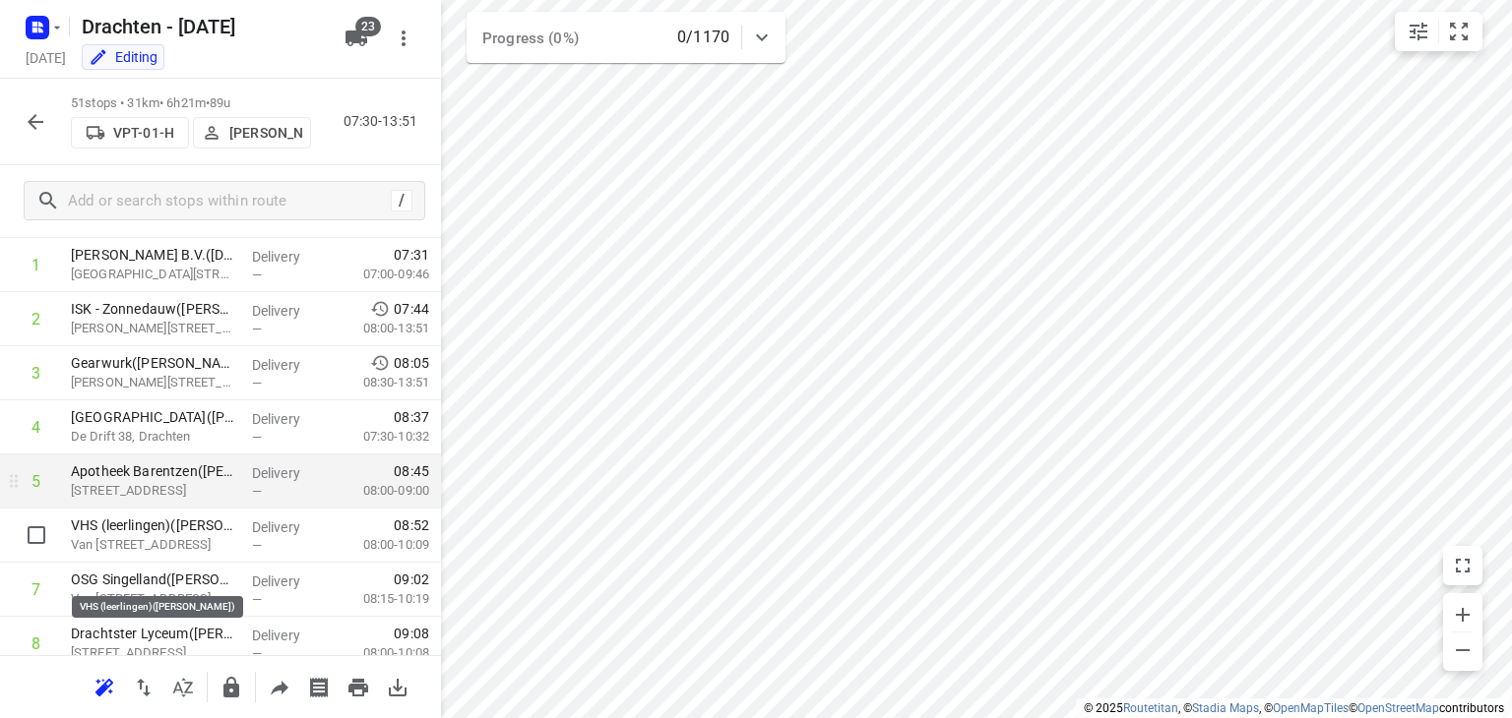
scroll to position [98, 0]
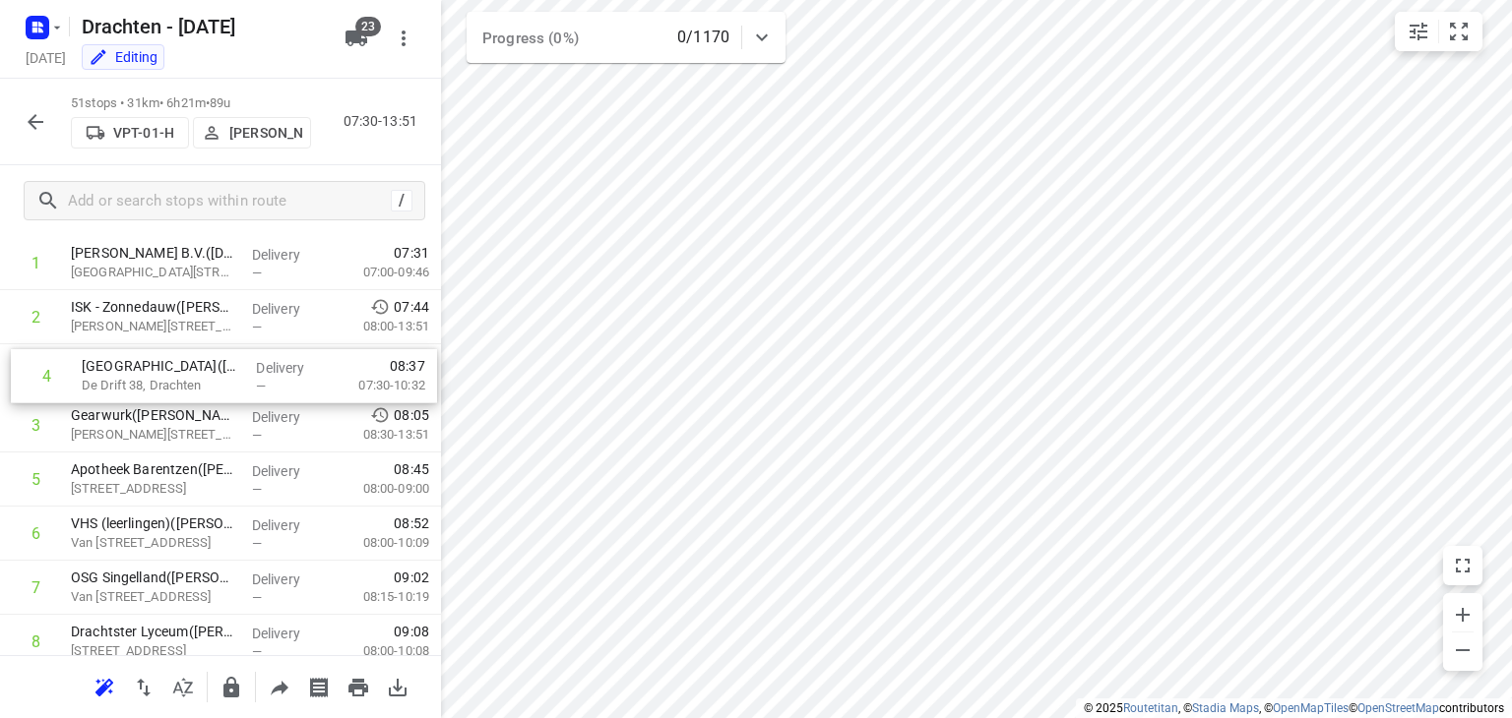
drag, startPoint x: 194, startPoint y: 441, endPoint x: 205, endPoint y: 387, distance: 55.2
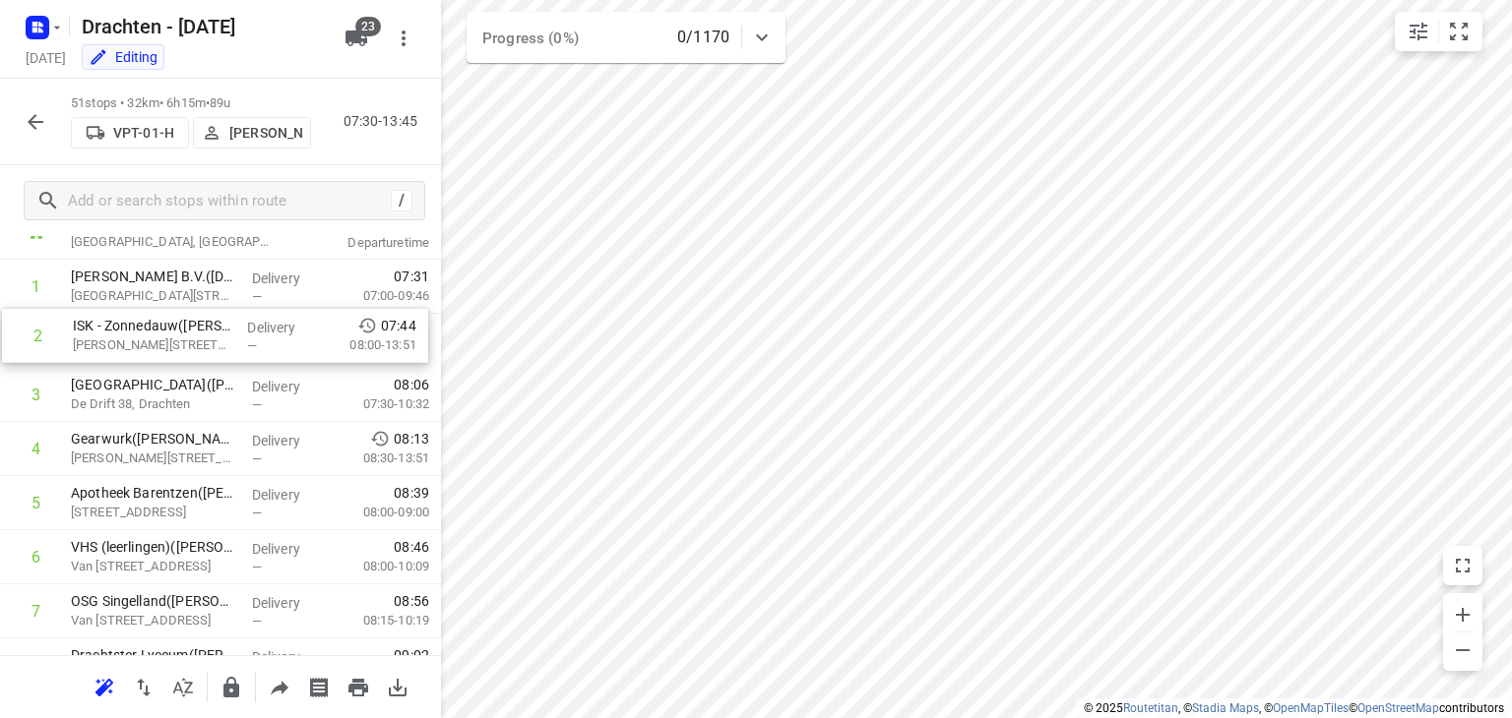
scroll to position [74, 0]
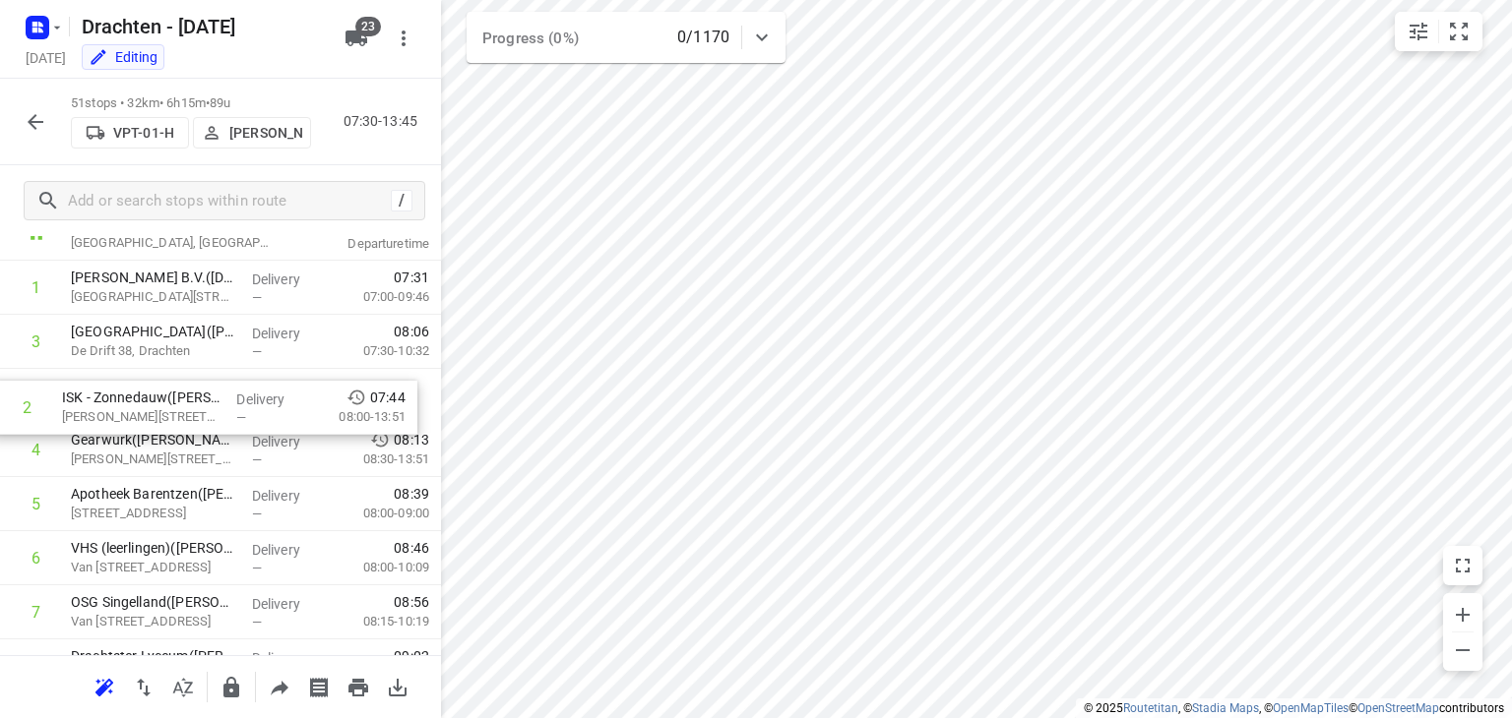
drag, startPoint x: 221, startPoint y: 314, endPoint x: 216, endPoint y: 400, distance: 85.8
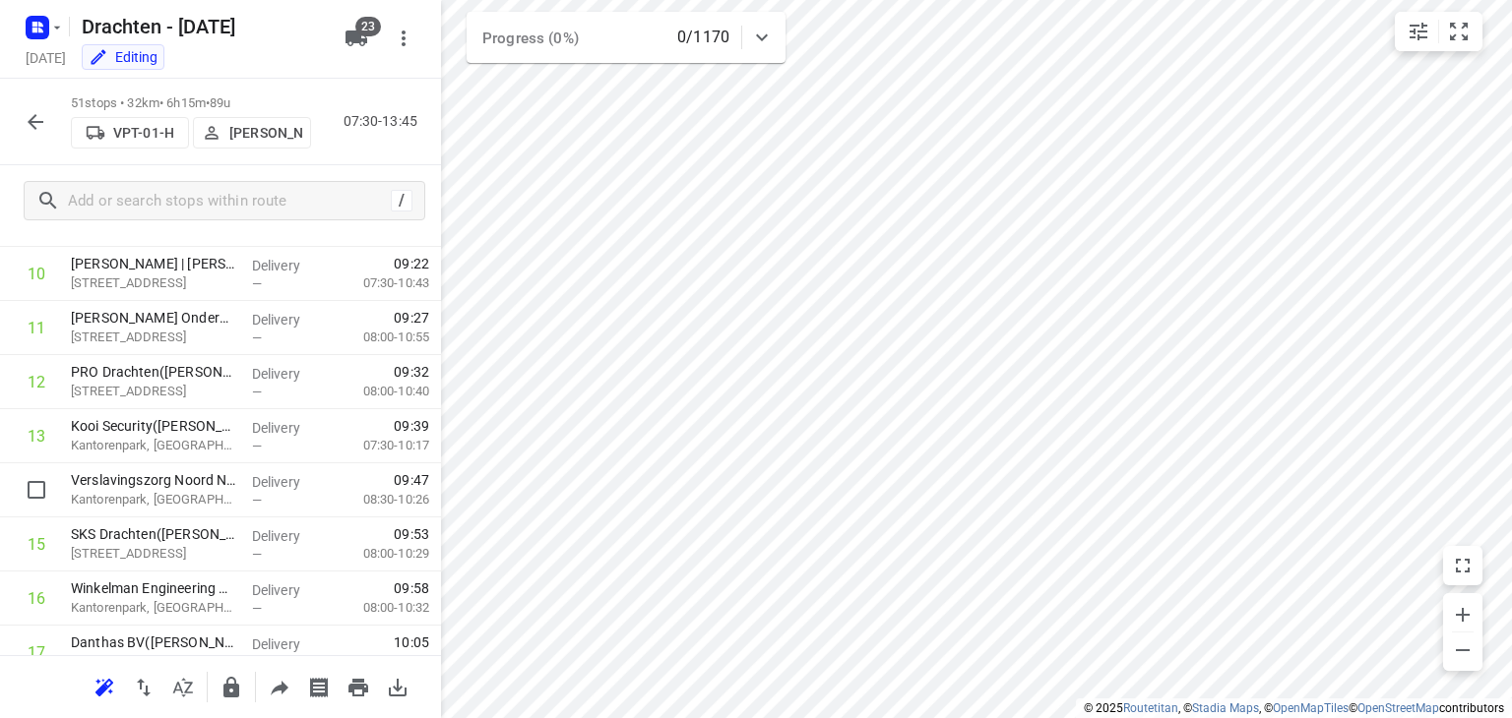
scroll to position [664, 0]
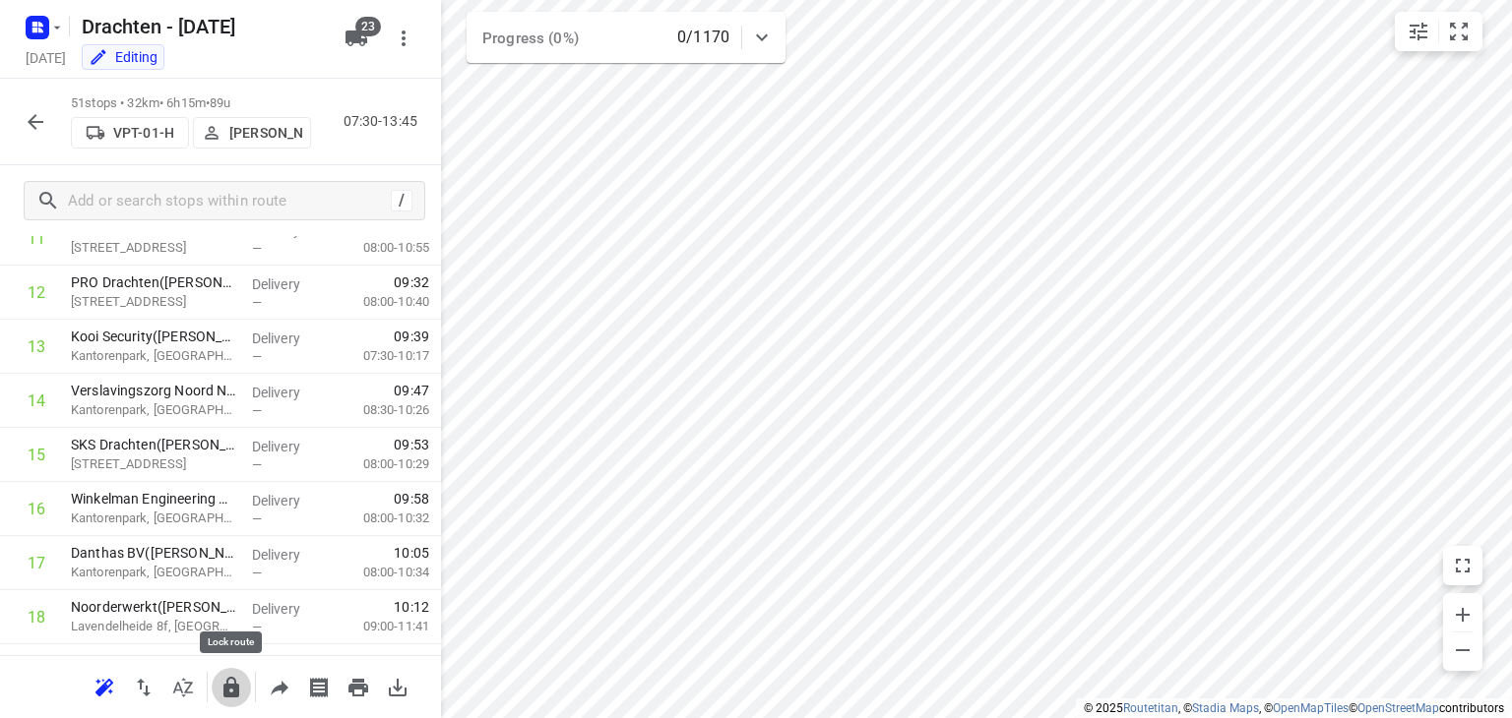
click at [240, 692] on icon "button" at bounding box center [231, 688] width 24 height 24
click at [45, 118] on icon "button" at bounding box center [36, 122] width 24 height 24
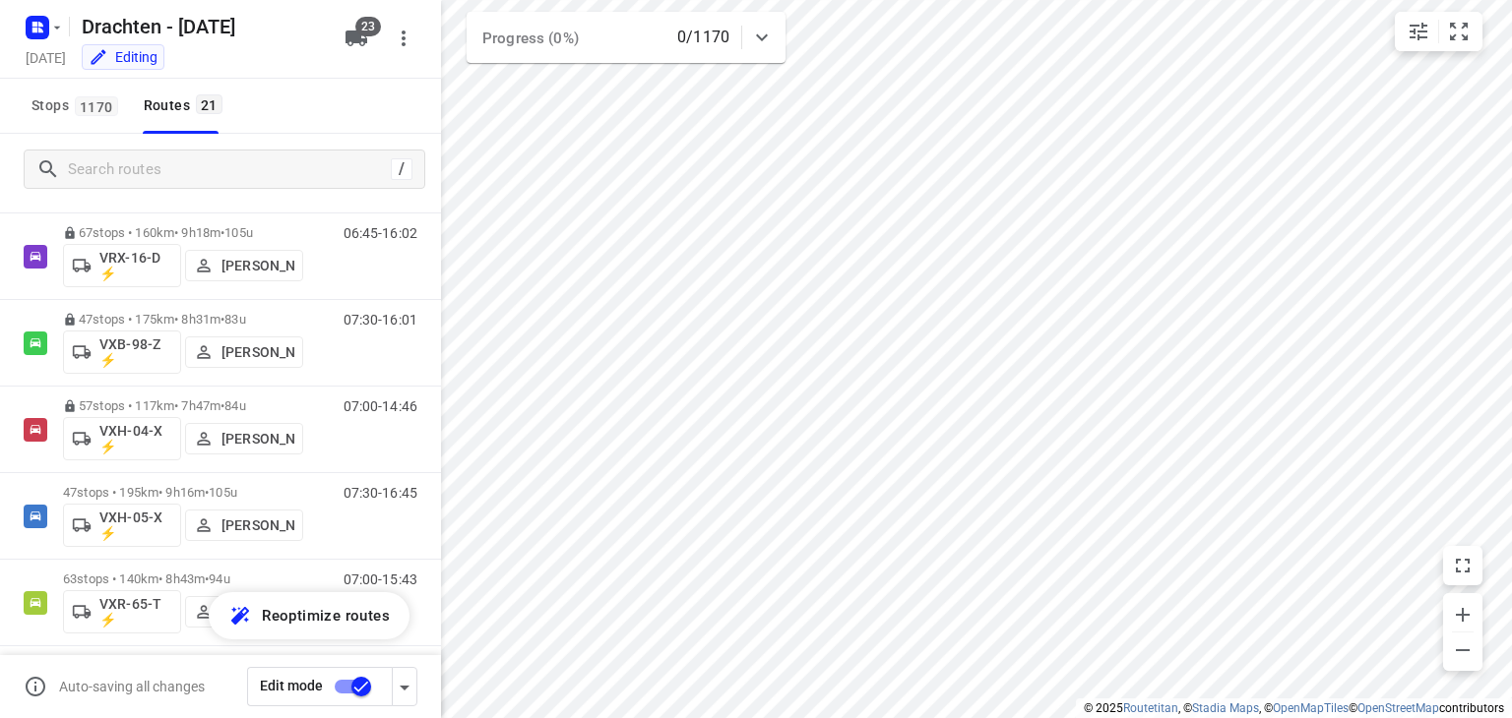
scroll to position [1432, 0]
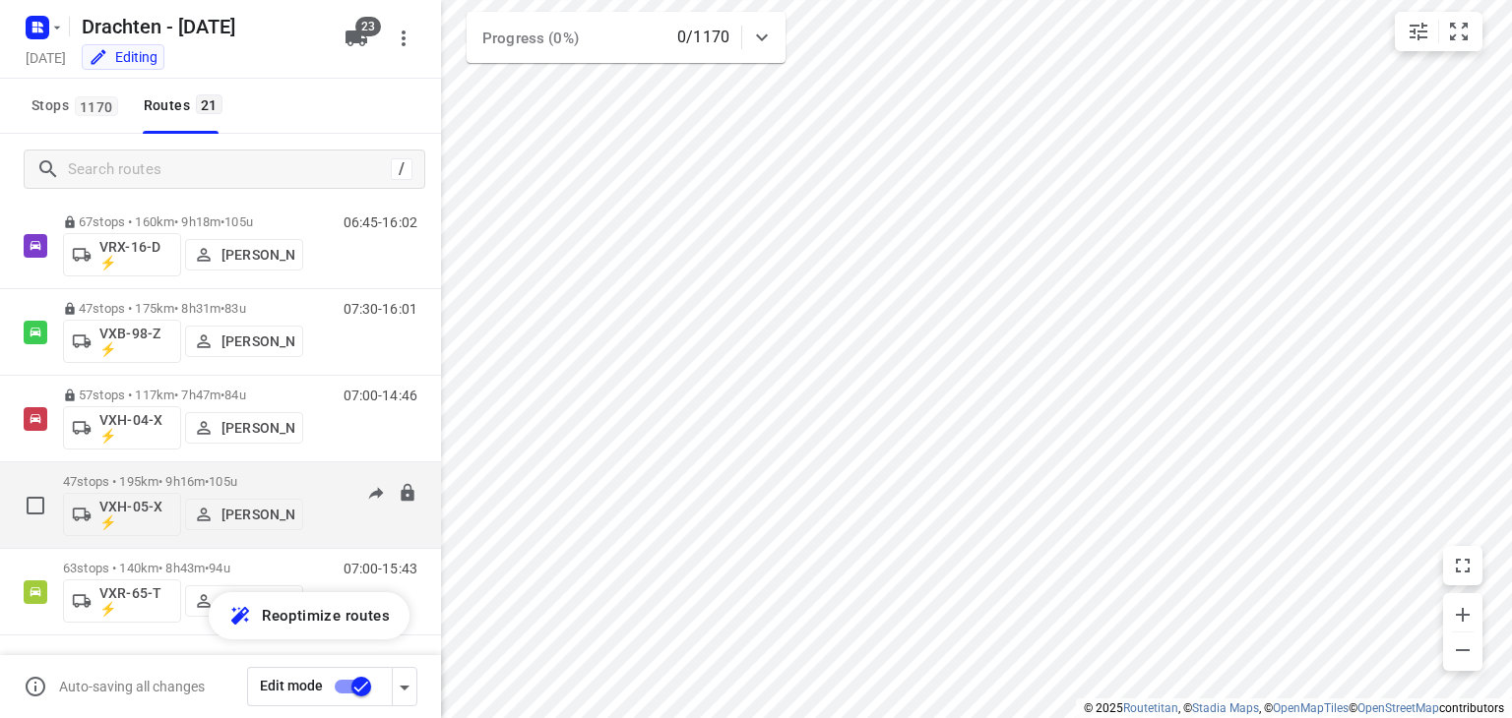
click at [160, 474] on p "47 stops • 195km • 9h16m • 105u" at bounding box center [183, 481] width 240 height 15
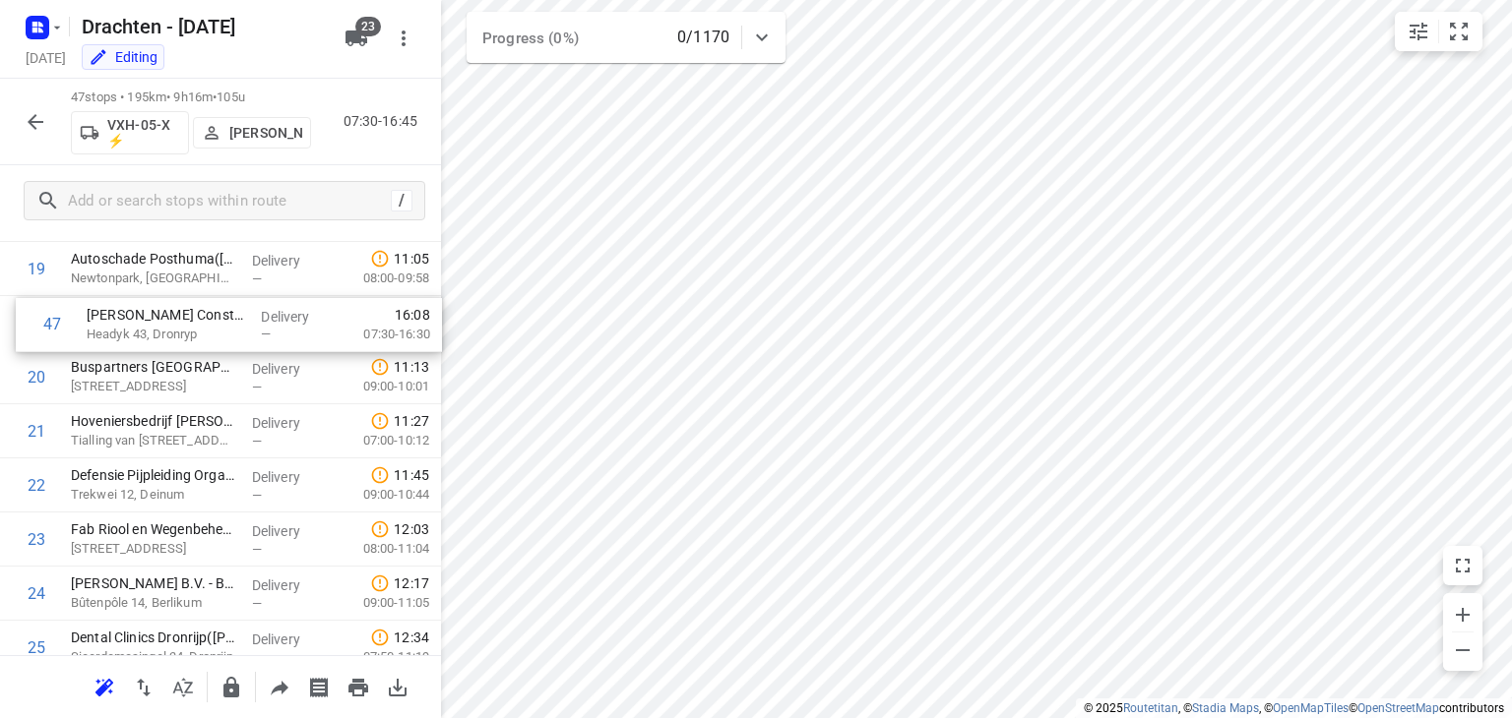
scroll to position [1060, 0]
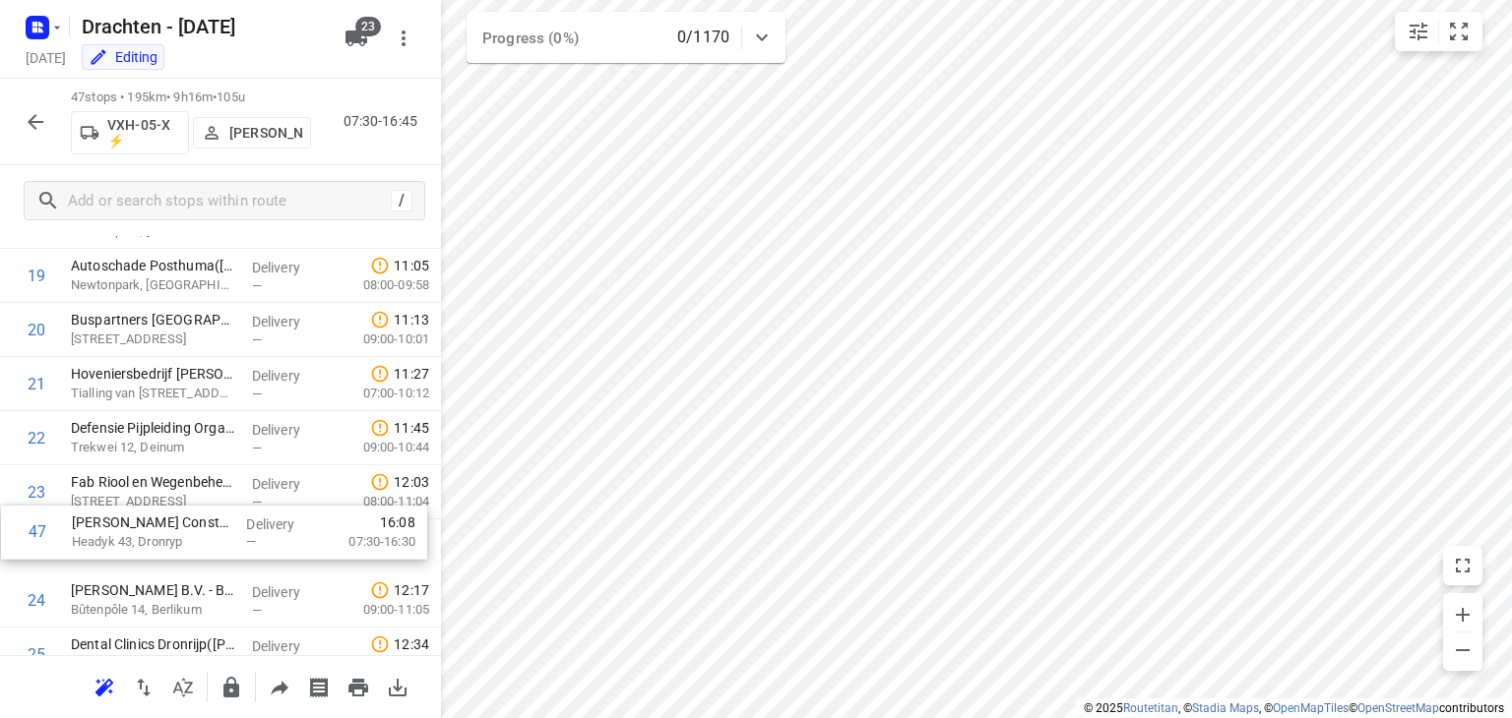
drag, startPoint x: 205, startPoint y: 580, endPoint x: 206, endPoint y: 532, distance: 47.3
click at [206, 532] on div "1 ⭐Philips - Drachten - Tussendiepen 4(Sara Bohnen) Tussendiepen 4, Drachten De…" at bounding box center [220, 547] width 441 height 2544
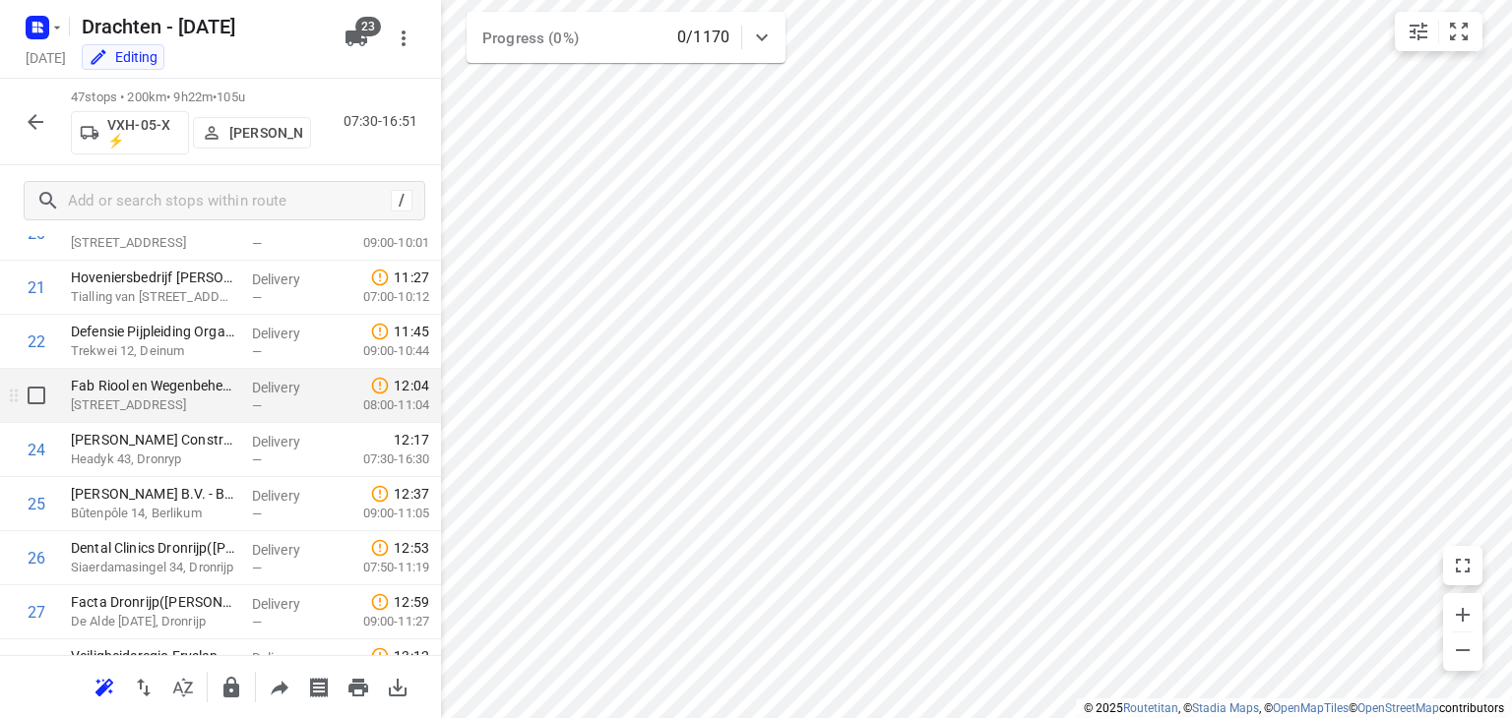
scroll to position [1158, 0]
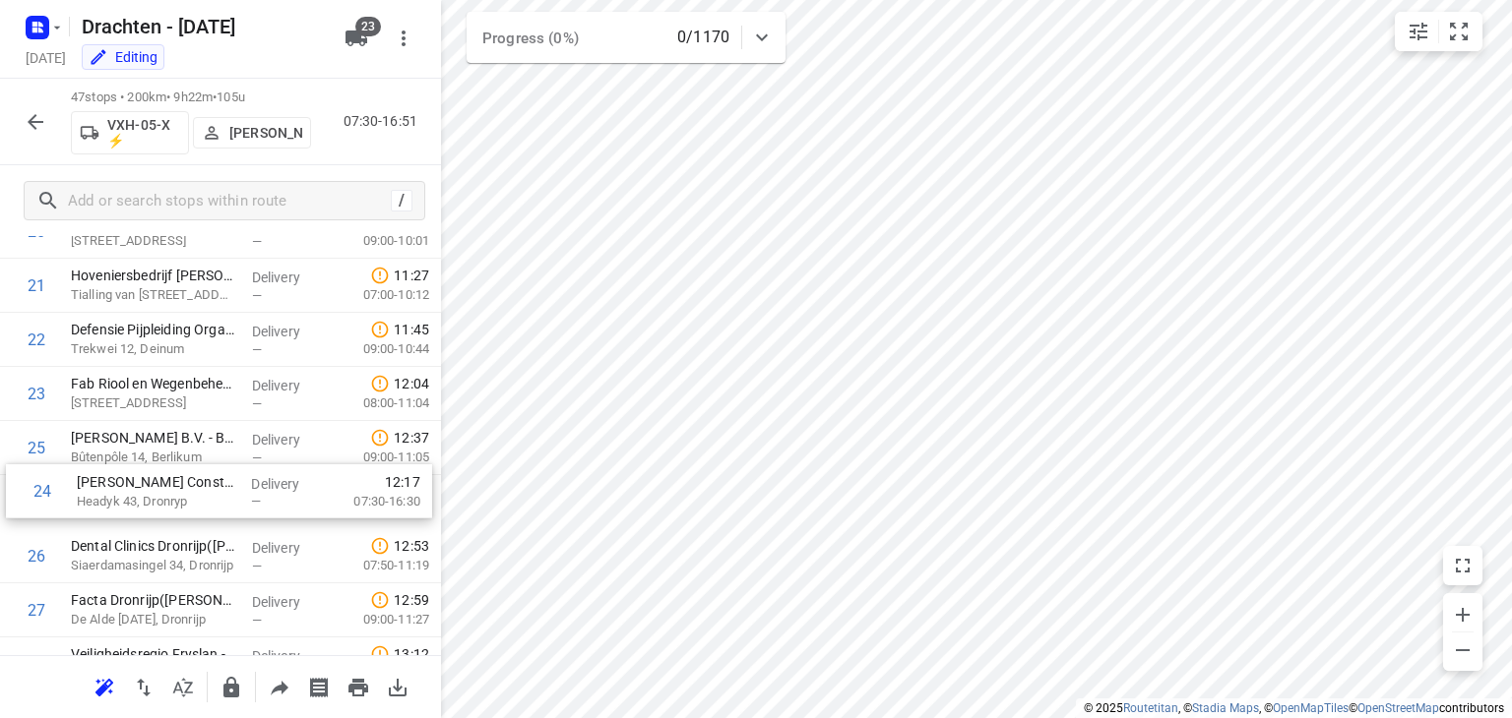
drag, startPoint x: 150, startPoint y: 451, endPoint x: 156, endPoint y: 501, distance: 50.7
click at [156, 501] on div "1 ⭐Philips - Drachten - Tussendiepen 4(Sara Bohnen) Tussendiepen 4, Drachten De…" at bounding box center [220, 448] width 441 height 2544
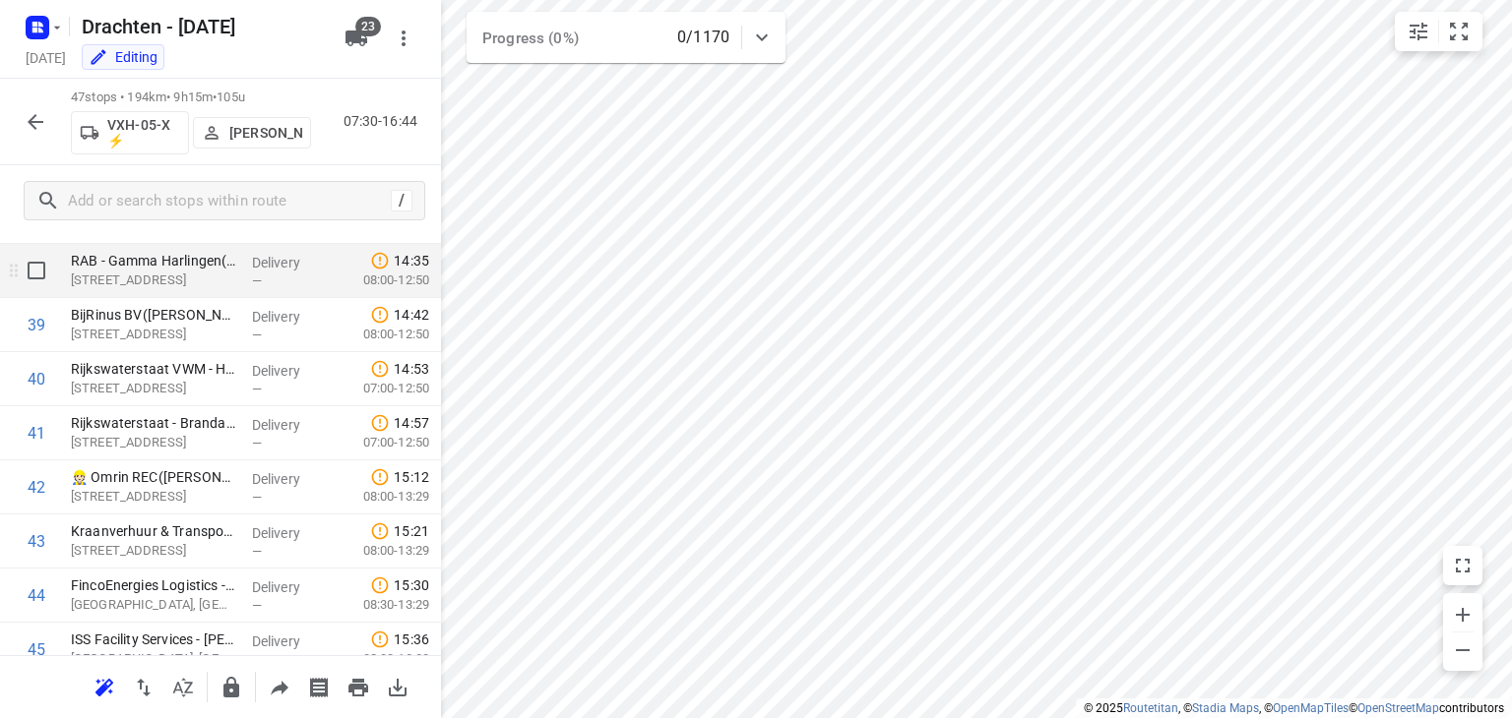
scroll to position [2143, 0]
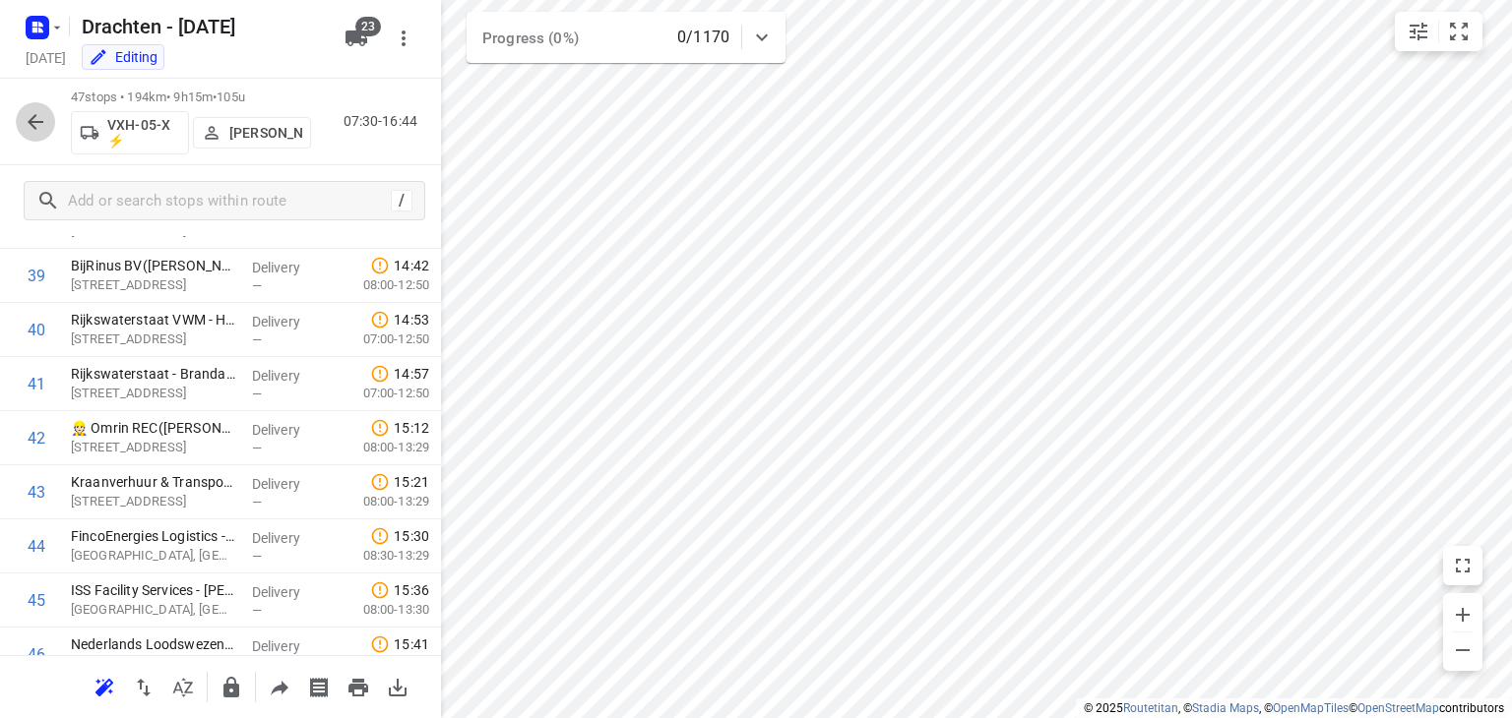
click at [46, 122] on icon "button" at bounding box center [36, 122] width 24 height 24
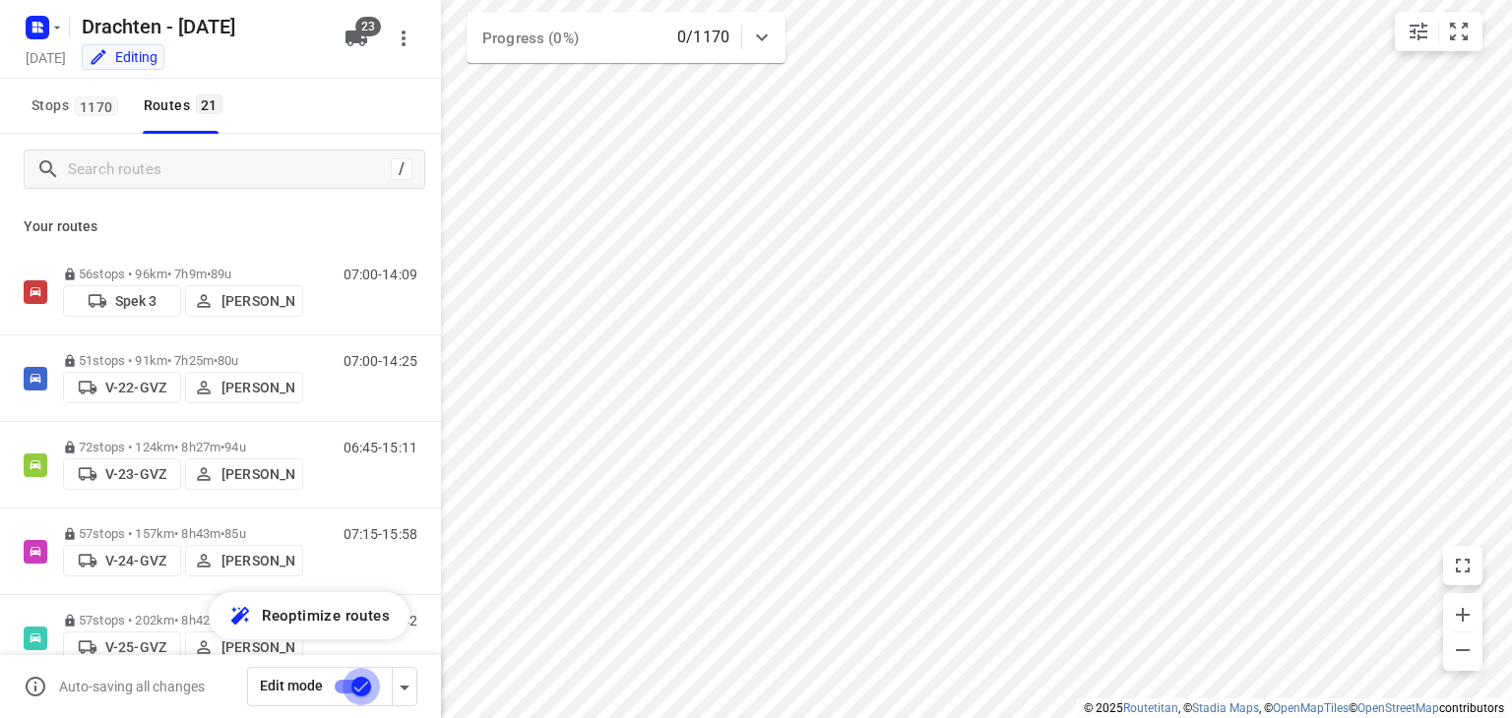
click at [343, 686] on input "checkbox" at bounding box center [361, 686] width 112 height 37
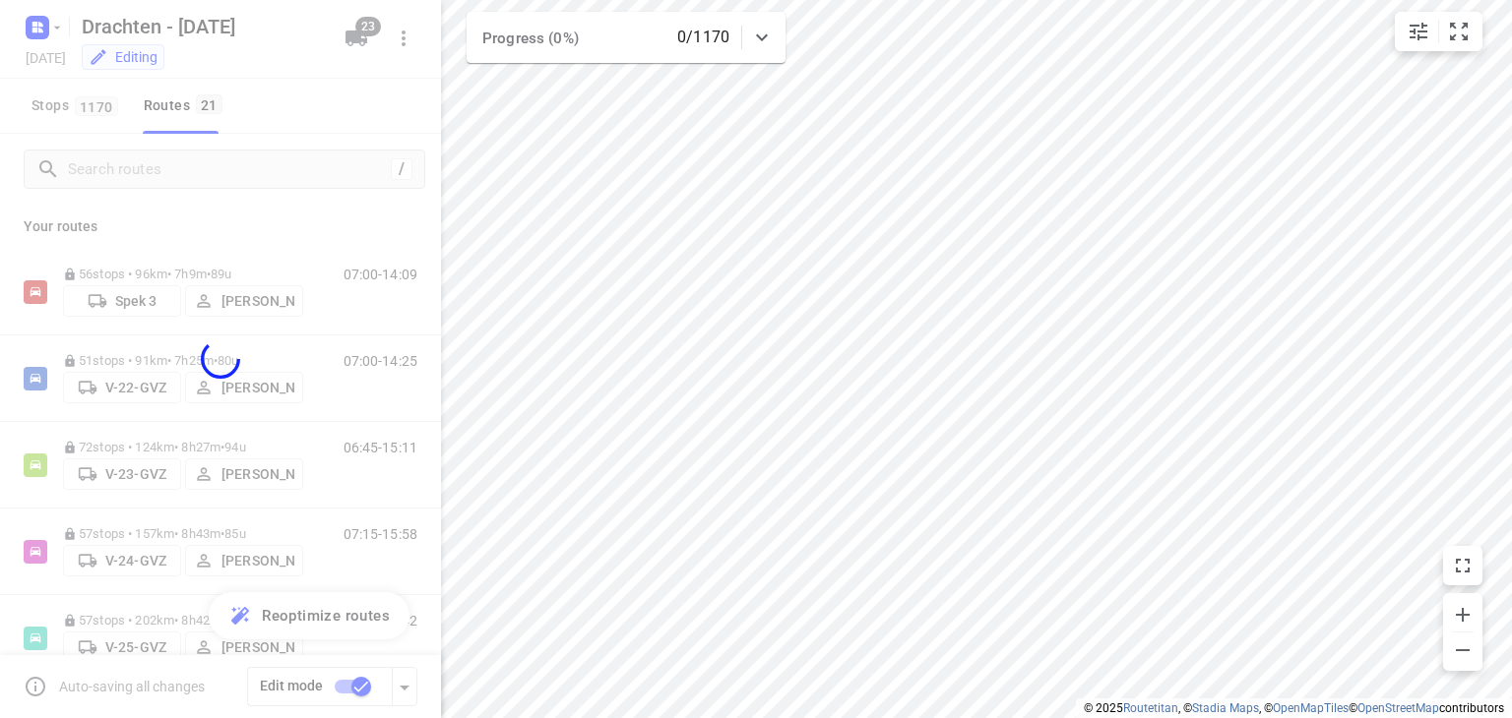
checkbox input "false"
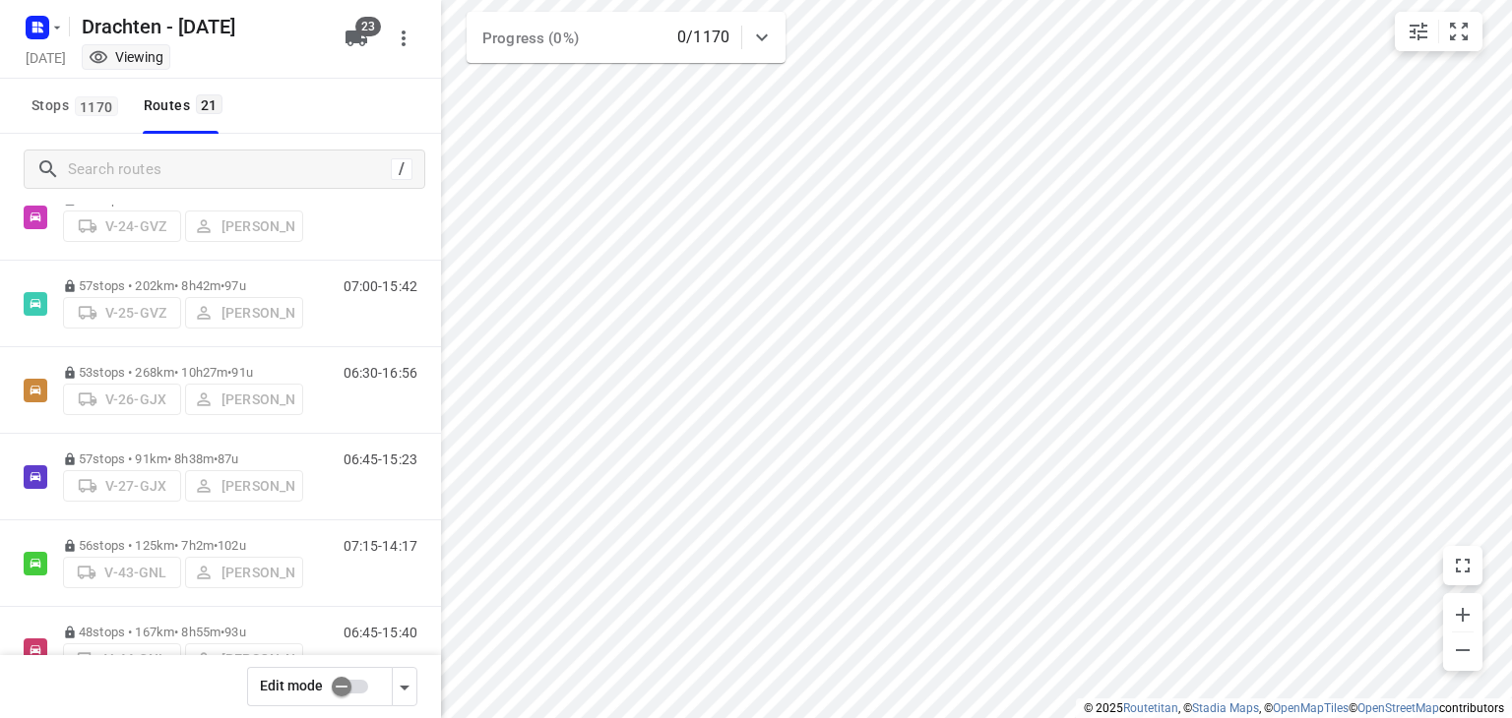
scroll to position [394, 0]
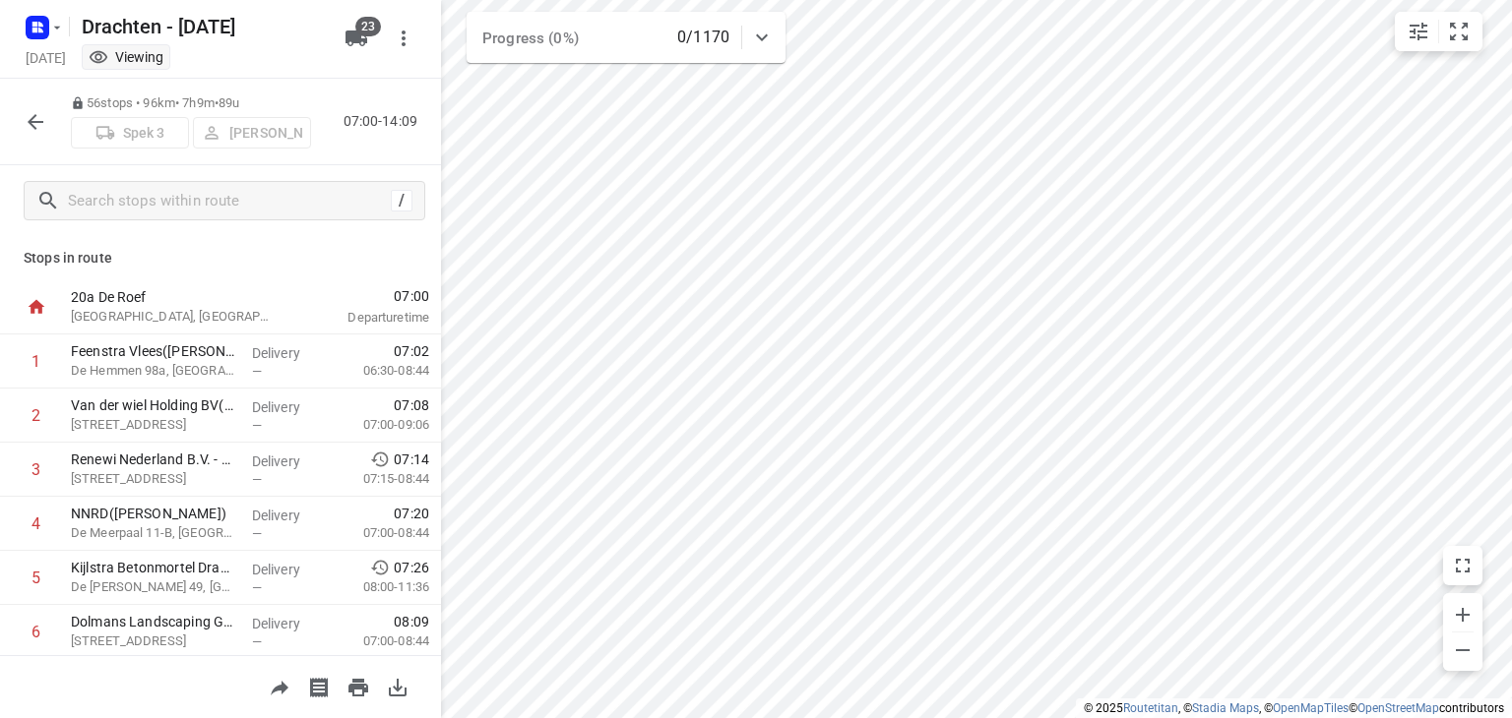
click at [31, 121] on icon "button" at bounding box center [36, 122] width 16 height 16
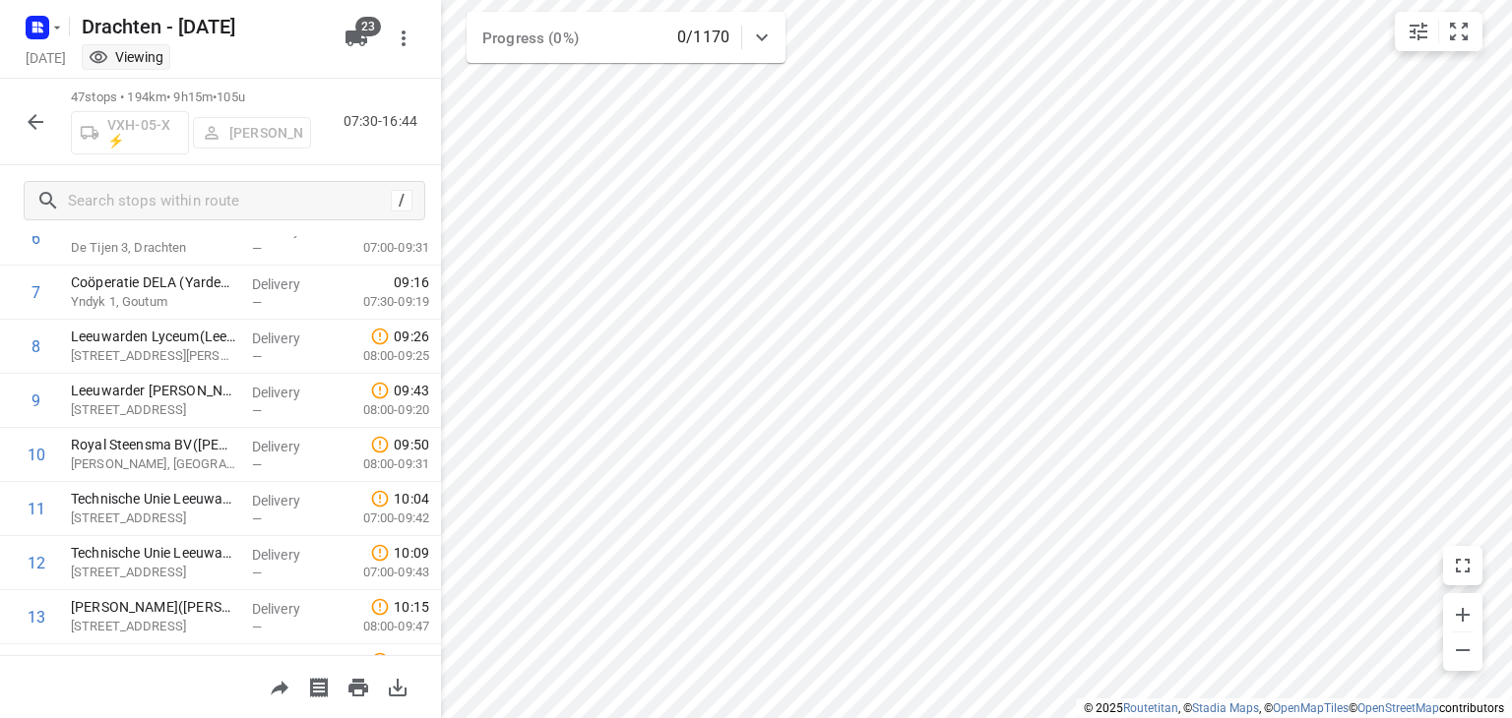
click at [49, 123] on button "button" at bounding box center [35, 121] width 39 height 39
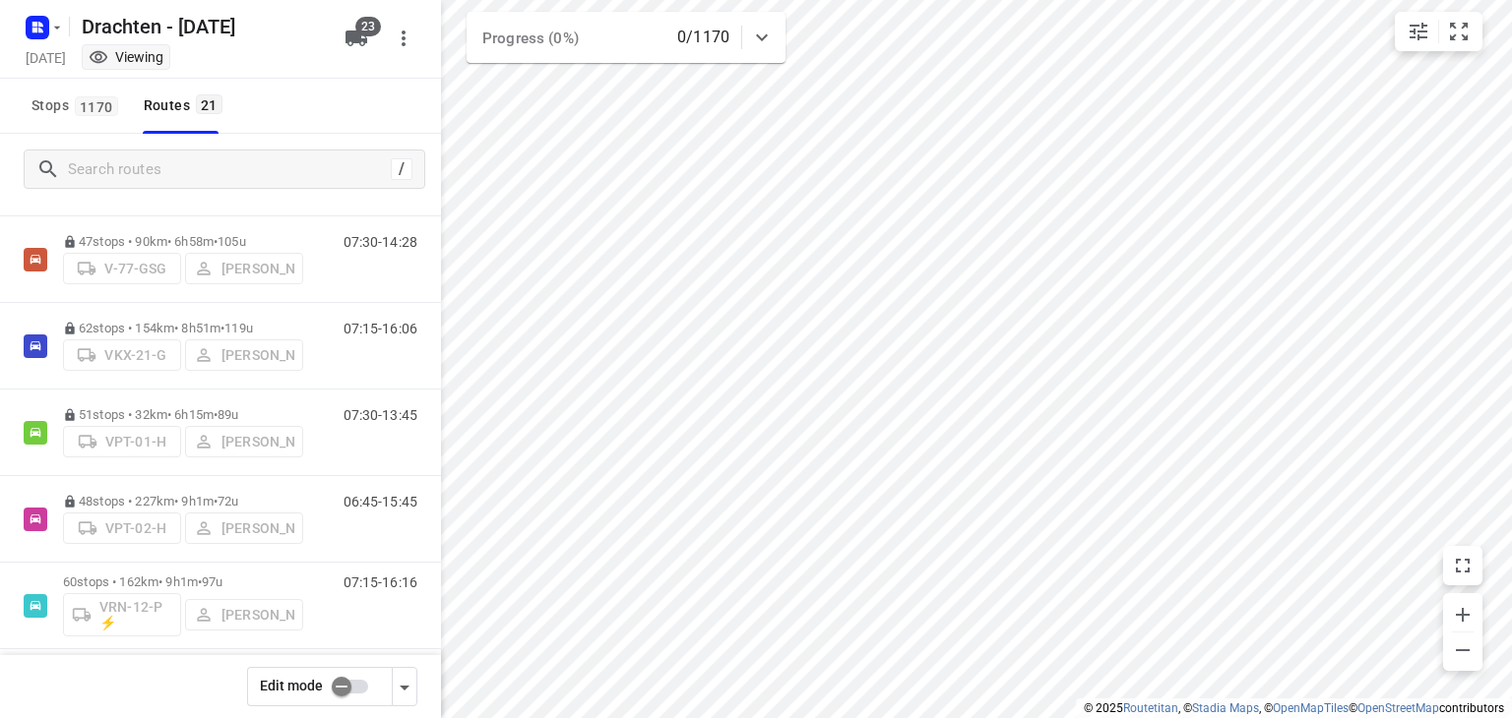
scroll to position [984, 0]
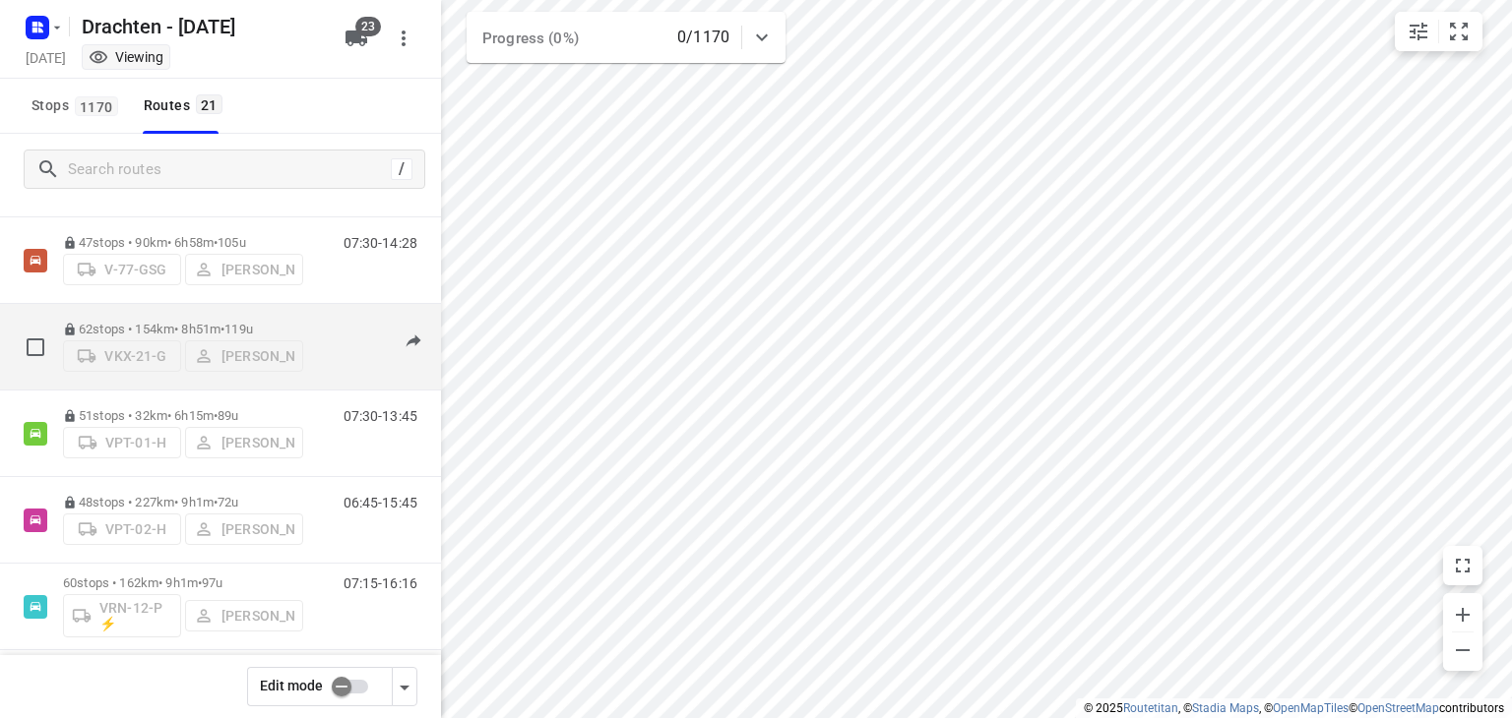
click at [253, 322] on span "119u" at bounding box center [238, 329] width 29 height 15
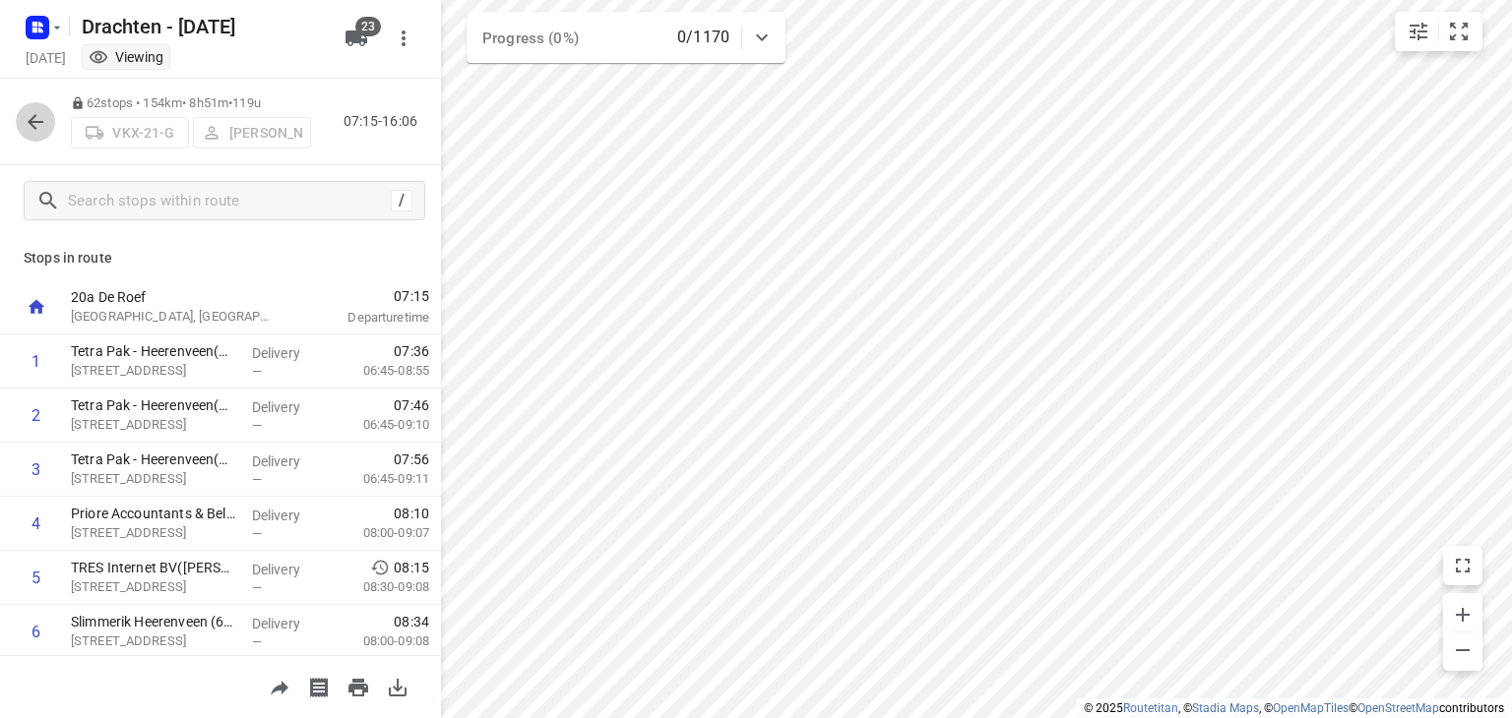
click at [49, 115] on button "button" at bounding box center [35, 121] width 39 height 39
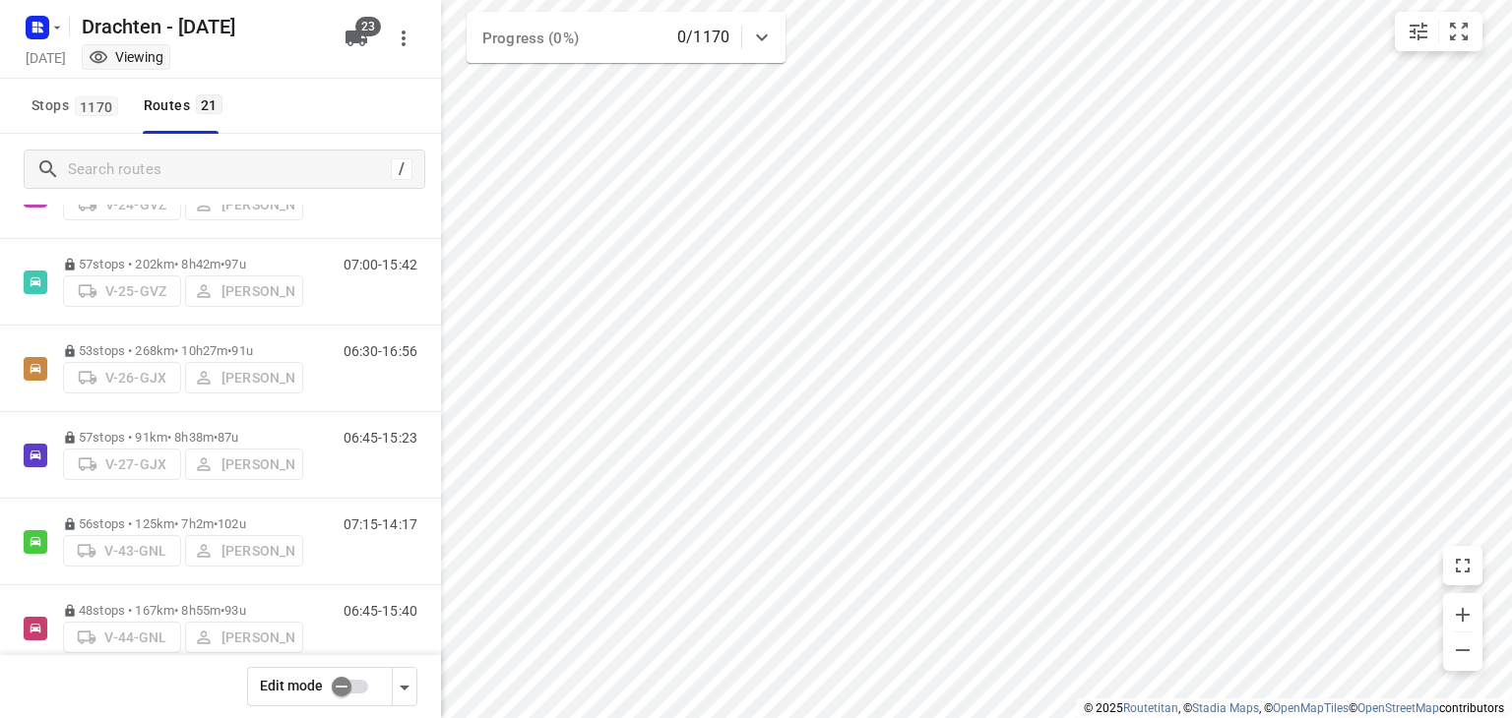
scroll to position [349, 0]
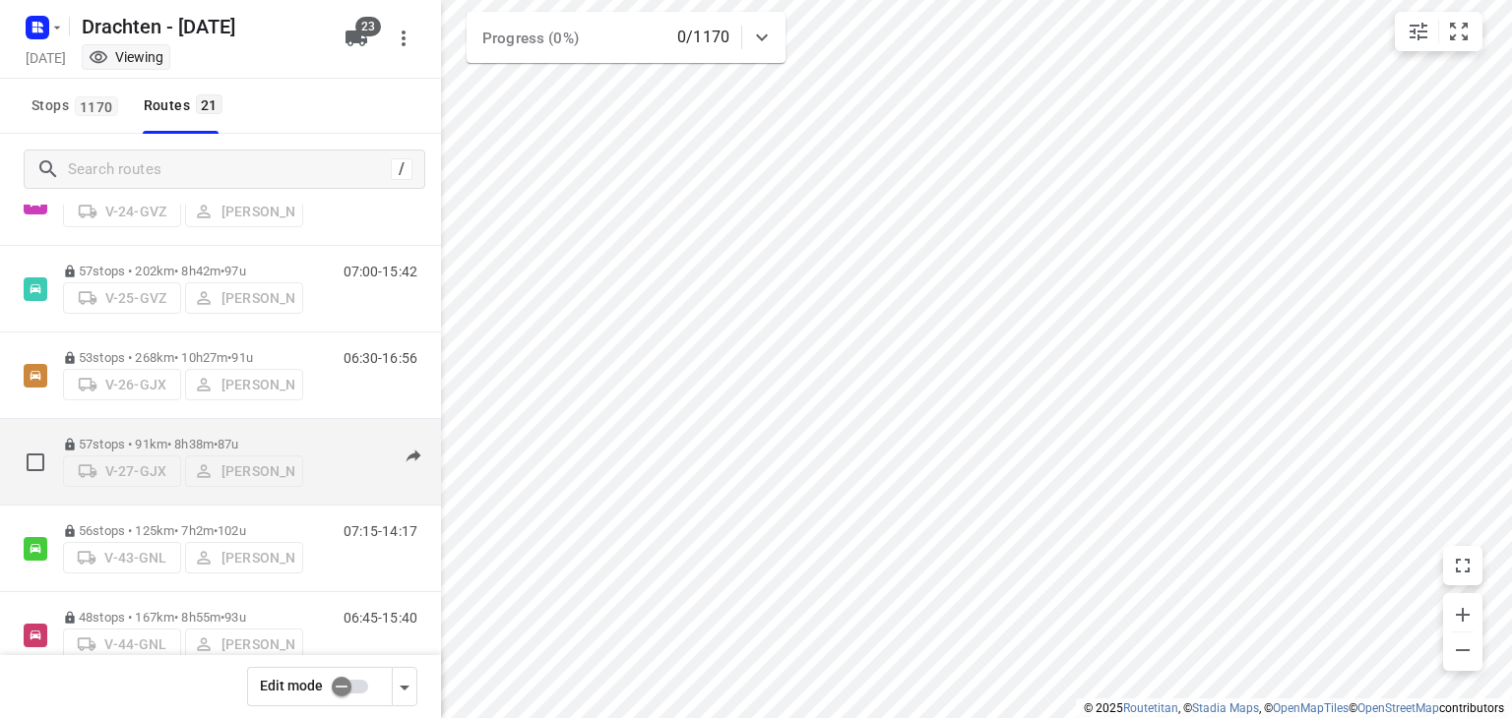
click at [238, 437] on span "87u" at bounding box center [228, 444] width 21 height 15
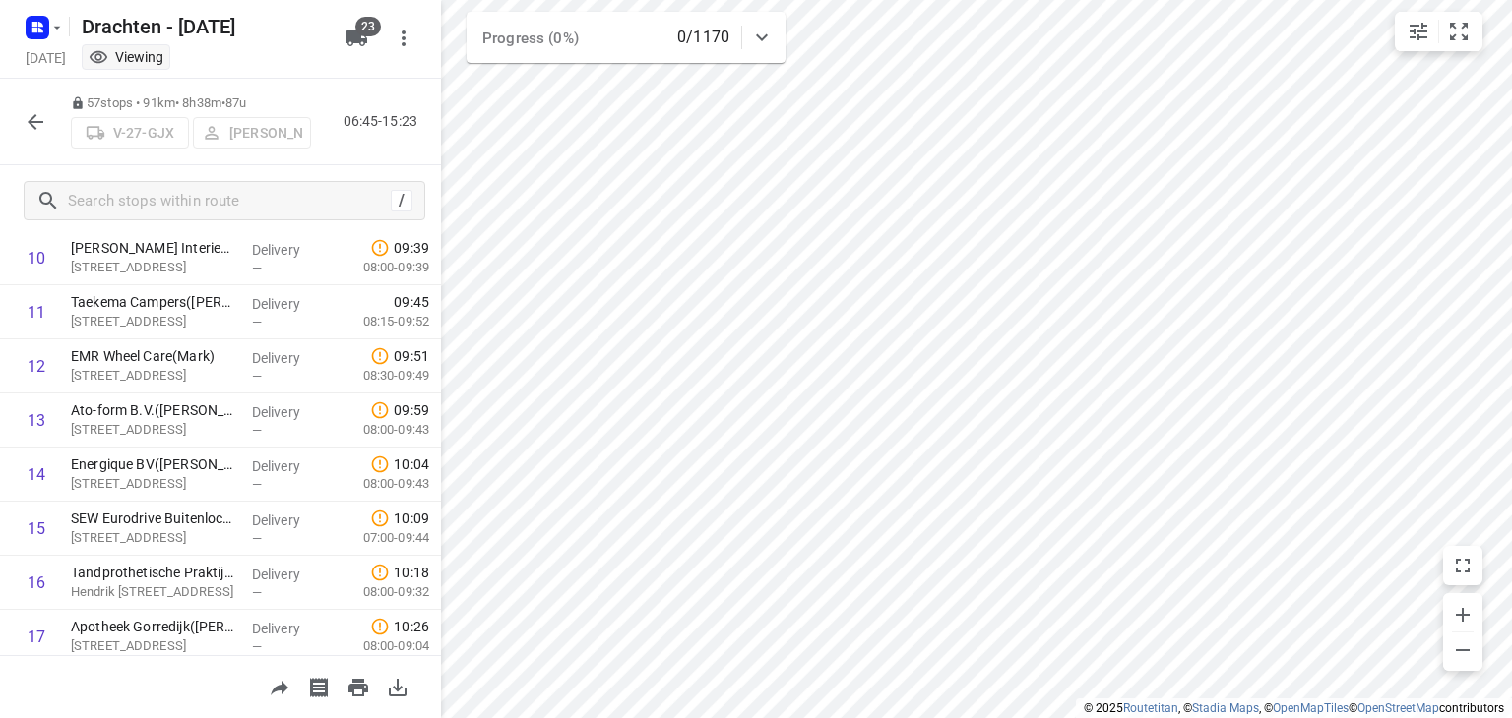
scroll to position [295, 0]
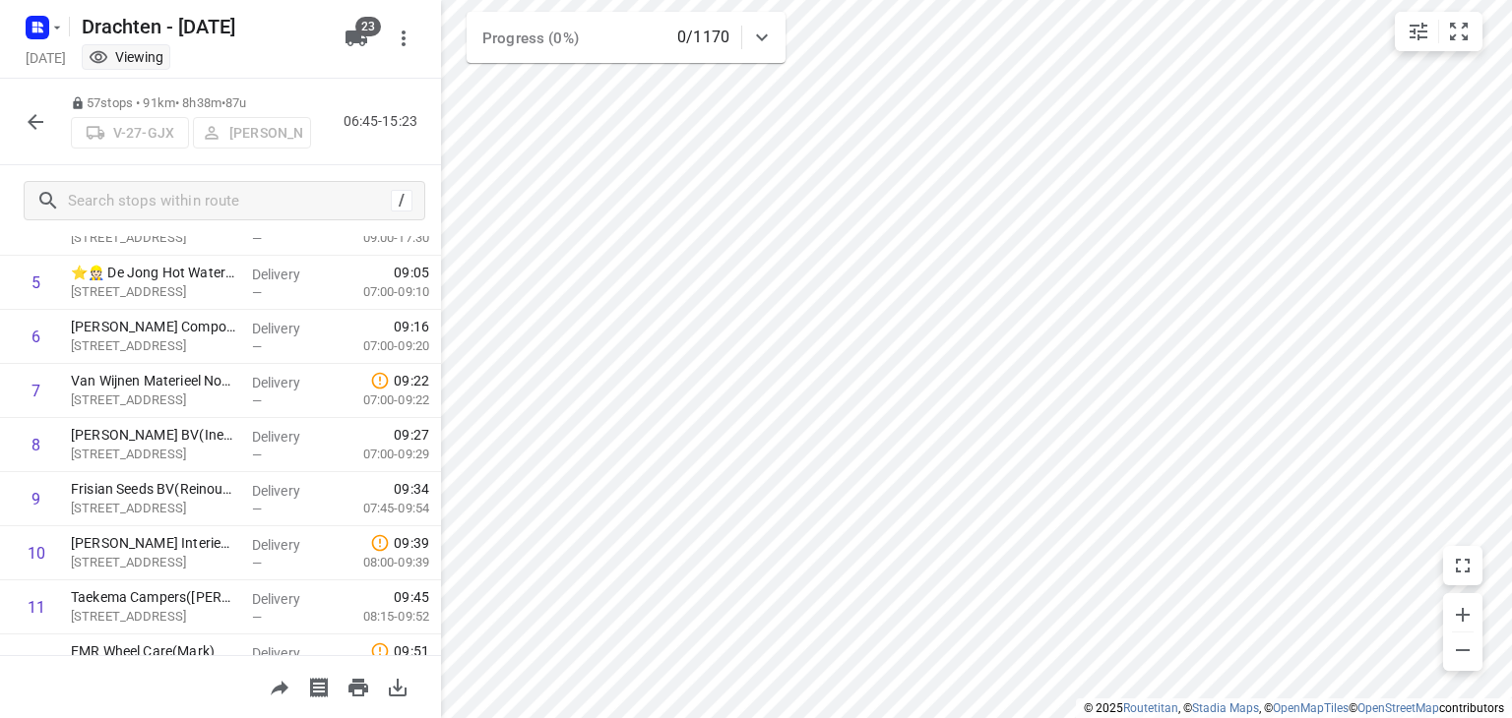
click at [40, 123] on icon "button" at bounding box center [36, 122] width 24 height 24
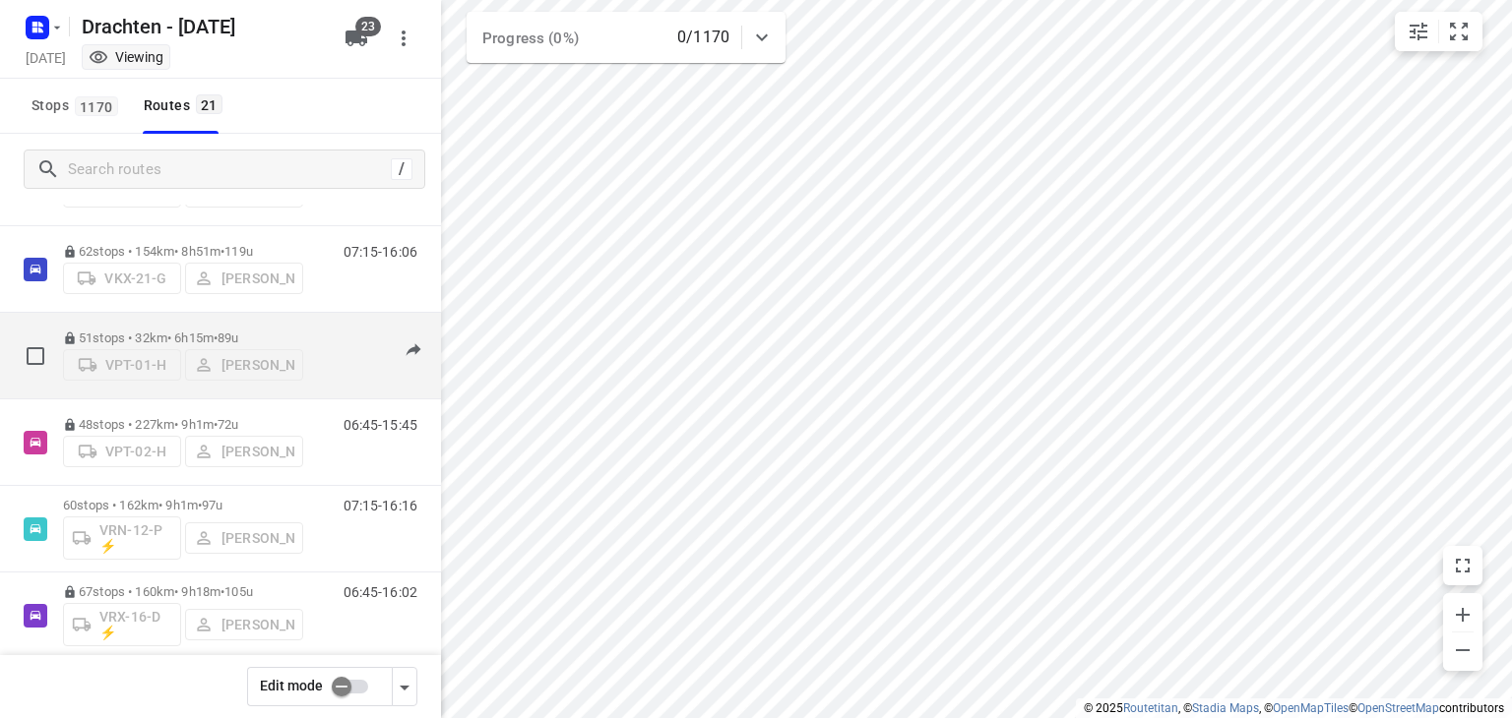
scroll to position [1137, 0]
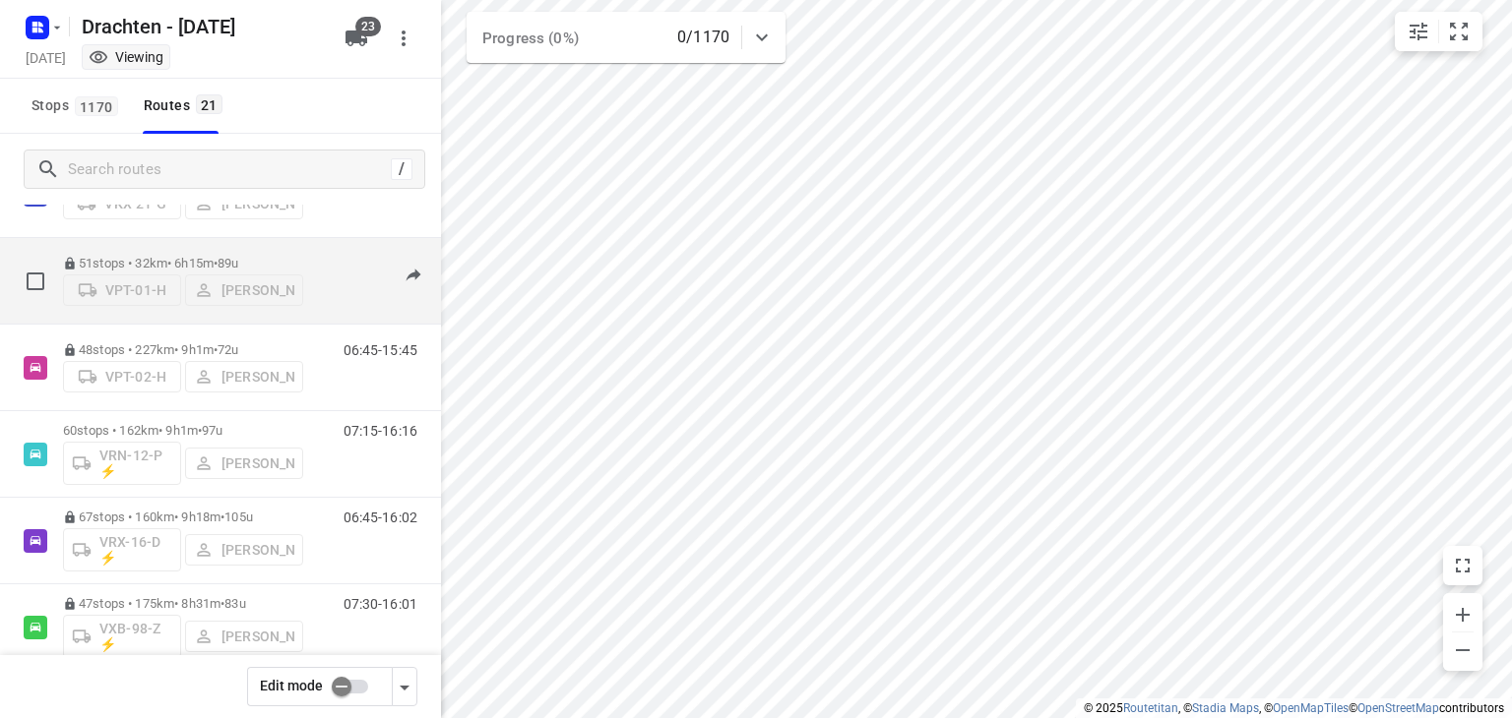
click at [238, 256] on span "89u" at bounding box center [228, 263] width 21 height 15
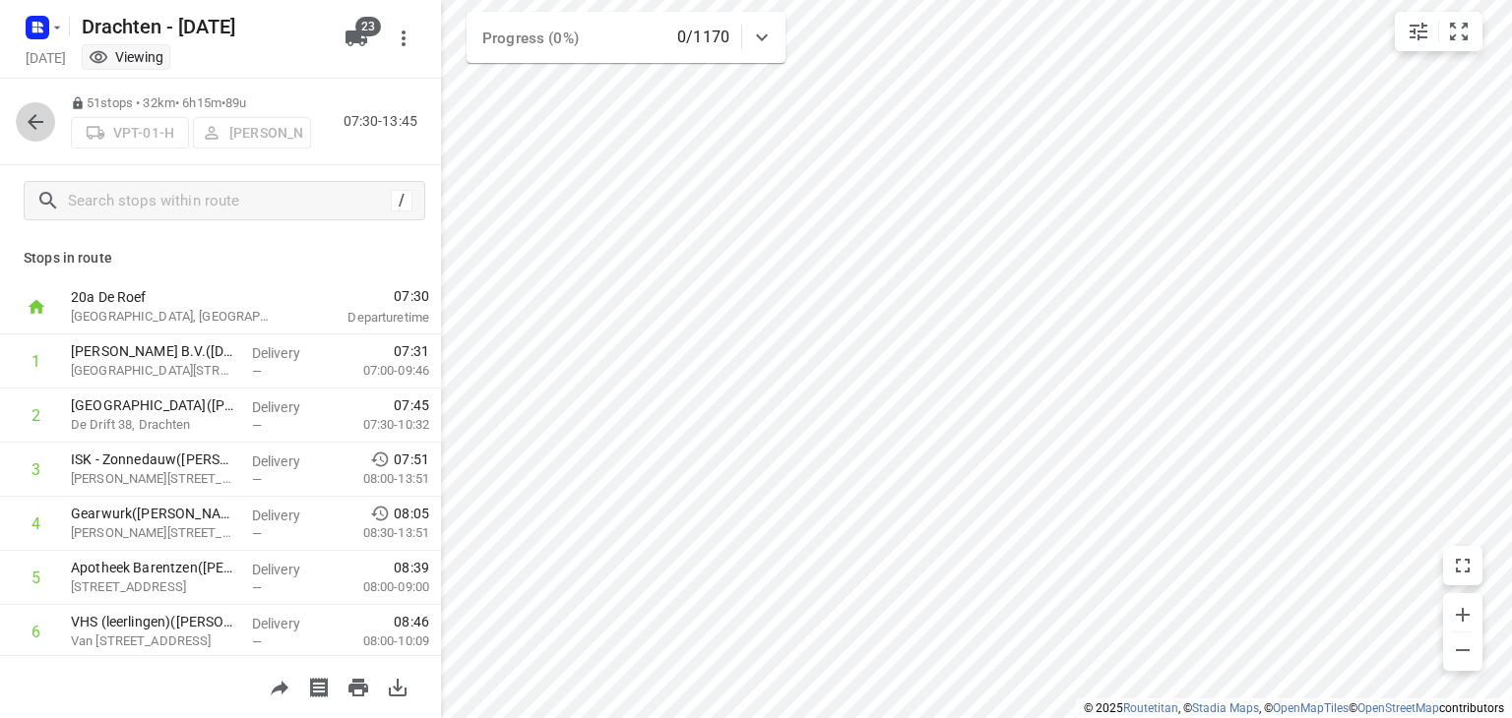
click at [43, 110] on icon "button" at bounding box center [36, 122] width 24 height 24
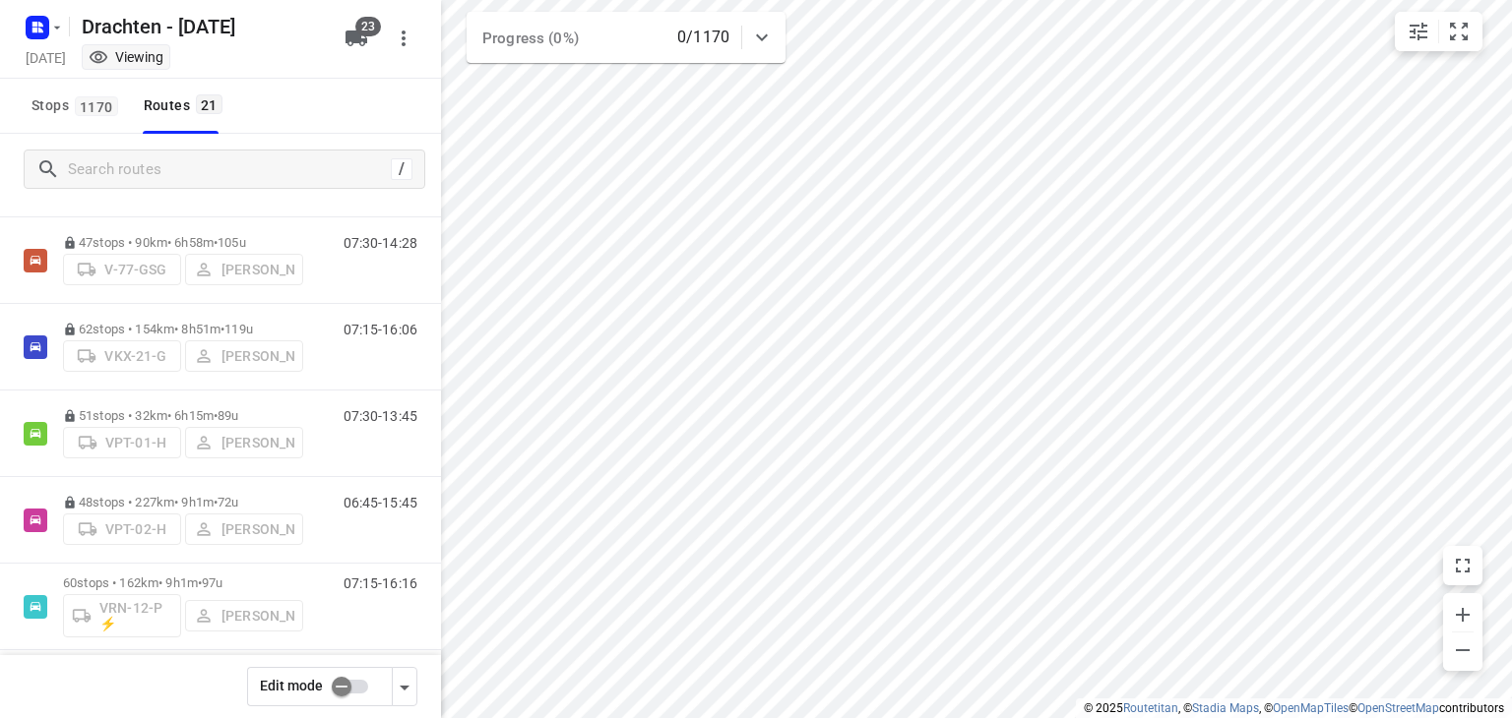
scroll to position [1432, 0]
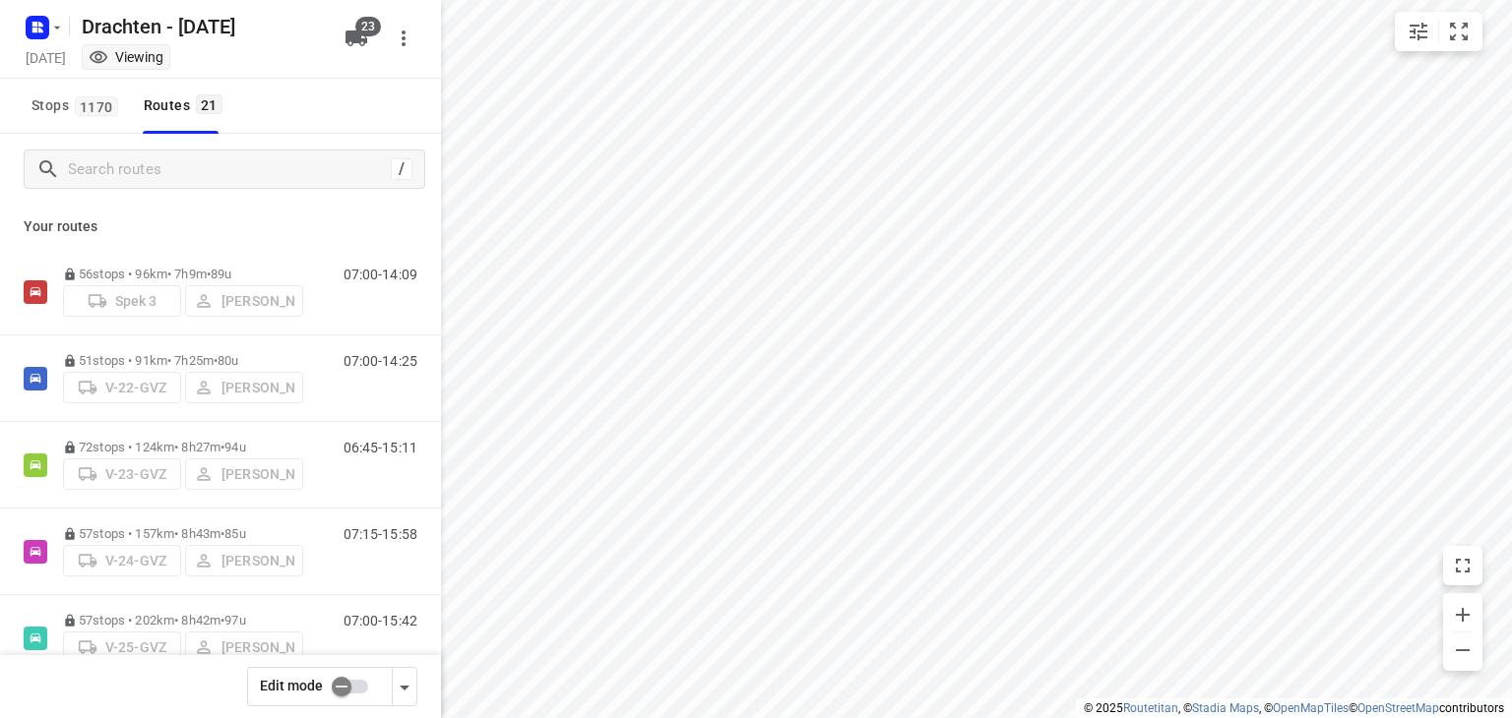
checkbox input "true"
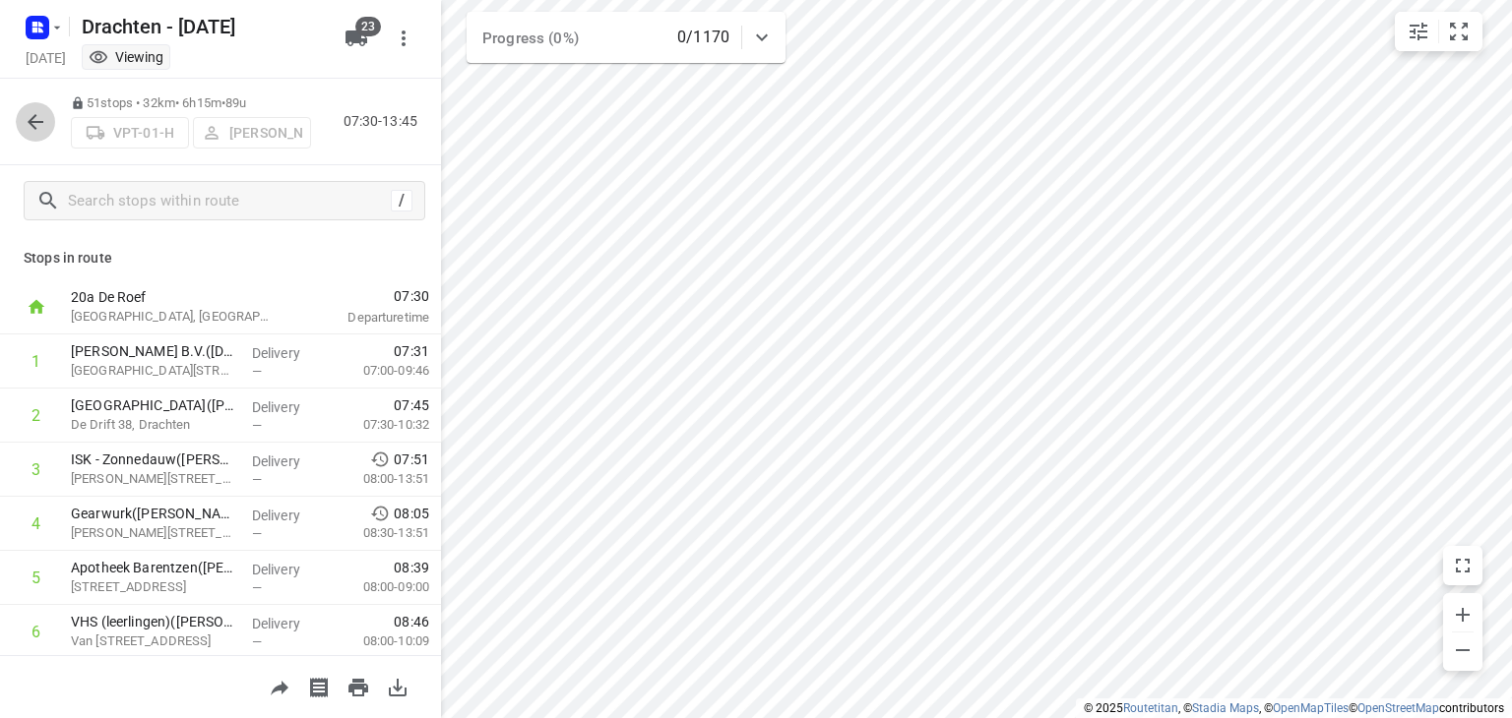
click at [47, 119] on button "button" at bounding box center [35, 121] width 39 height 39
